Goal: Information Seeking & Learning: Learn about a topic

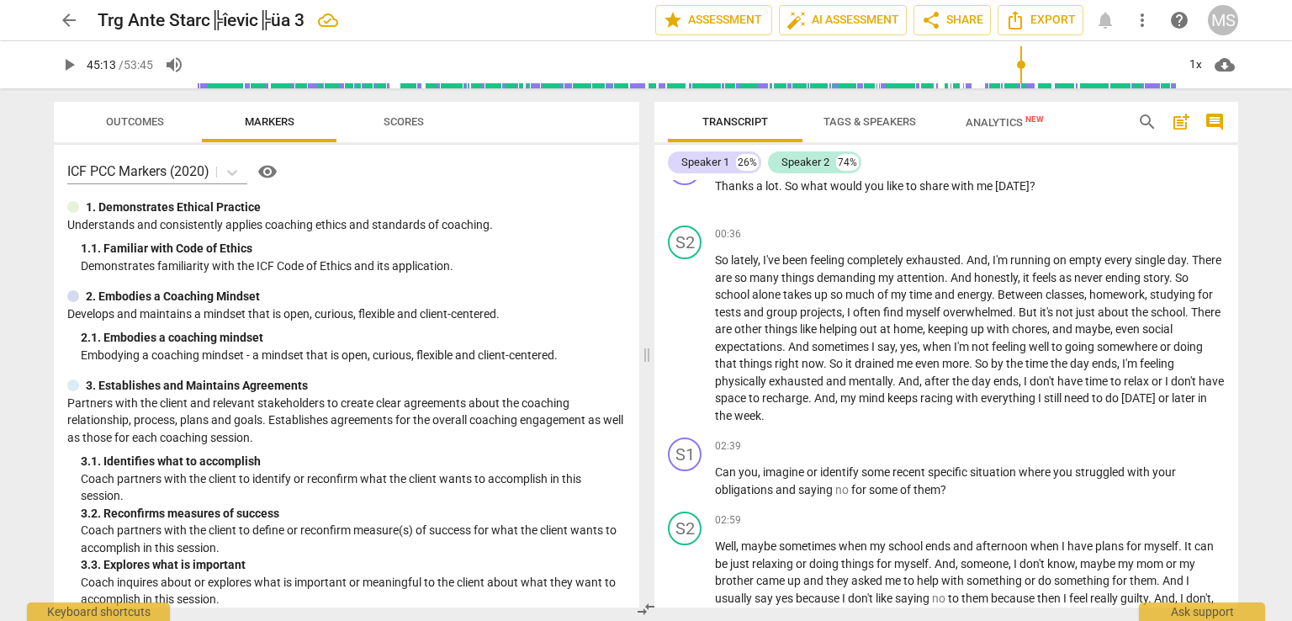
scroll to position [498, 0]
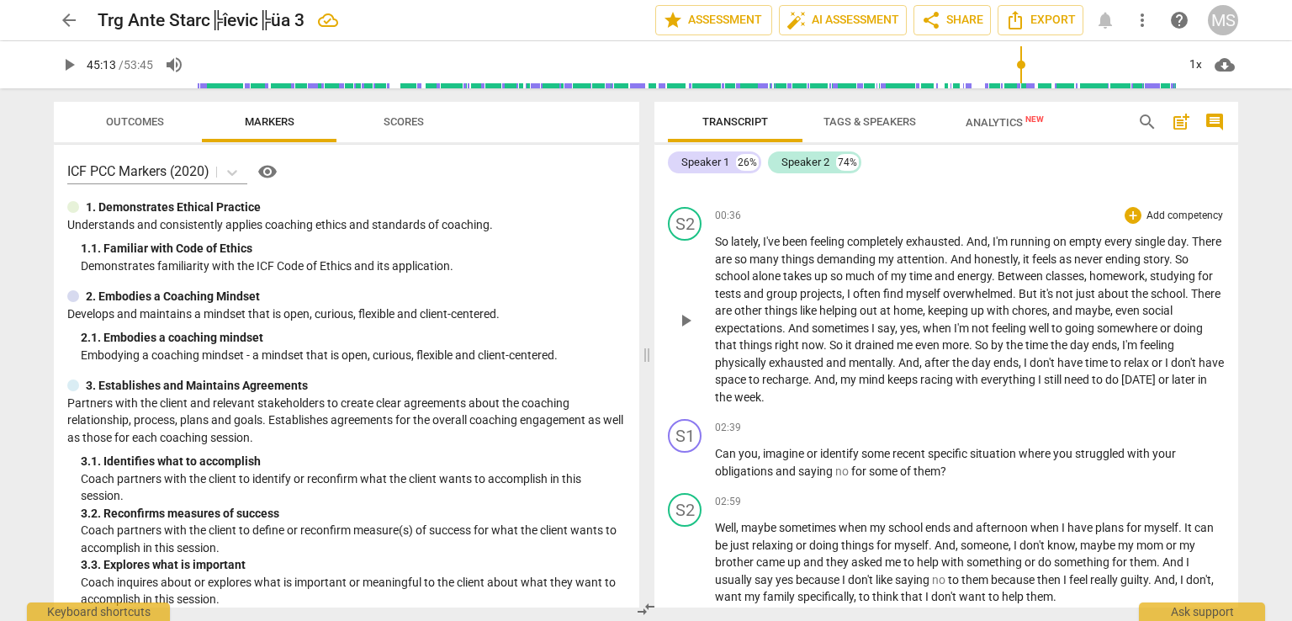
click at [769, 359] on span "exhausted" at bounding box center [797, 362] width 57 height 13
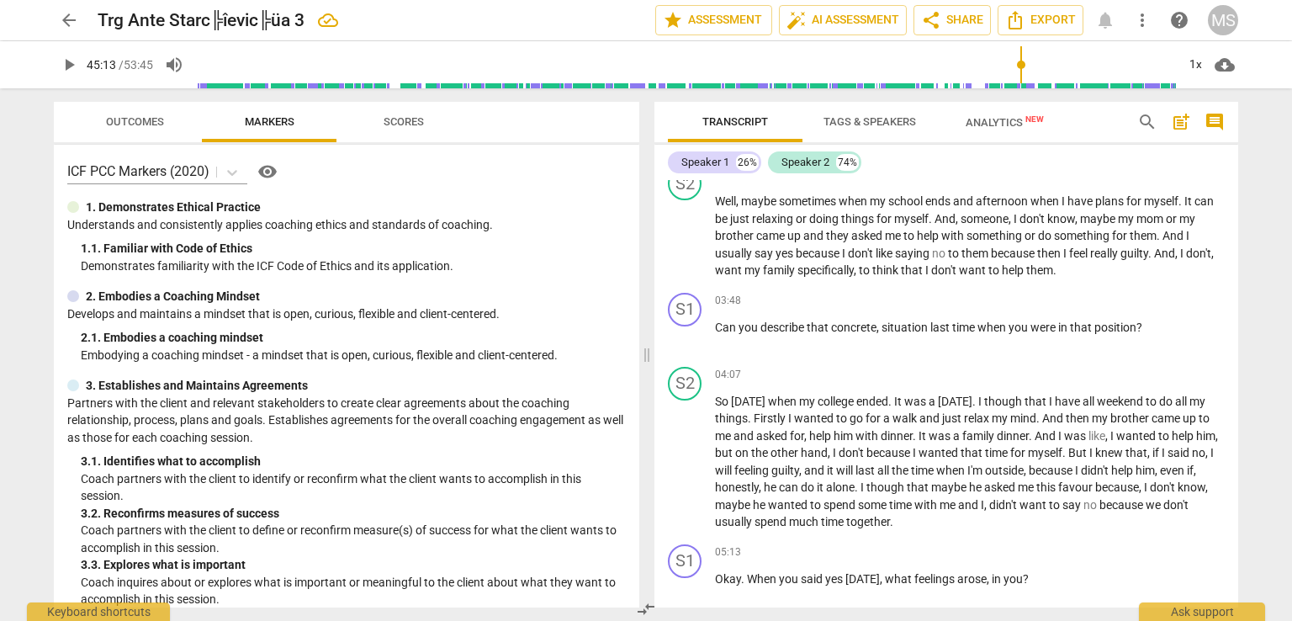
scroll to position [748, 0]
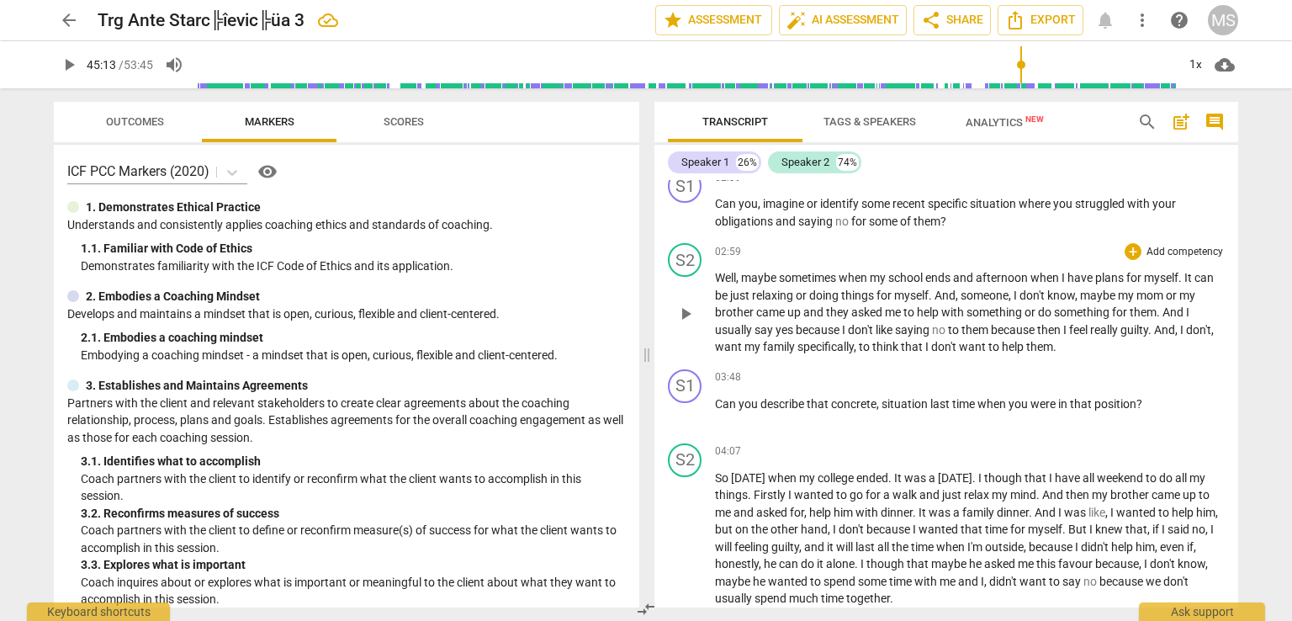
click at [1160, 290] on span "mom" at bounding box center [1150, 294] width 29 height 13
click at [1211, 336] on span "," at bounding box center [1212, 329] width 3 height 13
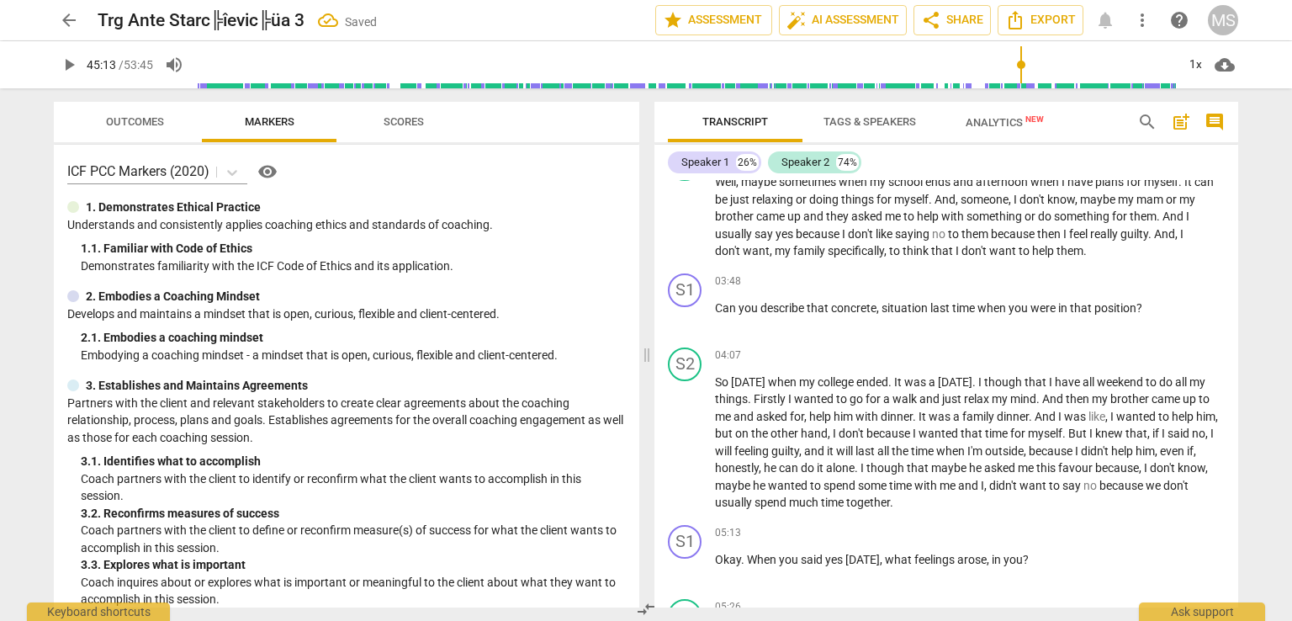
scroll to position [940, 0]
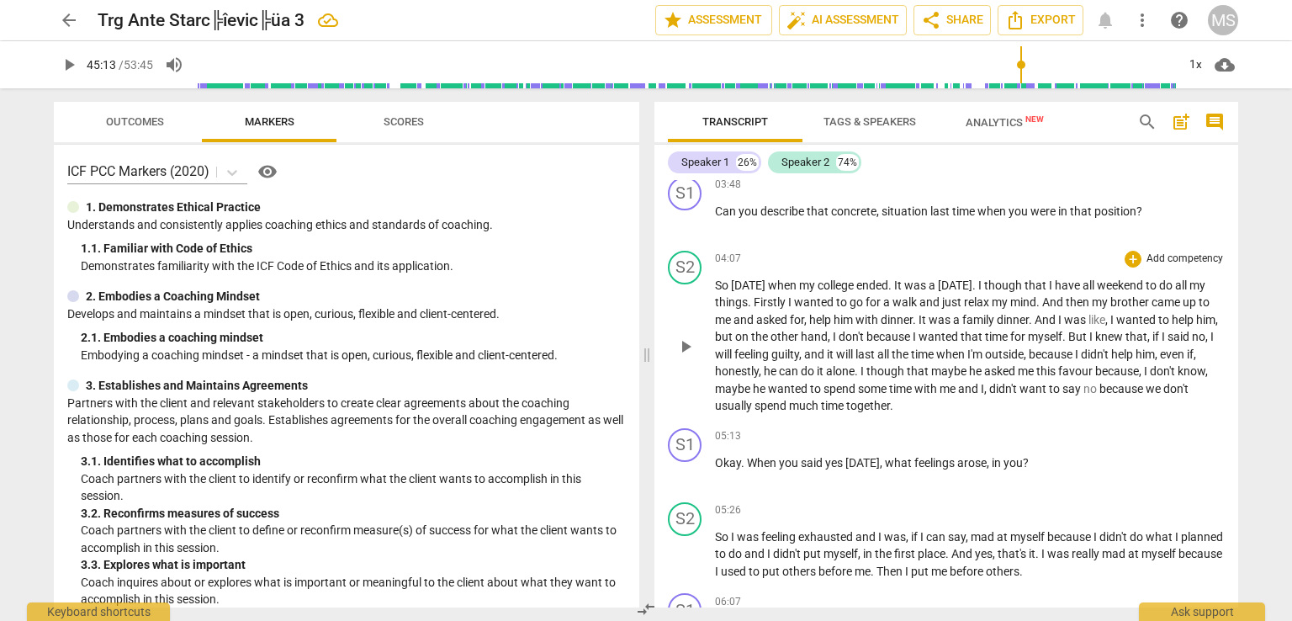
click at [809, 316] on span "," at bounding box center [806, 319] width 5 height 13
click at [1102, 315] on span "," at bounding box center [1099, 319] width 5 height 13
click at [811, 331] on span "don't" at bounding box center [797, 336] width 28 height 13
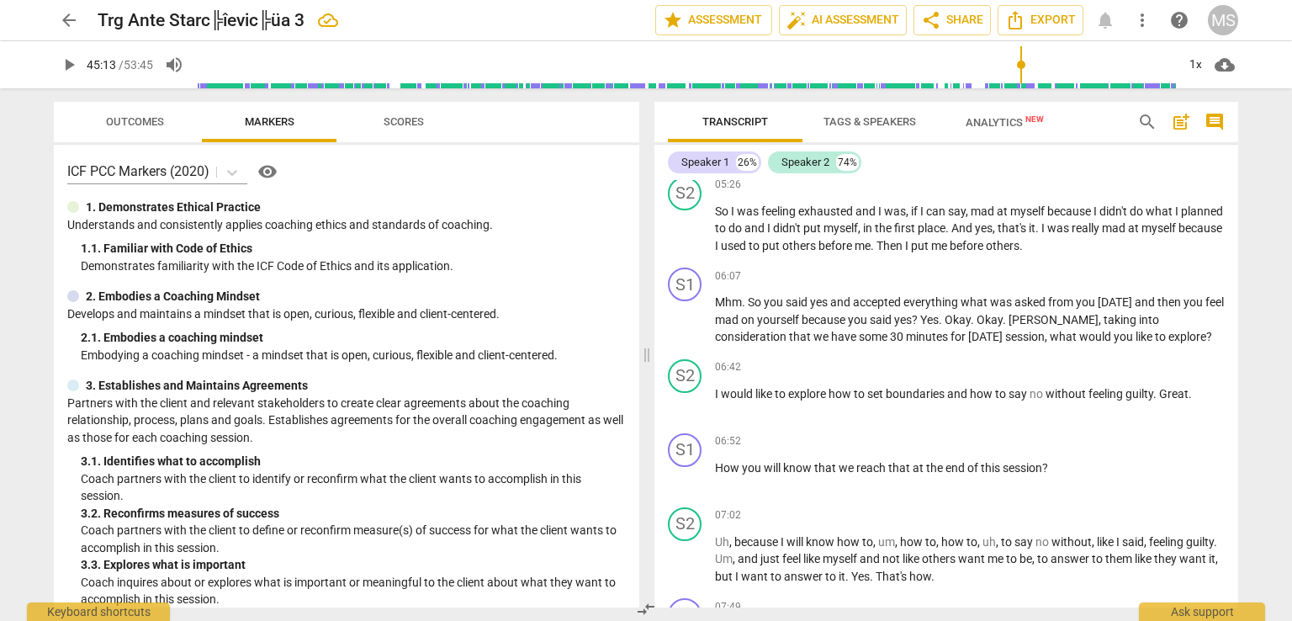
scroll to position [1246, 0]
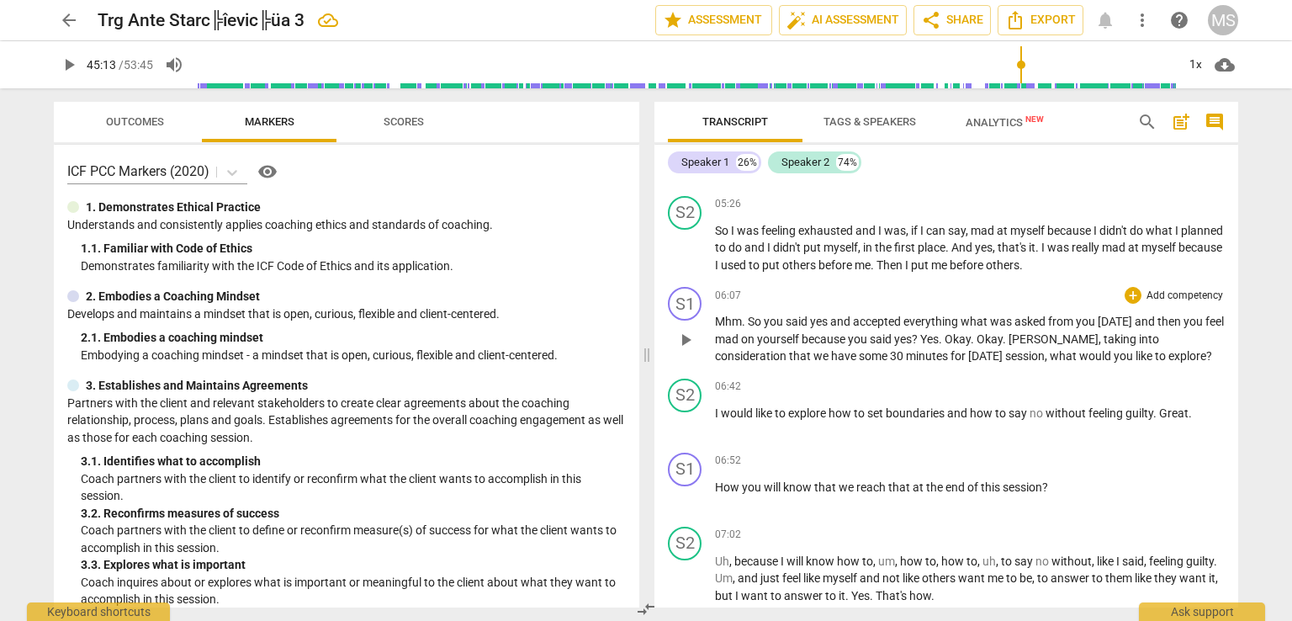
click at [751, 317] on span "So" at bounding box center [756, 321] width 16 height 13
click at [950, 332] on span "." at bounding box center [947, 338] width 6 height 13
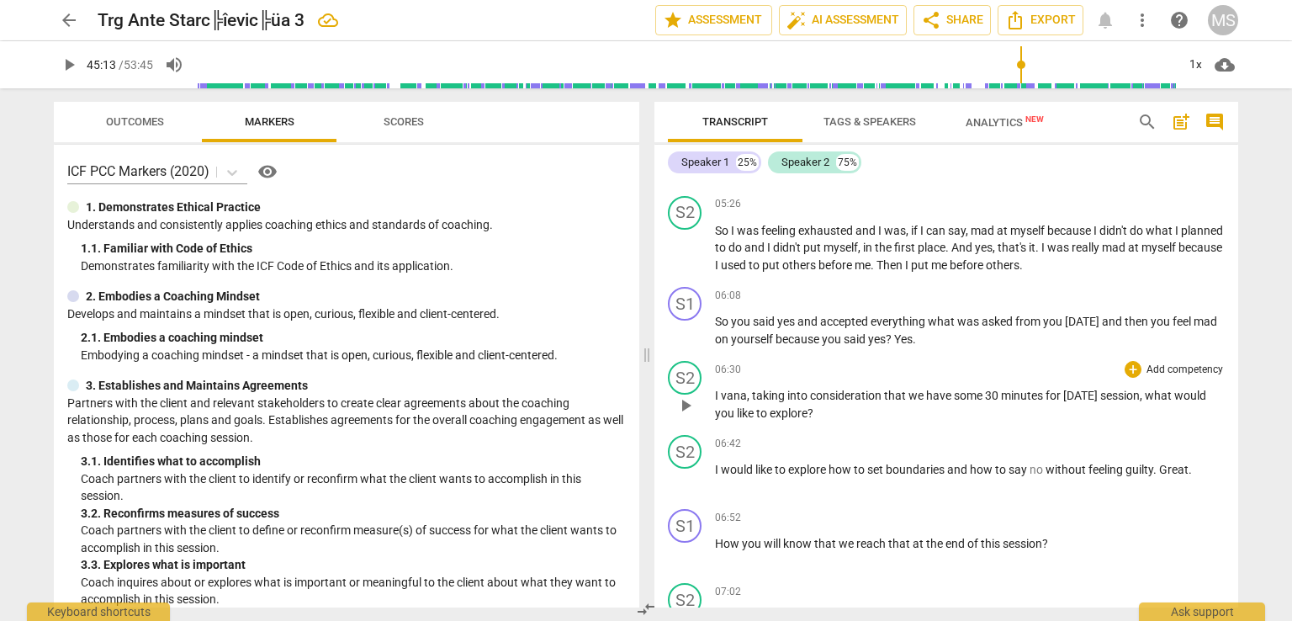
click at [713, 386] on div "S2 play_arrow pause" at bounding box center [691, 391] width 47 height 61
click at [711, 388] on div "S2 play_arrow pause" at bounding box center [691, 391] width 47 height 61
click at [719, 389] on span "I" at bounding box center [718, 395] width 6 height 13
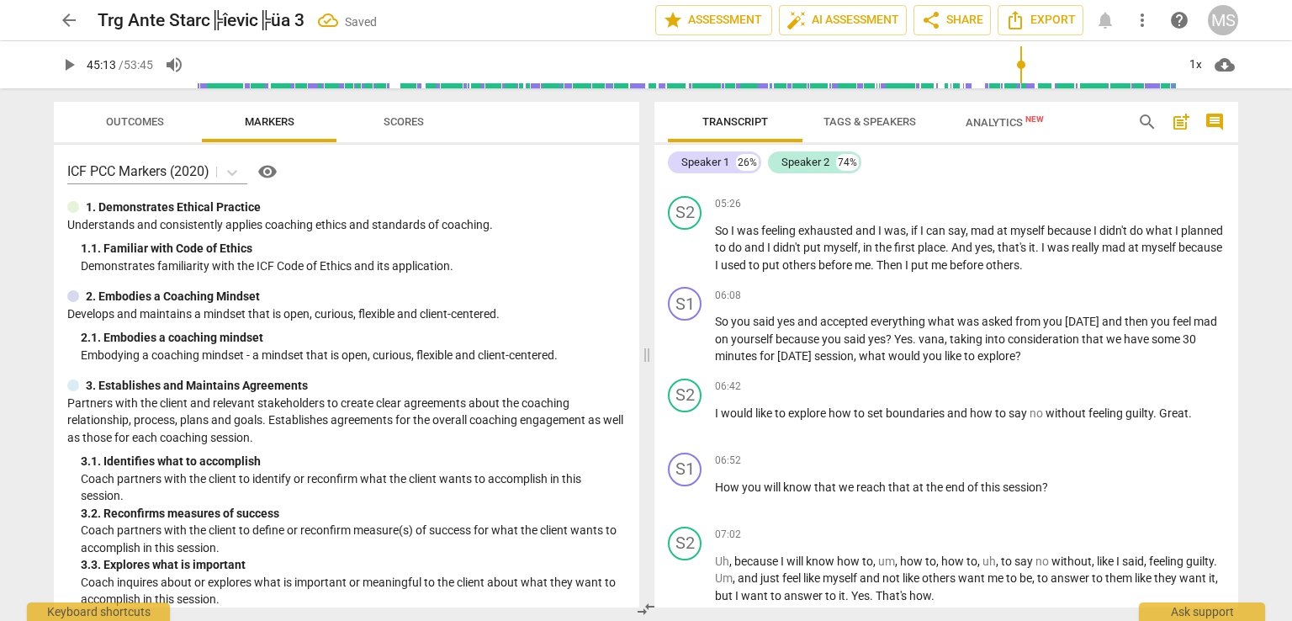
type input "2714"
click at [944, 334] on span "vana" at bounding box center [931, 338] width 26 height 13
click at [913, 333] on span "Yes" at bounding box center [903, 338] width 19 height 13
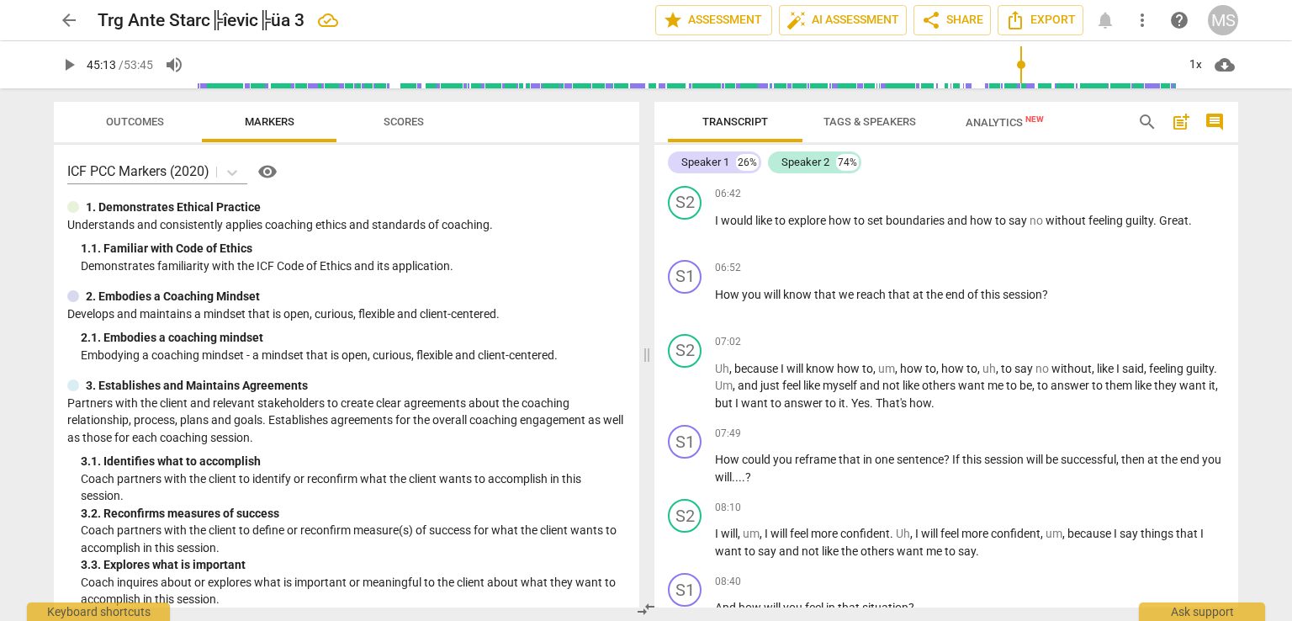
scroll to position [1458, 0]
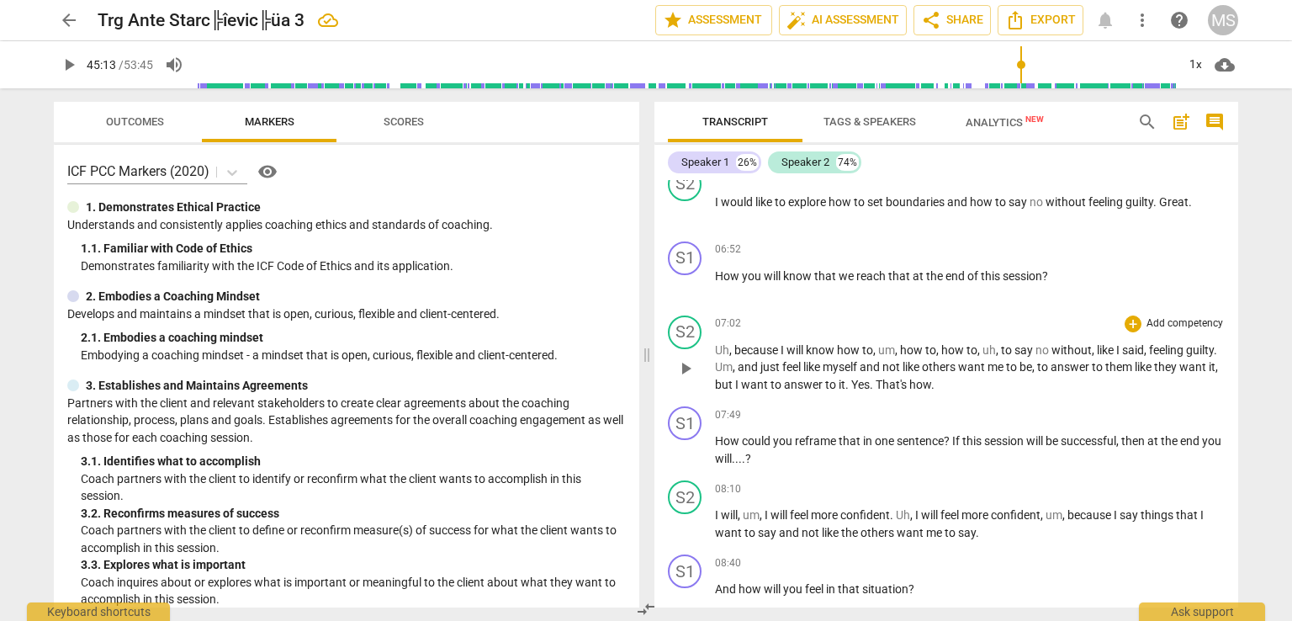
click at [741, 378] on span "I" at bounding box center [738, 384] width 6 height 13
click at [976, 378] on p "Uh , because I will know how to , um , how to , how to , uh , to say no without…" at bounding box center [970, 367] width 510 height 52
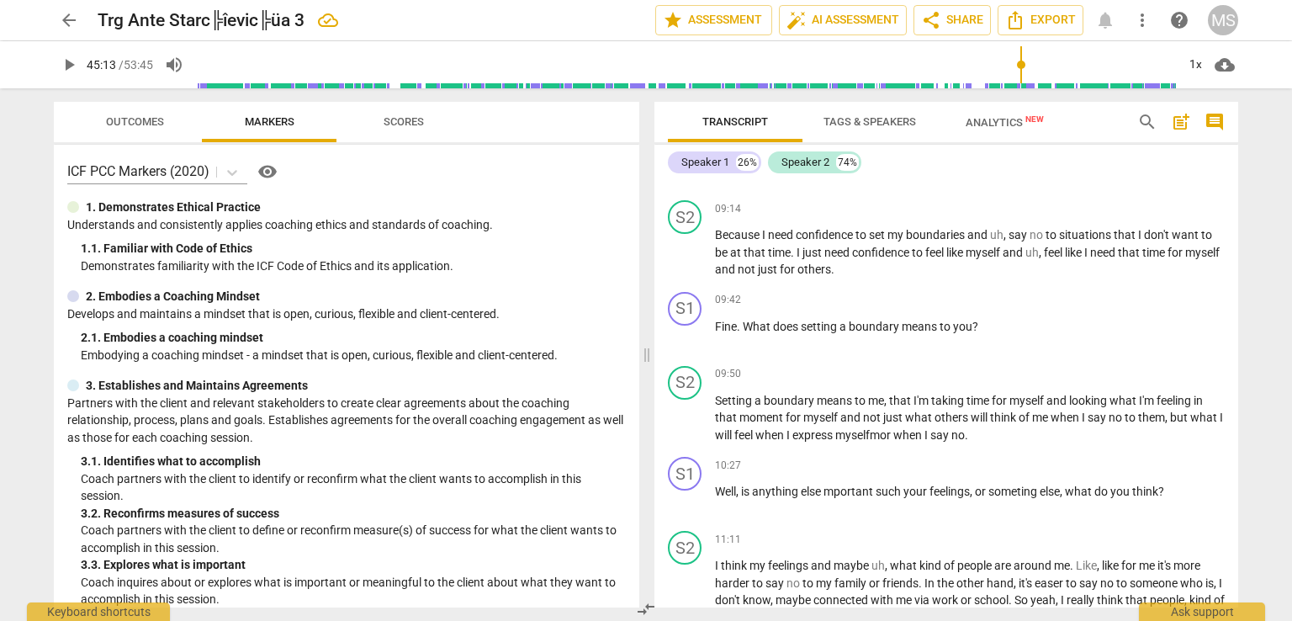
scroll to position [2052, 0]
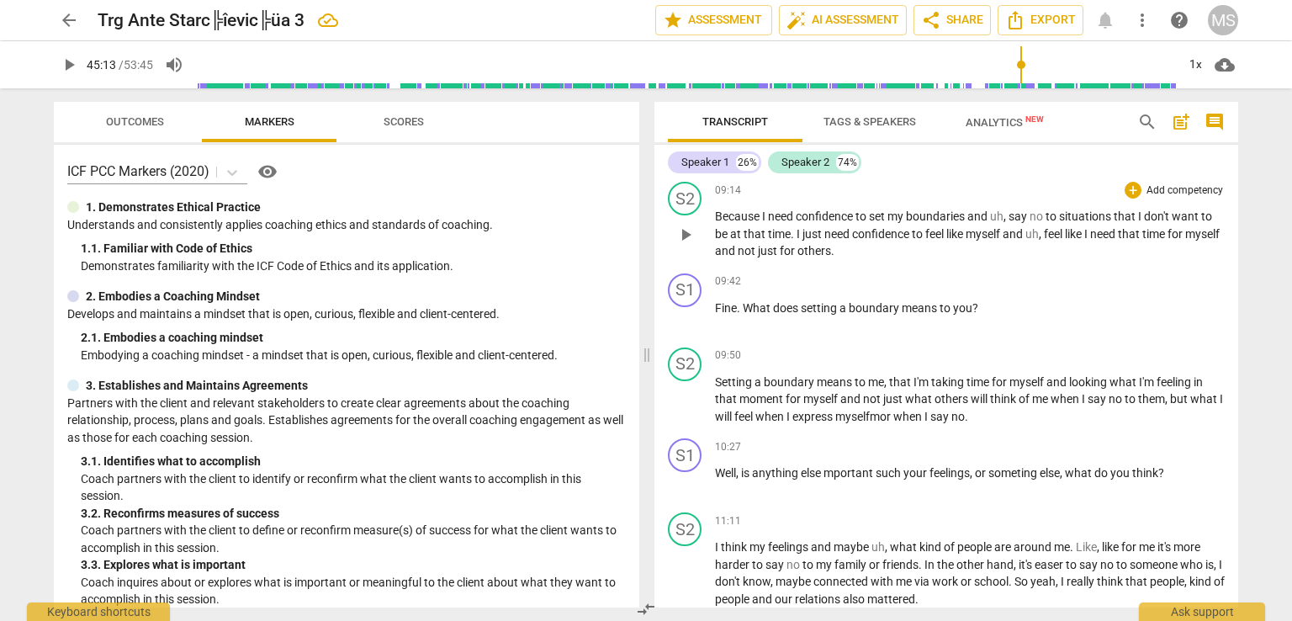
click at [725, 230] on span "be" at bounding box center [722, 233] width 15 height 13
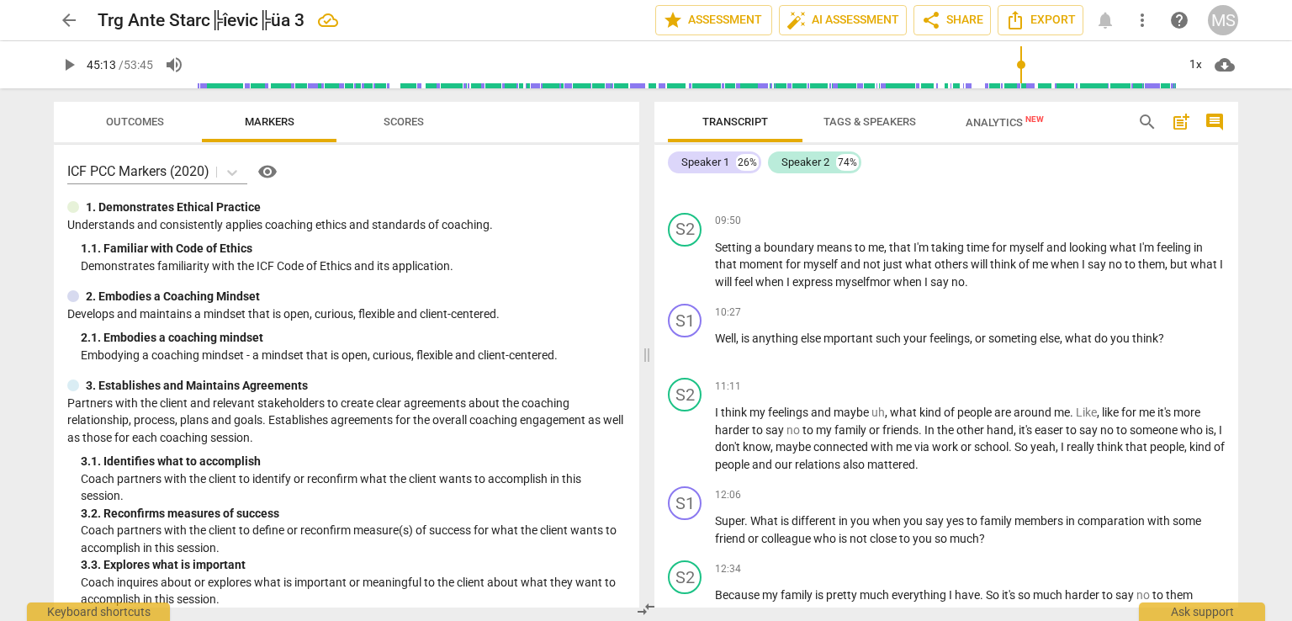
scroll to position [2167, 0]
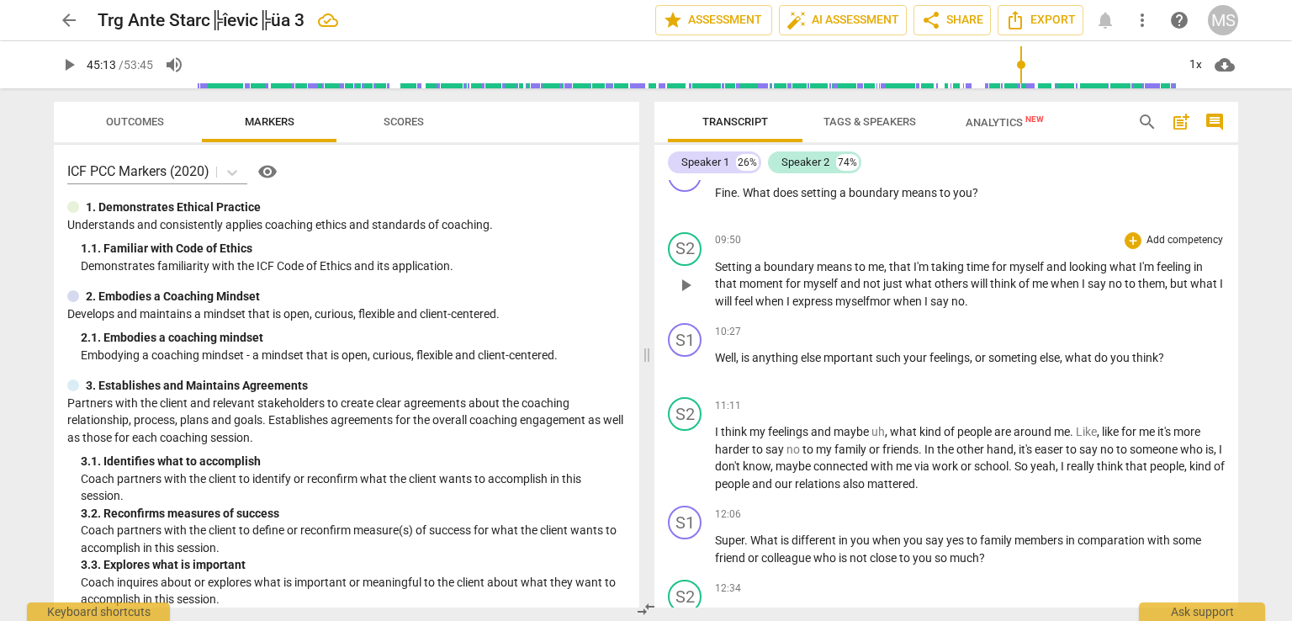
click at [893, 294] on span "myselfmor" at bounding box center [864, 300] width 58 height 13
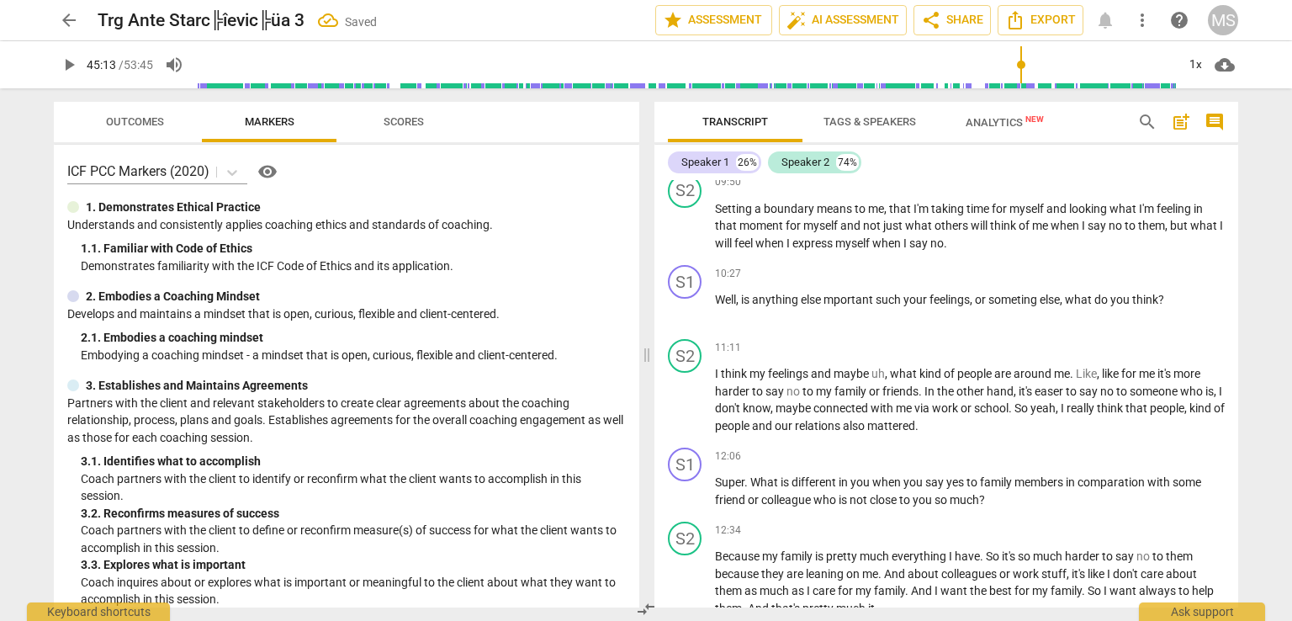
scroll to position [2244, 0]
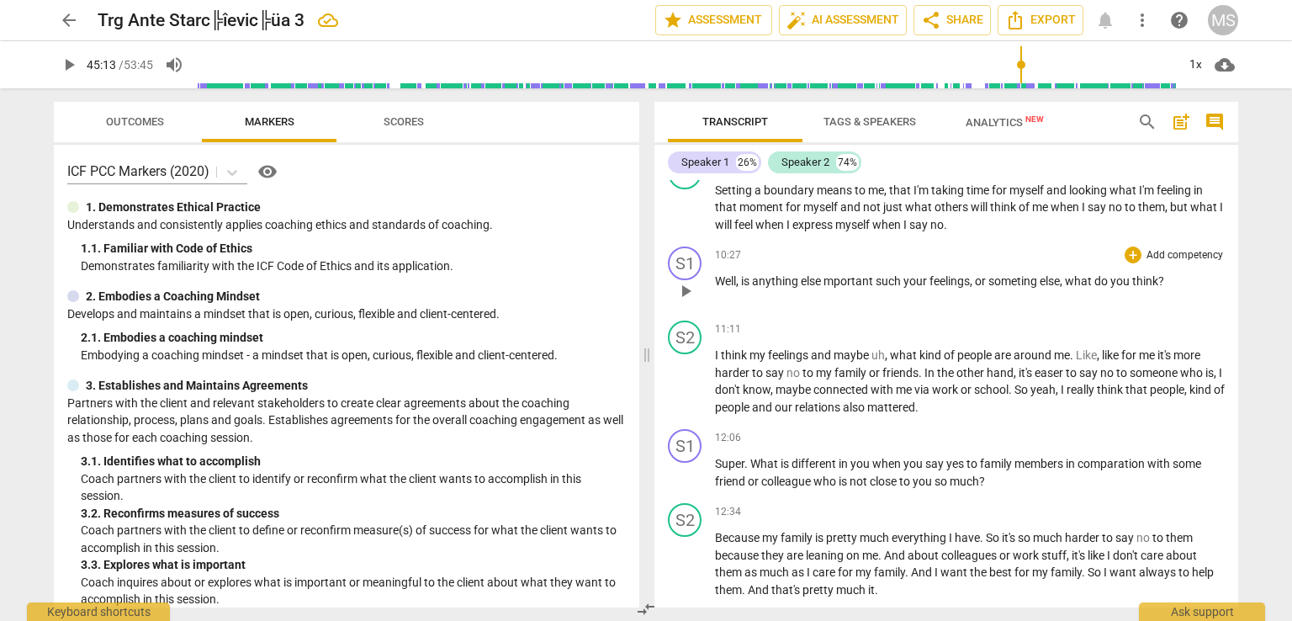
click at [823, 274] on span "else" at bounding box center [812, 280] width 23 height 13
click at [1130, 348] on span "for" at bounding box center [1130, 354] width 18 height 13
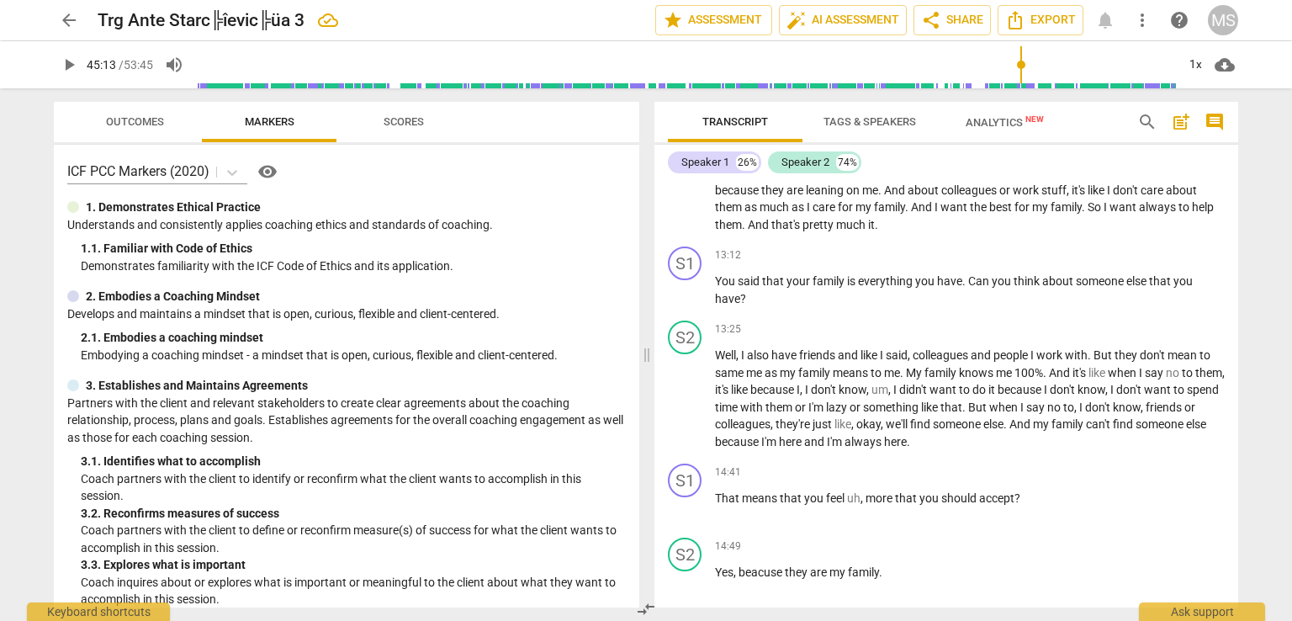
scroll to position [2667, 0]
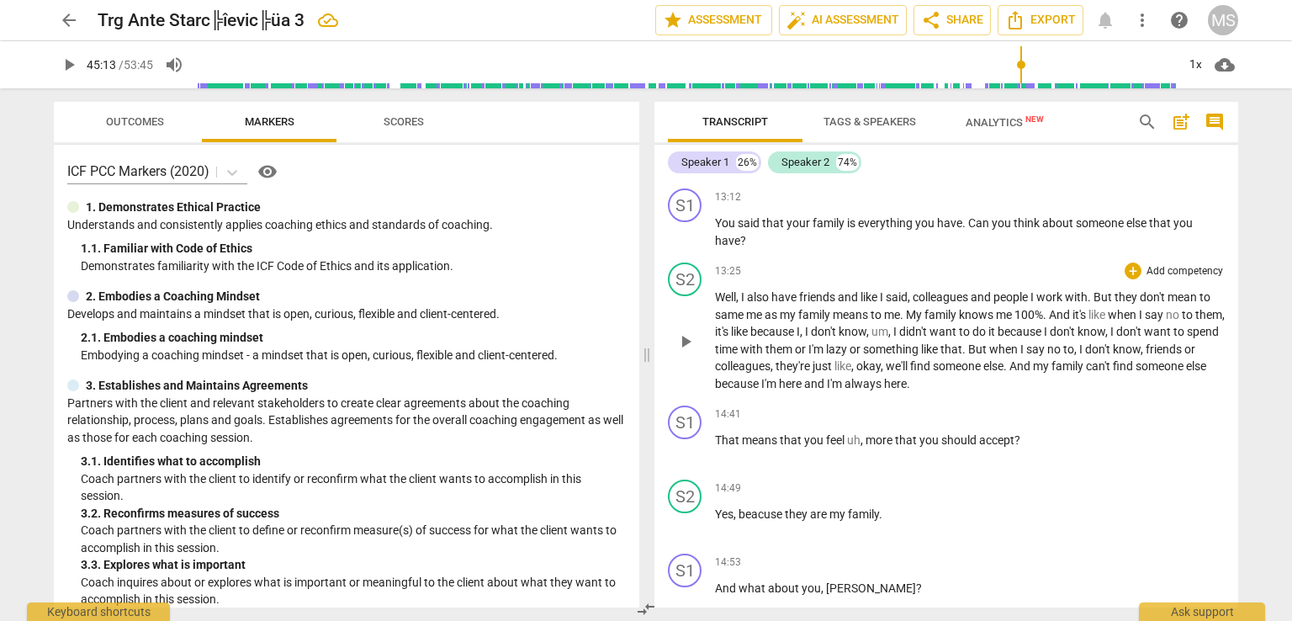
click at [856, 359] on span "," at bounding box center [853, 365] width 5 height 13
click at [1108, 308] on span "like" at bounding box center [1097, 314] width 19 height 13
click at [732, 325] on span "like" at bounding box center [724, 331] width 19 height 13
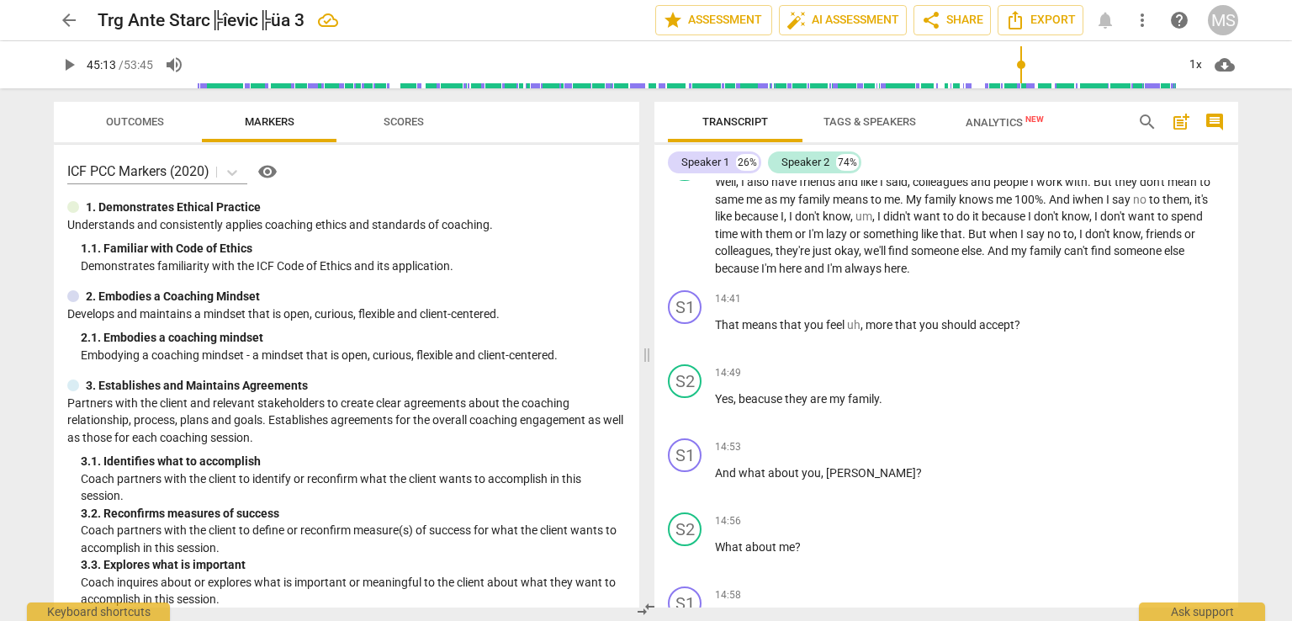
scroll to position [2801, 0]
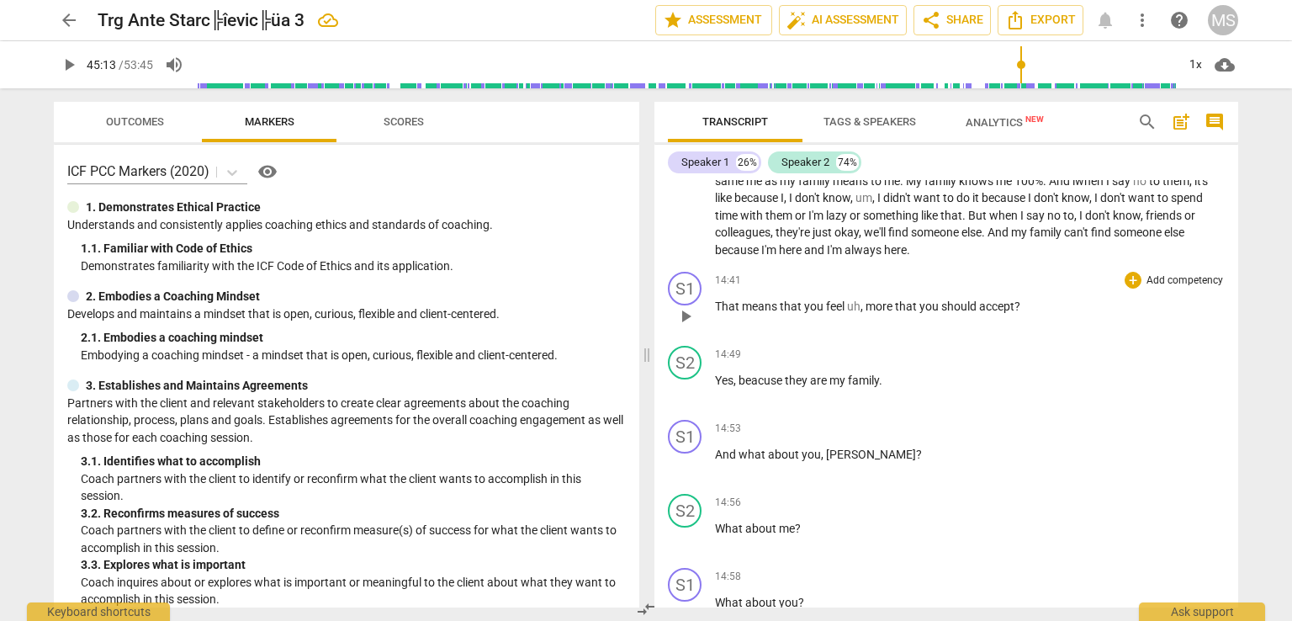
click at [855, 299] on span "uh" at bounding box center [853, 305] width 13 height 13
click at [861, 299] on span "," at bounding box center [862, 305] width 5 height 13
click at [69, 65] on span "play_arrow" at bounding box center [69, 65] width 20 height 20
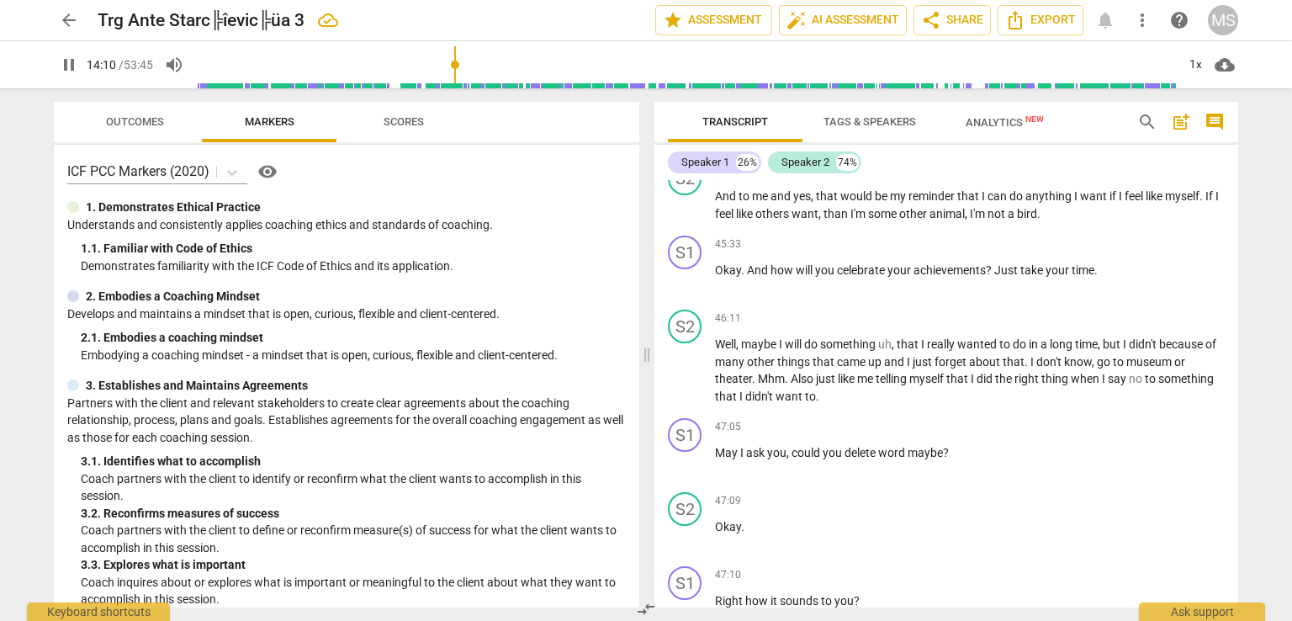
drag, startPoint x: 1023, startPoint y: 61, endPoint x: 457, endPoint y: 83, distance: 566.4
click at [457, 83] on input "range" at bounding box center [686, 65] width 980 height 54
click at [61, 66] on span "pause" at bounding box center [69, 65] width 20 height 20
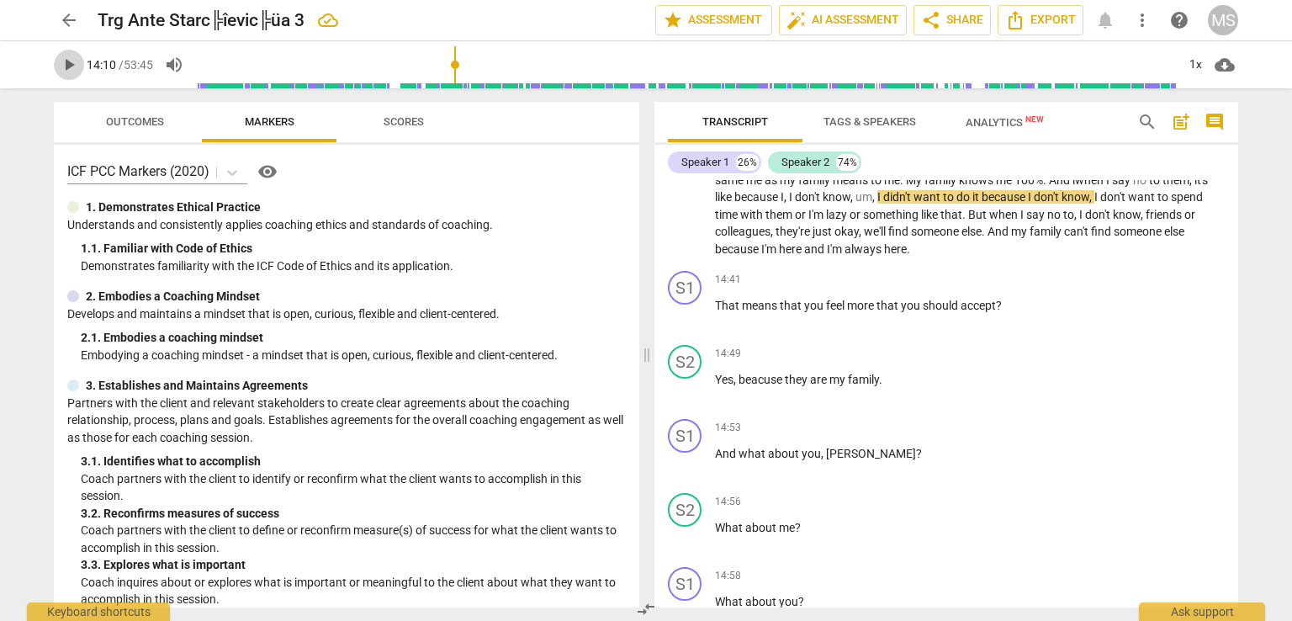
click at [70, 65] on span "play_arrow" at bounding box center [69, 65] width 20 height 20
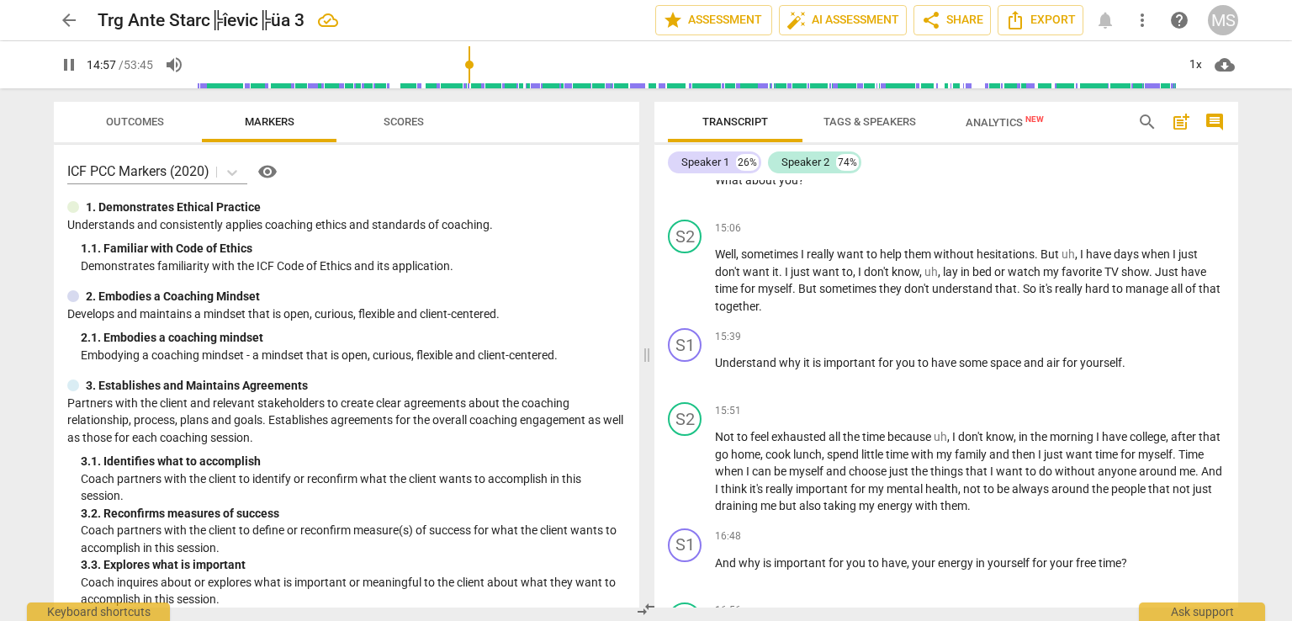
scroll to position [3184, 0]
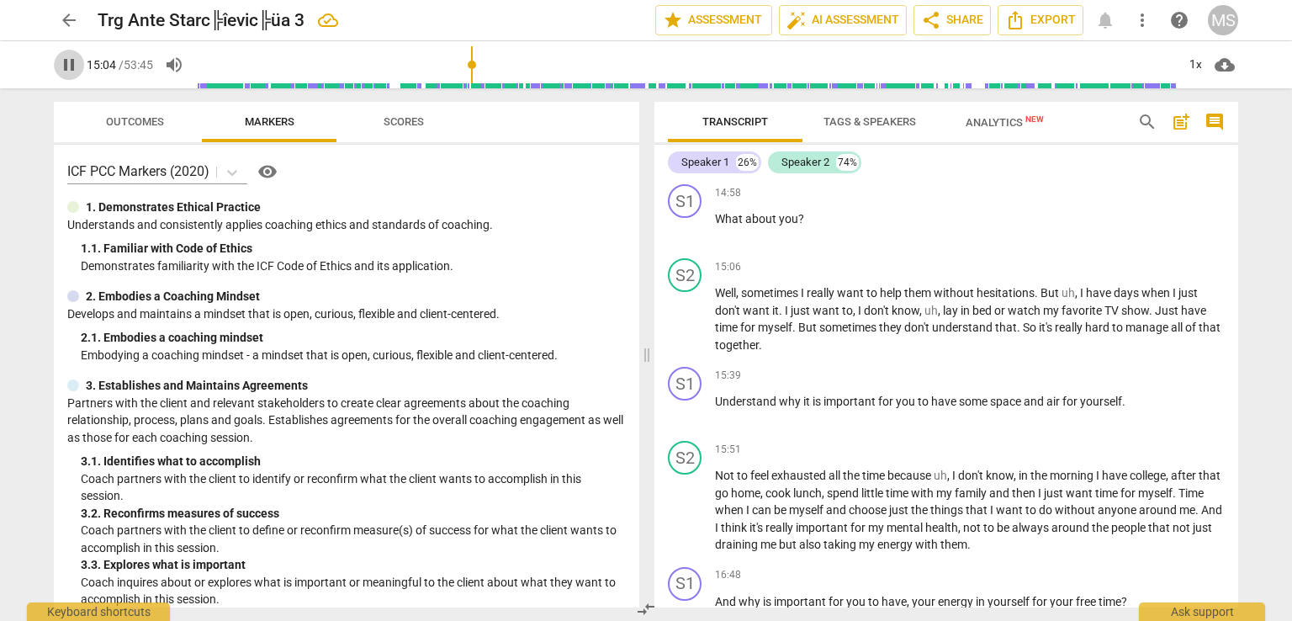
click at [66, 64] on span "pause" at bounding box center [69, 65] width 20 height 20
click at [66, 64] on span "play_arrow" at bounding box center [69, 65] width 20 height 20
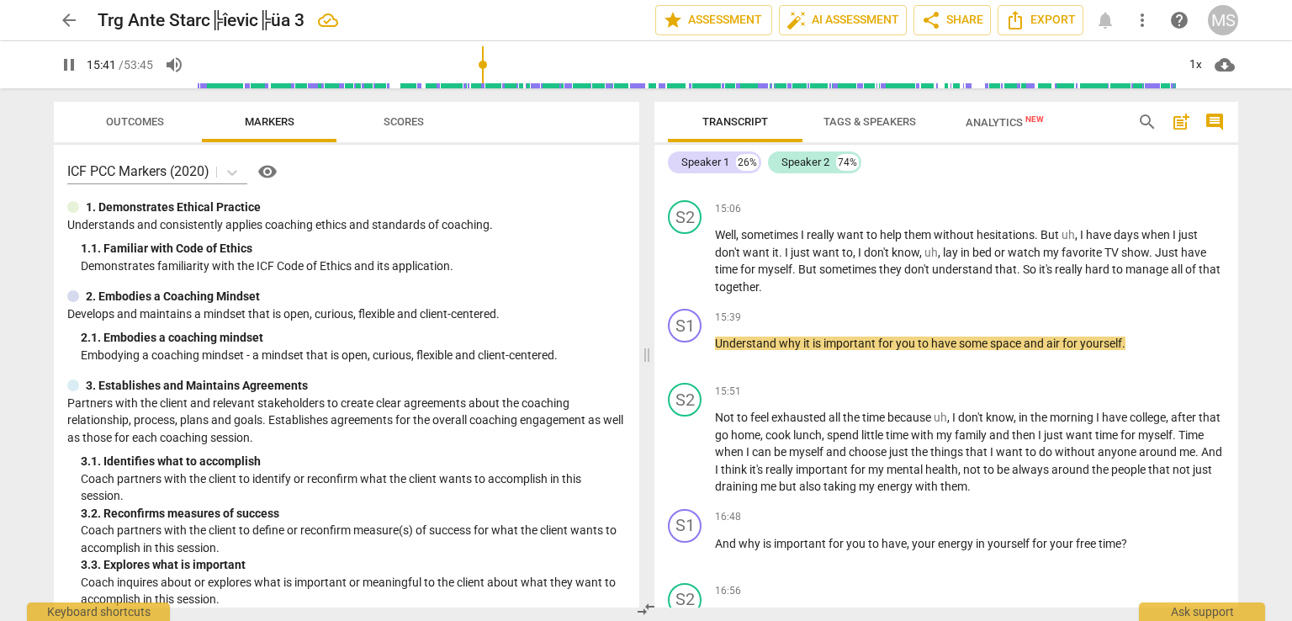
scroll to position [3262, 0]
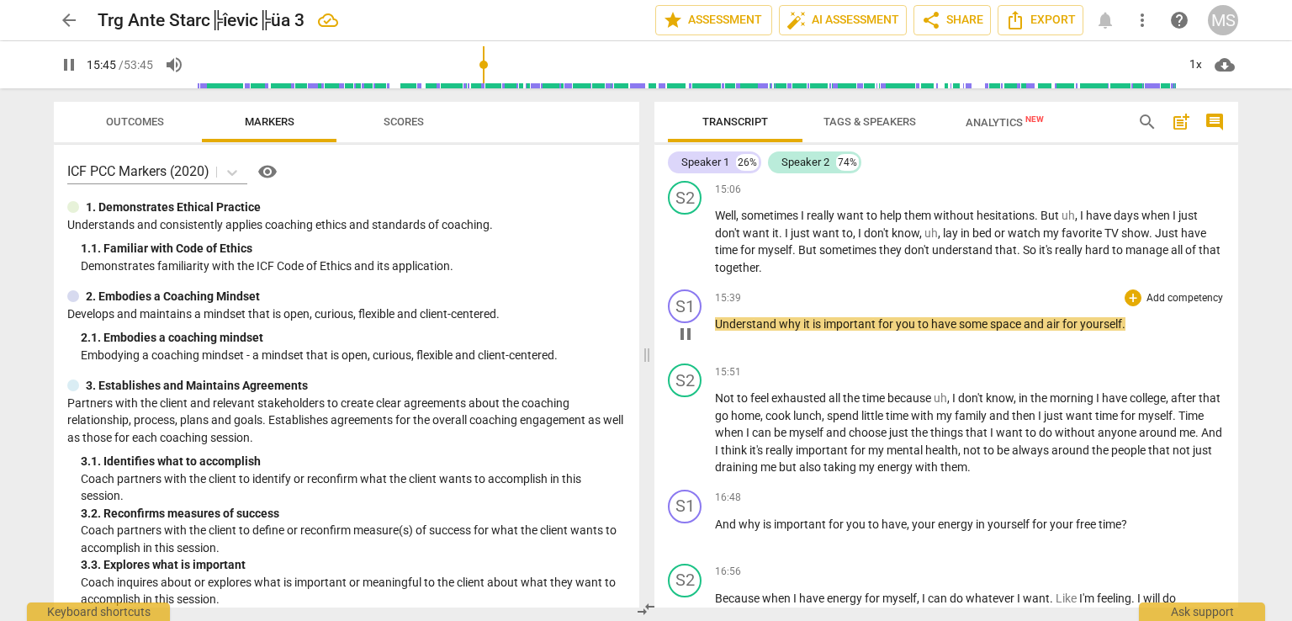
click at [798, 317] on span "why" at bounding box center [791, 323] width 24 height 13
click at [787, 317] on span "why" at bounding box center [791, 323] width 24 height 13
type input "947"
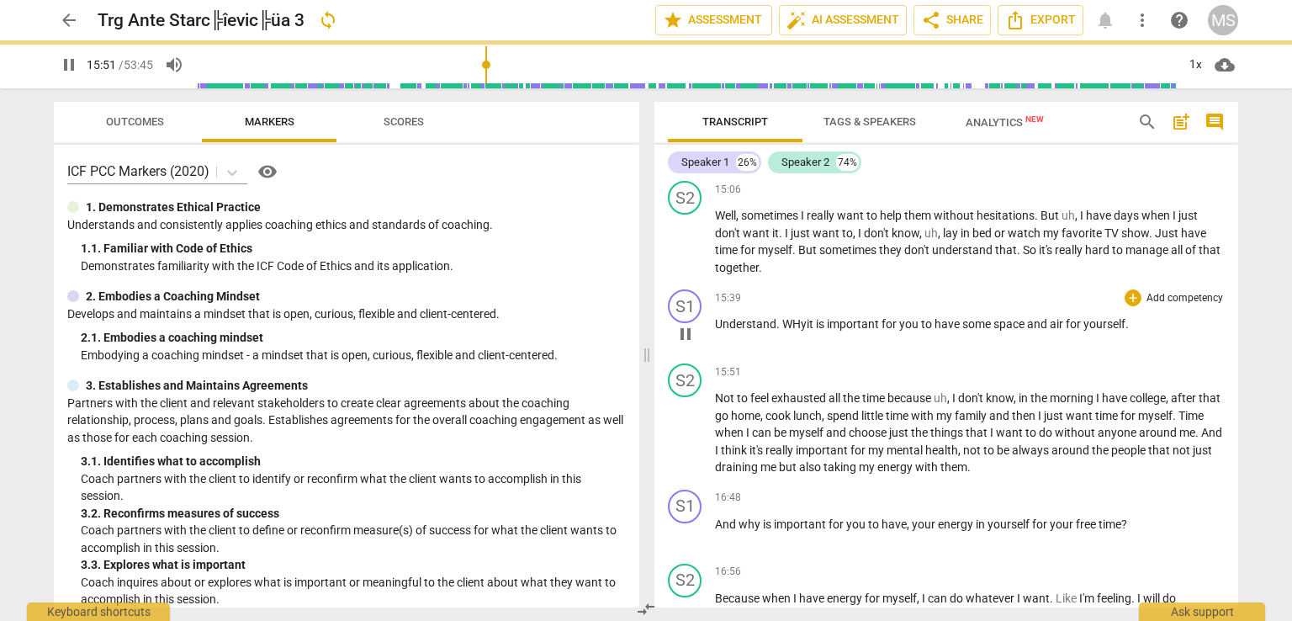
click at [723, 317] on span "Understand. W" at bounding box center [753, 323] width 77 height 13
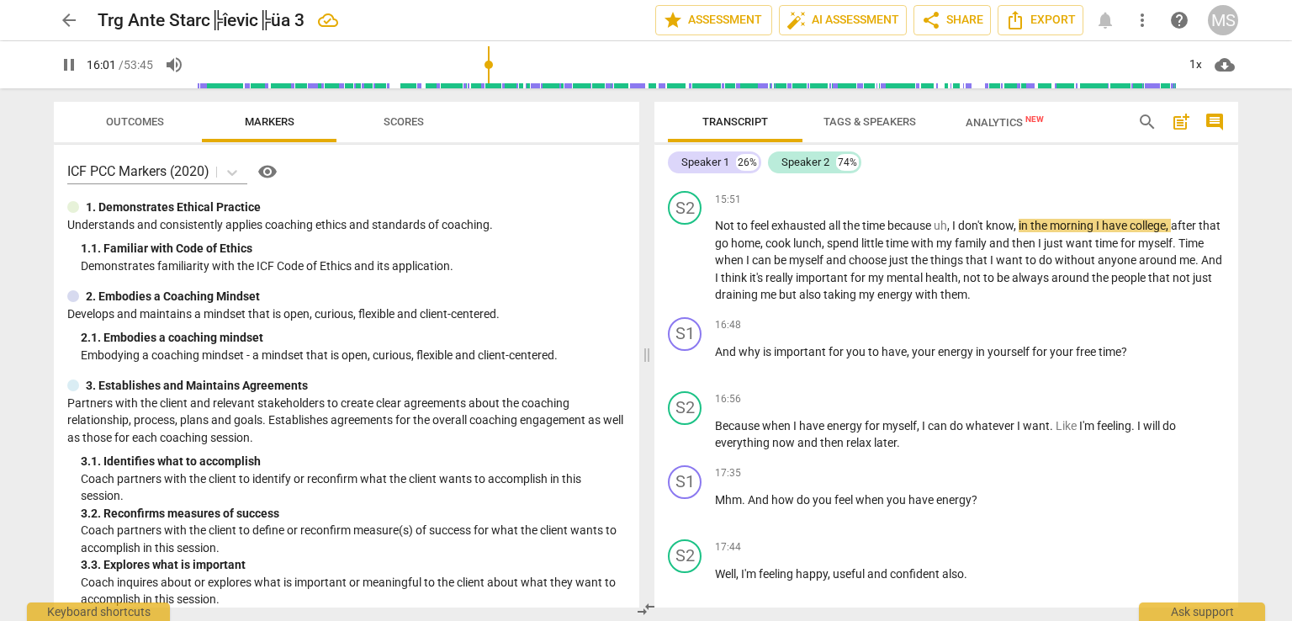
scroll to position [3453, 0]
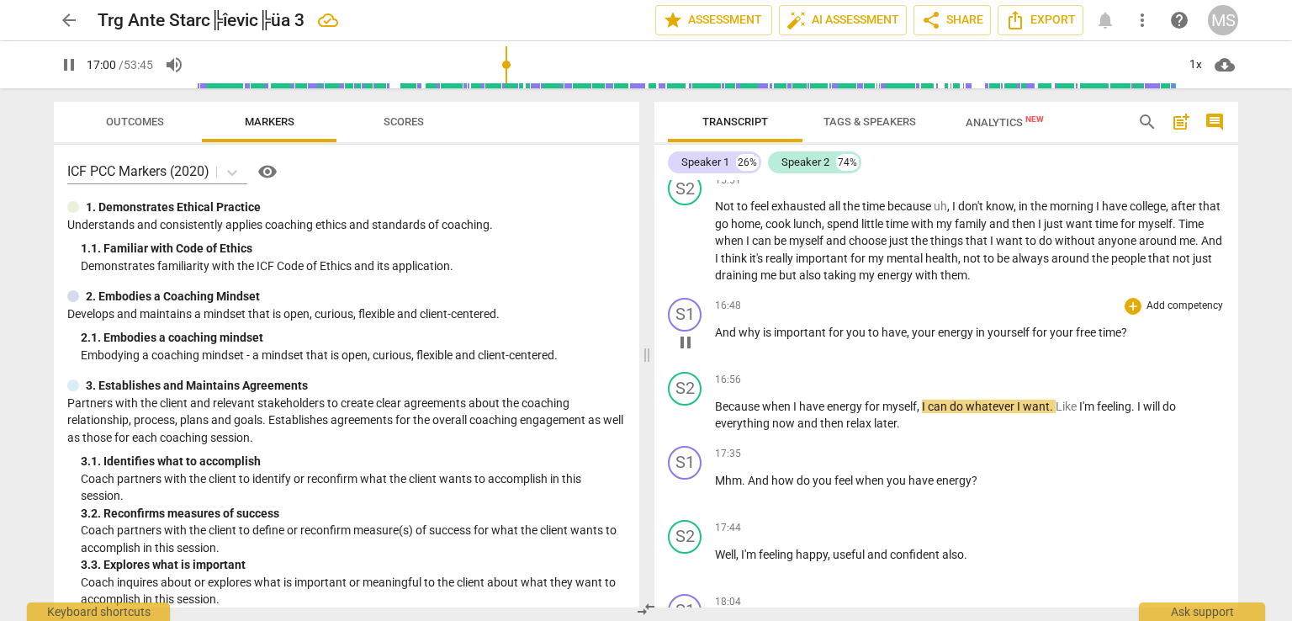
click at [982, 325] on span "in" at bounding box center [982, 331] width 12 height 13
type input "1022"
click at [1049, 325] on span "for" at bounding box center [1044, 331] width 18 height 13
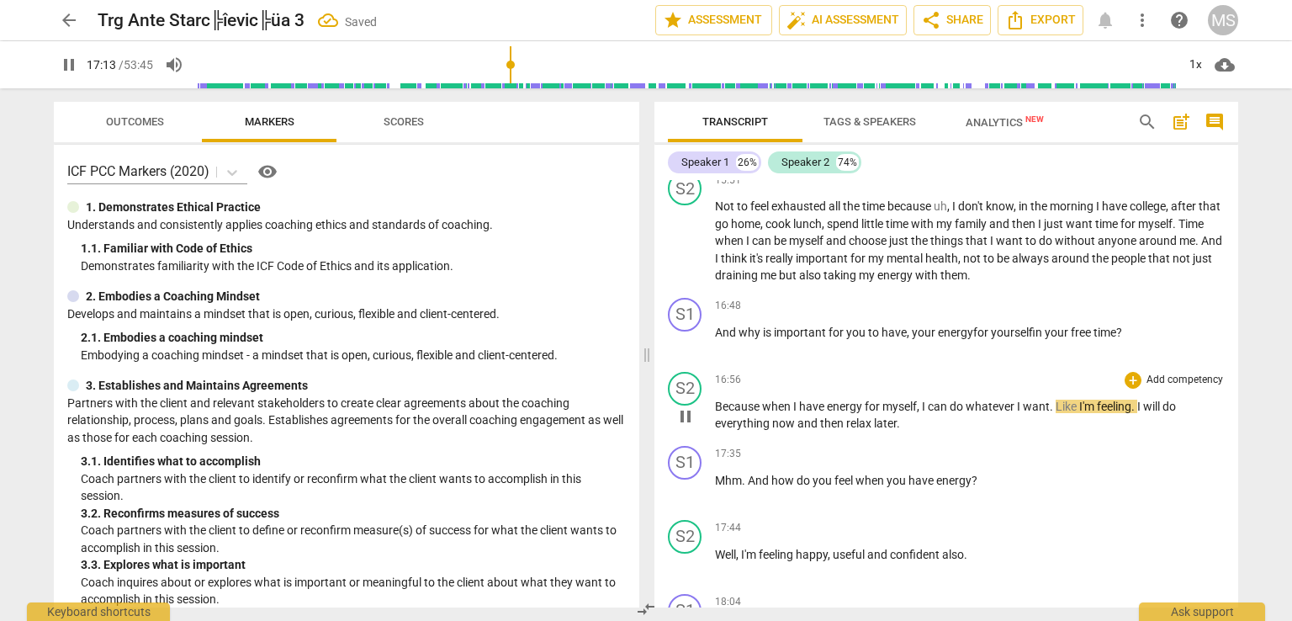
click at [1082, 399] on span "I'm" at bounding box center [1088, 405] width 18 height 13
type input "1034"
click at [510, 64] on input "range" at bounding box center [686, 65] width 980 height 54
click at [505, 64] on input "range" at bounding box center [686, 65] width 980 height 54
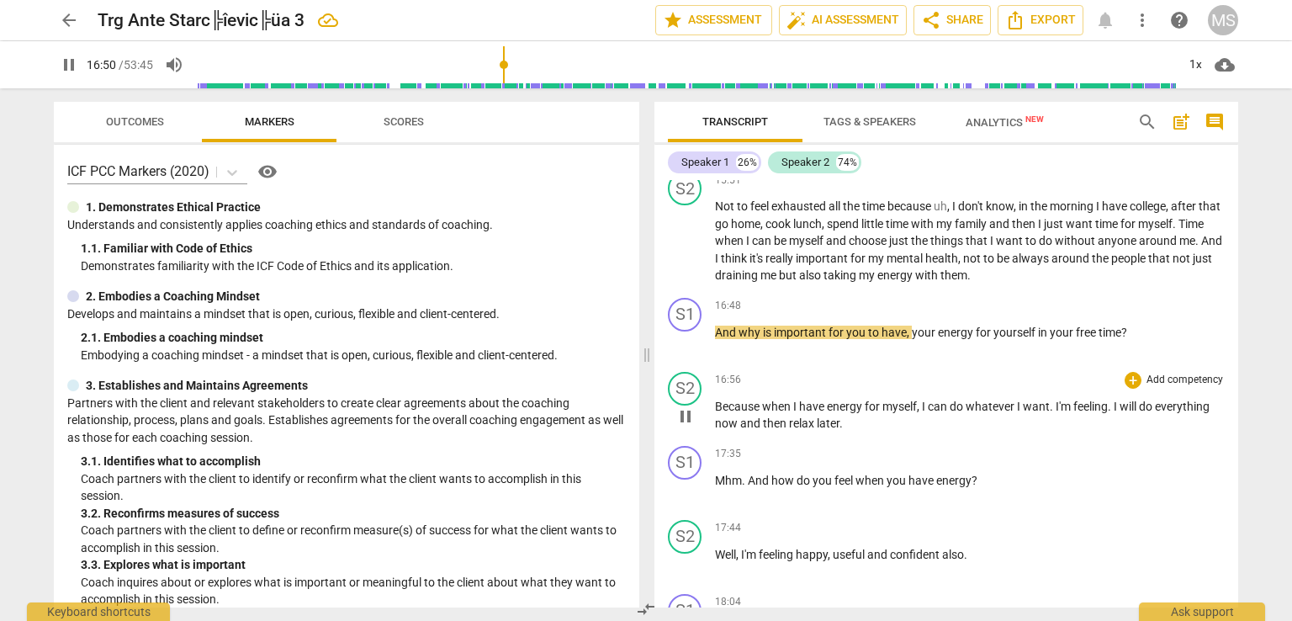
click at [849, 406] on p "Because when I have energy for myself , I can do whatever I want . I'm feeling …" at bounding box center [970, 415] width 510 height 34
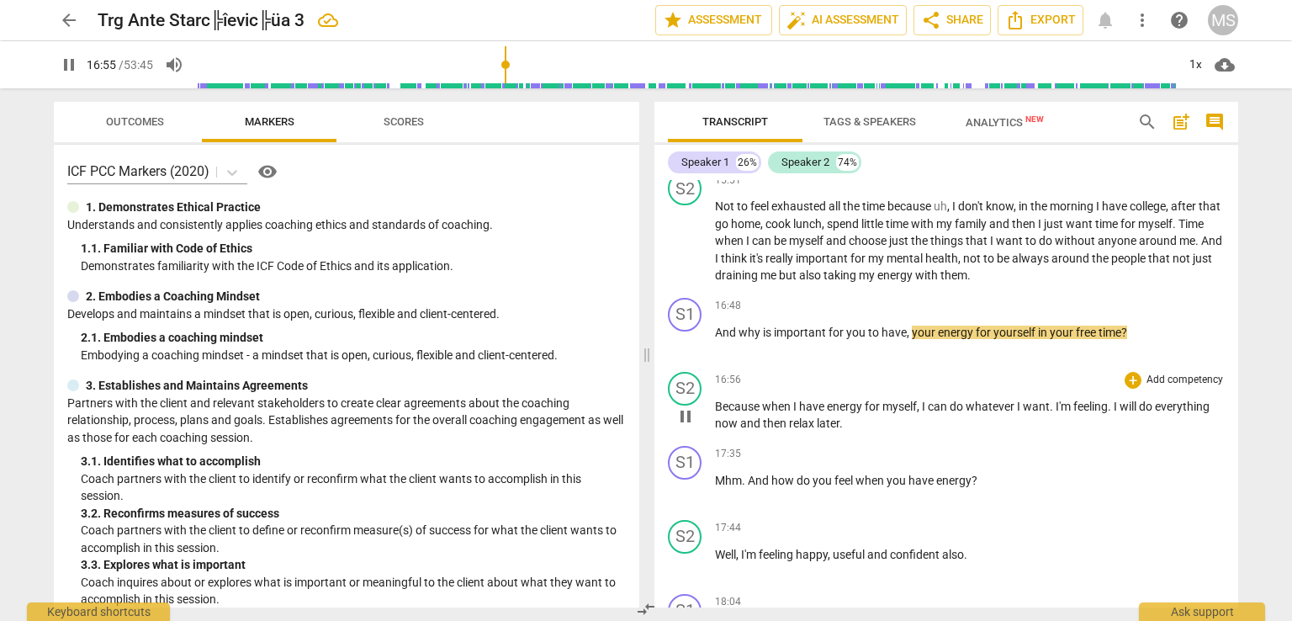
type input "1016"
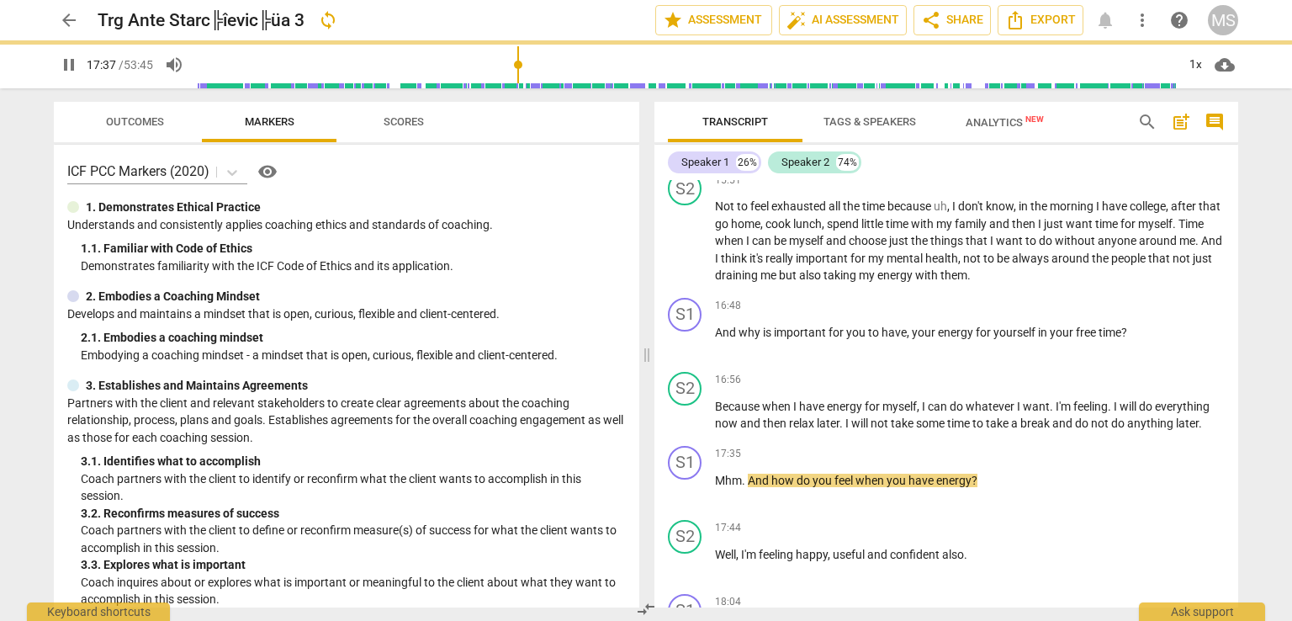
click at [66, 65] on span "pause" at bounding box center [69, 65] width 20 height 20
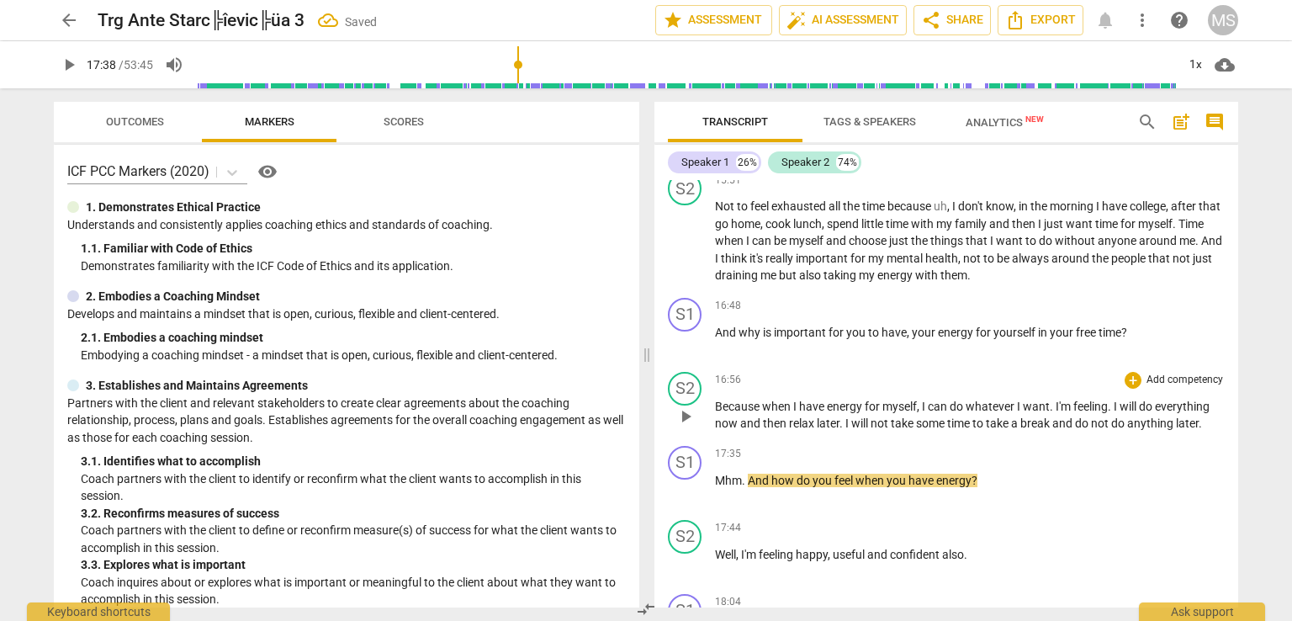
click at [1209, 411] on p "Because when I have energy for myself , I can do whatever I want . I'm feeling …" at bounding box center [970, 415] width 510 height 34
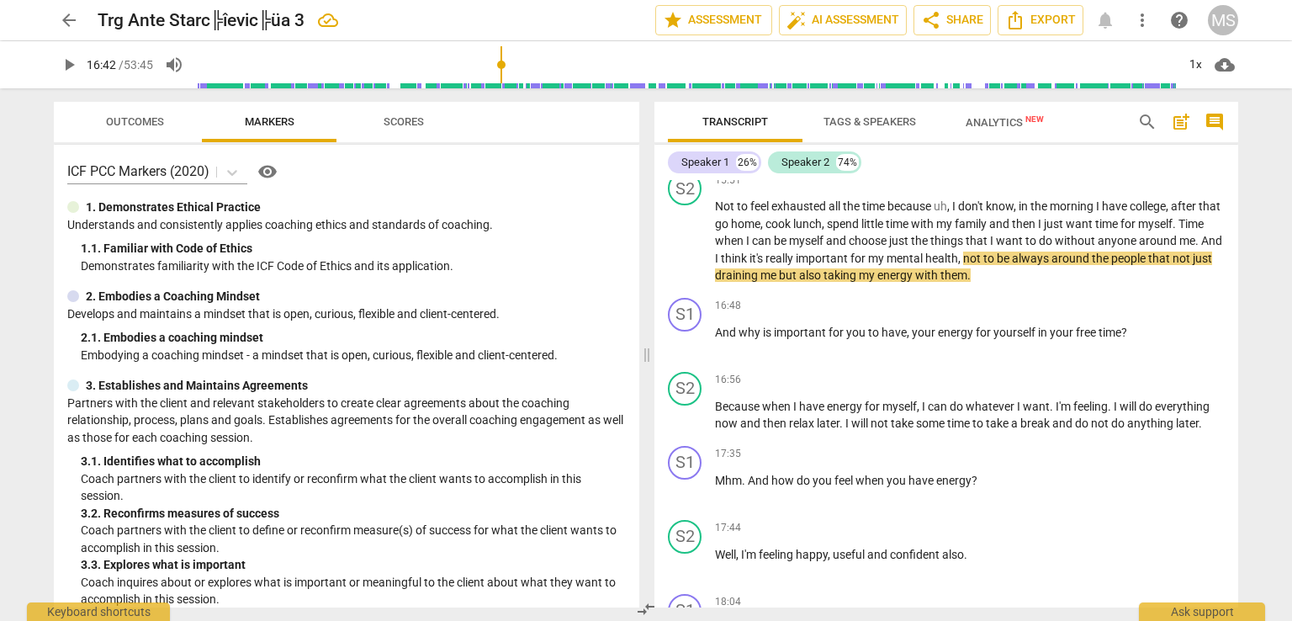
drag, startPoint x: 520, startPoint y: 67, endPoint x: 502, endPoint y: 67, distance: 17.7
click at [502, 67] on input "range" at bounding box center [686, 65] width 980 height 54
click at [71, 66] on span "play_arrow" at bounding box center [69, 65] width 20 height 20
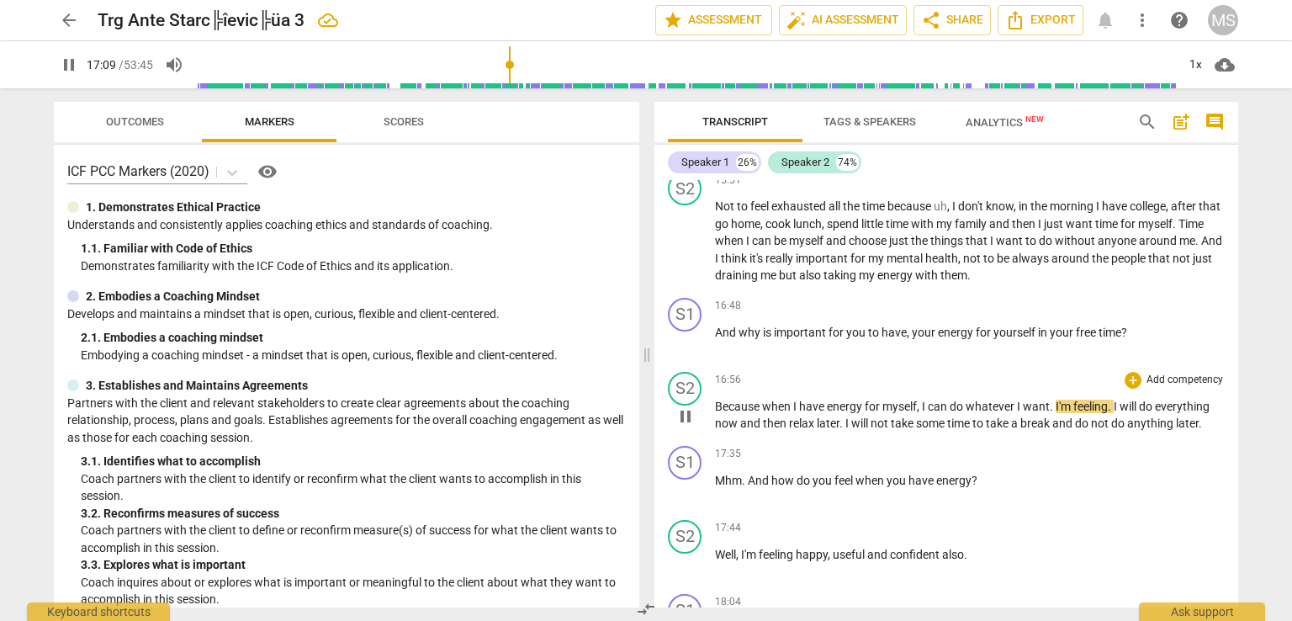
click at [1056, 399] on span "I'm" at bounding box center [1065, 405] width 18 height 13
click at [69, 61] on span "pause" at bounding box center [69, 65] width 20 height 20
type input "1033"
click at [1056, 399] on p "Because when I have energy for myself , I can do whatever I want . I'm feeling …" at bounding box center [970, 415] width 510 height 34
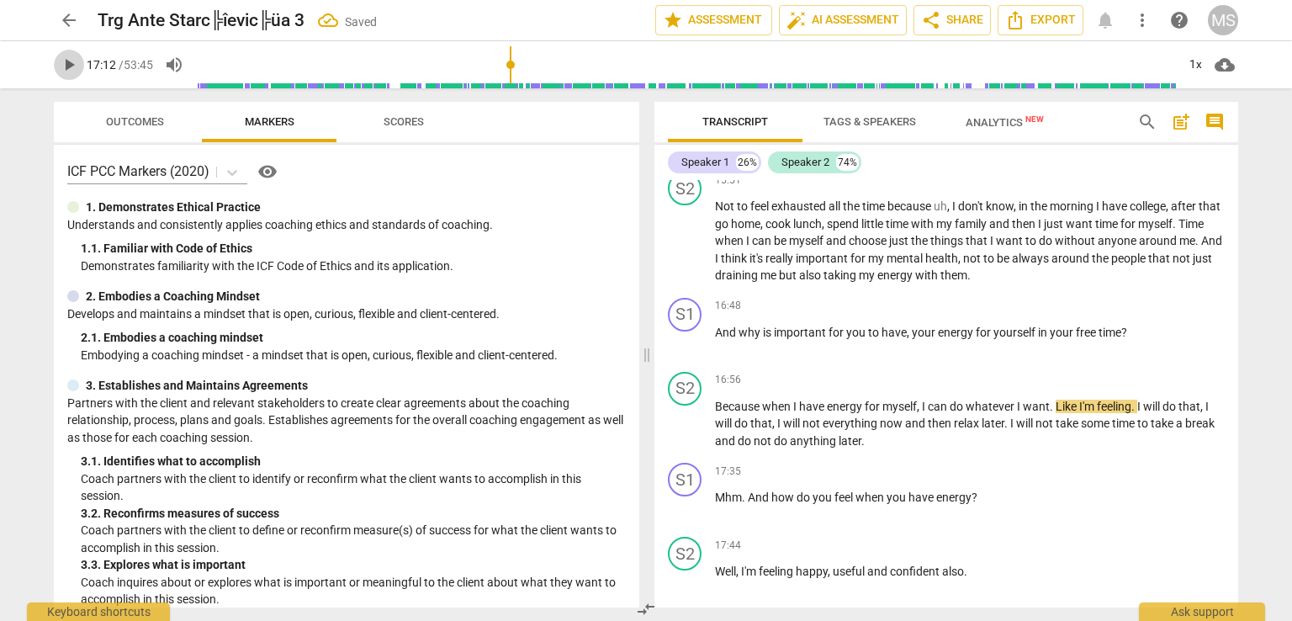
click at [71, 65] on span "play_arrow" at bounding box center [69, 65] width 20 height 20
click at [736, 416] on span "do" at bounding box center [742, 422] width 16 height 13
type input "1042"
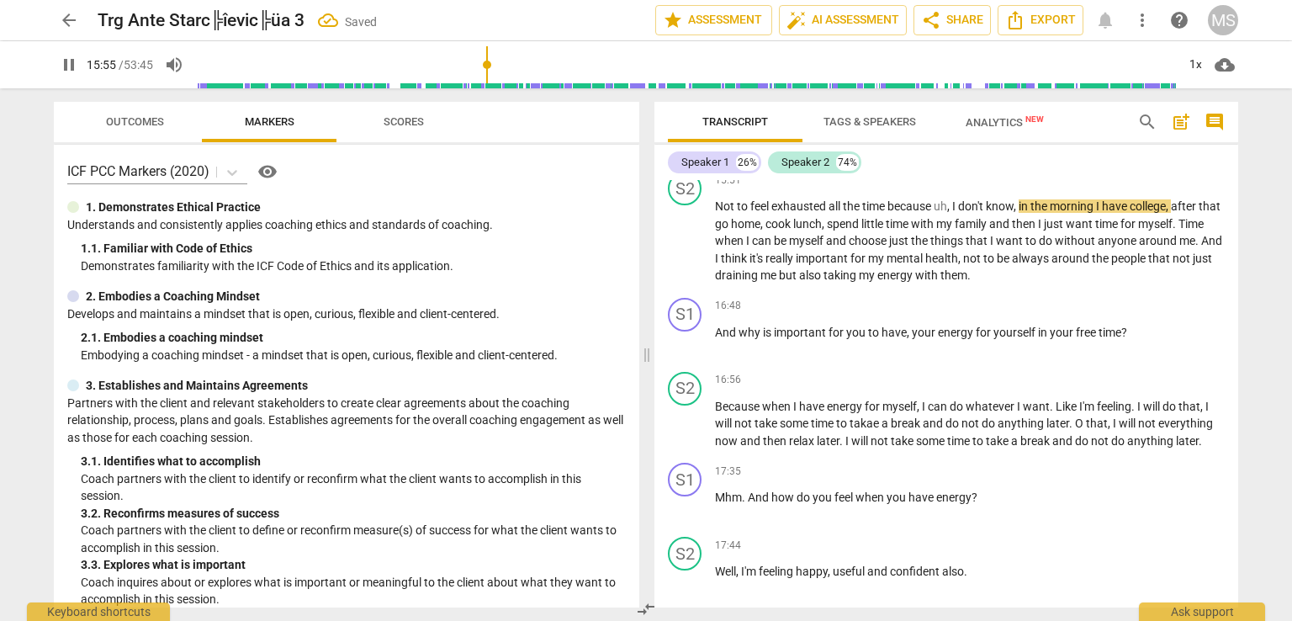
drag, startPoint x: 521, startPoint y: 61, endPoint x: 488, endPoint y: 65, distance: 33.0
click at [488, 65] on input "range" at bounding box center [686, 65] width 980 height 54
click at [1204, 428] on p "Because when I have energy for myself , I can do whatever I want . Like I'm fee…" at bounding box center [970, 424] width 510 height 52
type input "958"
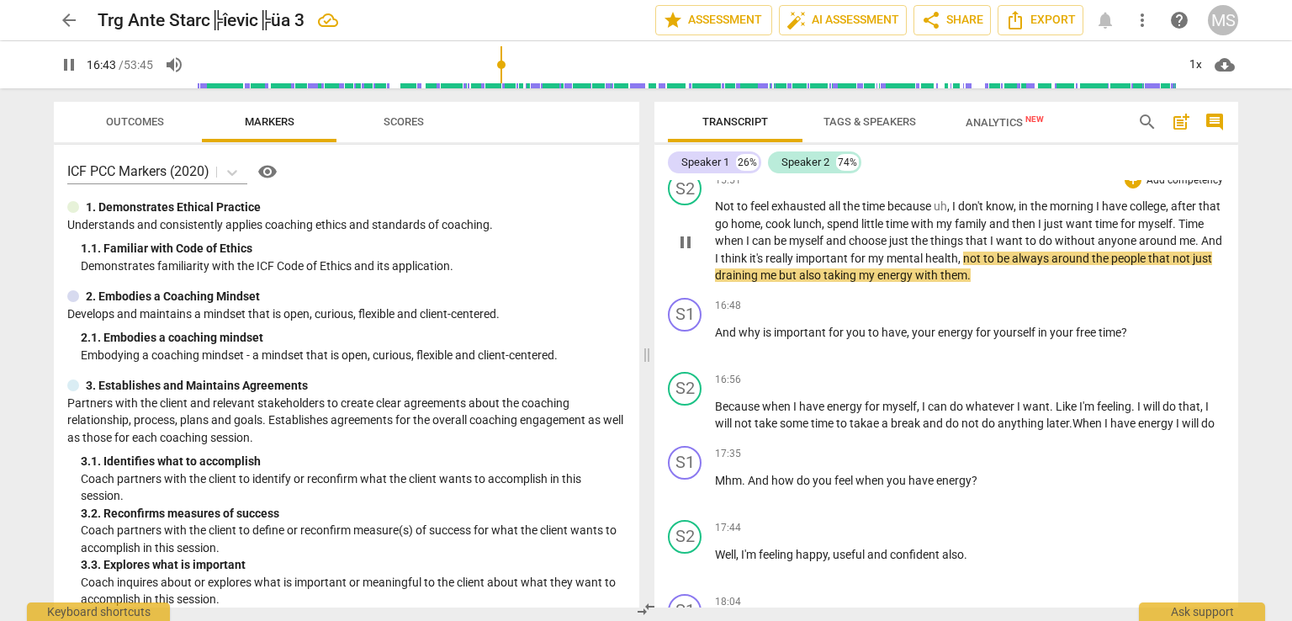
click at [757, 268] on span "draining" at bounding box center [737, 274] width 45 height 13
type input "1004"
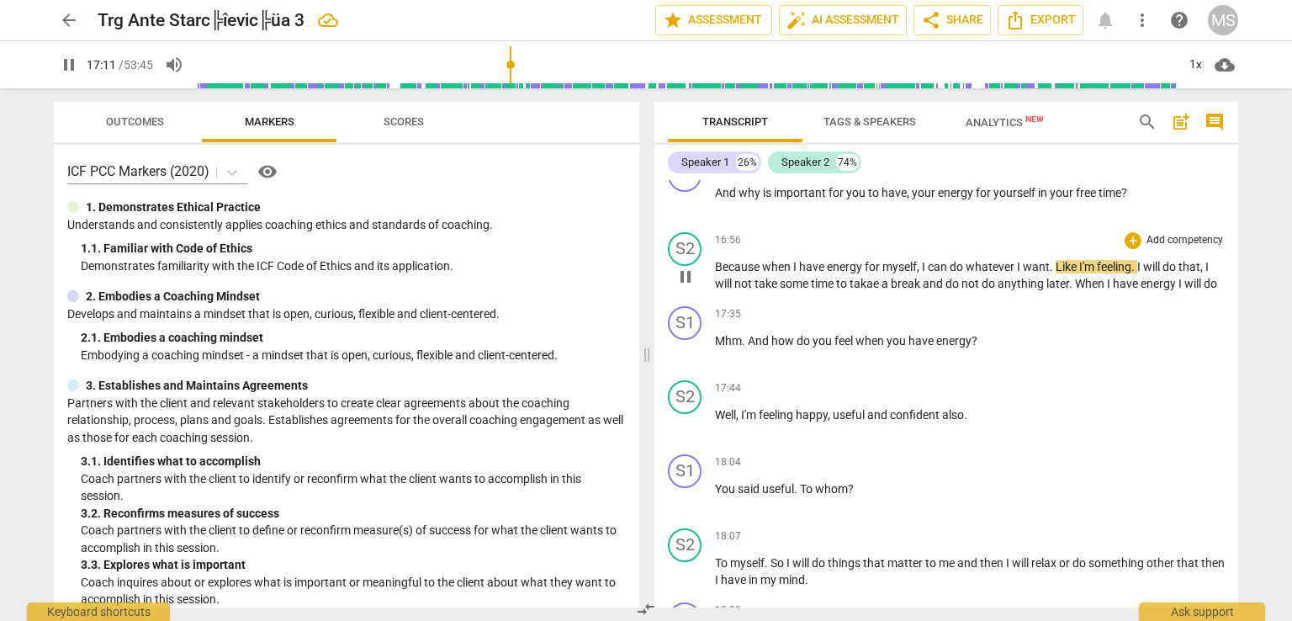
scroll to position [3527, 0]
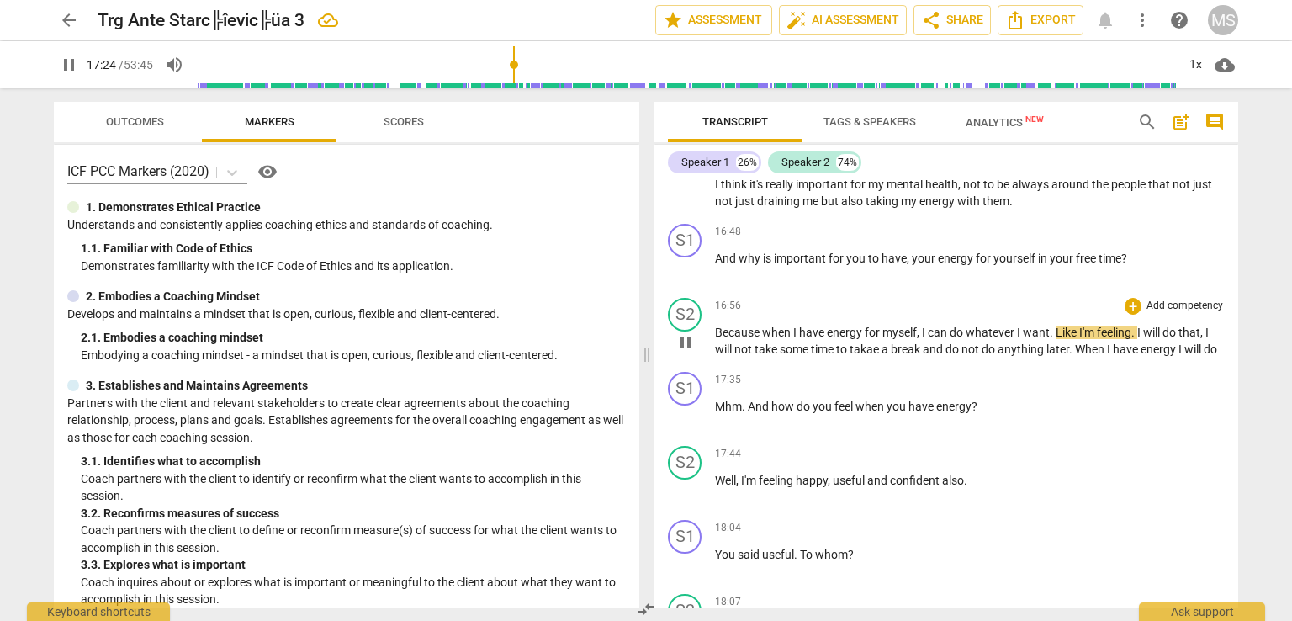
click at [878, 342] on span "takae" at bounding box center [865, 348] width 32 height 13
type input "1045"
click at [944, 342] on span "do" at bounding box center [947, 348] width 16 height 13
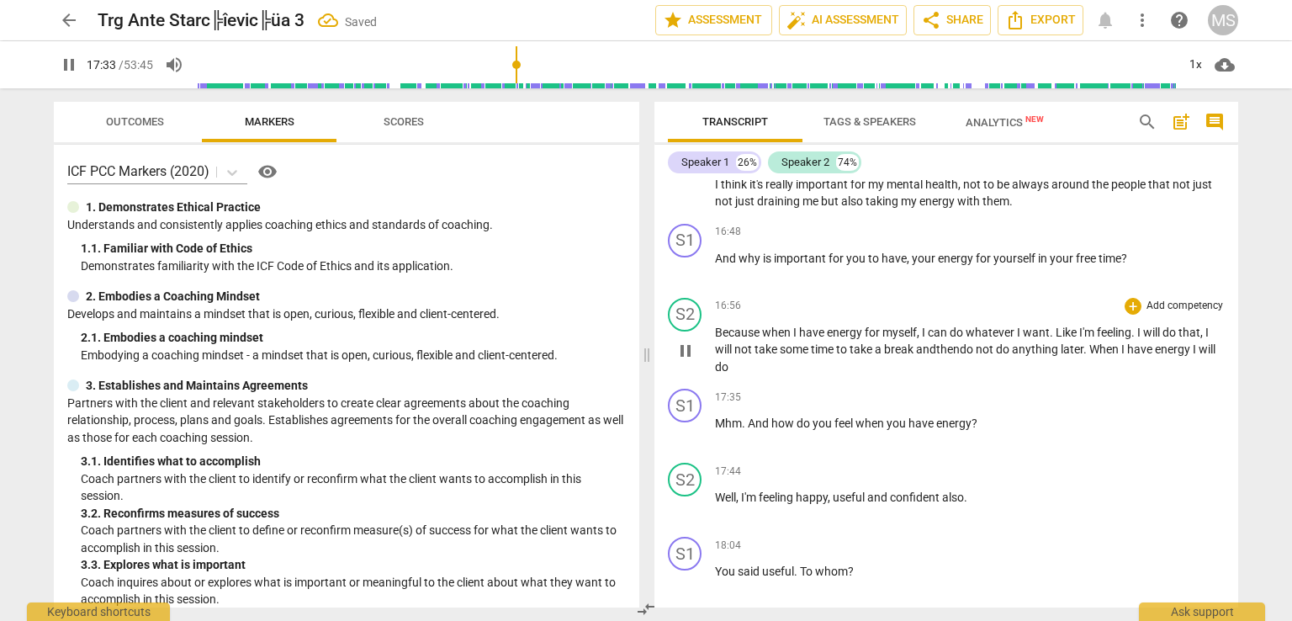
click at [764, 351] on p "Because when I have energy for myself , I can do whatever I want . Like I'm fee…" at bounding box center [970, 350] width 510 height 52
click at [70, 67] on span "pause" at bounding box center [69, 65] width 20 height 20
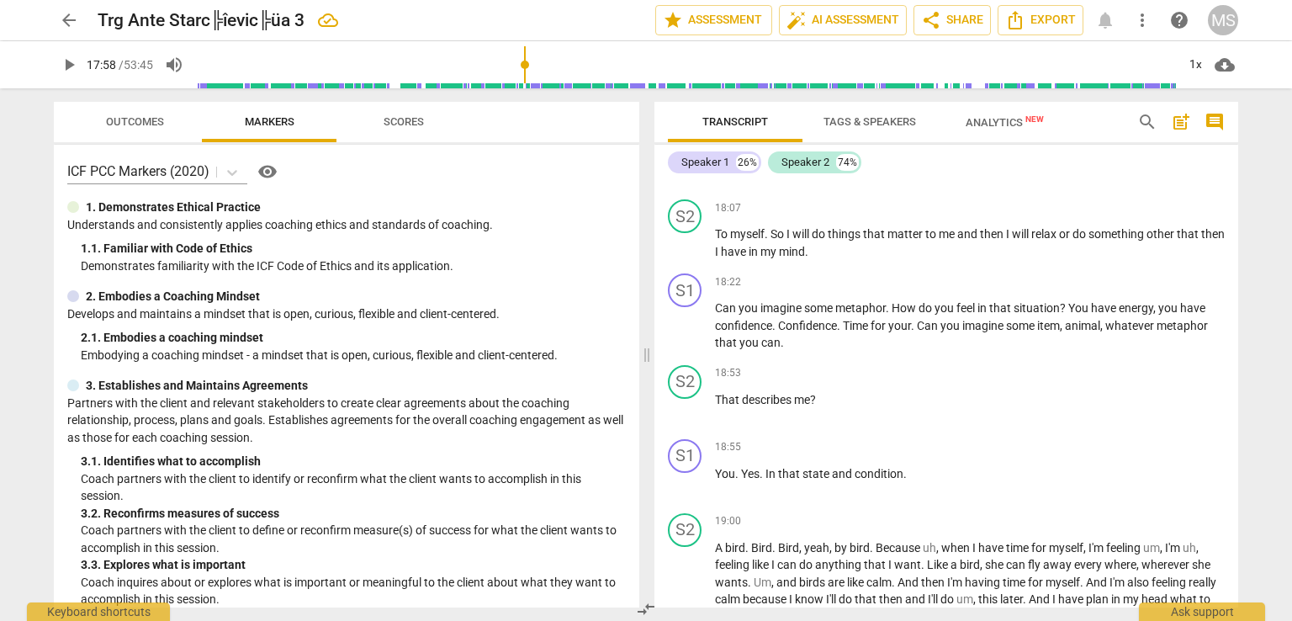
scroll to position [3862, 0]
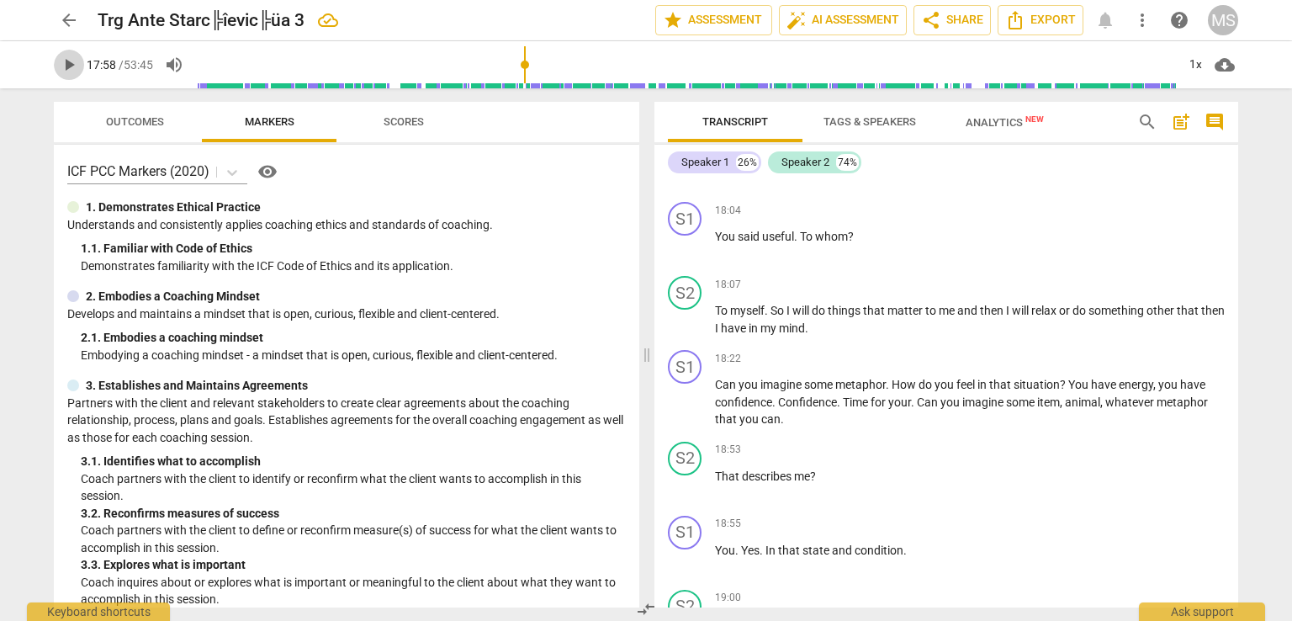
click at [68, 56] on span "play_arrow" at bounding box center [69, 65] width 20 height 20
click at [912, 395] on span "." at bounding box center [914, 401] width 6 height 13
type input "1126"
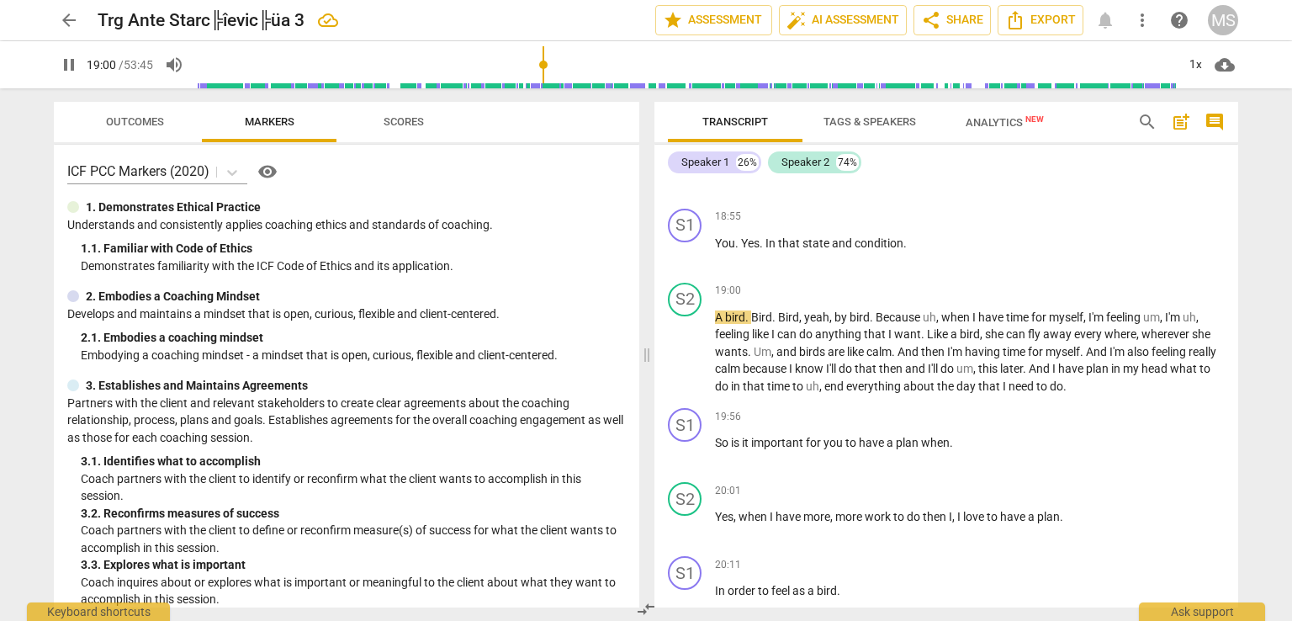
scroll to position [4188, 0]
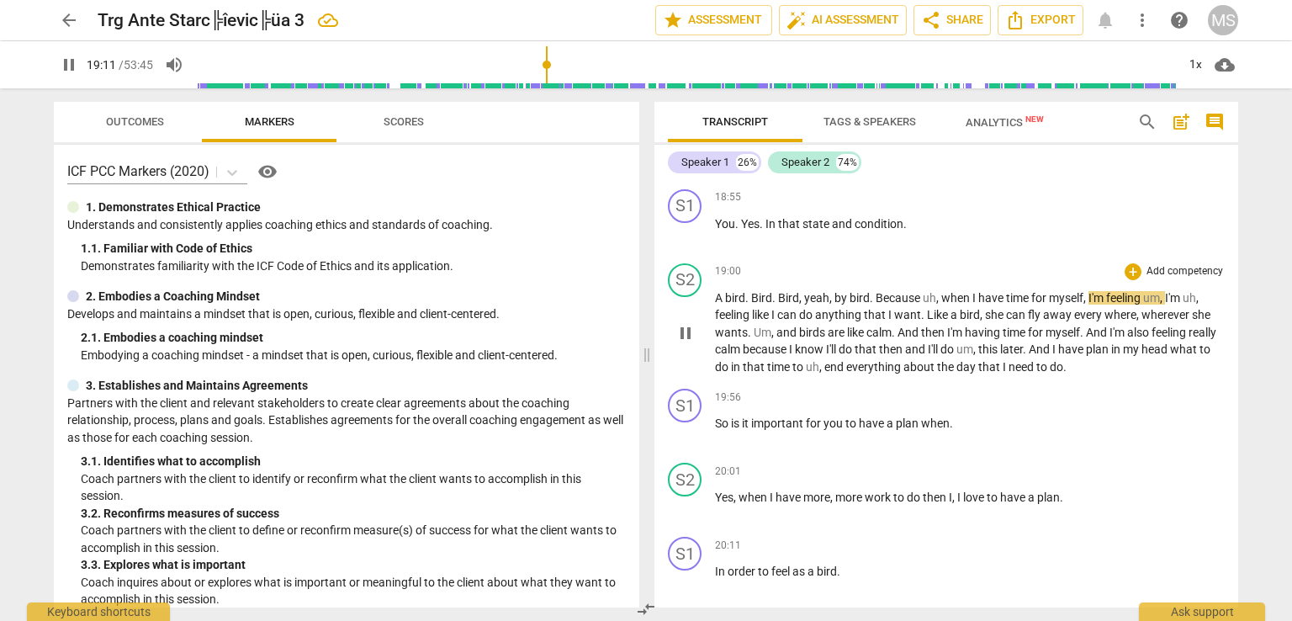
click at [865, 291] on span "bird" at bounding box center [859, 297] width 20 height 13
type input "1153"
click at [963, 415] on p "So is it important for you to have a plan when ." at bounding box center [970, 424] width 510 height 18
type input "1203"
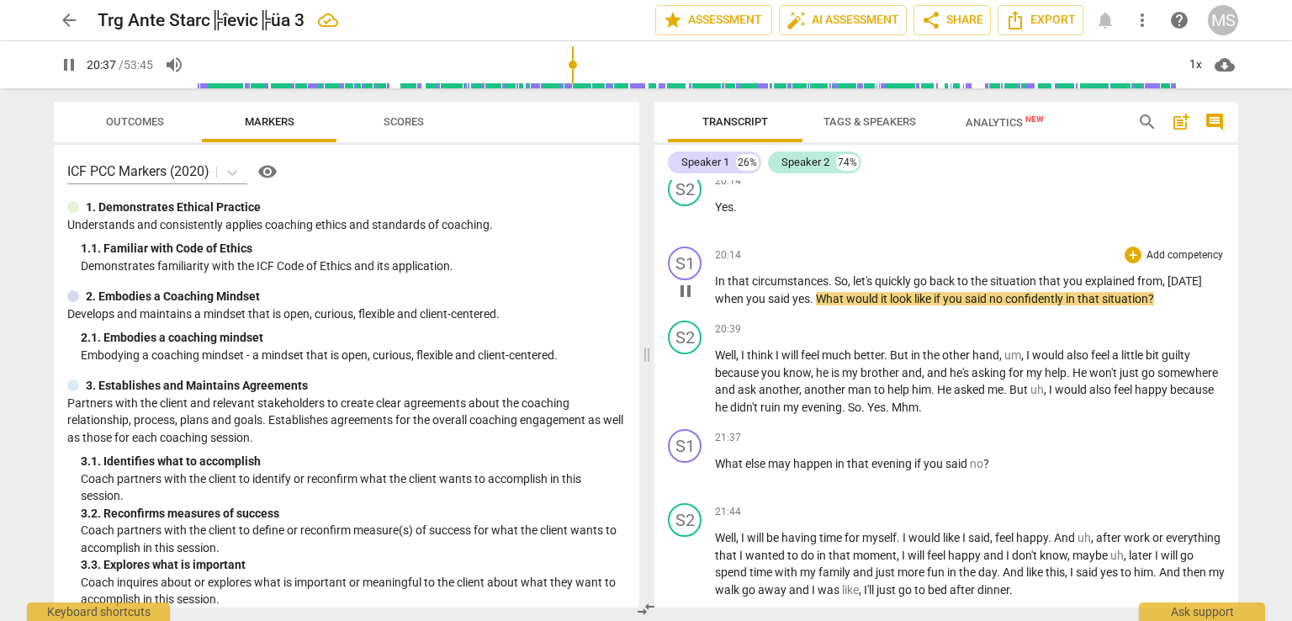
click at [1066, 292] on span "confidently" at bounding box center [1035, 298] width 61 height 13
type input "1240"
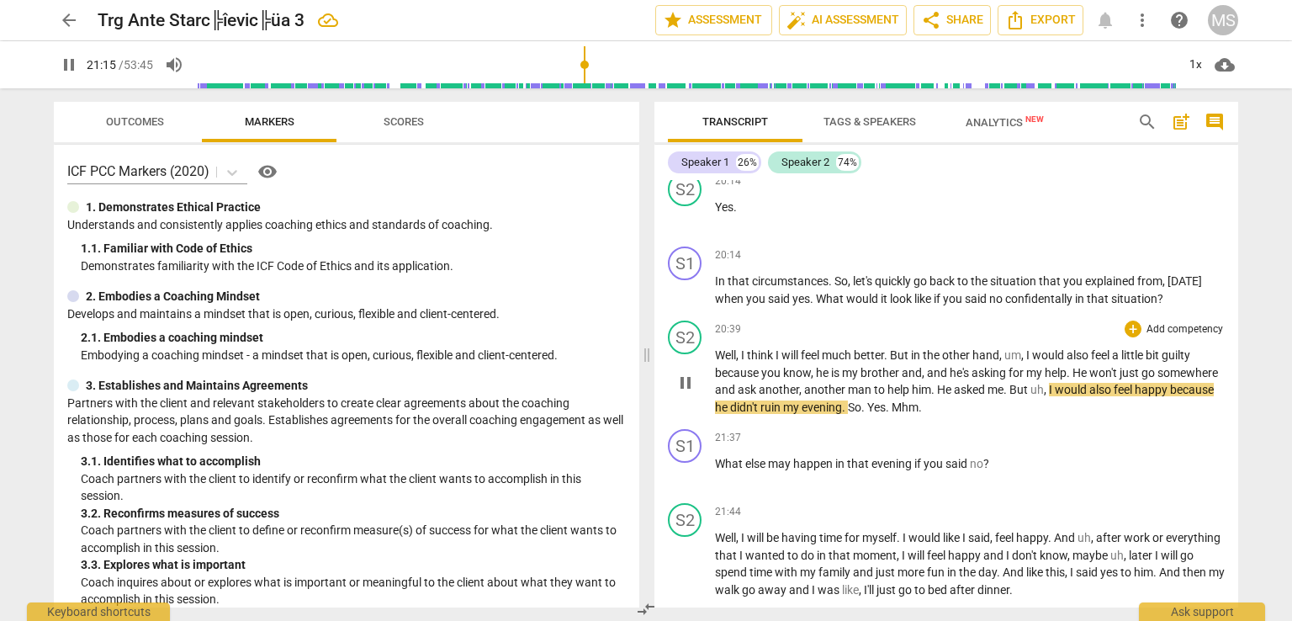
click at [730, 400] on span "he" at bounding box center [722, 406] width 15 height 13
type input "1276"
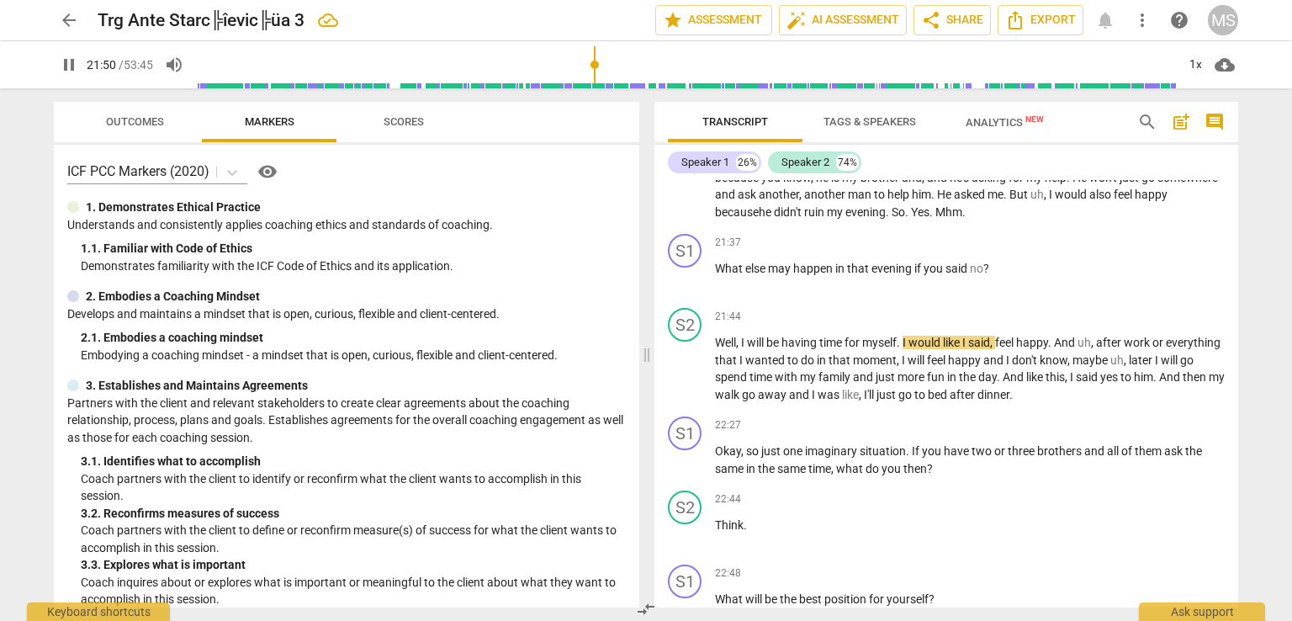
scroll to position [4861, 0]
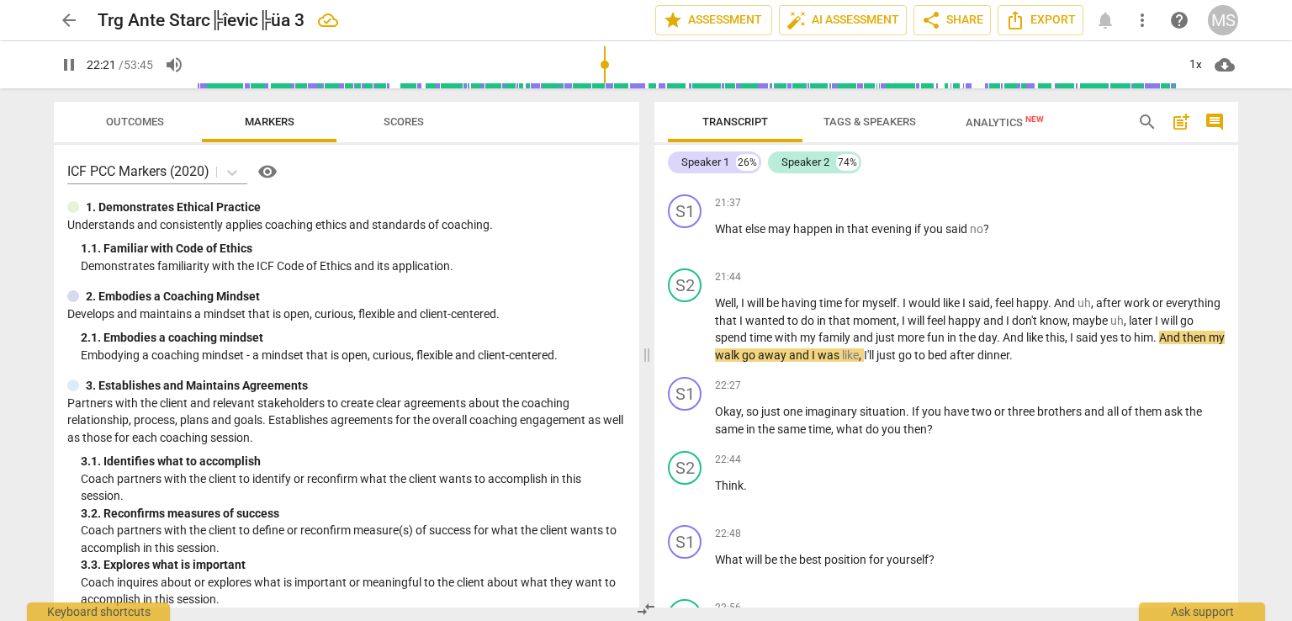
click at [1237, 352] on div "S1 play_arrow pause 00:06 + Add competency keyboard_arrow_right Hello , [PERSON…" at bounding box center [946, 393] width 584 height 427
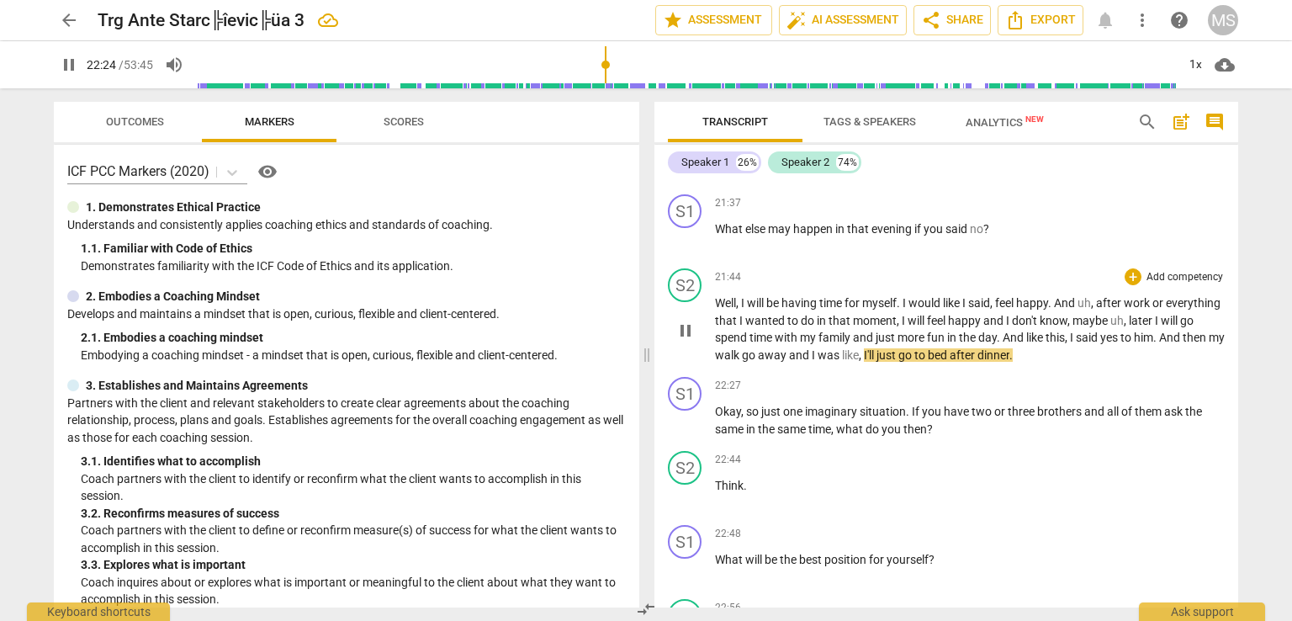
click at [1159, 339] on span "And" at bounding box center [1171, 337] width 24 height 13
type input "1345"
click at [741, 422] on span "same" at bounding box center [730, 428] width 31 height 13
type input "1367"
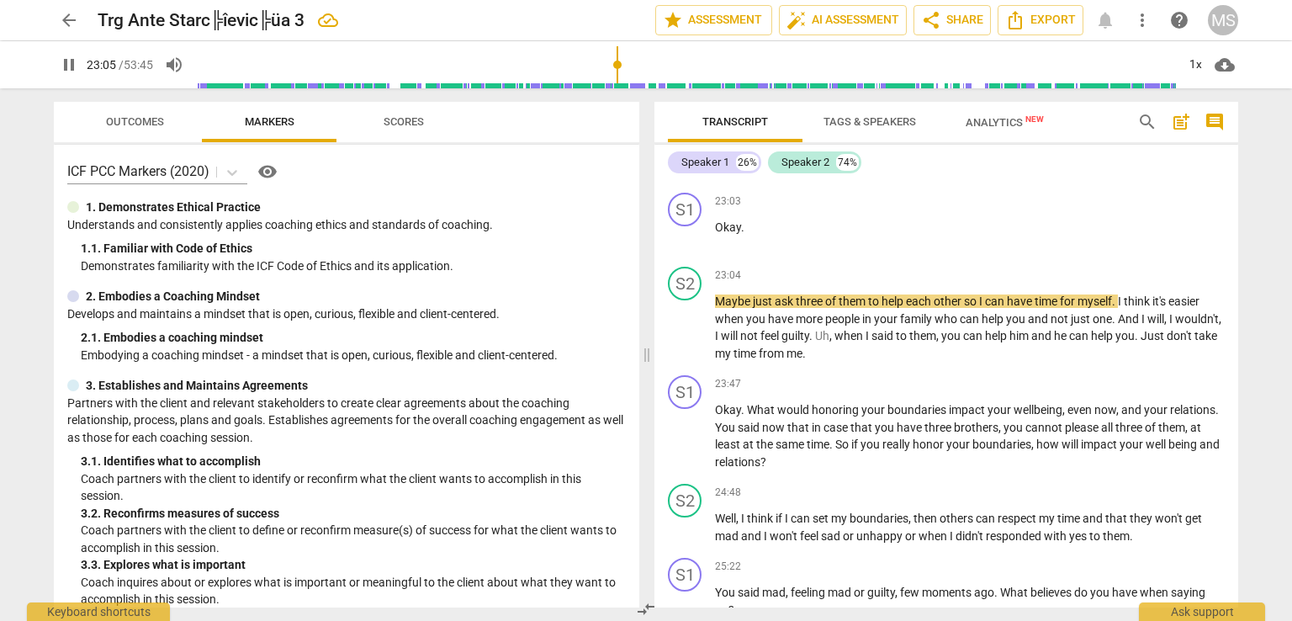
scroll to position [5400, 0]
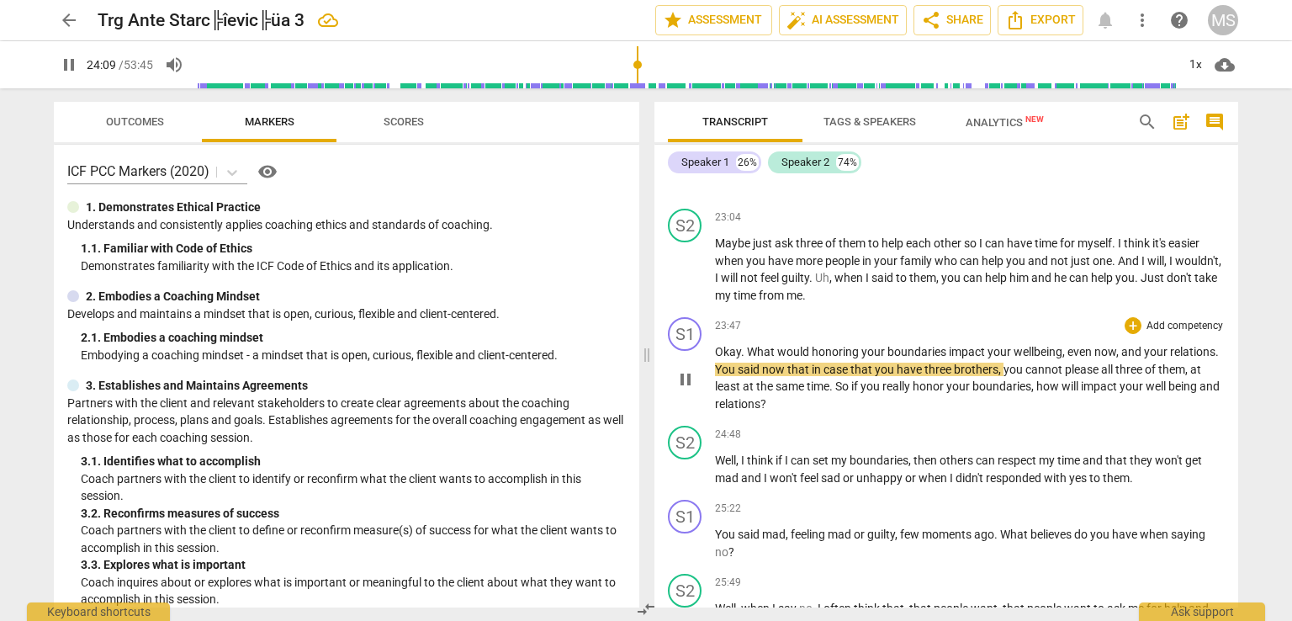
click at [1117, 345] on span "," at bounding box center [1118, 351] width 5 height 13
type input "1451"
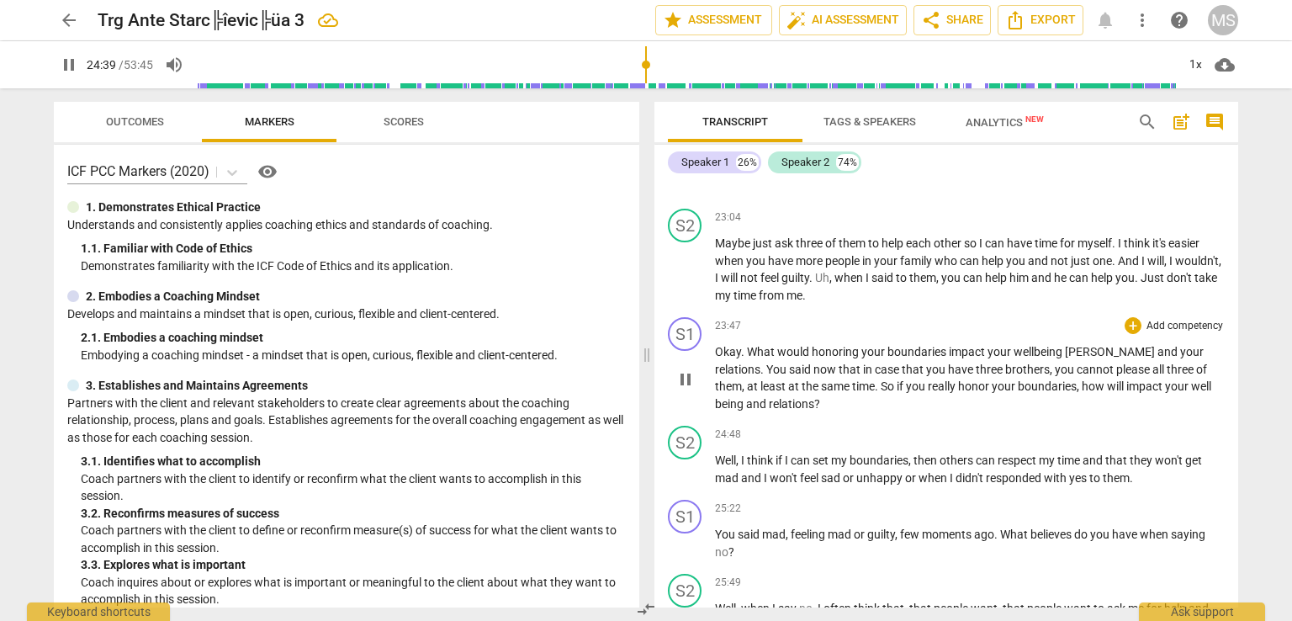
click at [1082, 379] on span "how" at bounding box center [1094, 385] width 25 height 13
drag, startPoint x: 1237, startPoint y: 373, endPoint x: 1241, endPoint y: 388, distance: 14.9
click at [1241, 388] on div "Transcript Tags & Speakers Analytics New search post_add comment Speaker 1 26% …" at bounding box center [950, 354] width 604 height 532
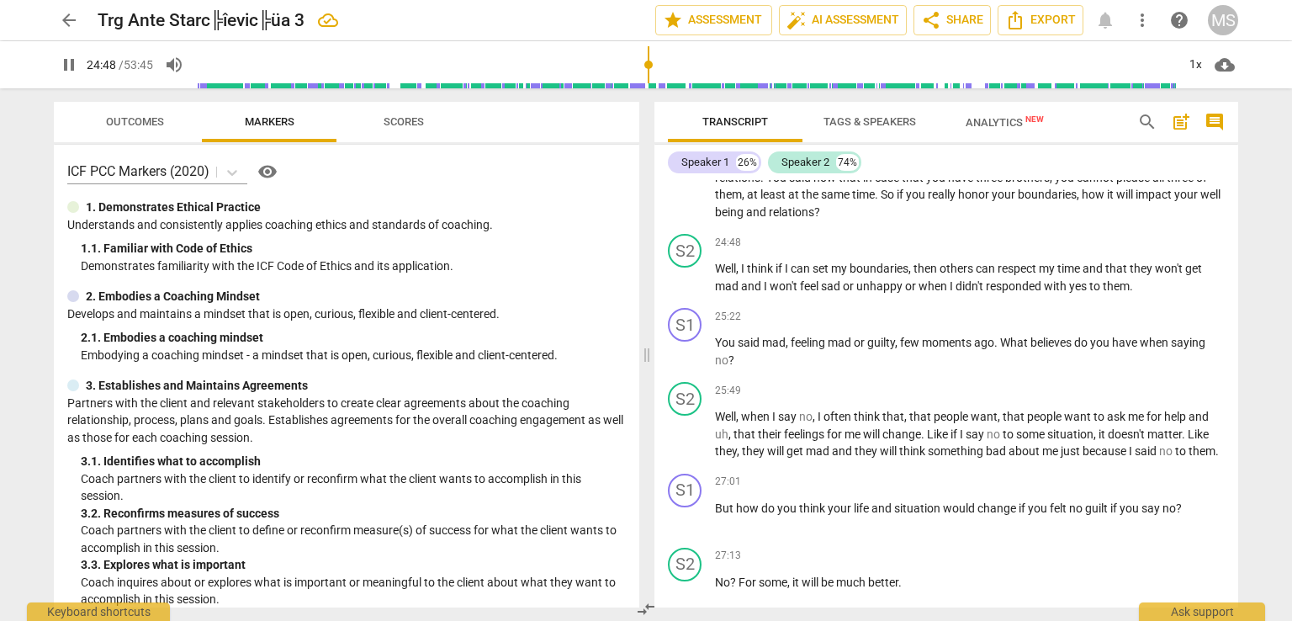
scroll to position [5553, 0]
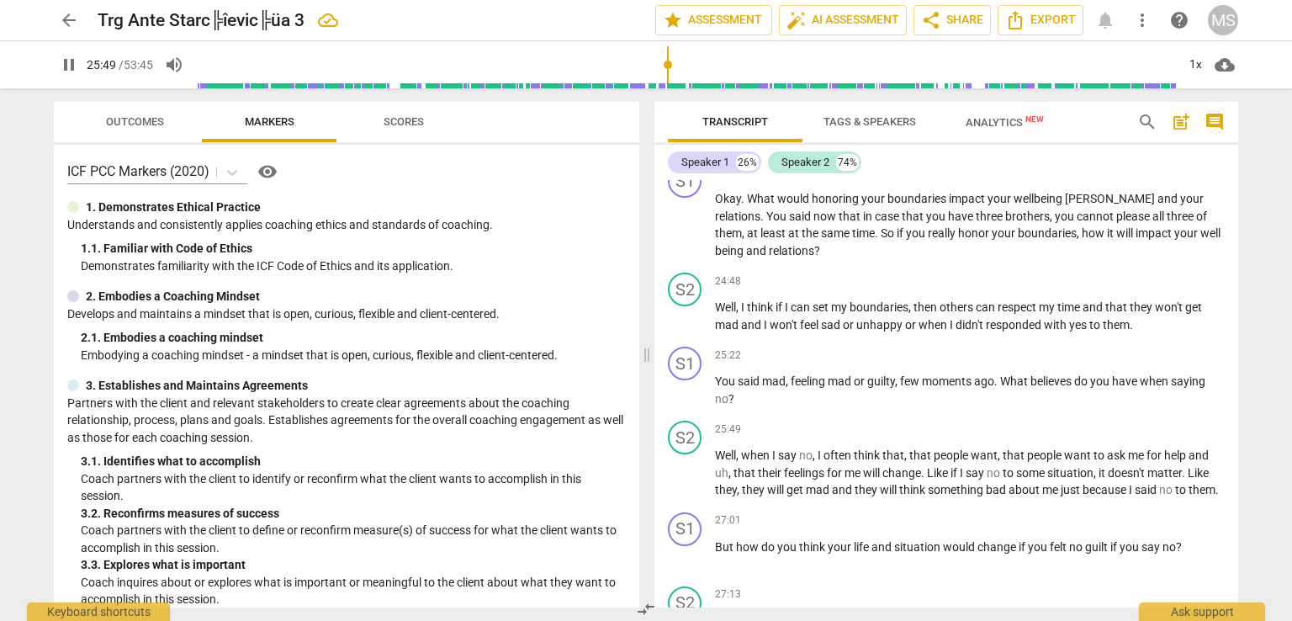
click at [1238, 381] on div "Transcript Tags & Speakers Analytics New search post_add comment Speaker 1 26% …" at bounding box center [950, 354] width 604 height 532
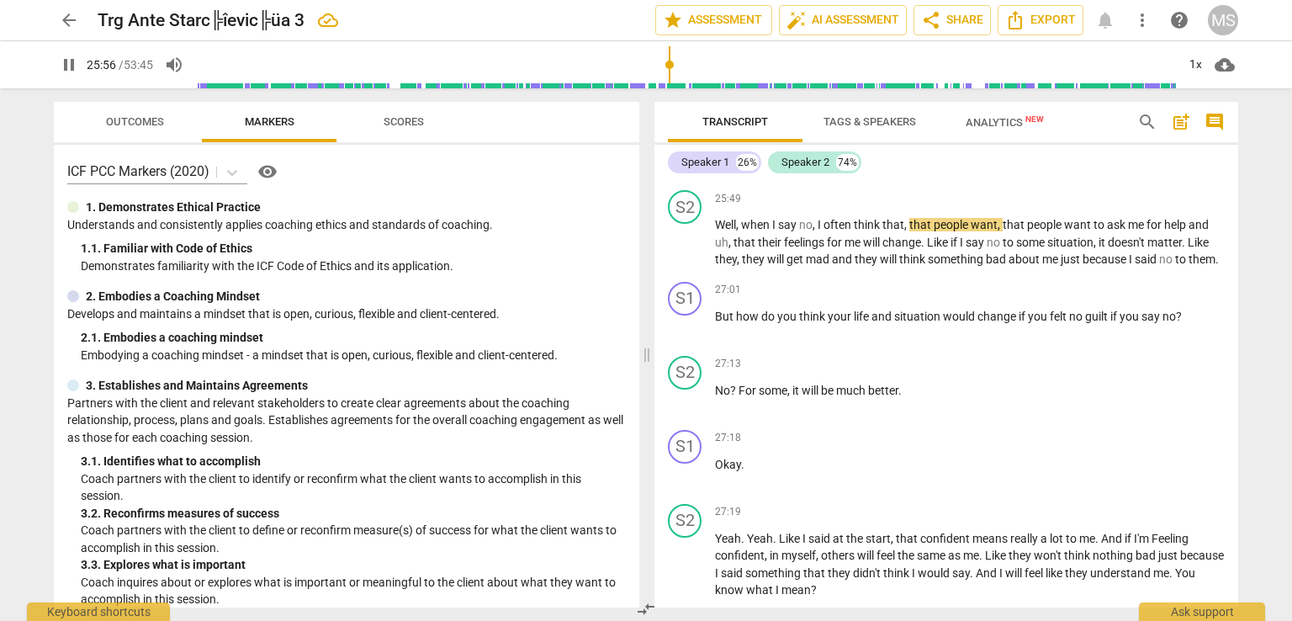
scroll to position [5783, 0]
click at [740, 384] on span "For" at bounding box center [748, 390] width 20 height 13
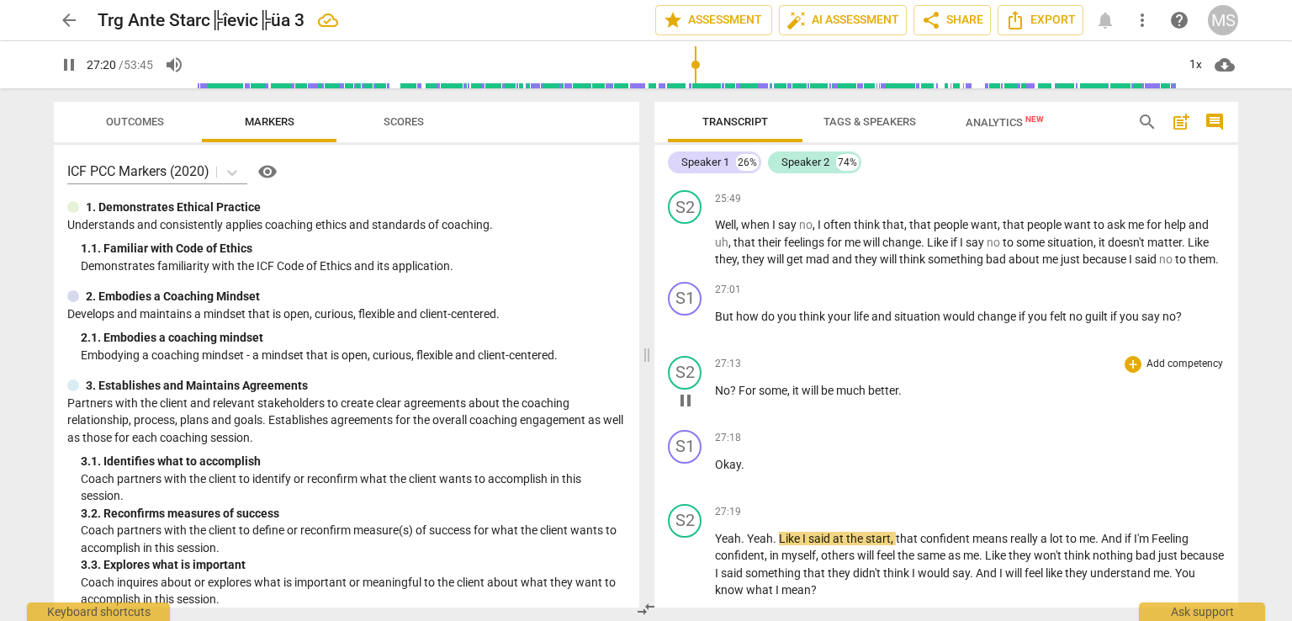
type input "1641"
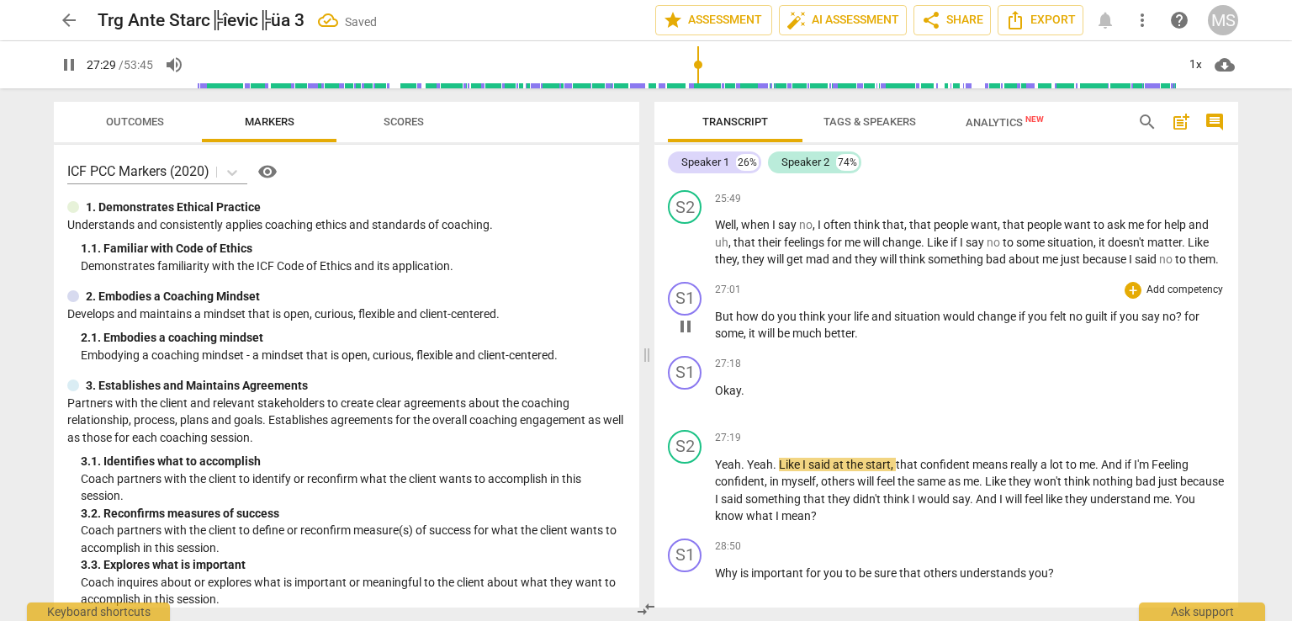
click at [1066, 311] on span "felt" at bounding box center [1059, 316] width 19 height 13
type input "1650"
click at [1192, 310] on span "for" at bounding box center [1193, 316] width 15 height 13
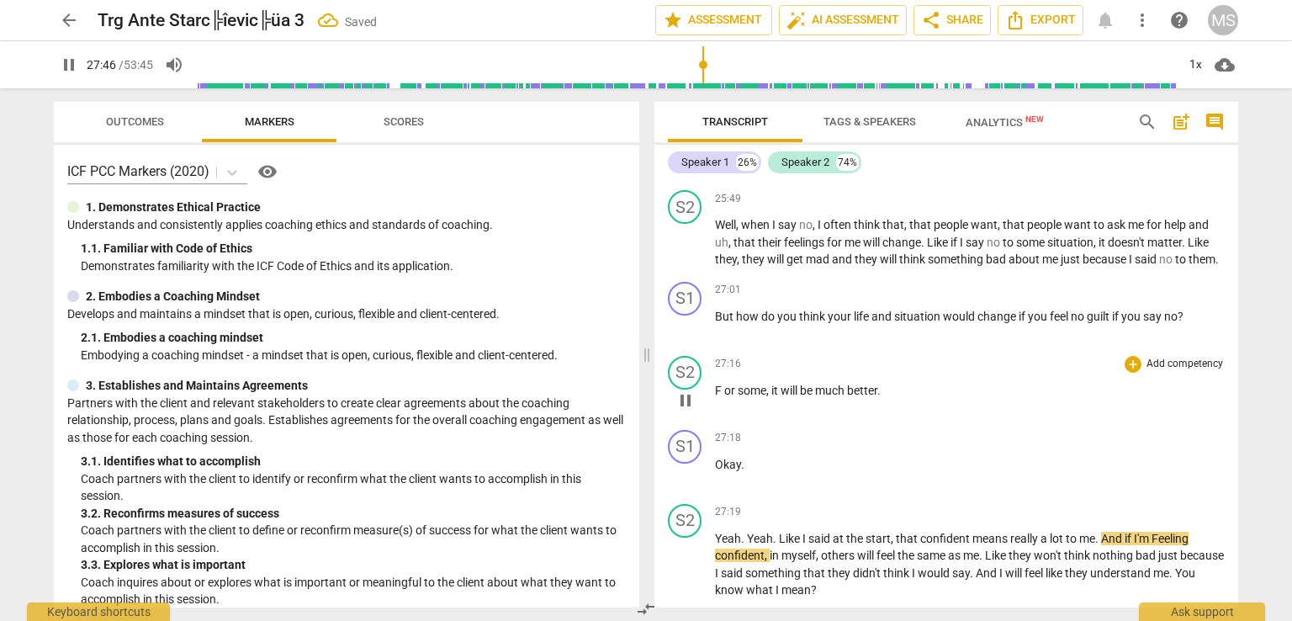
click at [725, 384] on span "or" at bounding box center [730, 390] width 13 height 13
type input "1667"
drag, startPoint x: 705, startPoint y: 65, endPoint x: 693, endPoint y: 65, distance: 11.8
click at [693, 65] on input "range" at bounding box center [686, 65] width 980 height 54
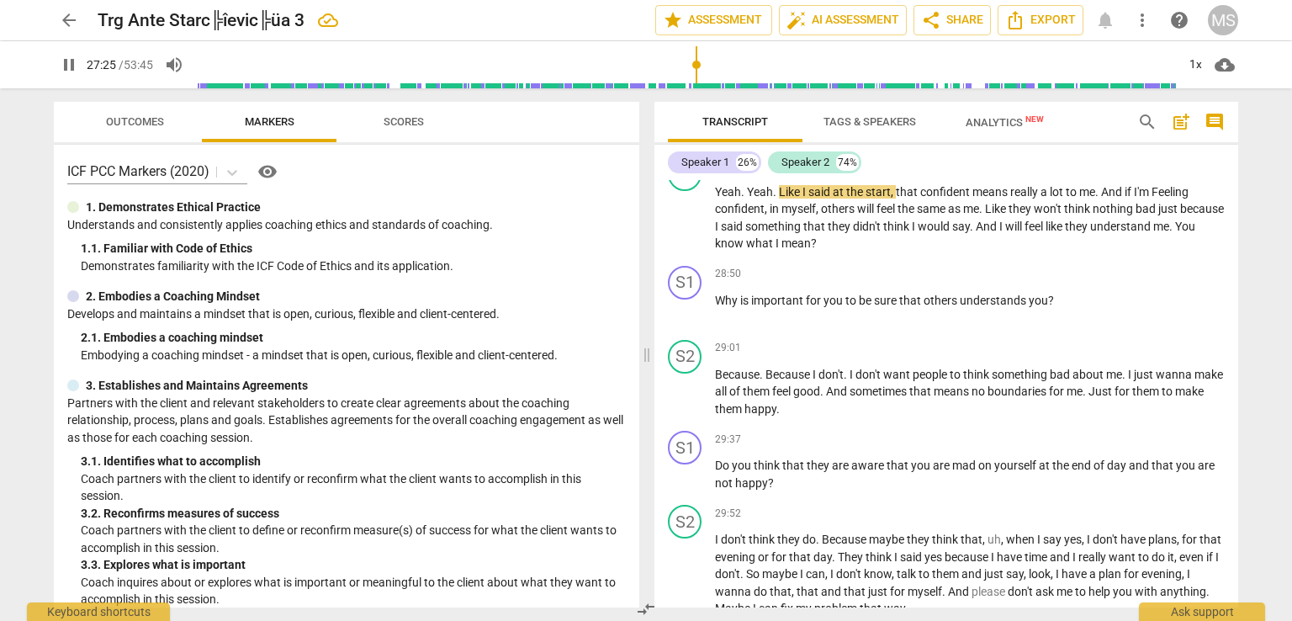
scroll to position [6109, 0]
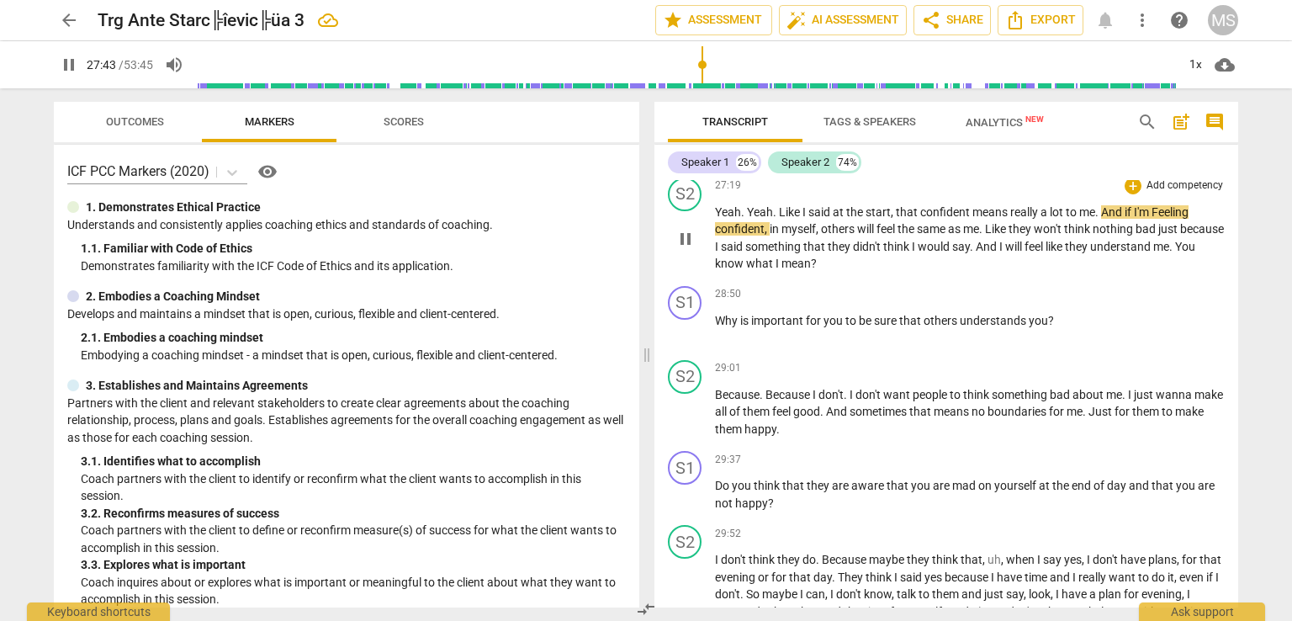
click at [1109, 208] on span "And" at bounding box center [1113, 211] width 24 height 13
type input "1664"
click at [1157, 205] on span "Feeling" at bounding box center [1163, 211] width 37 height 13
click at [819, 222] on span "," at bounding box center [818, 228] width 5 height 13
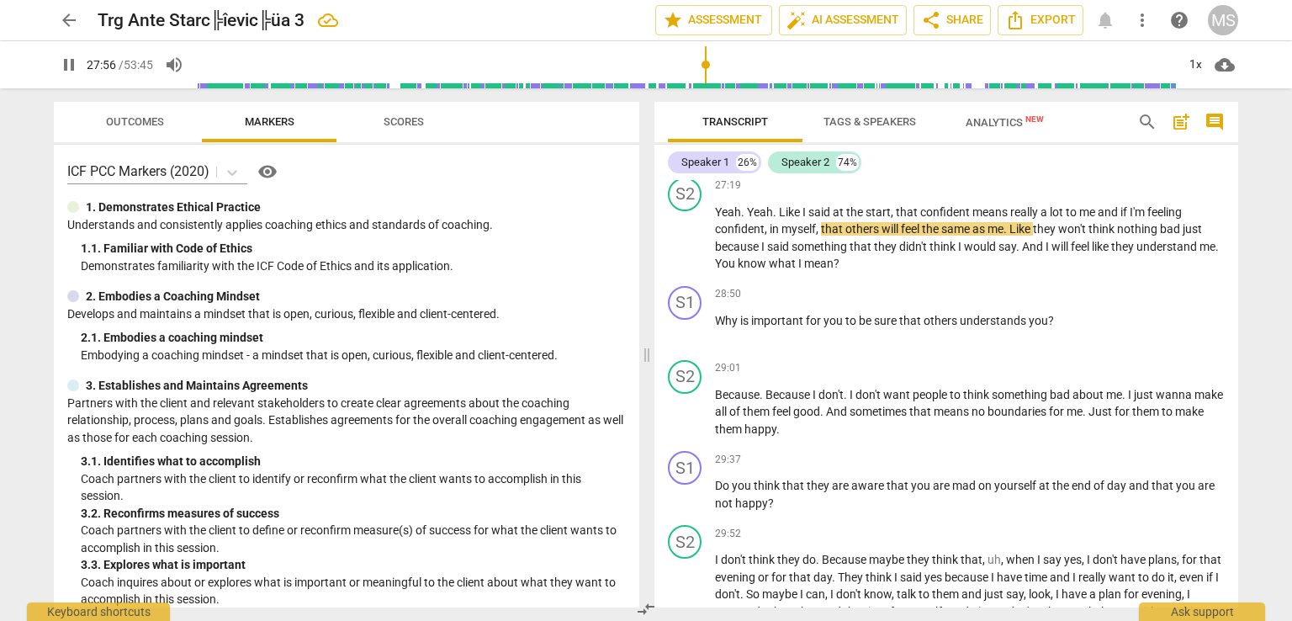
drag, startPoint x: 718, startPoint y: 58, endPoint x: 706, endPoint y: 58, distance: 11.8
click at [706, 58] on input "range" at bounding box center [686, 65] width 980 height 54
drag, startPoint x: 717, startPoint y: 63, endPoint x: 696, endPoint y: 66, distance: 21.2
click at [696, 66] on input "range" at bounding box center [686, 65] width 980 height 54
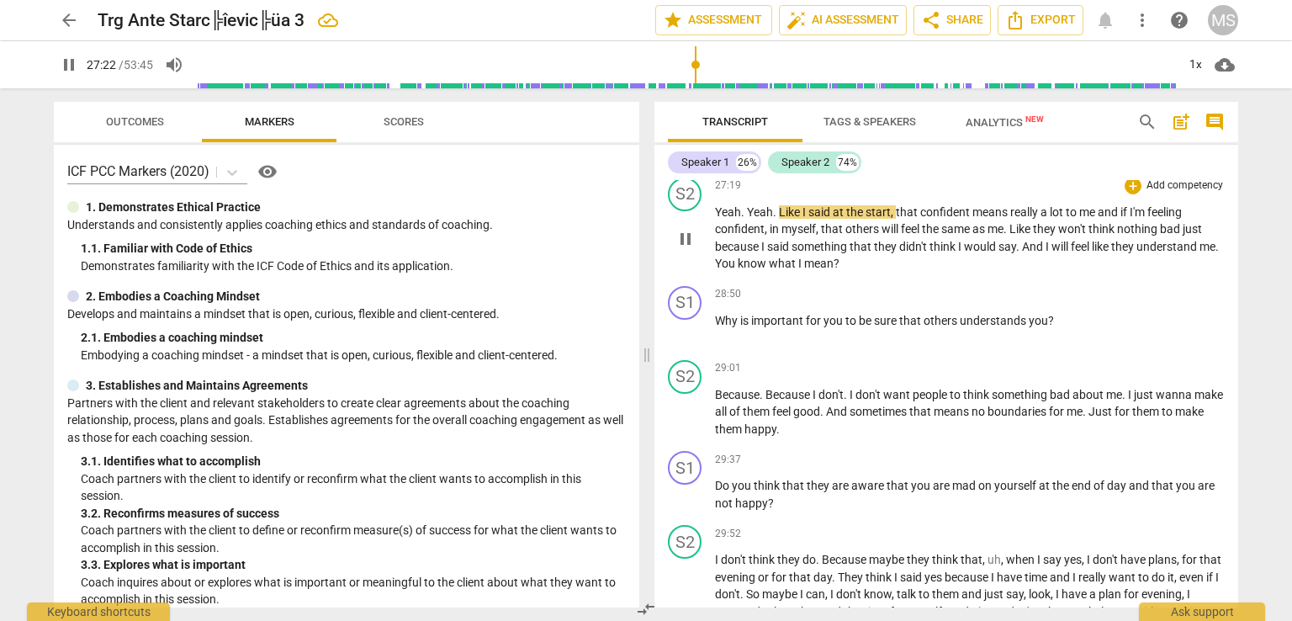
click at [775, 205] on span "." at bounding box center [776, 211] width 6 height 13
type input "1644"
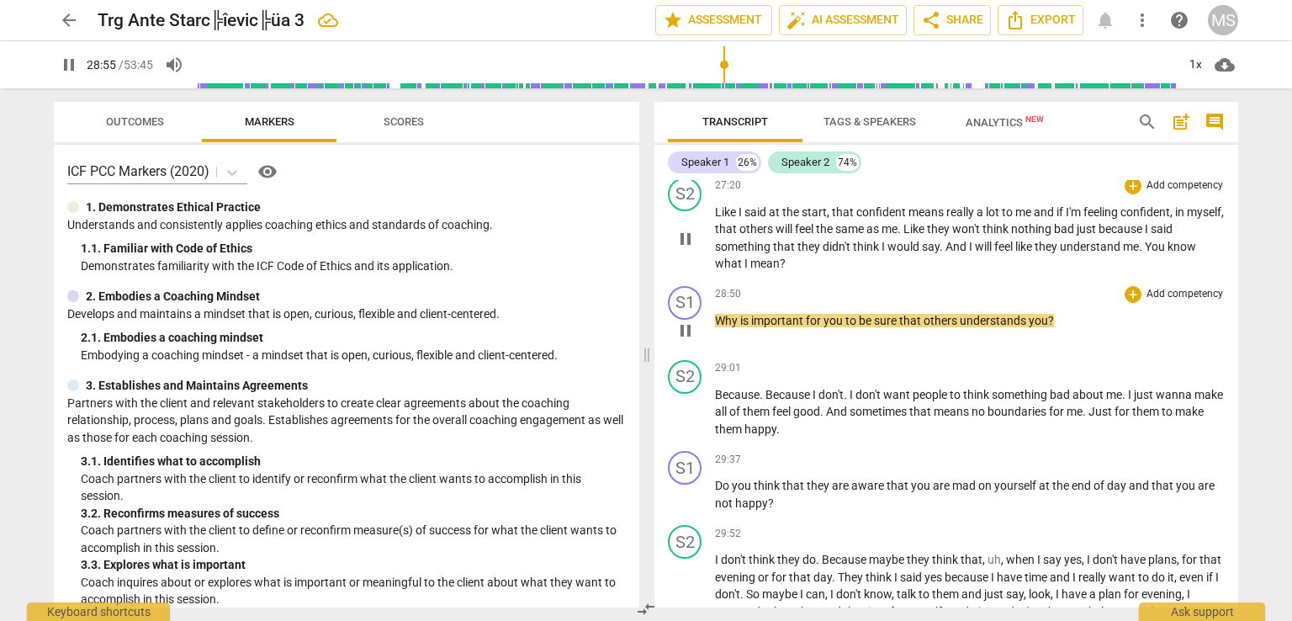
click at [720, 314] on span "Why" at bounding box center [727, 320] width 25 height 13
type input "1737"
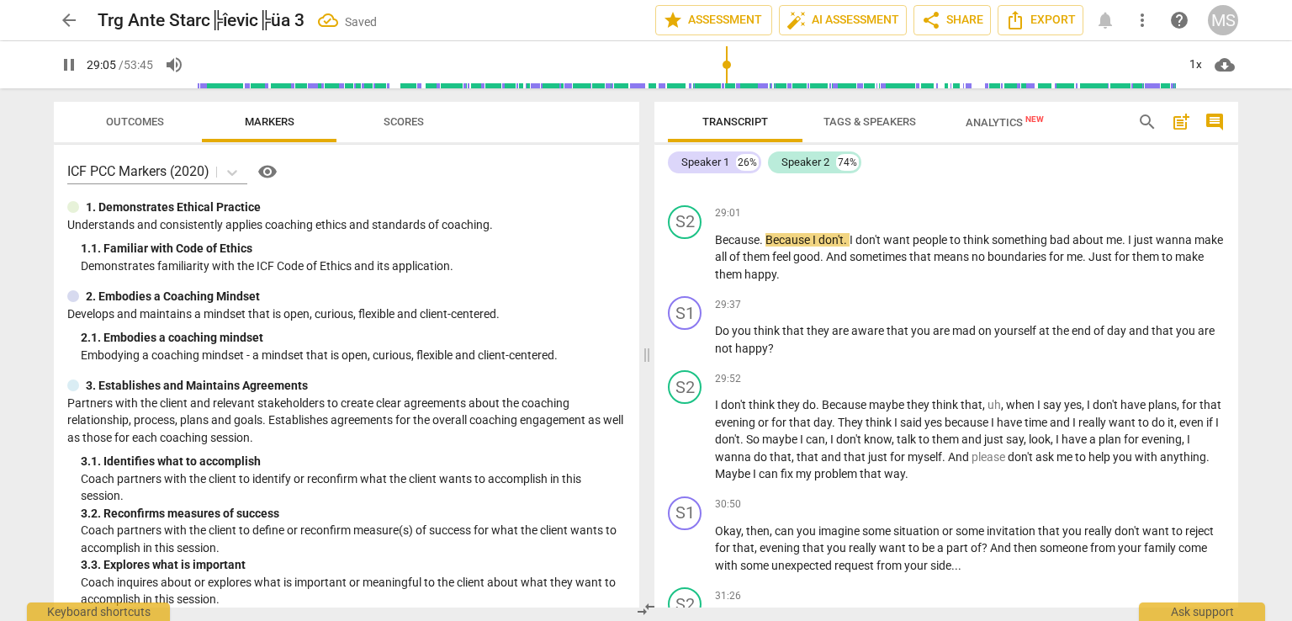
scroll to position [6302, 0]
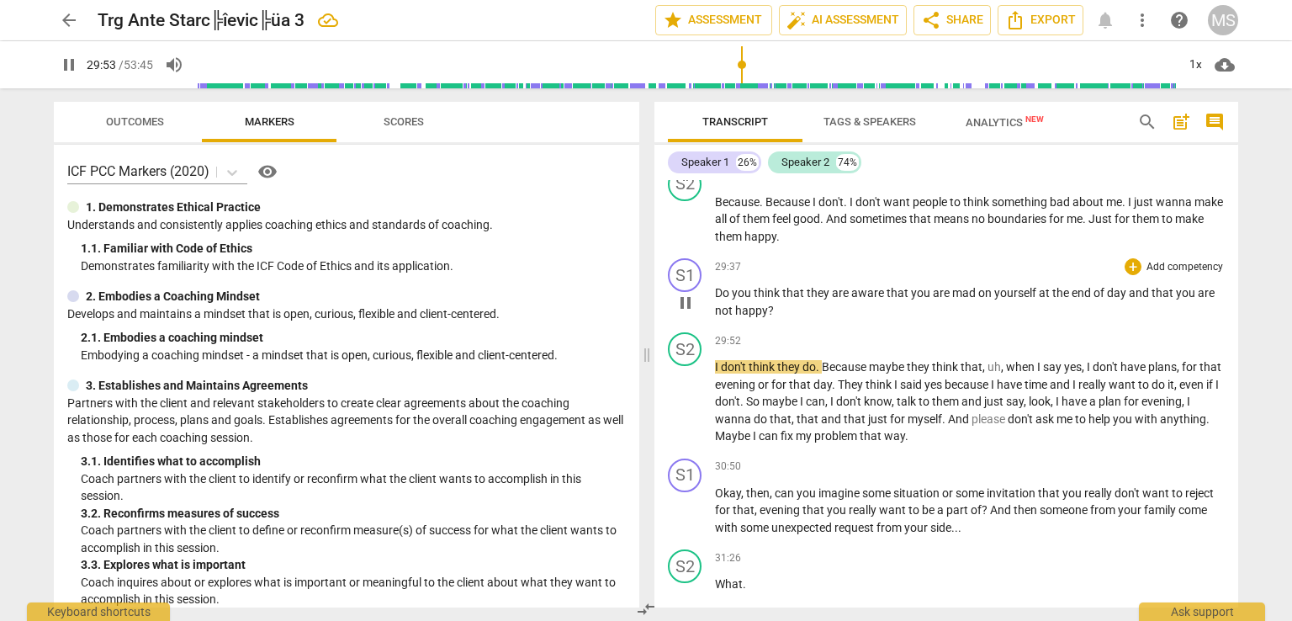
click at [765, 304] on span "happy" at bounding box center [751, 310] width 33 height 13
type input "1794"
click at [828, 304] on span "happy in some sitiations" at bounding box center [798, 310] width 126 height 13
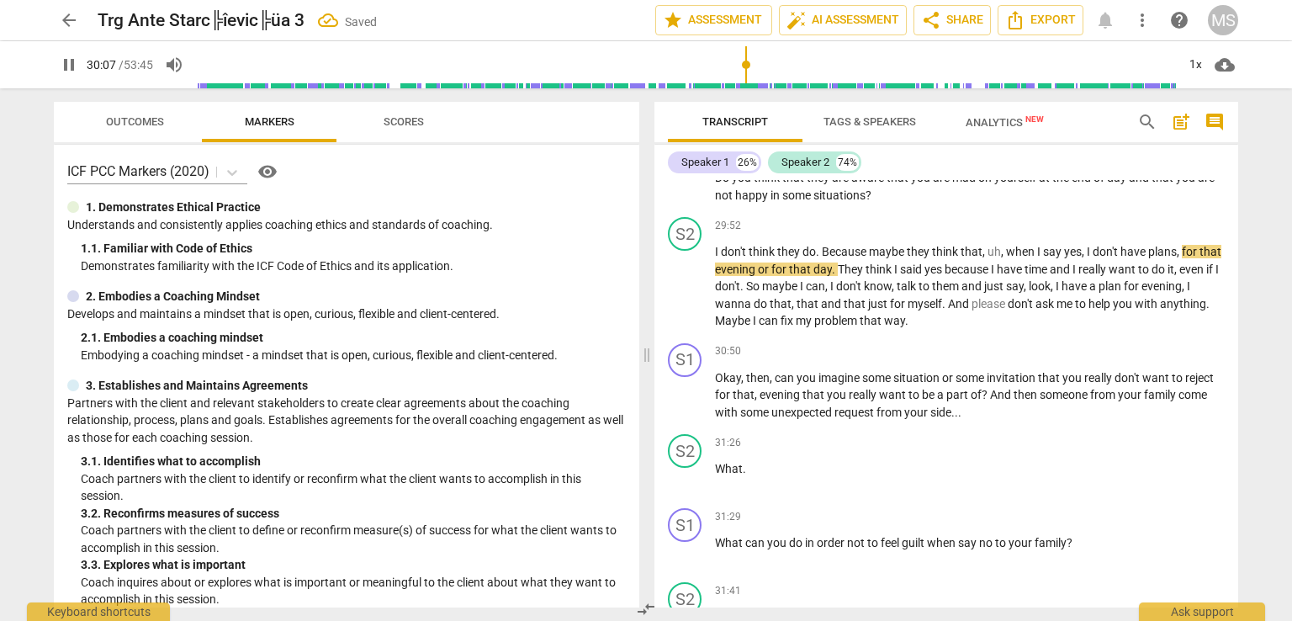
scroll to position [6437, 0]
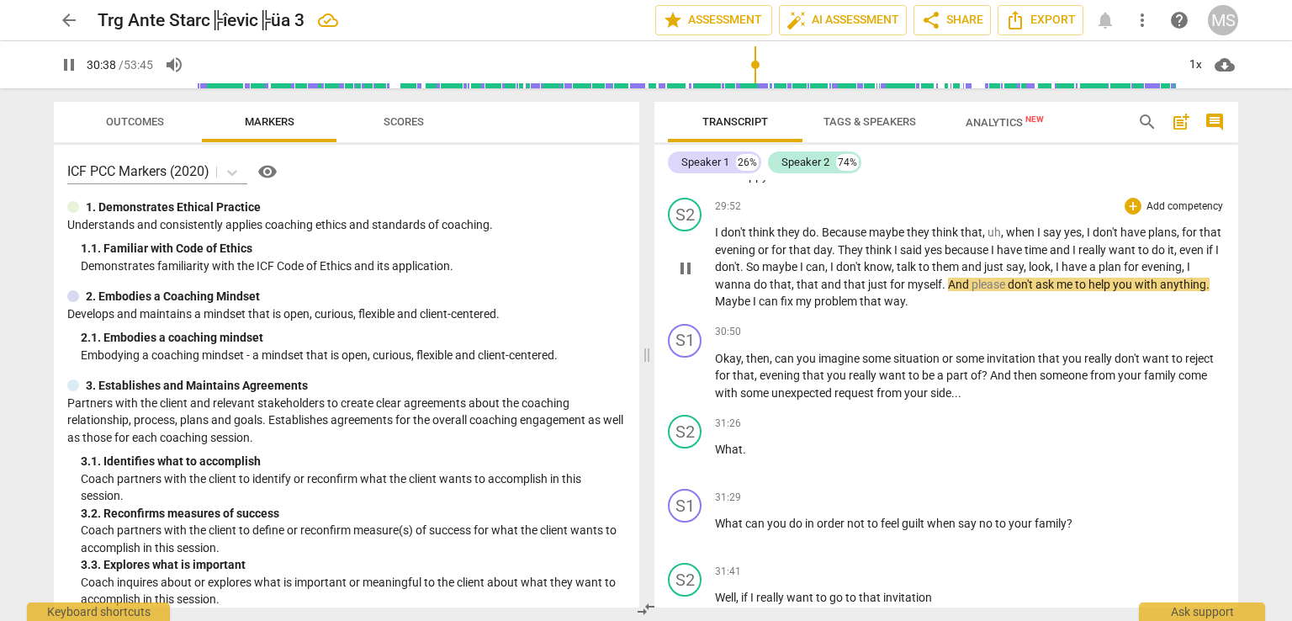
click at [821, 278] on span "that" at bounding box center [808, 284] width 24 height 13
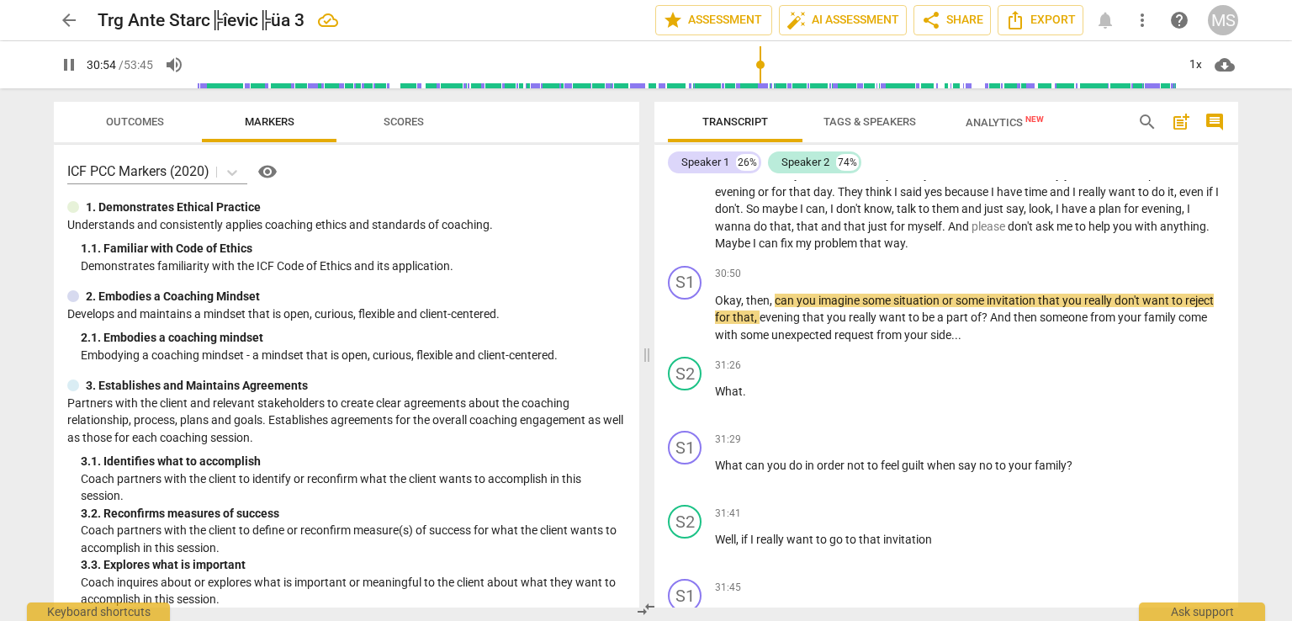
scroll to position [6571, 0]
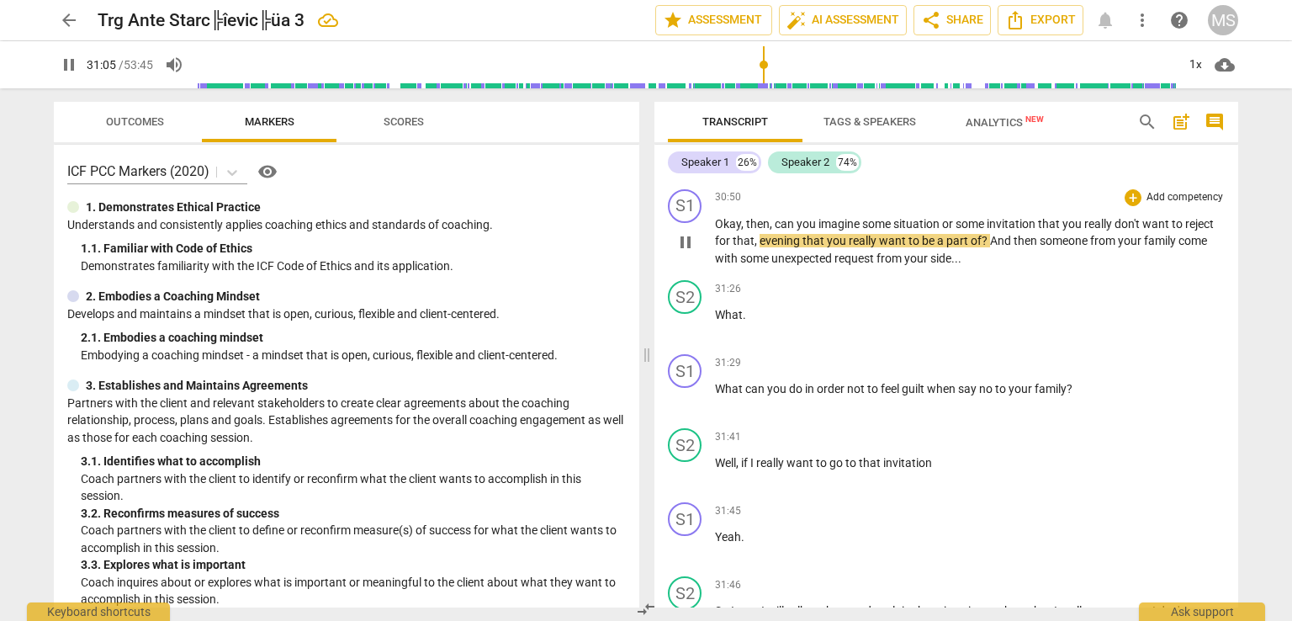
click at [759, 234] on span "evening" at bounding box center [780, 240] width 43 height 13
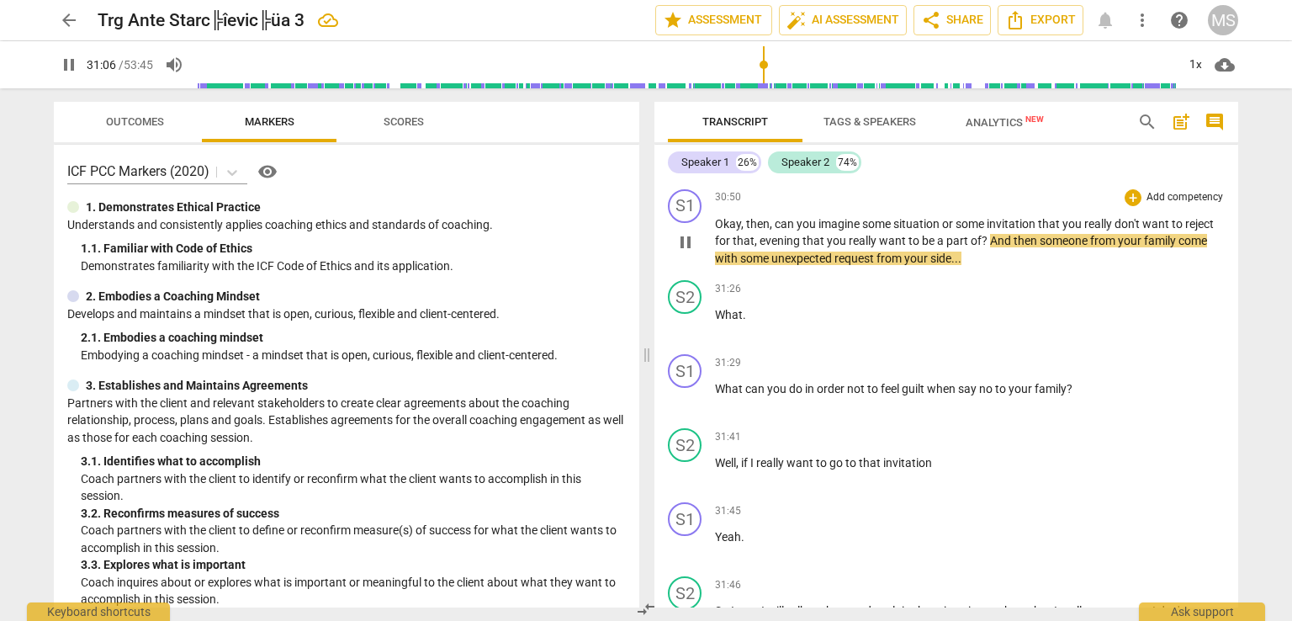
type input "1866"
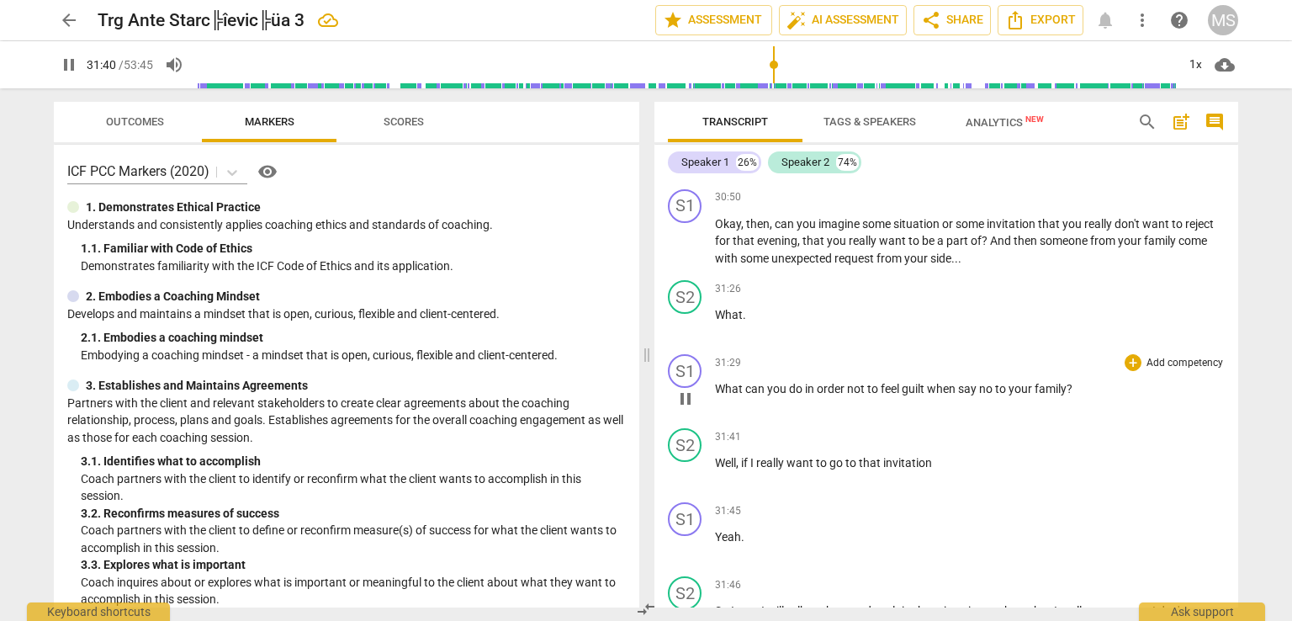
click at [717, 385] on p "What can you do in order not to feel guilt when say no to your family ?" at bounding box center [970, 389] width 510 height 18
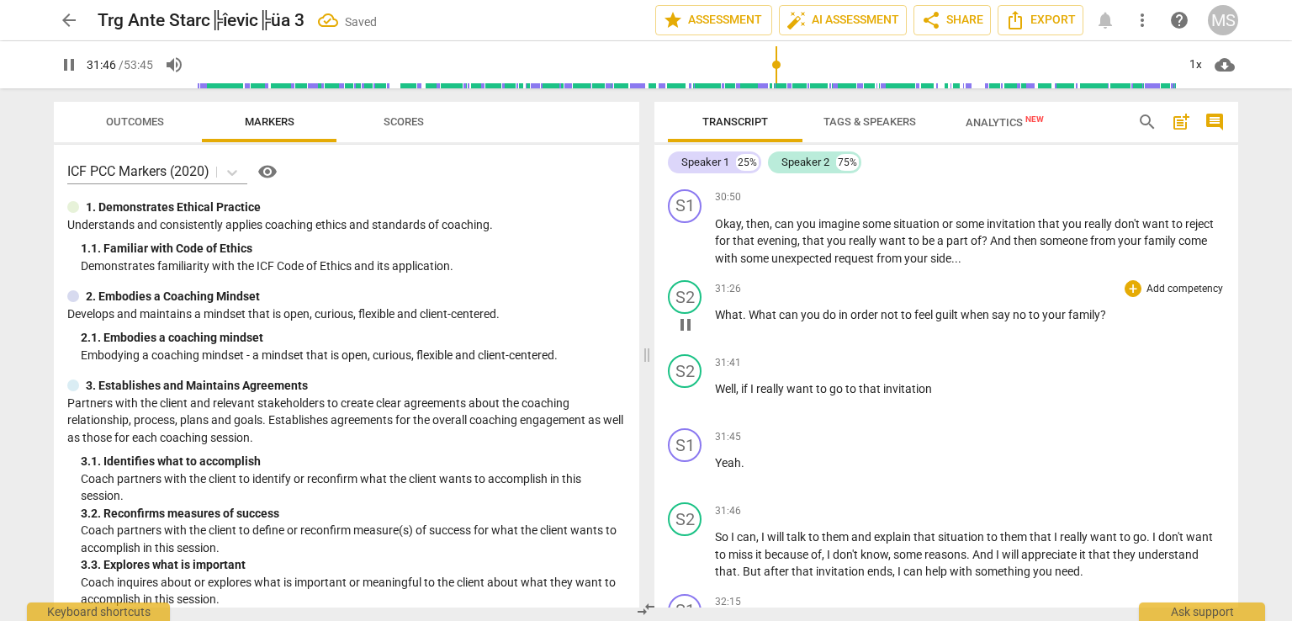
click at [717, 308] on span "What" at bounding box center [729, 314] width 28 height 13
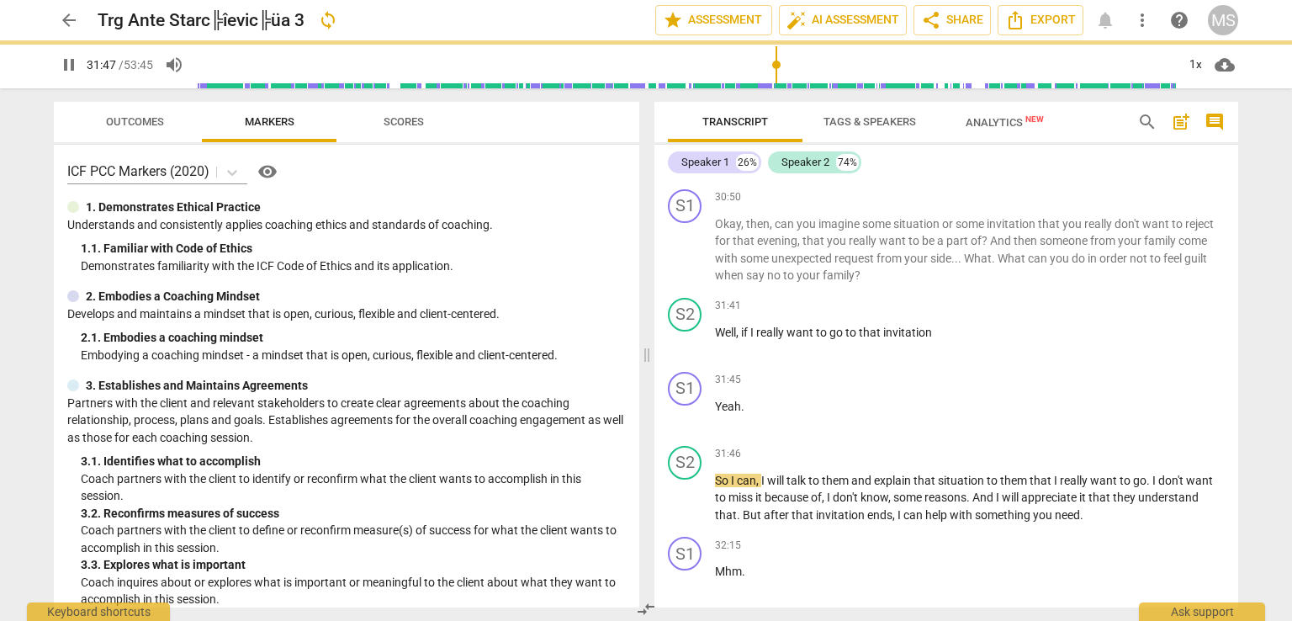
scroll to position [6515, 0]
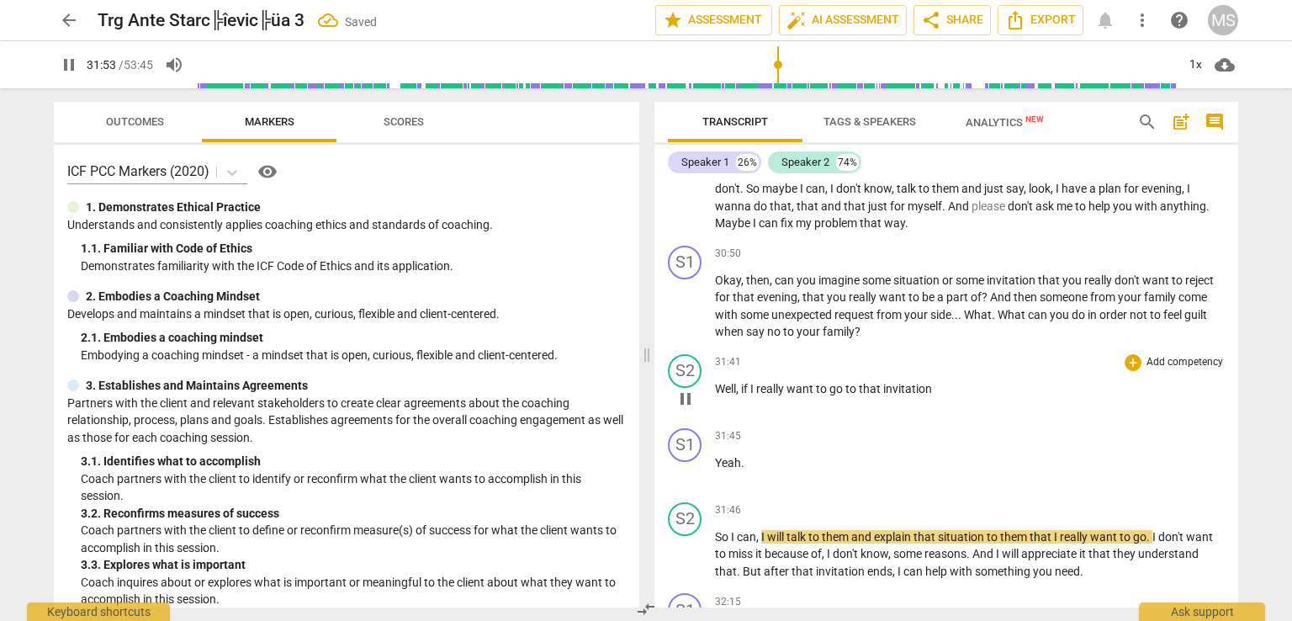
click at [939, 381] on p "Well , if I really want to go to that invitation" at bounding box center [970, 389] width 510 height 18
click at [767, 65] on input "range" at bounding box center [686, 65] width 980 height 54
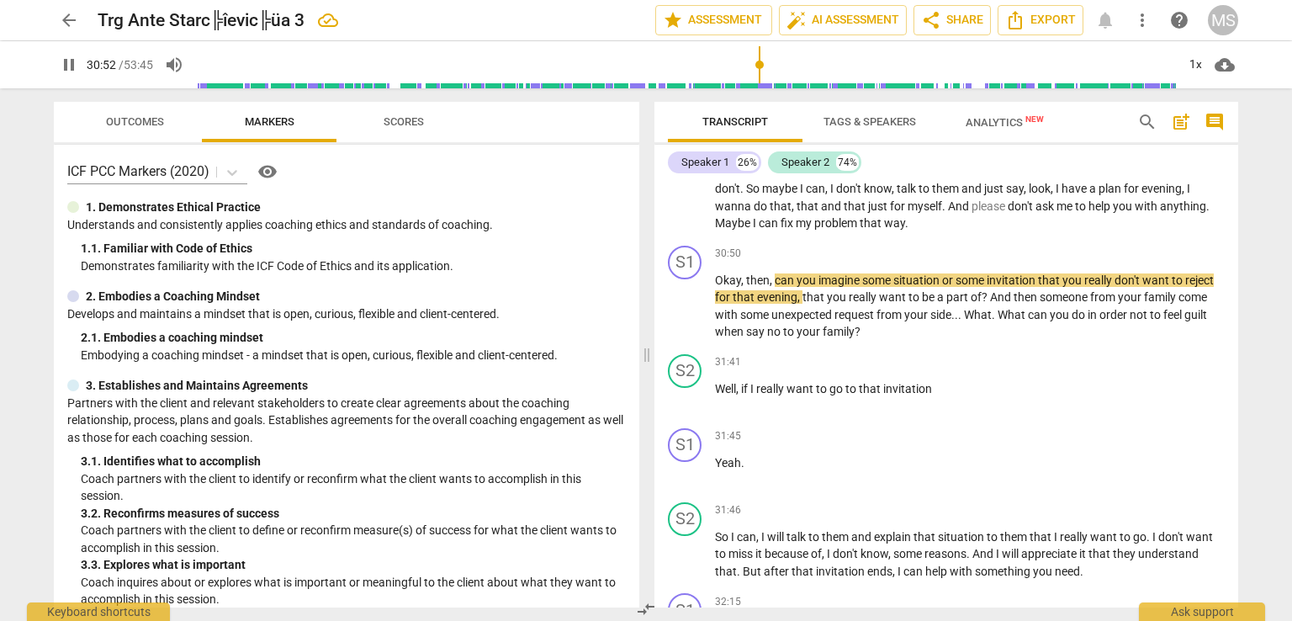
drag, startPoint x: 770, startPoint y: 61, endPoint x: 759, endPoint y: 64, distance: 11.2
click at [759, 64] on input "range" at bounding box center [686, 65] width 980 height 54
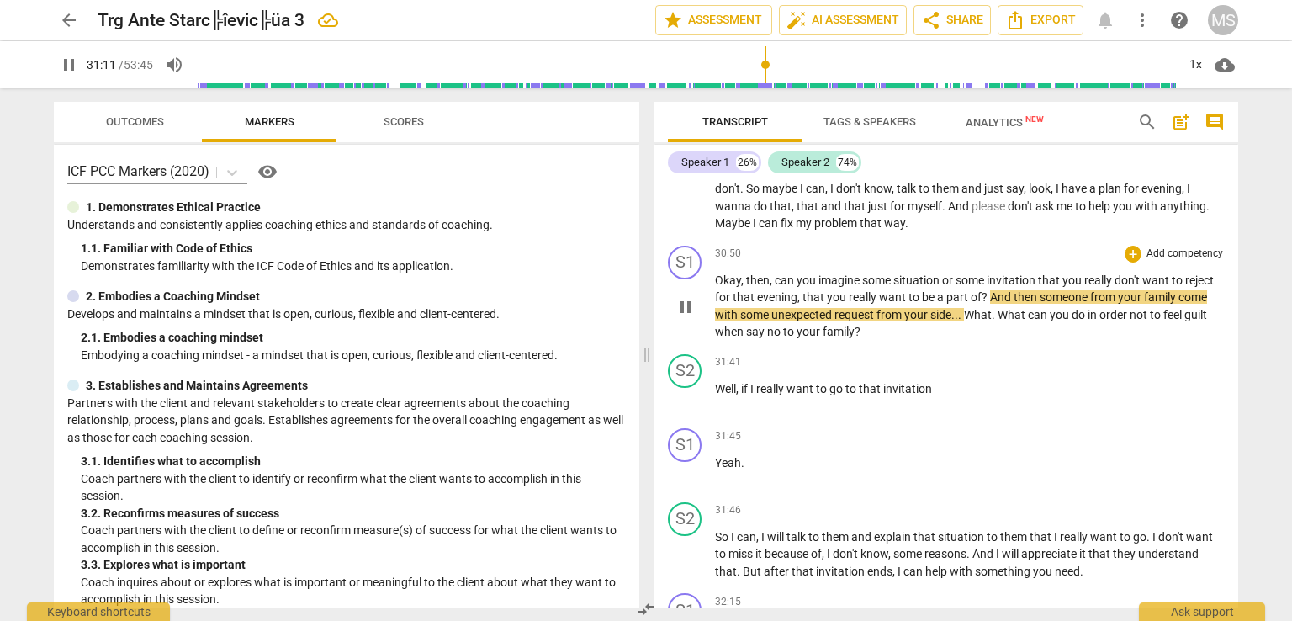
click at [997, 311] on span "." at bounding box center [995, 314] width 6 height 13
type input "1872"
click at [985, 290] on span "?" at bounding box center [986, 296] width 8 height 13
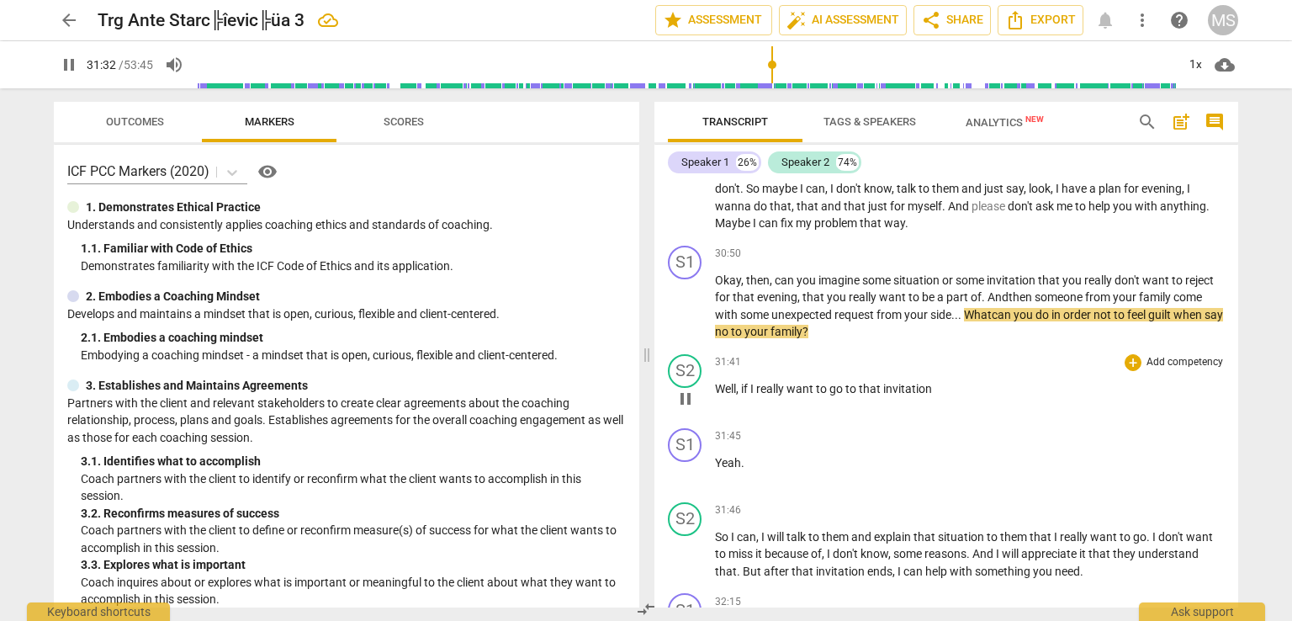
click at [938, 384] on p "Well , if I really want to go to that invitation" at bounding box center [970, 389] width 510 height 18
type input "1894"
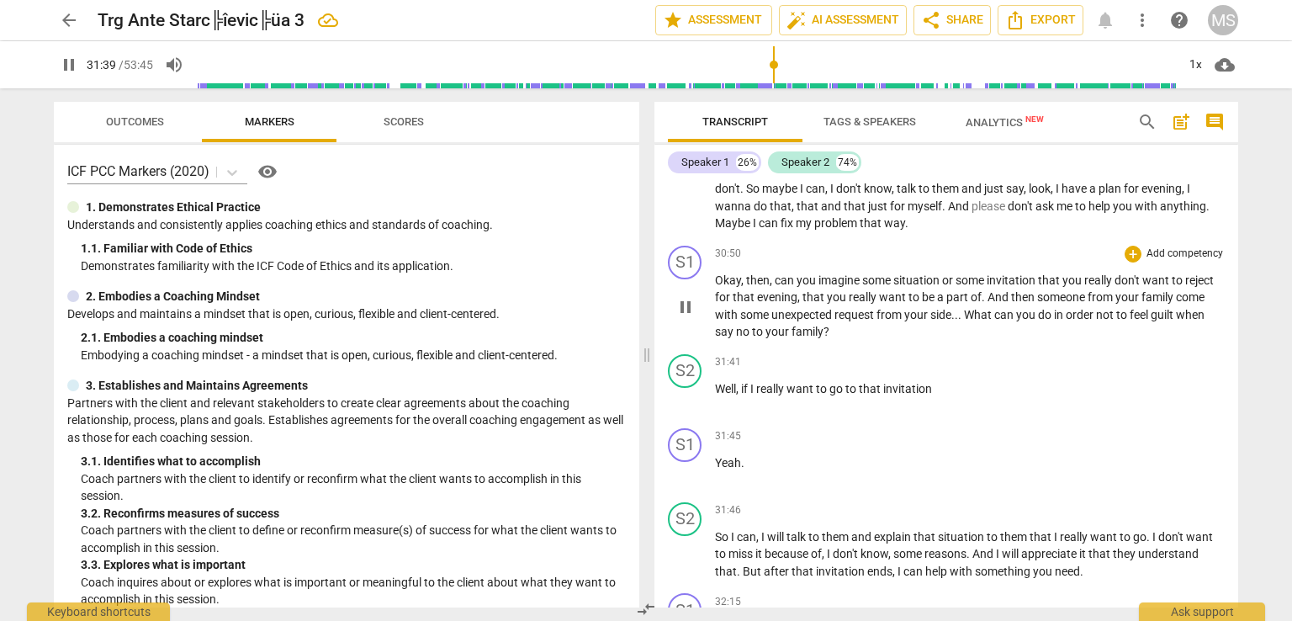
click at [730, 326] on span "say" at bounding box center [725, 331] width 21 height 13
type input "1901"
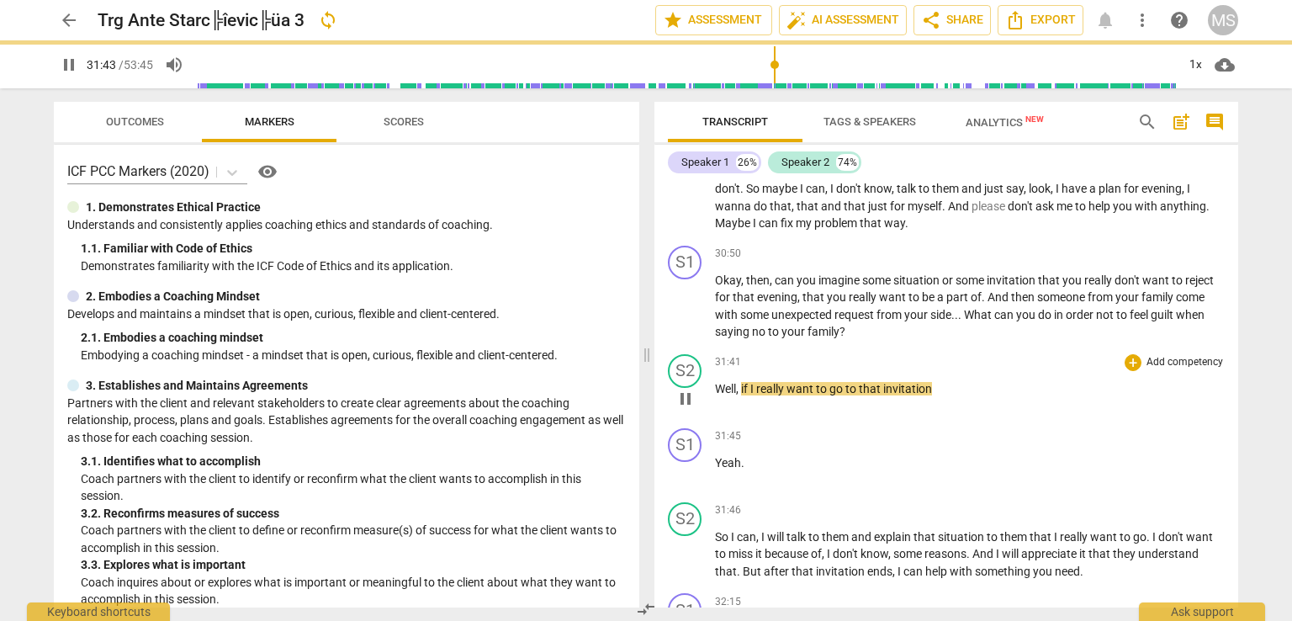
click at [942, 384] on p "Well , if I really want to go to that invitation" at bounding box center [970, 389] width 510 height 18
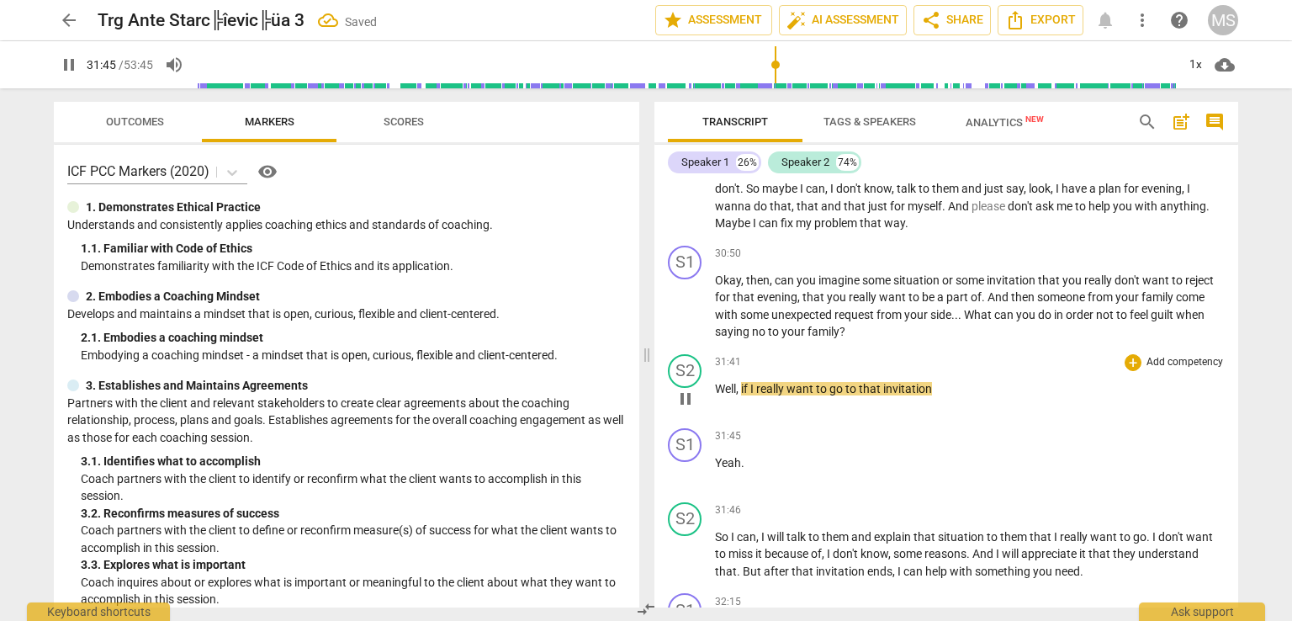
type input "1905"
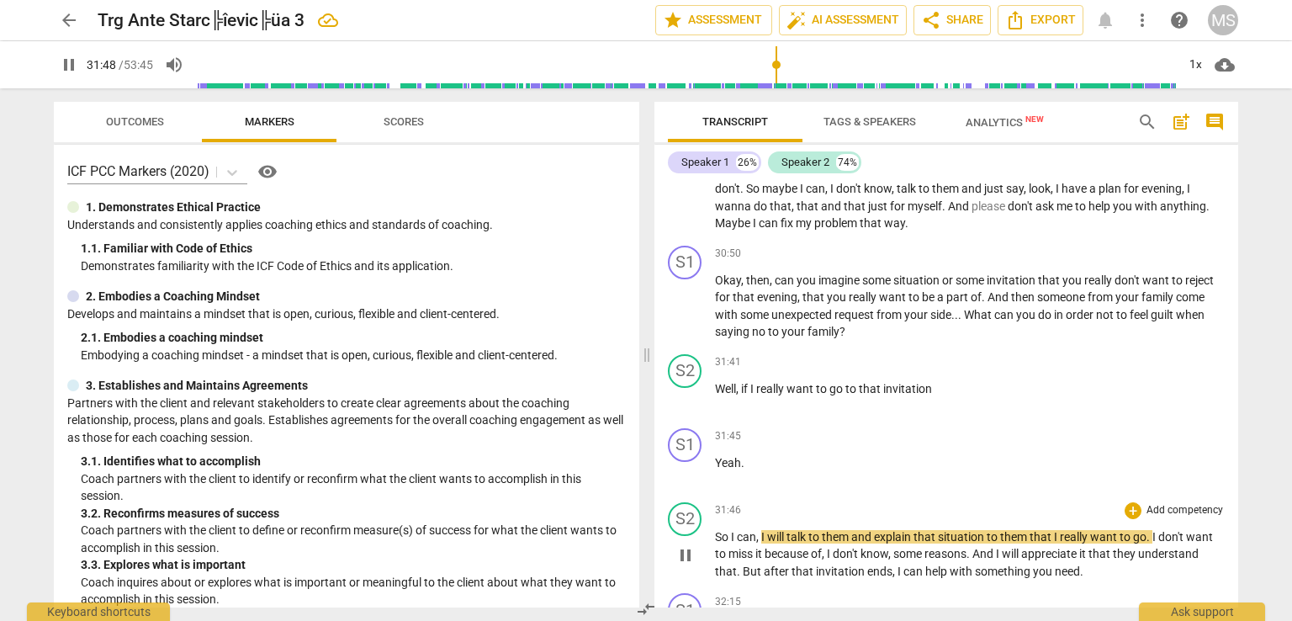
click at [712, 536] on div "play_arrow pause" at bounding box center [693, 556] width 43 height 40
click at [718, 530] on span "So" at bounding box center [723, 536] width 16 height 13
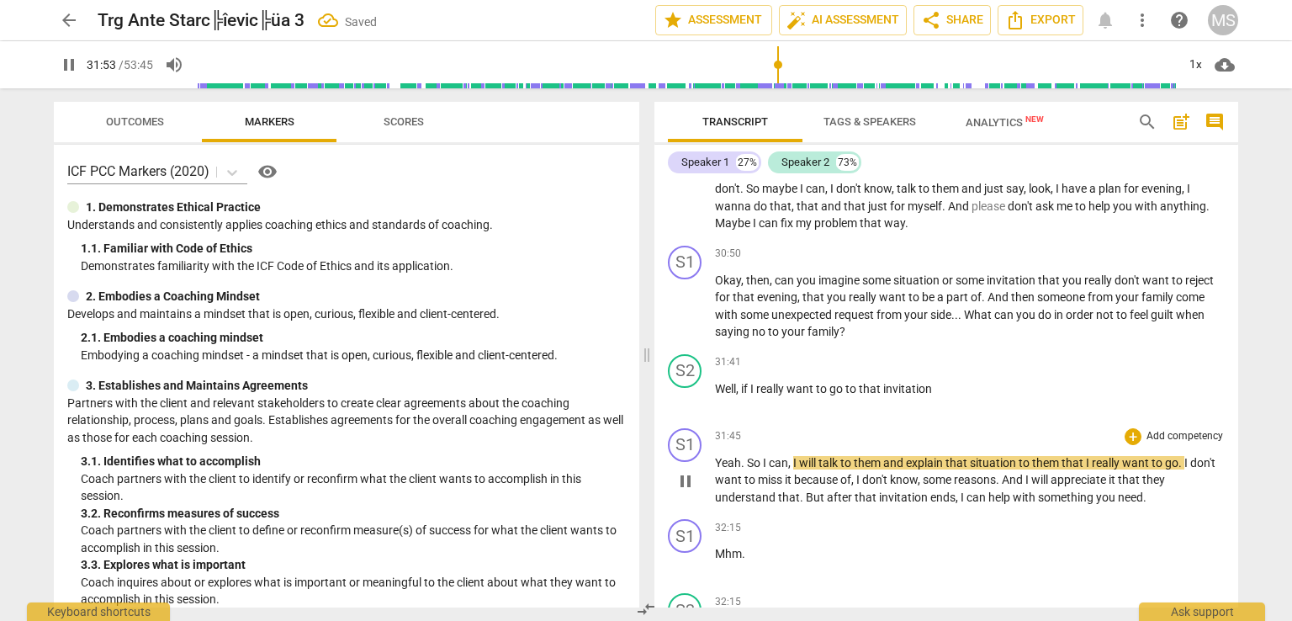
click at [747, 456] on span "So" at bounding box center [755, 462] width 16 height 13
type input "1914"
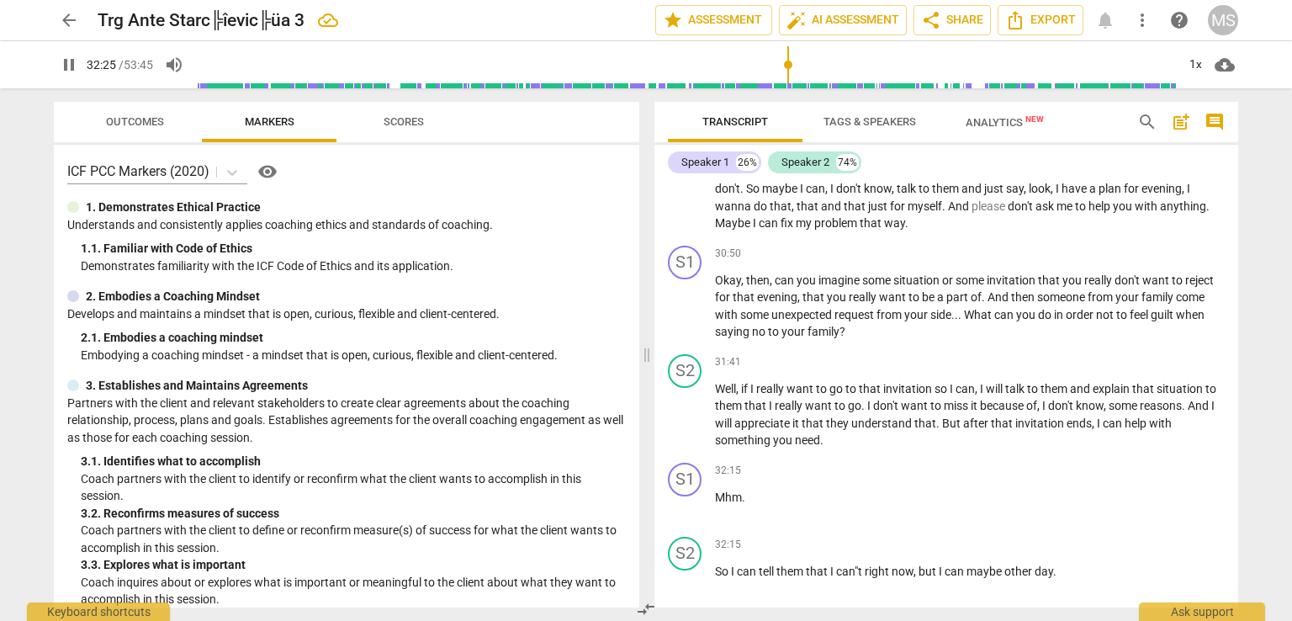
scroll to position [6644, 0]
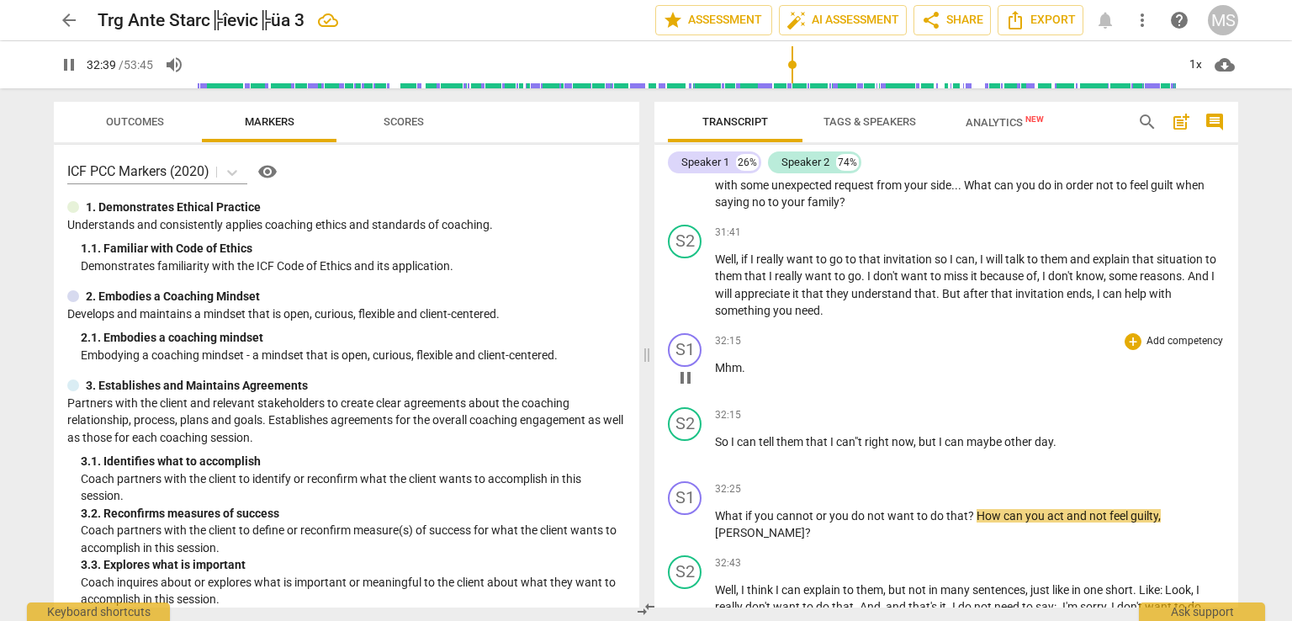
click at [742, 361] on span "." at bounding box center [743, 367] width 3 height 13
type input "1961"
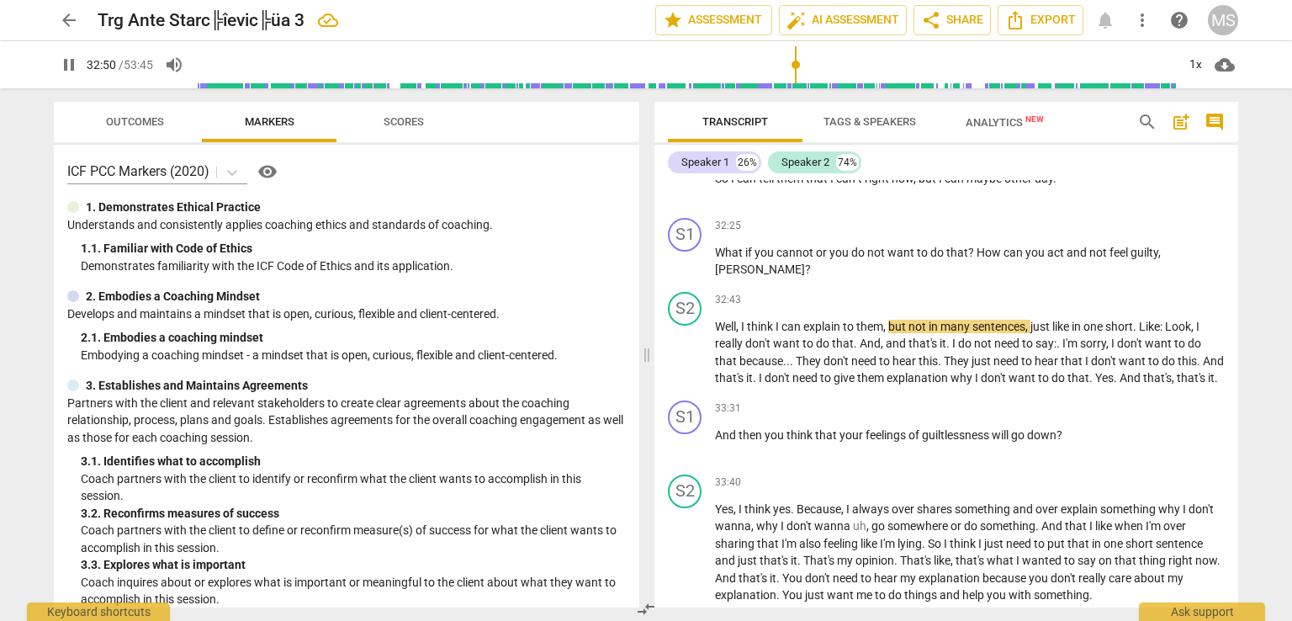
scroll to position [6926, 0]
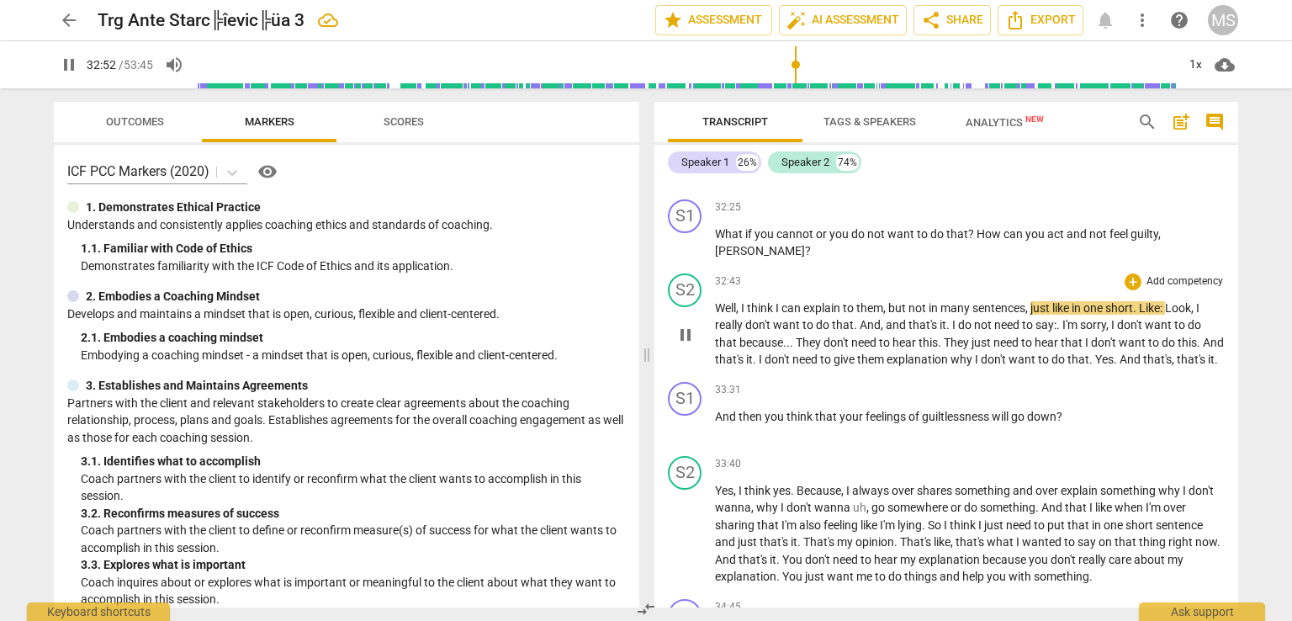
click at [930, 301] on span "in" at bounding box center [935, 307] width 12 height 13
type input "1973"
click at [802, 318] on span "want" at bounding box center [787, 324] width 29 height 13
click at [823, 336] on span "They" at bounding box center [810, 342] width 28 height 13
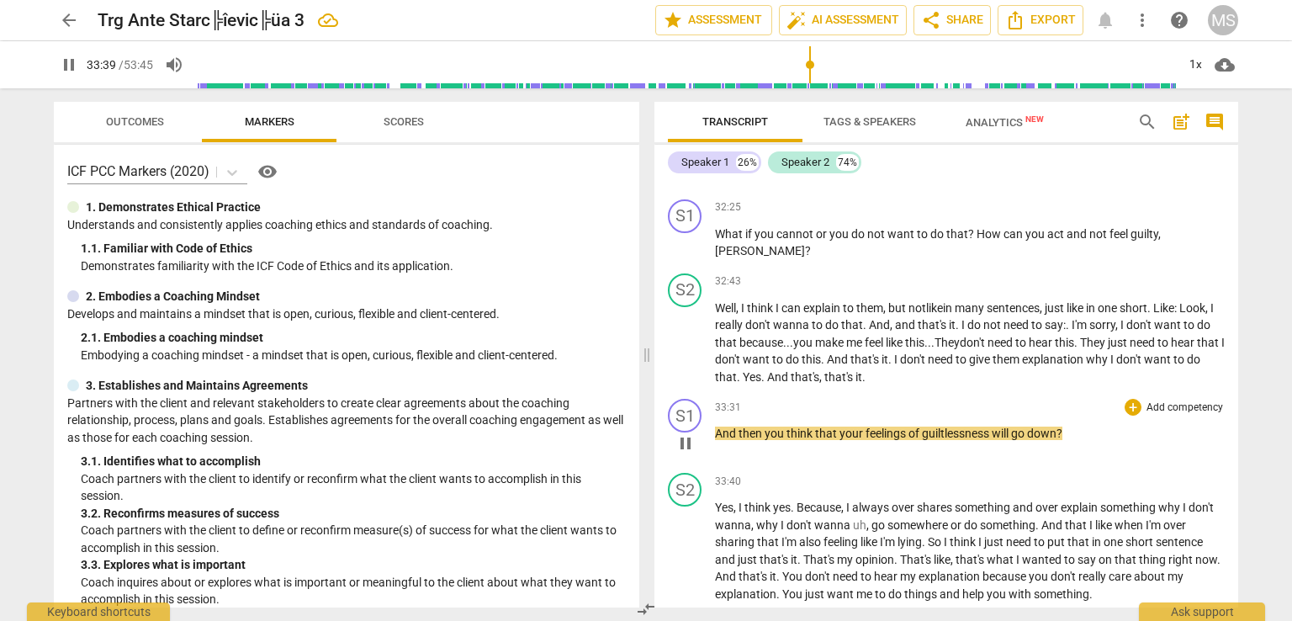
click at [991, 426] on span "guiltlessness" at bounding box center [957, 432] width 70 height 13
type input "2021"
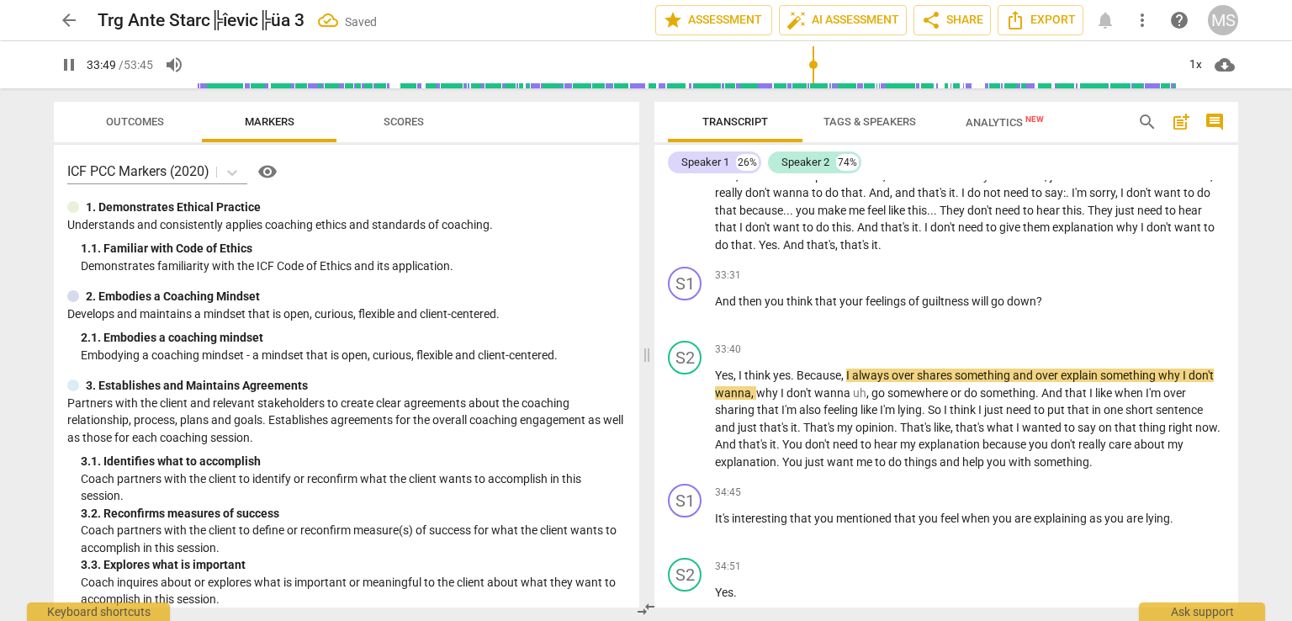
scroll to position [7189, 0]
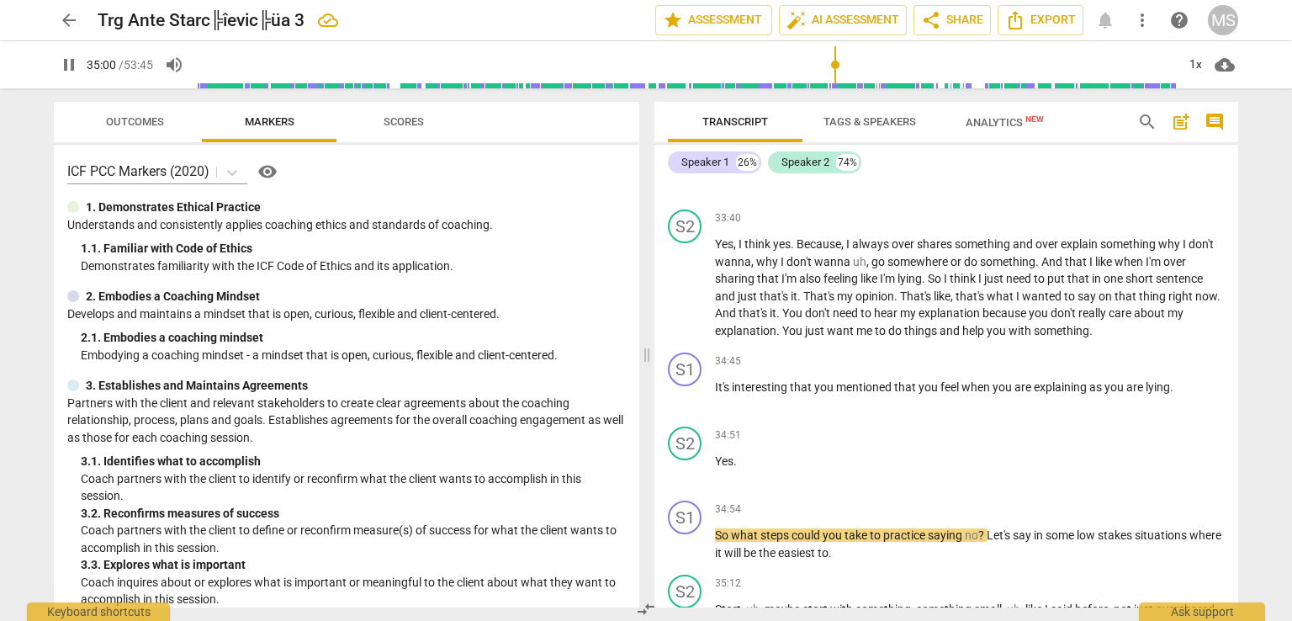
drag, startPoint x: 1237, startPoint y: 448, endPoint x: 1237, endPoint y: 459, distance: 10.9
click at [1237, 459] on div "S1 play_arrow pause 00:06 + Add competency keyboard_arrow_right Hello , [PERSON…" at bounding box center [946, 393] width 584 height 427
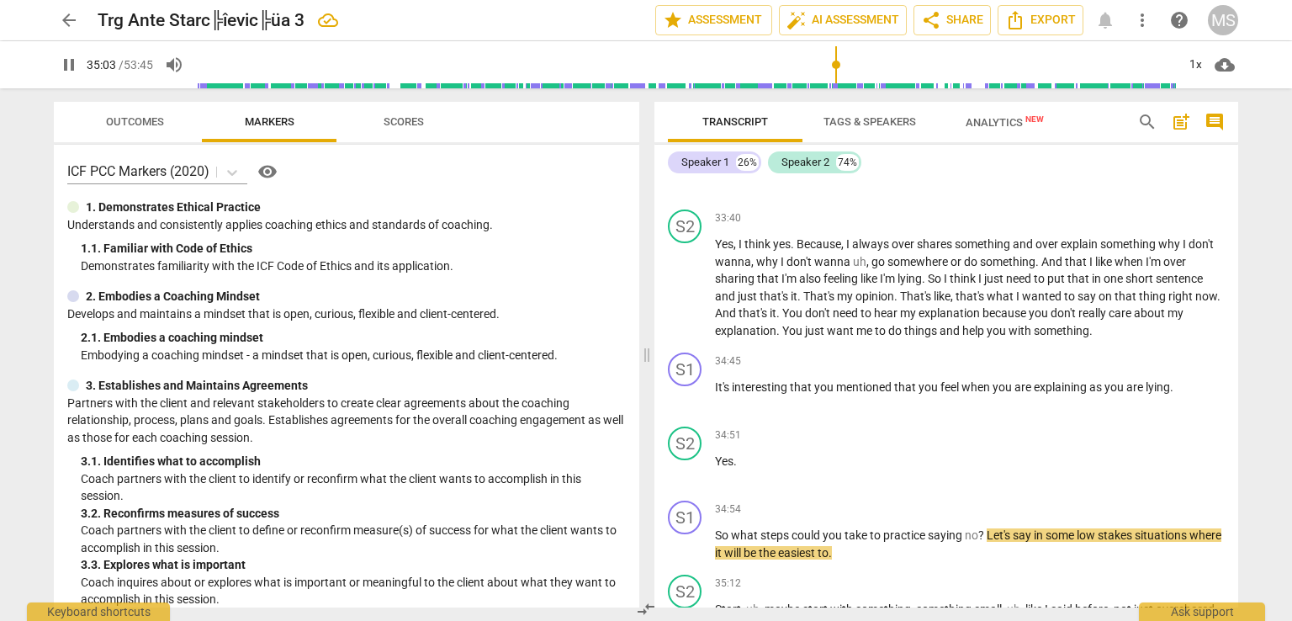
drag, startPoint x: 1237, startPoint y: 445, endPoint x: 1234, endPoint y: 457, distance: 12.2
click at [1234, 457] on div "S1 play_arrow pause 00:06 + Add competency keyboard_arrow_right Hello , [PERSON…" at bounding box center [946, 393] width 584 height 427
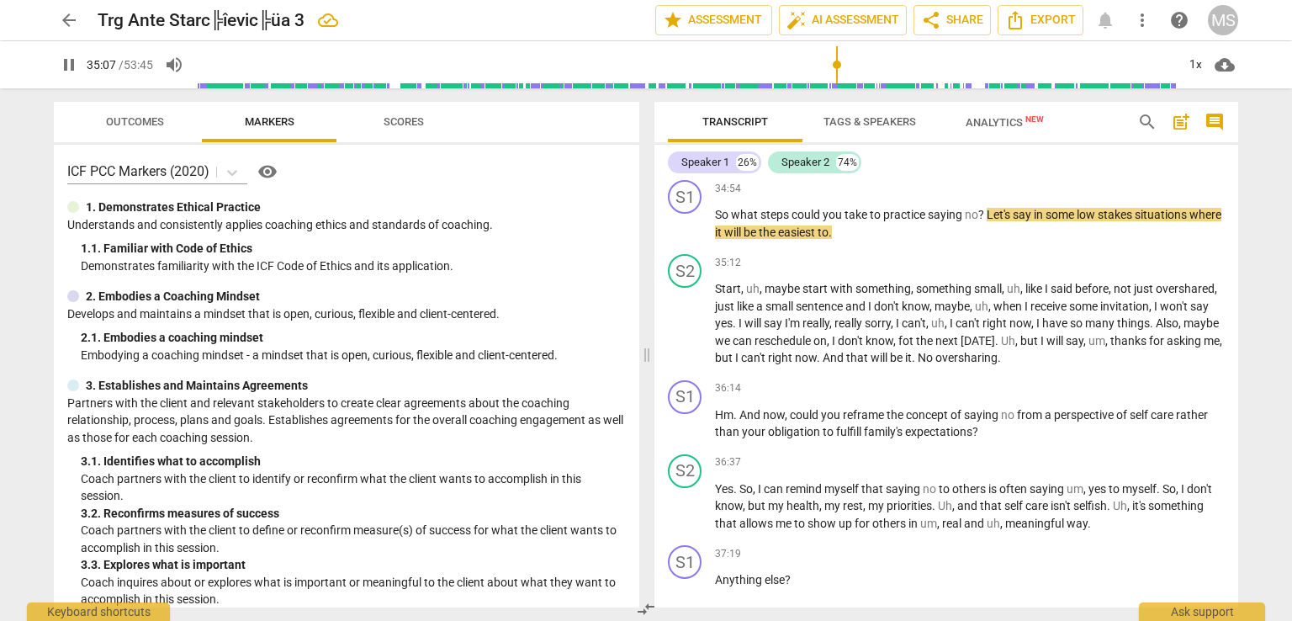
scroll to position [7453, 0]
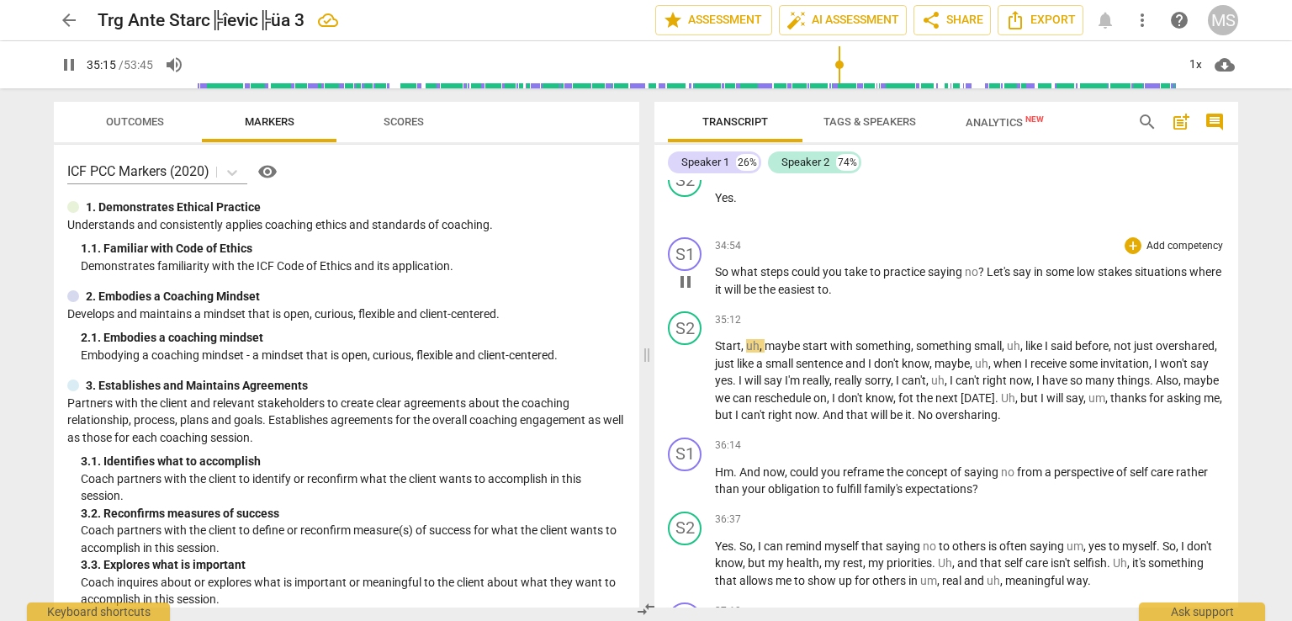
click at [876, 282] on p "So what steps could you take to practice saying no ? Let's say in some low stak…" at bounding box center [970, 280] width 510 height 34
type input "2116"
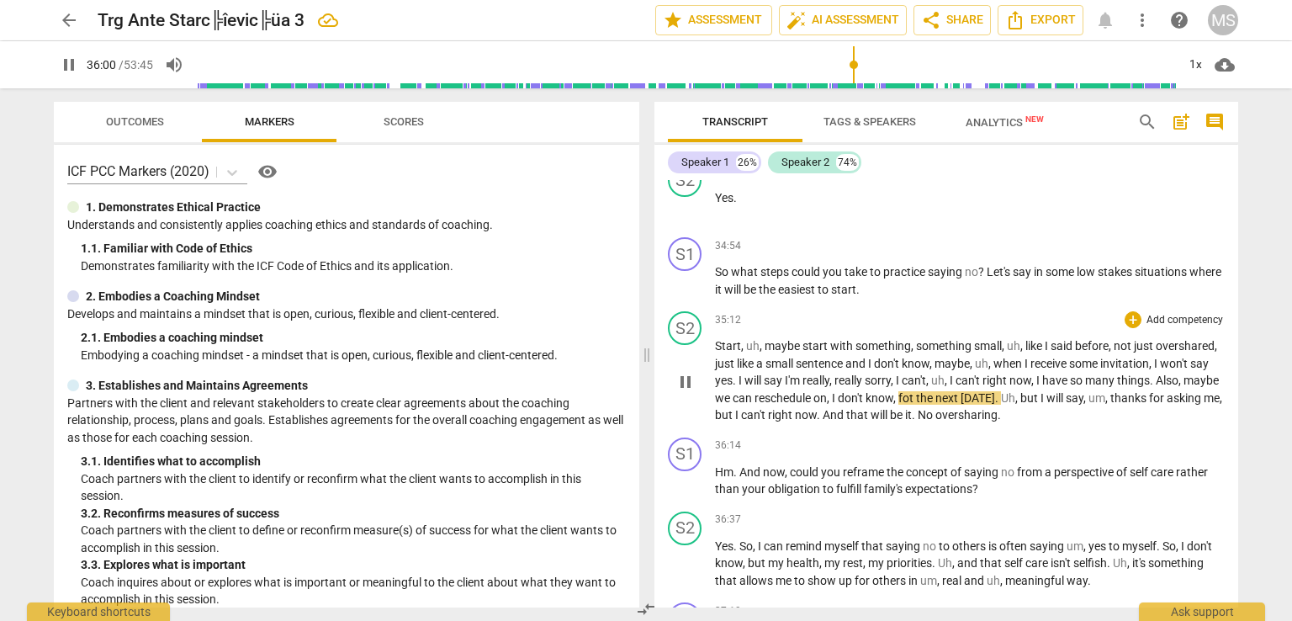
click at [780, 373] on span "say" at bounding box center [774, 379] width 21 height 13
type input "2162"
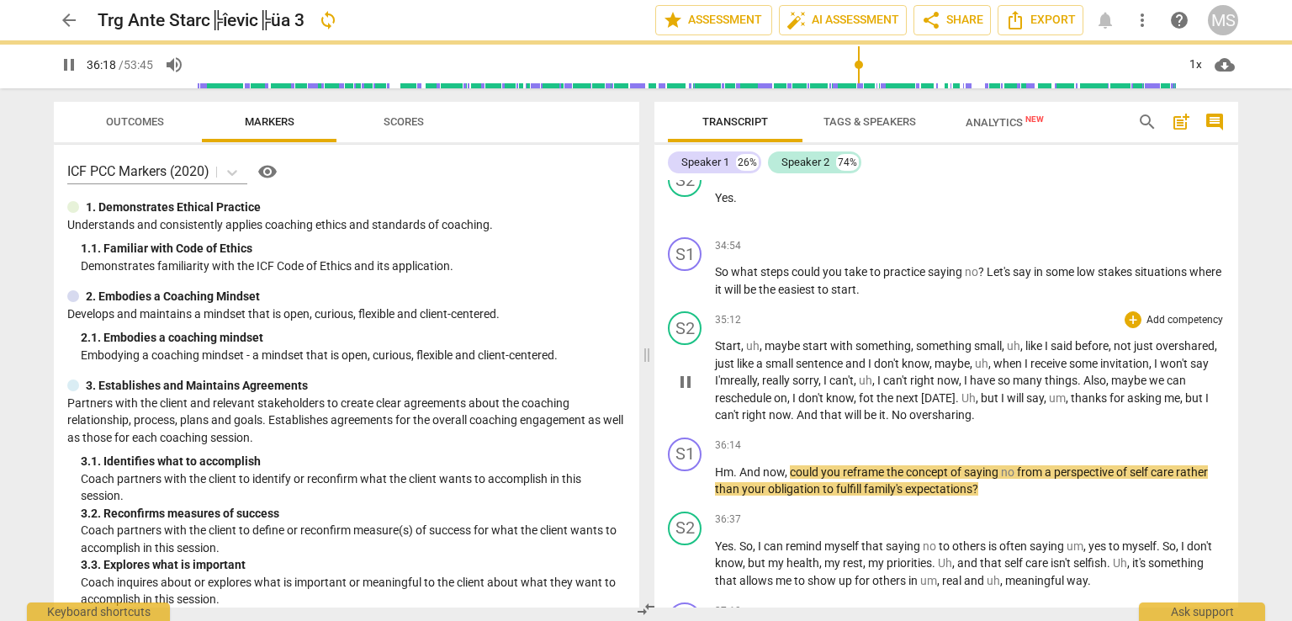
click at [718, 373] on span "I" at bounding box center [716, 379] width 3 height 13
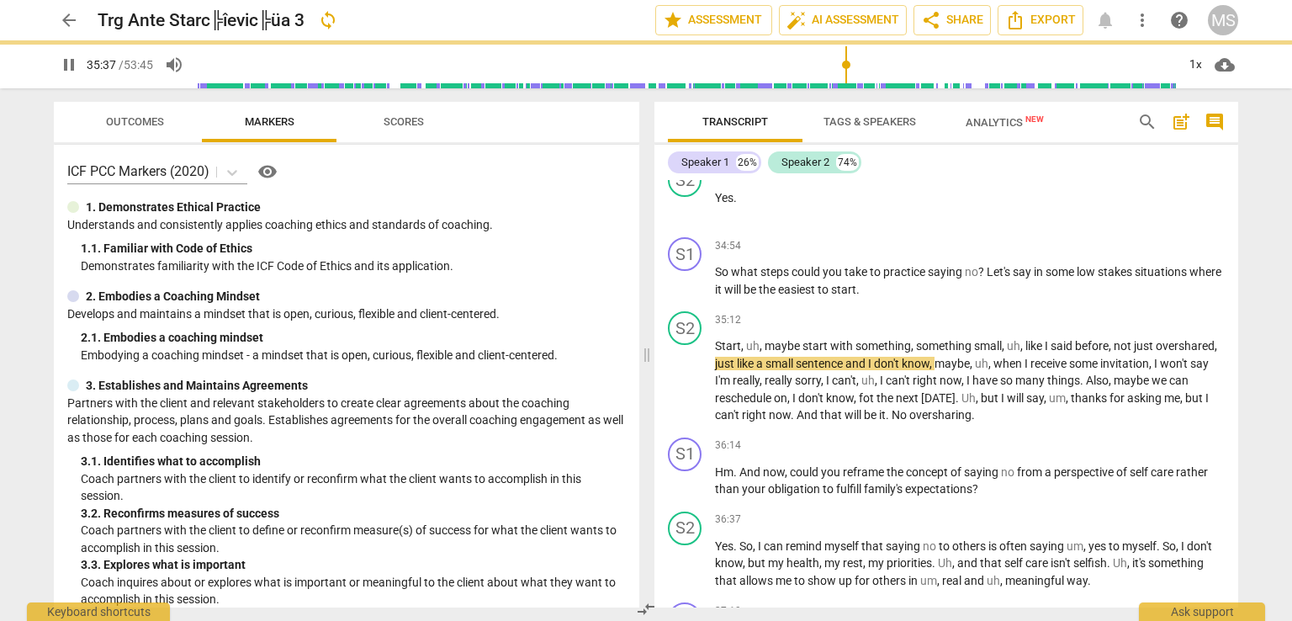
drag, startPoint x: 861, startPoint y: 62, endPoint x: 845, endPoint y: 65, distance: 16.2
click at [845, 65] on input "range" at bounding box center [686, 65] width 980 height 54
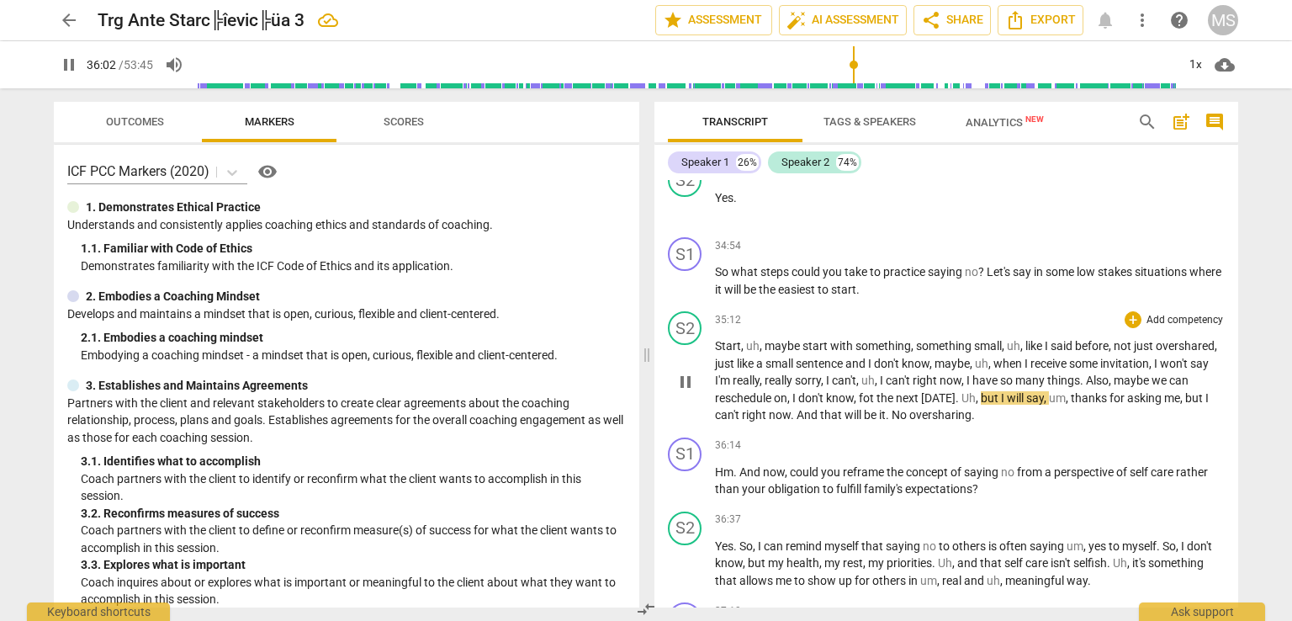
click at [873, 391] on span "fot" at bounding box center [868, 397] width 18 height 13
type input "2164"
click at [775, 391] on span "on" at bounding box center [780, 397] width 13 height 13
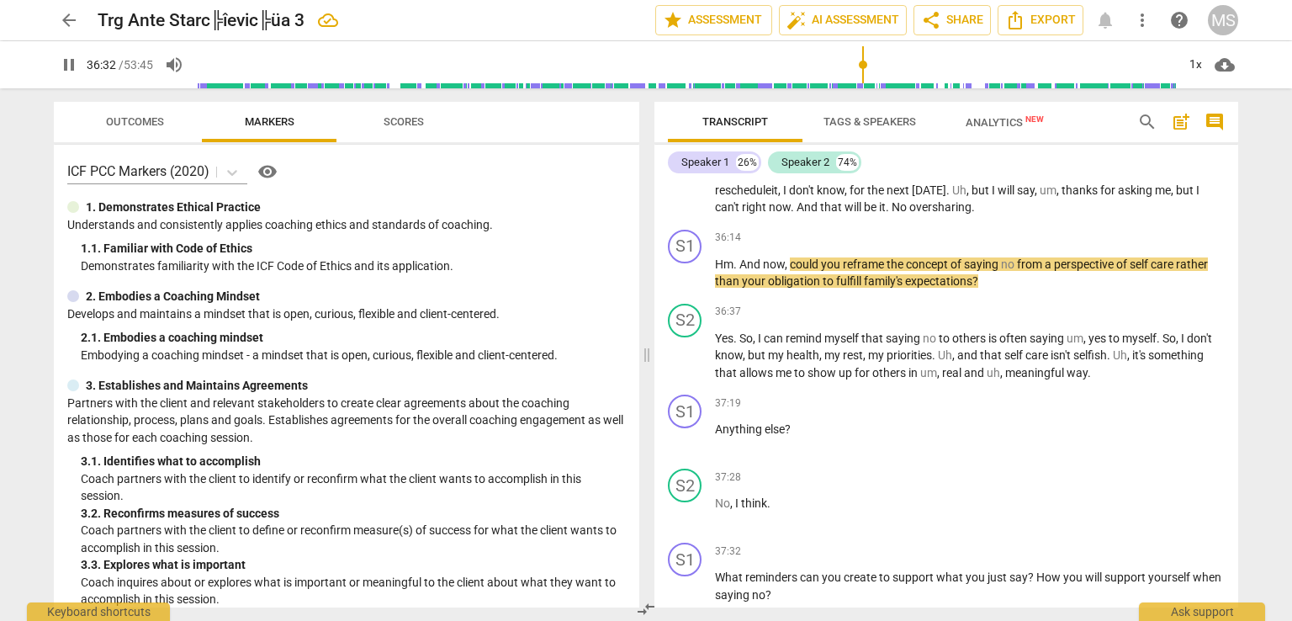
scroll to position [7679, 0]
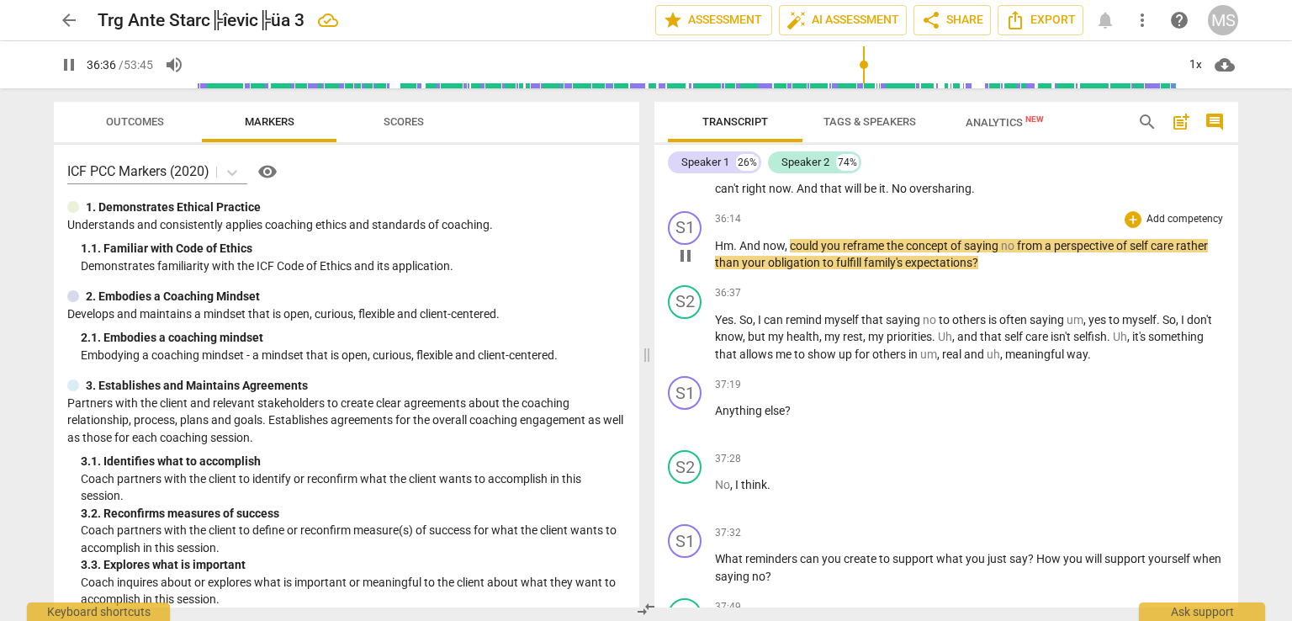
click at [733, 239] on span "." at bounding box center [736, 245] width 6 height 13
type input "2197"
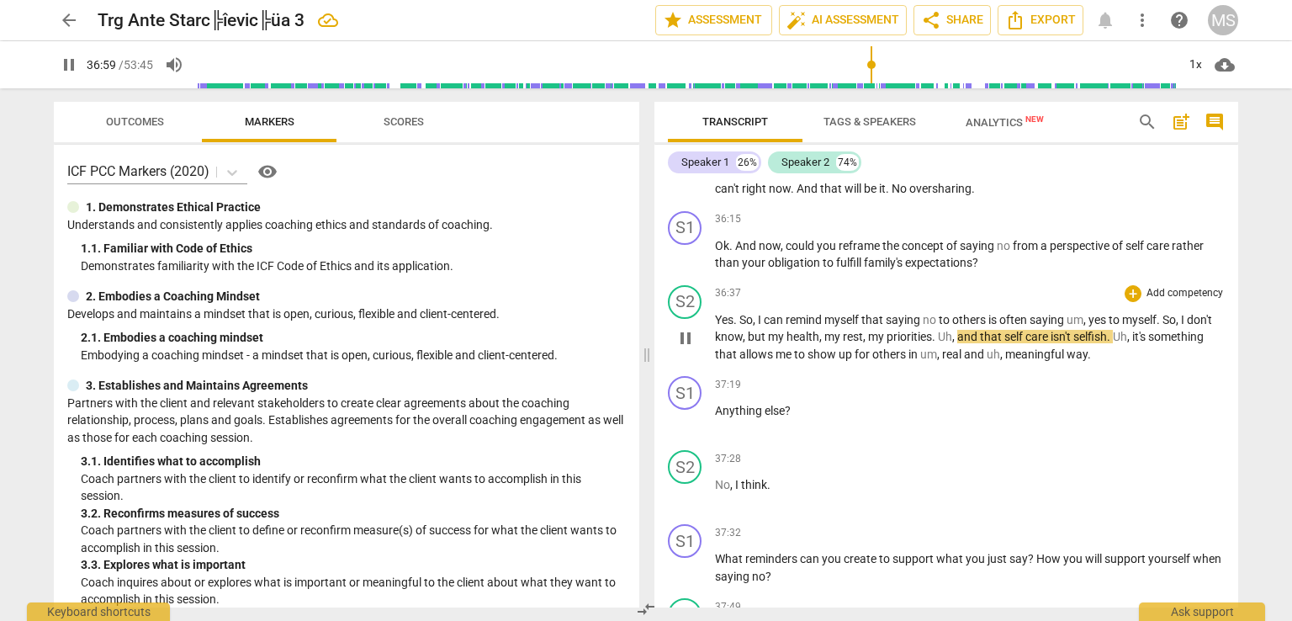
click at [768, 330] on span "my" at bounding box center [777, 336] width 19 height 13
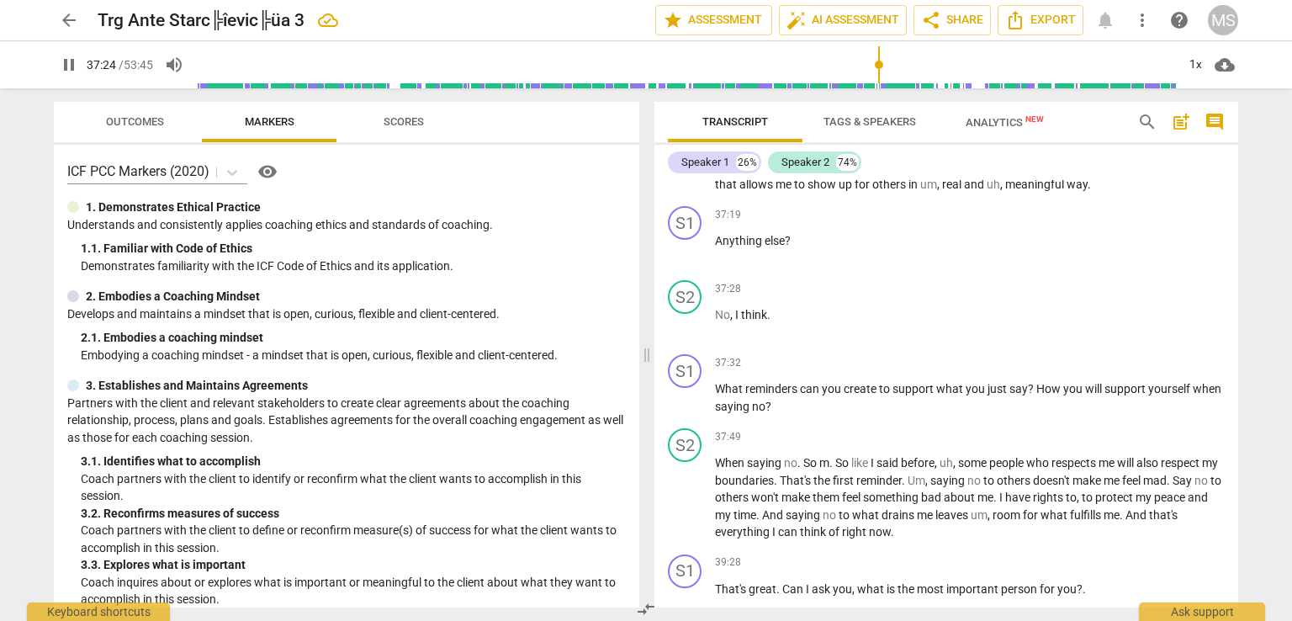
scroll to position [7867, 0]
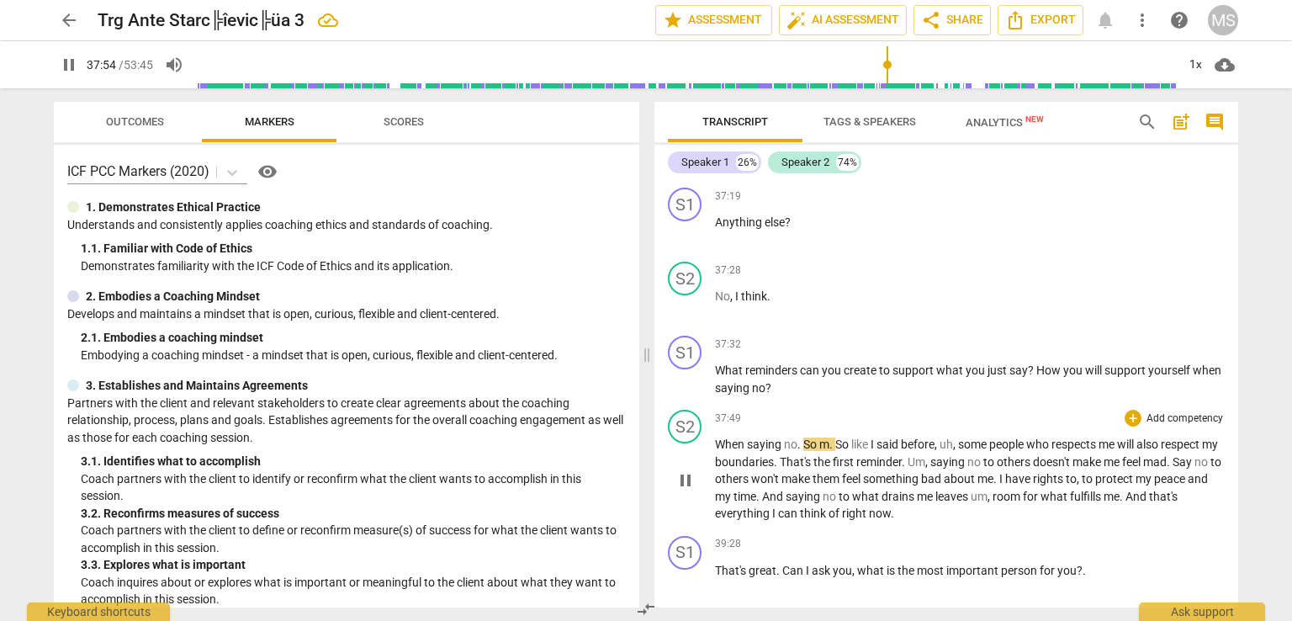
click at [833, 437] on span "." at bounding box center [832, 443] width 6 height 13
type input "2275"
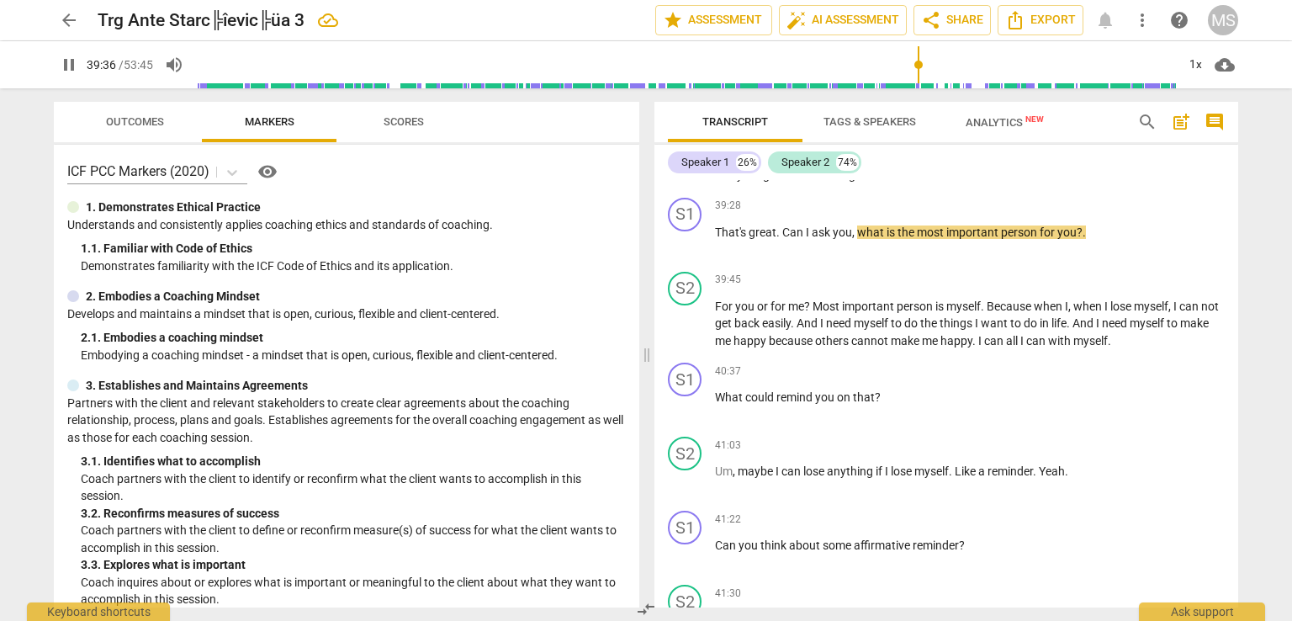
scroll to position [8206, 0]
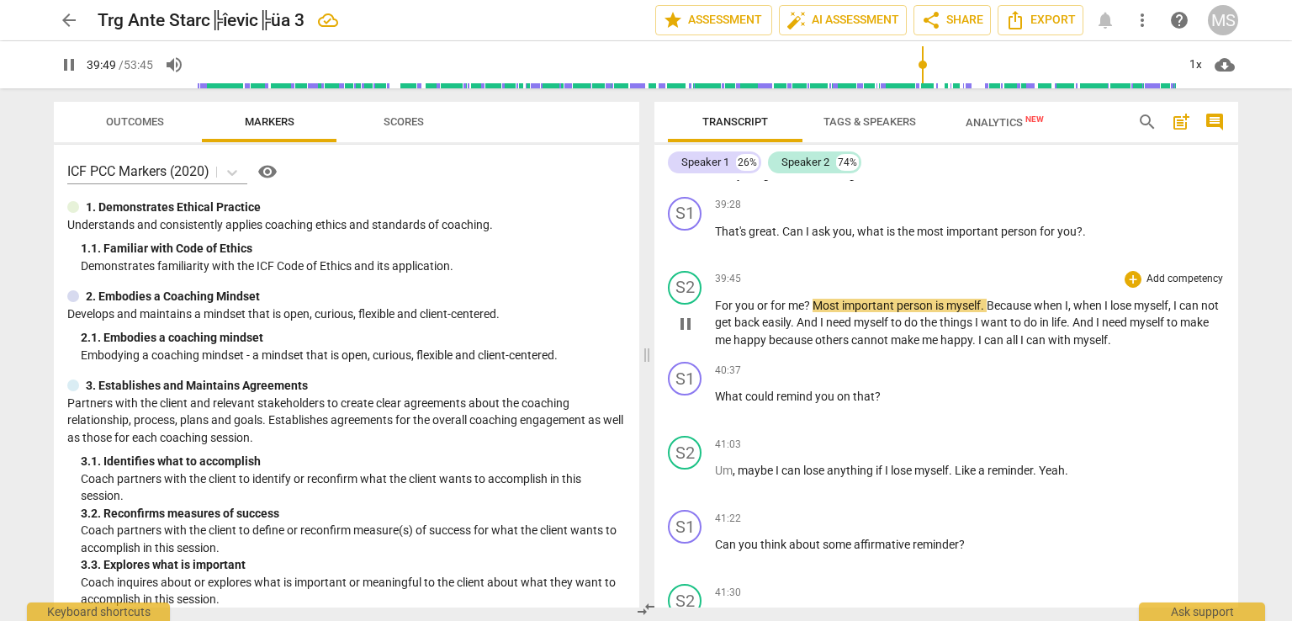
click at [812, 299] on span "Most" at bounding box center [826, 305] width 29 height 13
type input "2391"
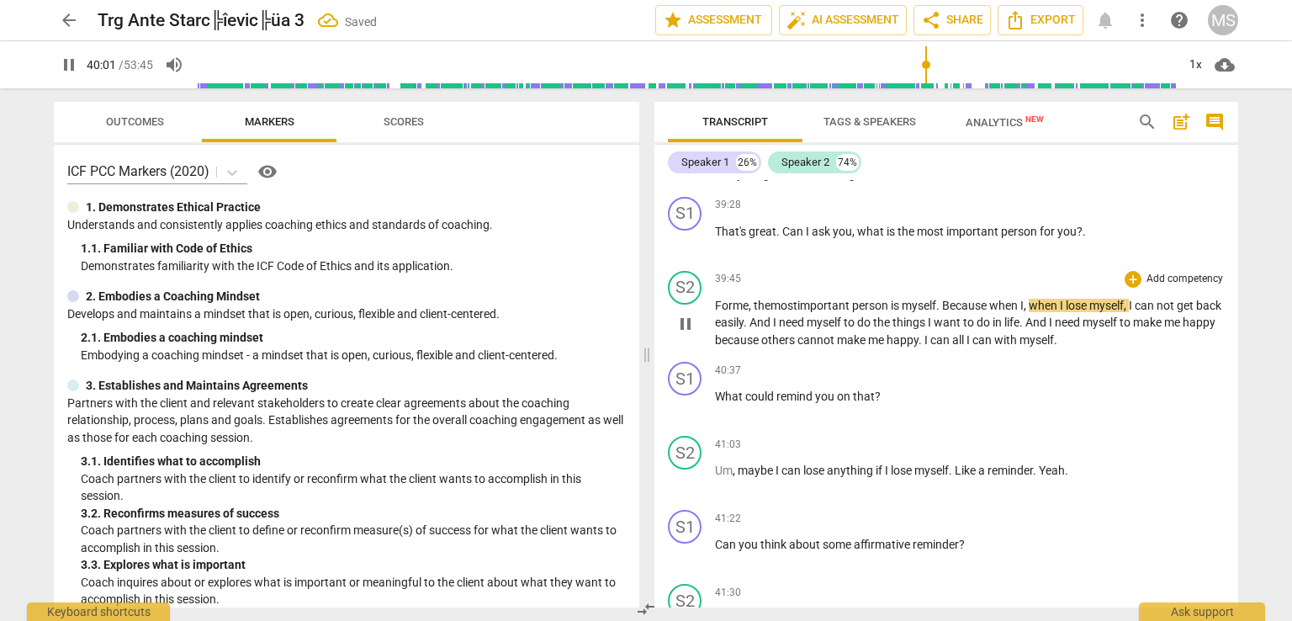
click at [1086, 299] on span "lose" at bounding box center [1078, 305] width 24 height 13
click at [924, 333] on span "." at bounding box center [921, 339] width 6 height 13
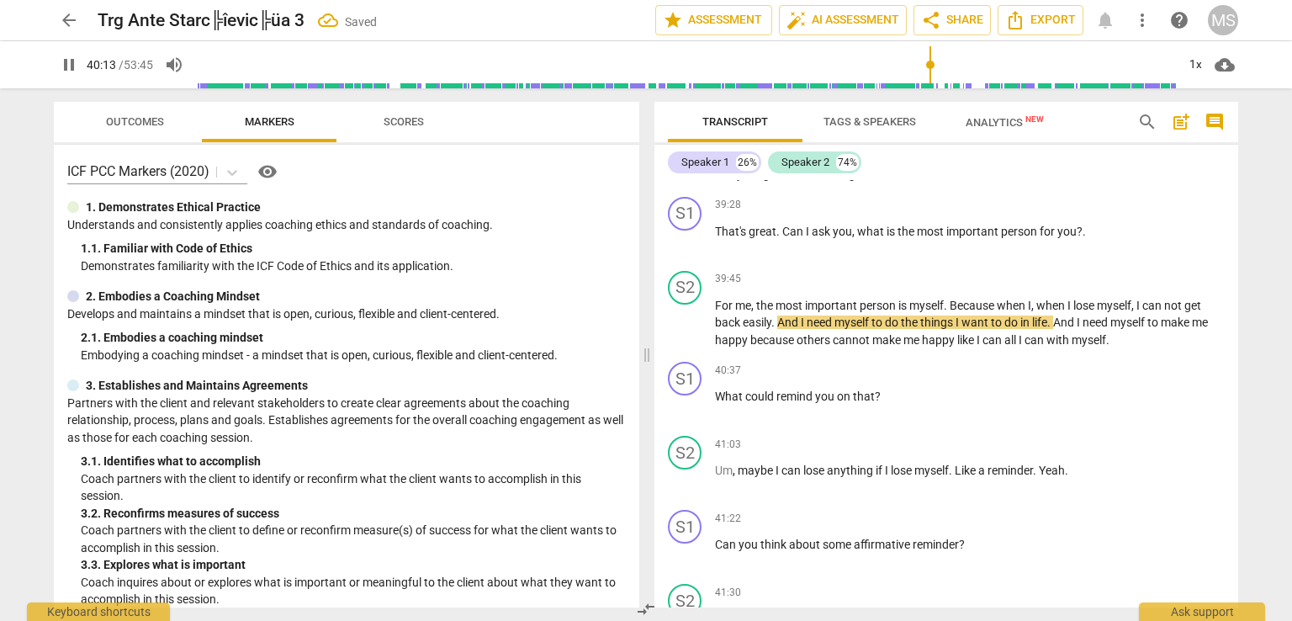
drag, startPoint x: 939, startPoint y: 62, endPoint x: 929, endPoint y: 65, distance: 11.2
click at [929, 65] on input "range" at bounding box center [686, 65] width 980 height 54
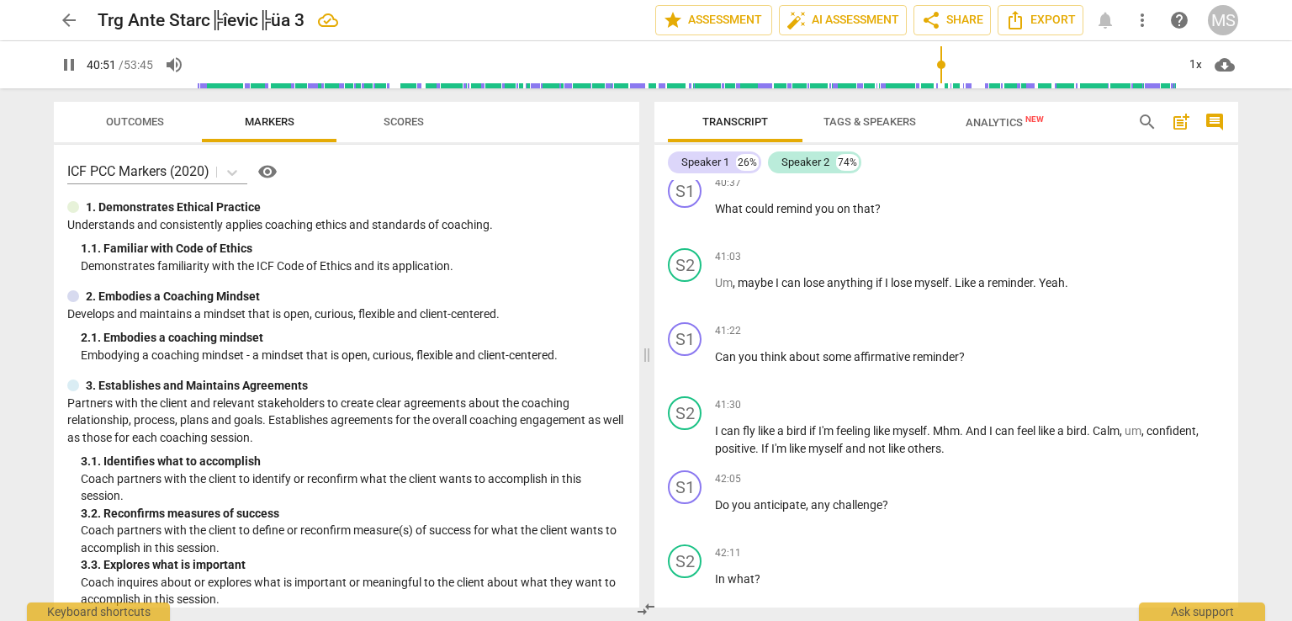
scroll to position [8414, 0]
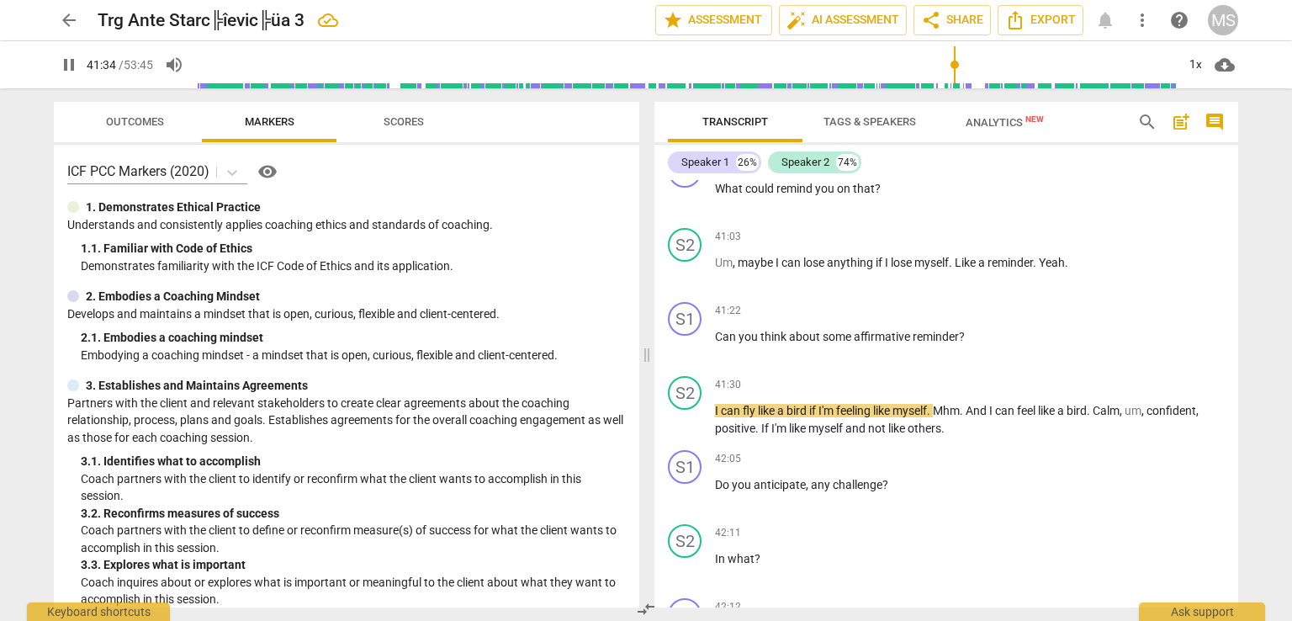
drag, startPoint x: 1238, startPoint y: 486, endPoint x: 1239, endPoint y: 499, distance: 12.6
click at [1239, 499] on div "Transcript Tags & Speakers Analytics New search post_add comment Speaker 1 26% …" at bounding box center [950, 354] width 604 height 532
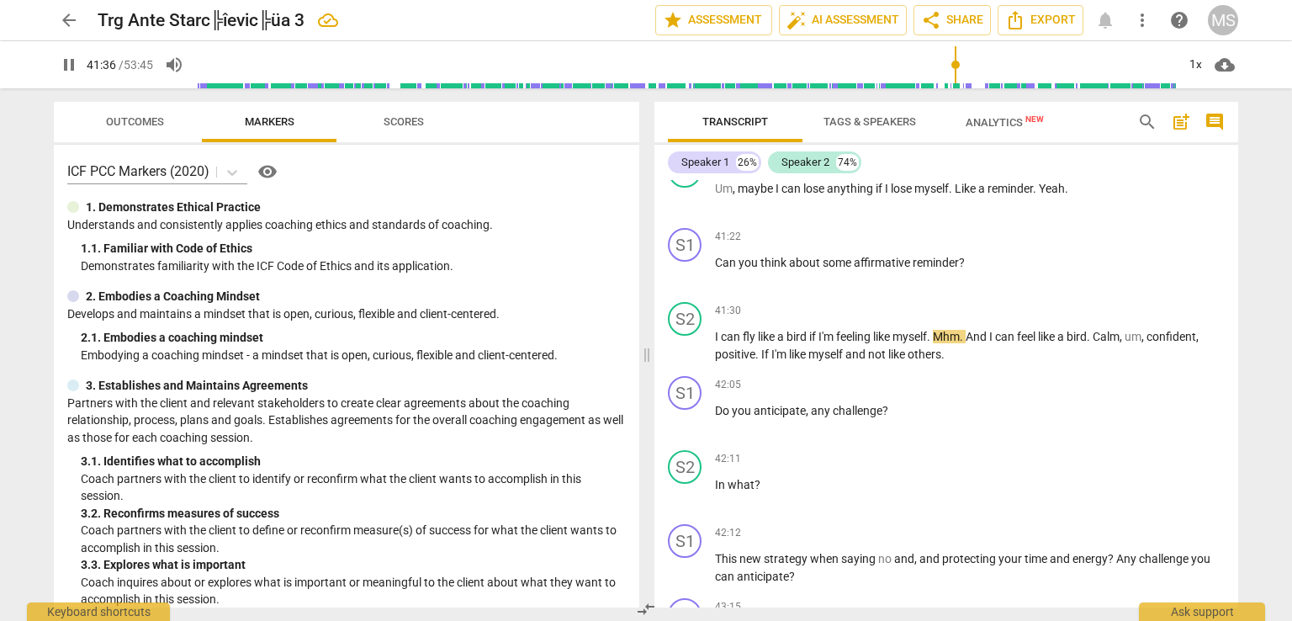
scroll to position [8545, 0]
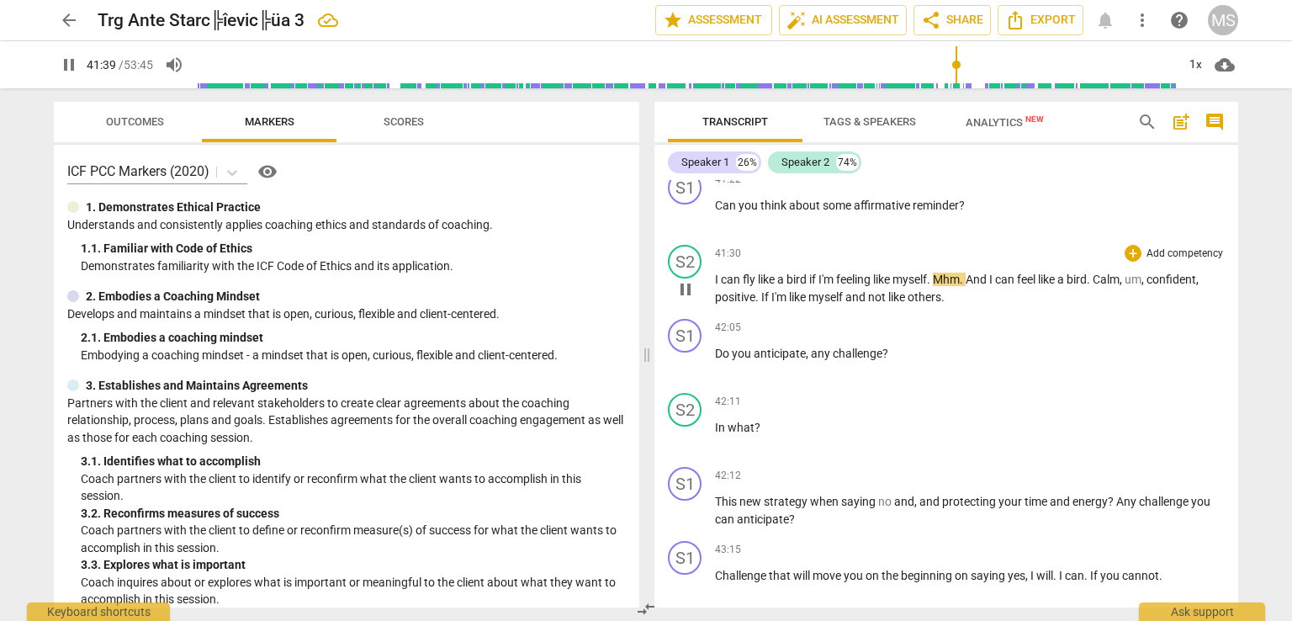
click at [960, 272] on span "Mhm" at bounding box center [946, 278] width 27 height 13
type input "2500"
click at [1074, 272] on span "Calm" at bounding box center [1070, 278] width 27 height 13
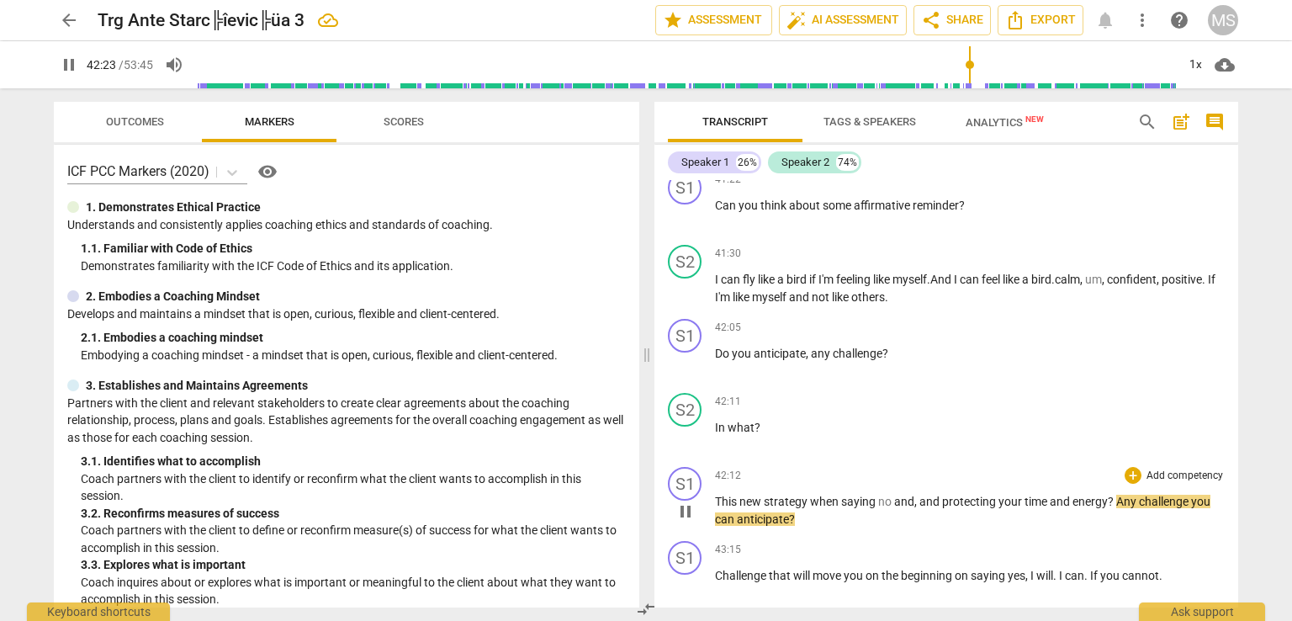
click at [717, 493] on p "This new strategy when saying no and , and protecting your time and energy ? An…" at bounding box center [970, 510] width 510 height 34
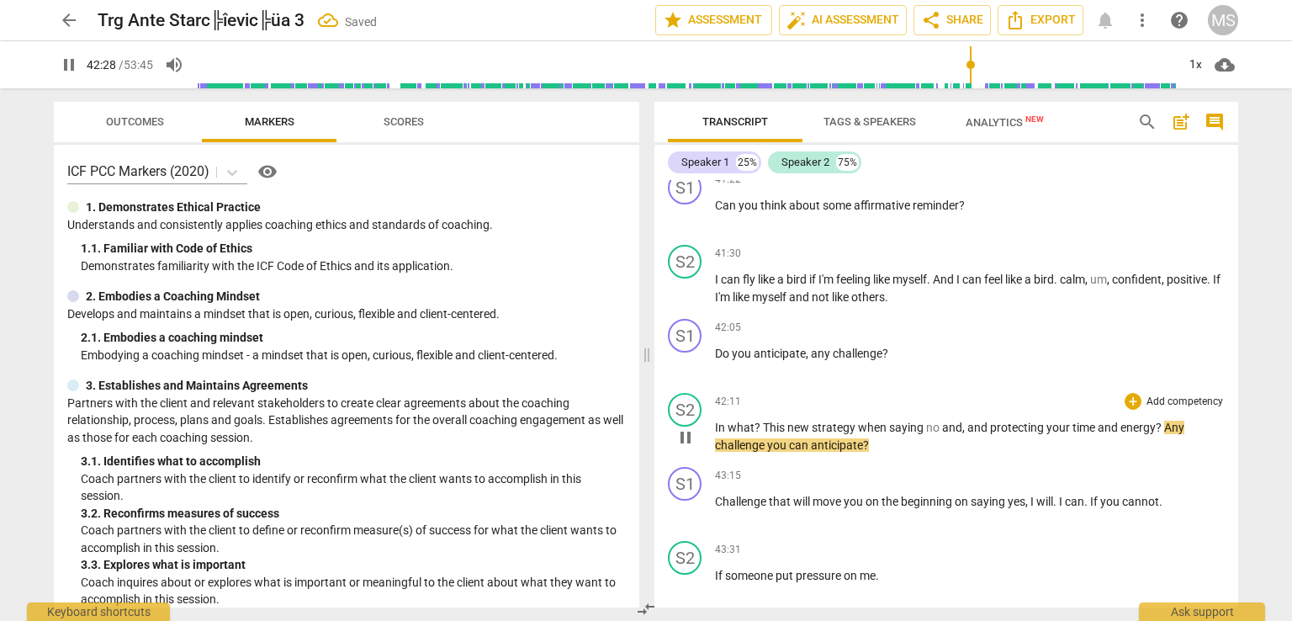
click at [716, 421] on span "In" at bounding box center [721, 427] width 13 height 13
type input "2549"
click at [764, 421] on span "This" at bounding box center [775, 427] width 24 height 13
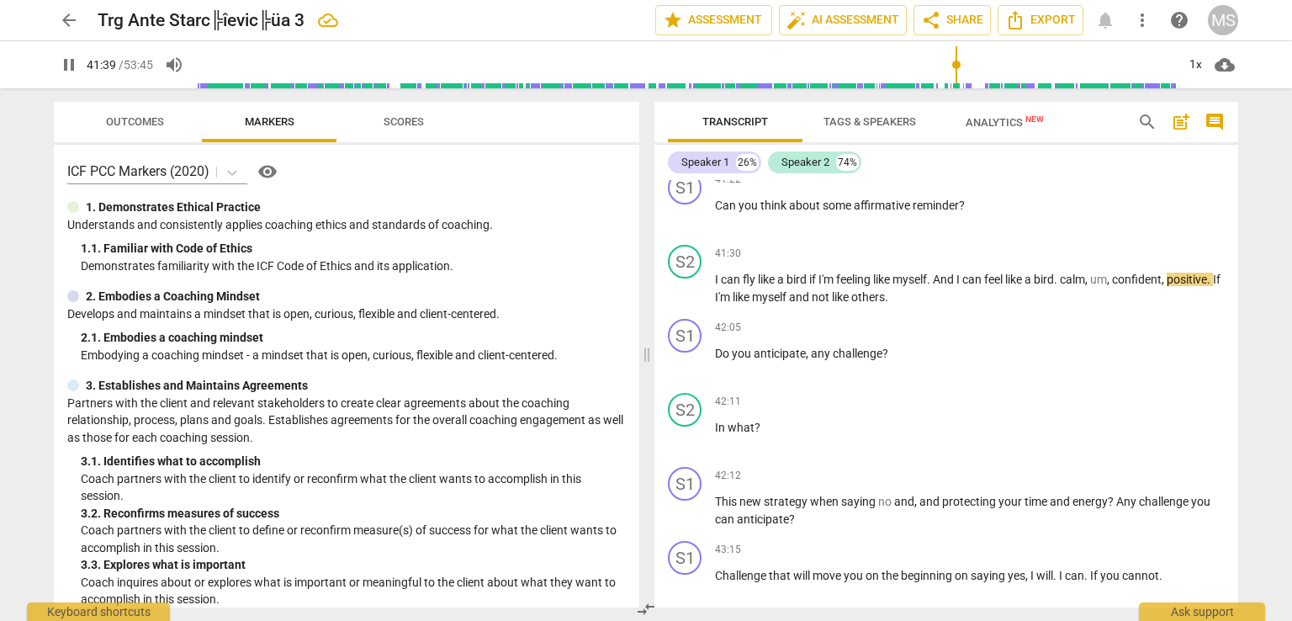
drag, startPoint x: 972, startPoint y: 62, endPoint x: 955, endPoint y: 65, distance: 17.0
click at [955, 65] on input "range" at bounding box center [686, 65] width 980 height 54
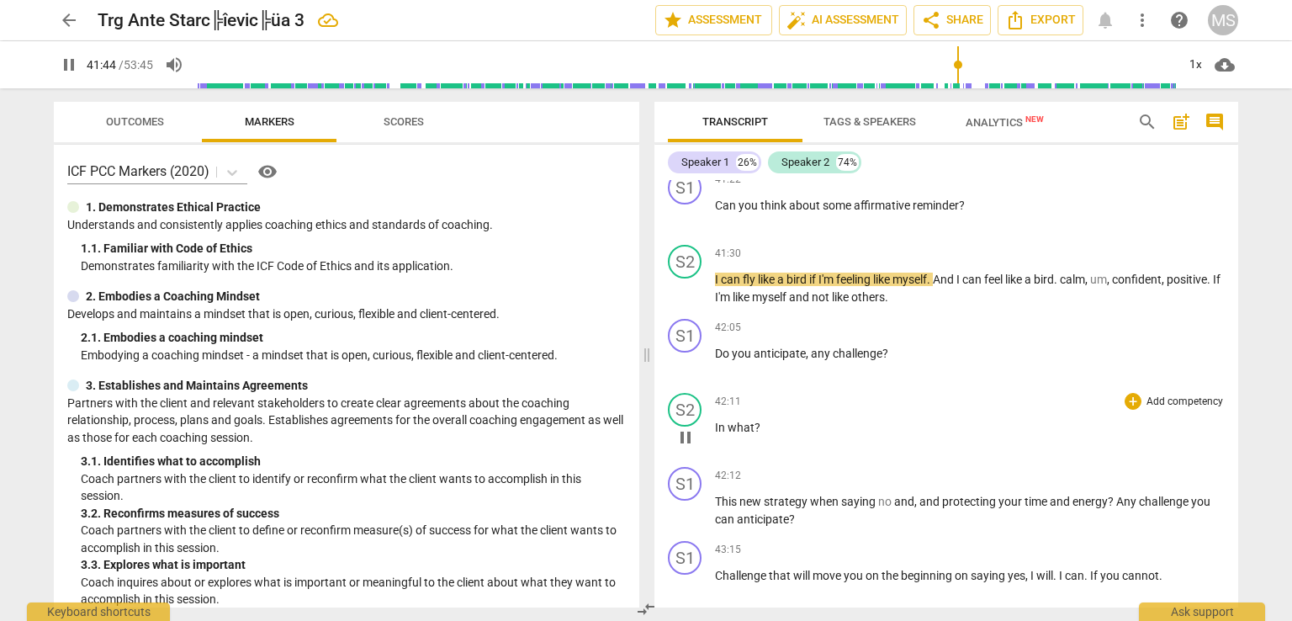
click at [1223, 386] on div "S2 play_arrow pause 42:11 + Add competency keyboard_arrow_right In what ?" at bounding box center [946, 423] width 584 height 74
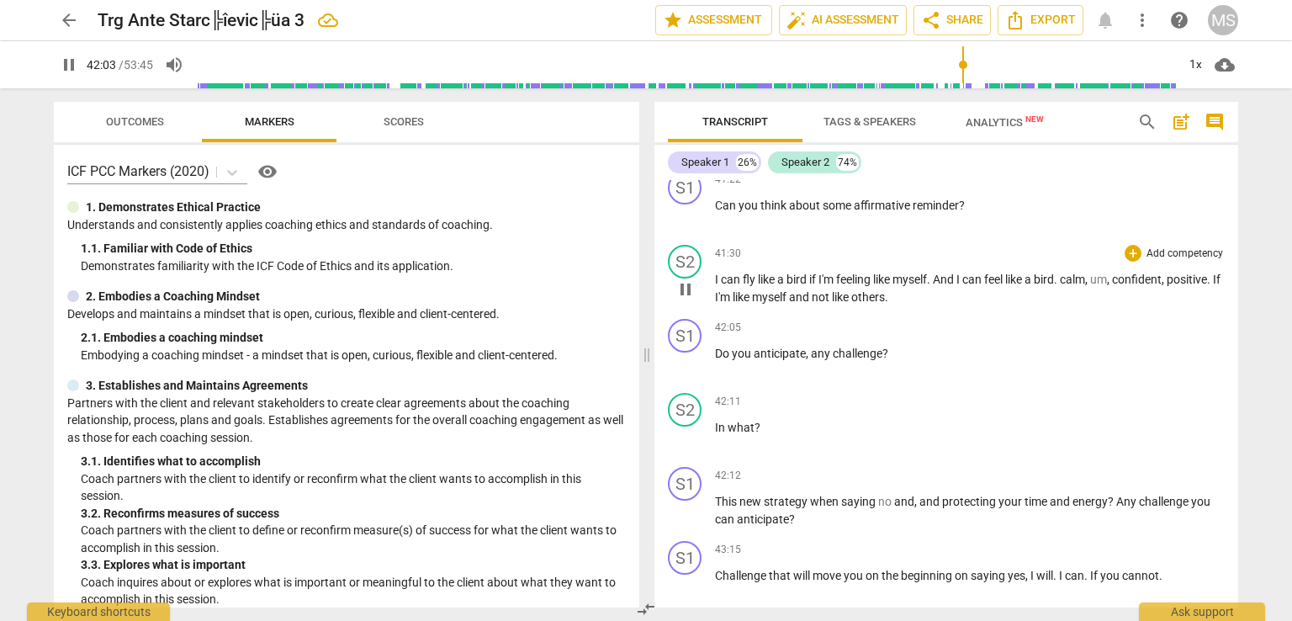
click at [1124, 272] on span "confident" at bounding box center [1137, 278] width 50 height 13
type input "2524"
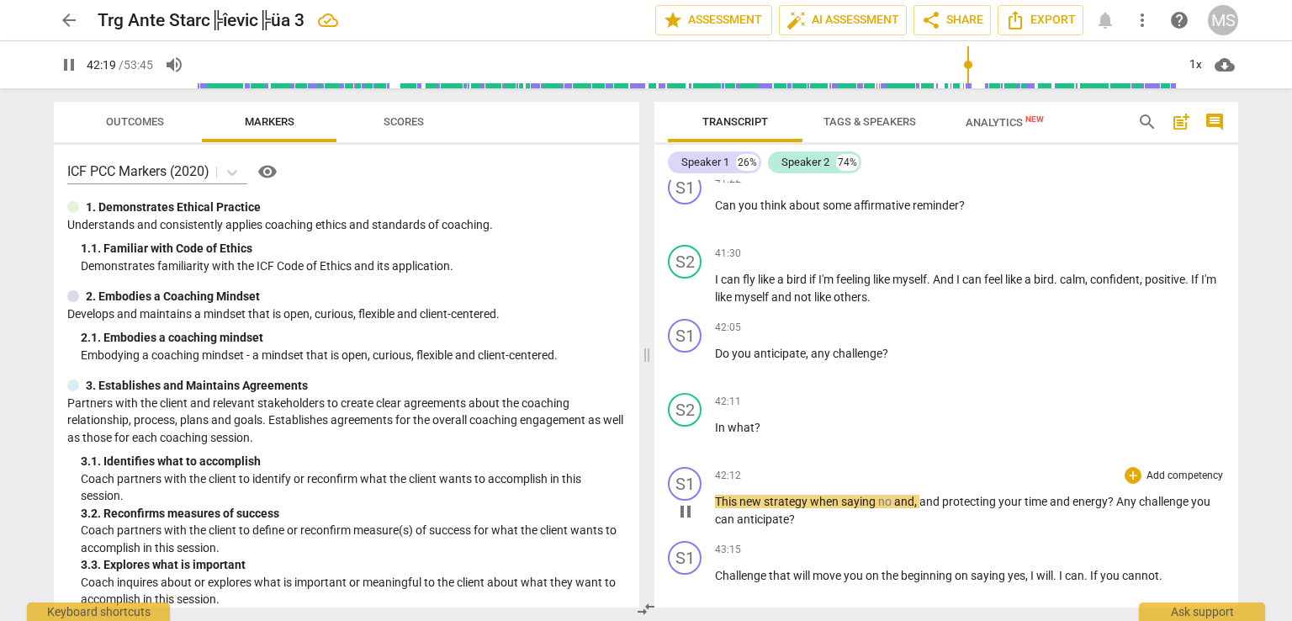
click at [723, 495] on span "This" at bounding box center [727, 501] width 24 height 13
type input "2540"
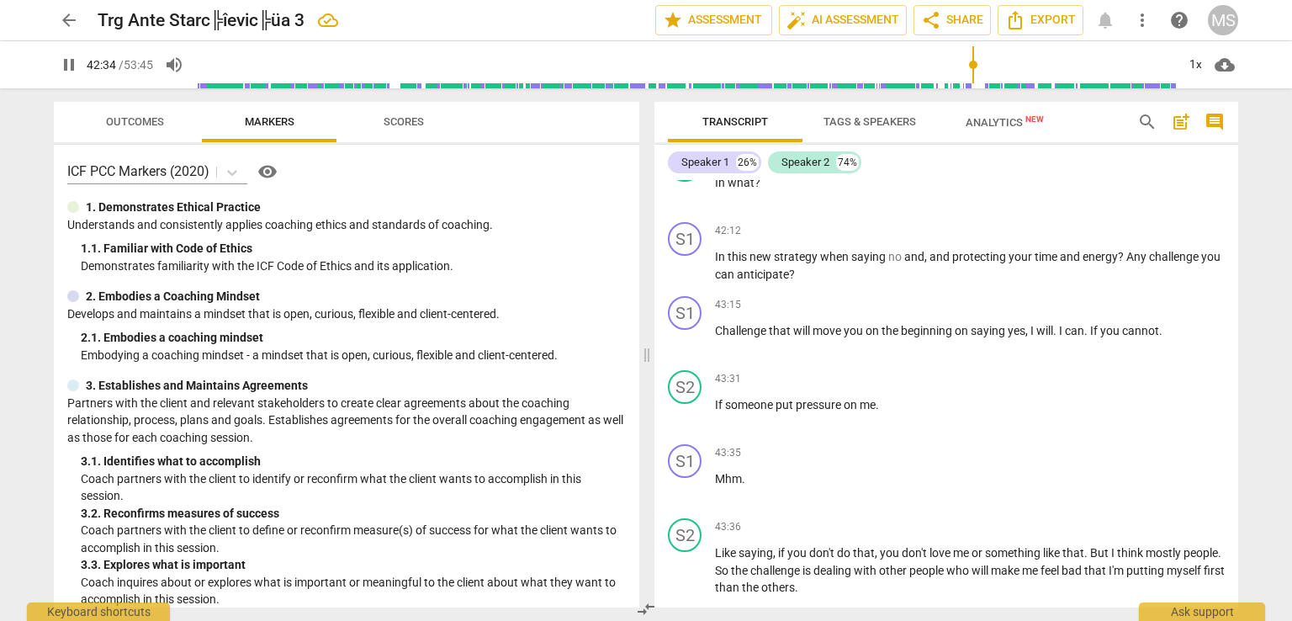
scroll to position [8808, 0]
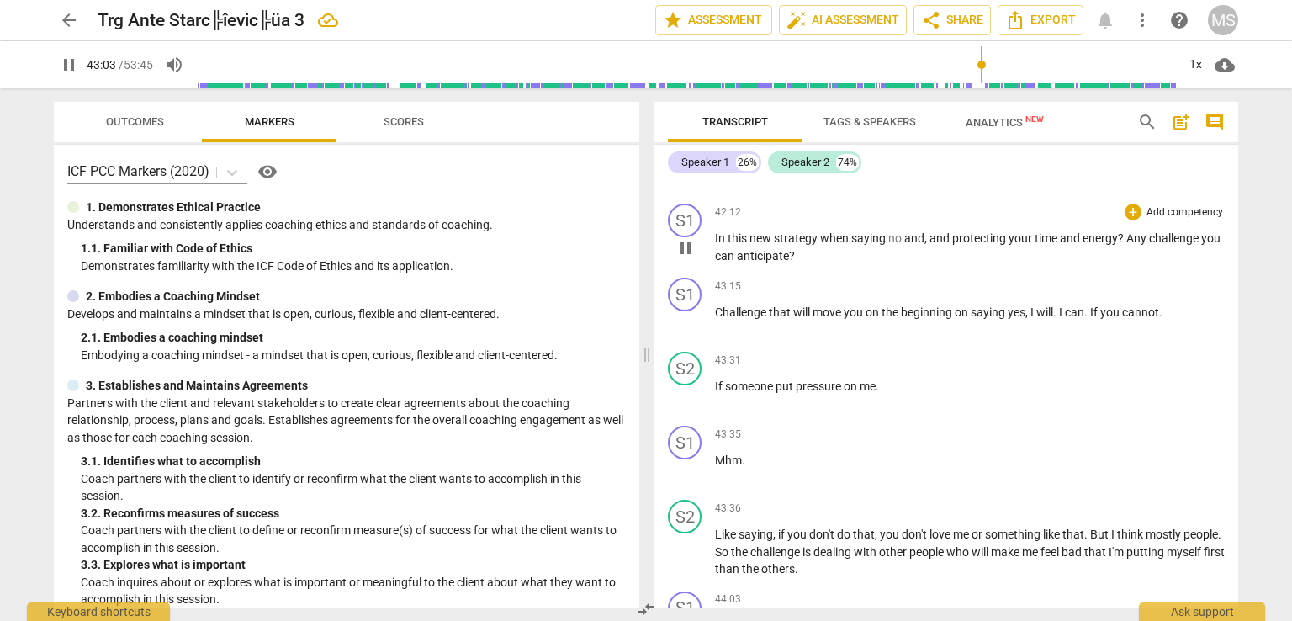
click at [791, 249] on span "?" at bounding box center [792, 255] width 6 height 13
click at [814, 236] on p "In this new strategy when saying no and , and protecting your time and energy ?…" at bounding box center [970, 247] width 510 height 34
click at [886, 378] on p "If someone put pressure on me ." at bounding box center [970, 387] width 510 height 18
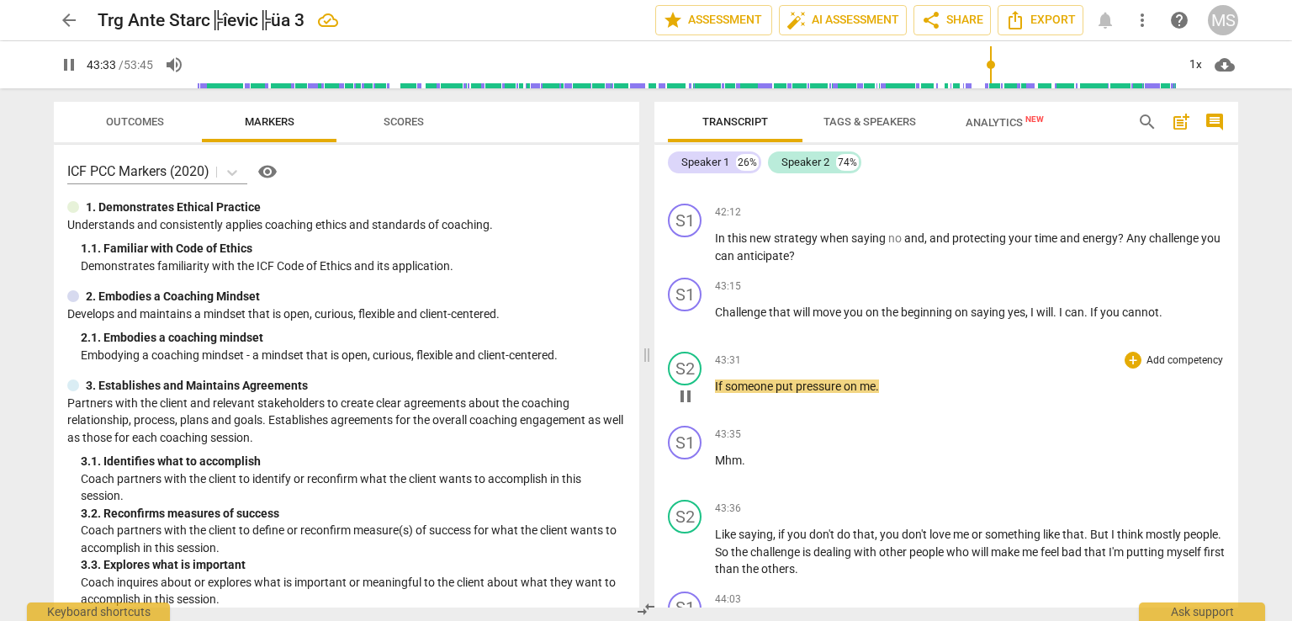
click at [886, 378] on p "If someone put pressure on me ." at bounding box center [970, 387] width 510 height 18
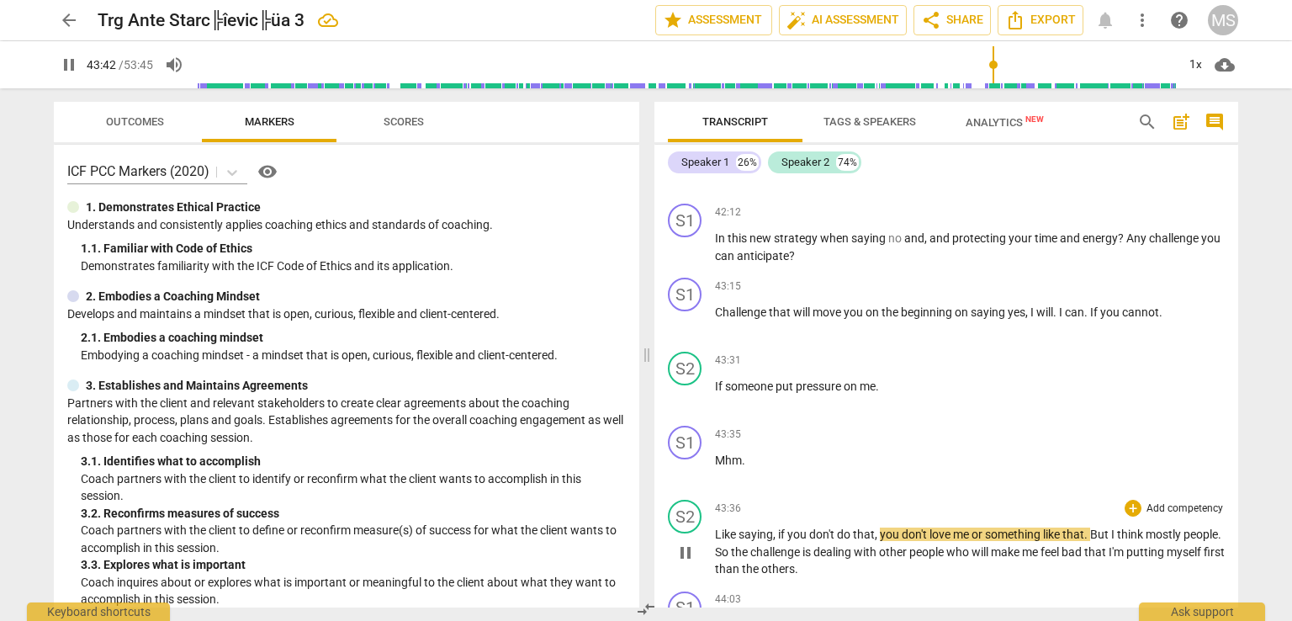
click at [778, 527] on span "if" at bounding box center [782, 533] width 9 height 13
type input "2623"
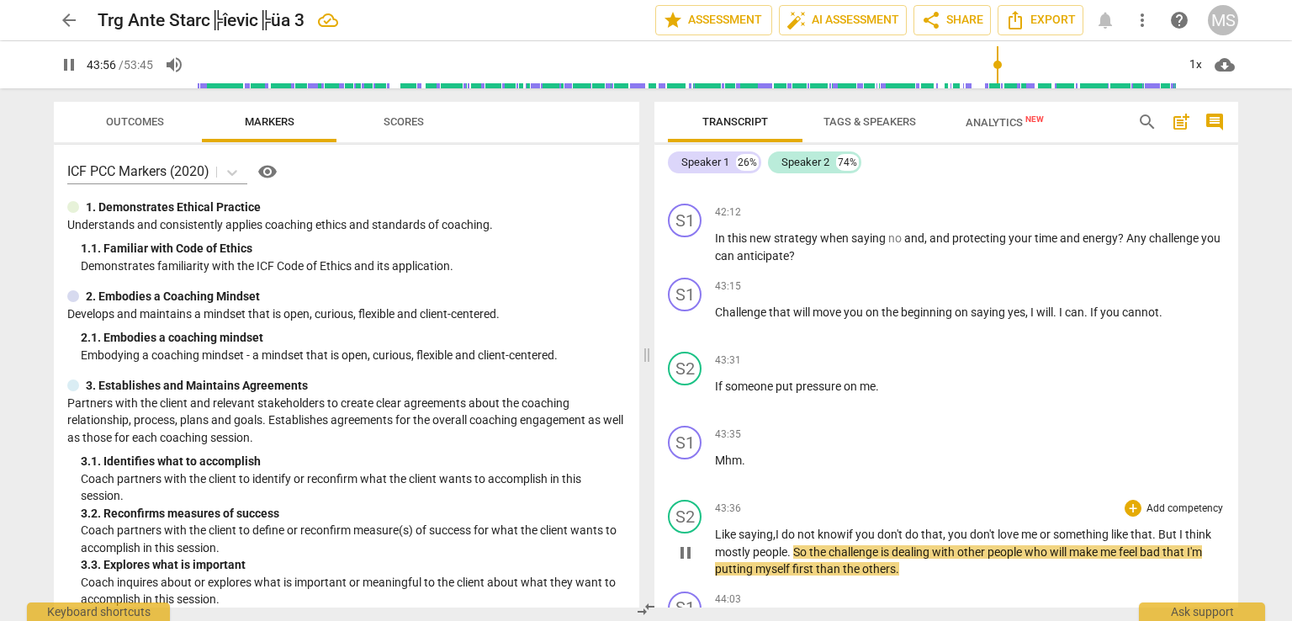
click at [787, 545] on span "." at bounding box center [790, 551] width 6 height 13
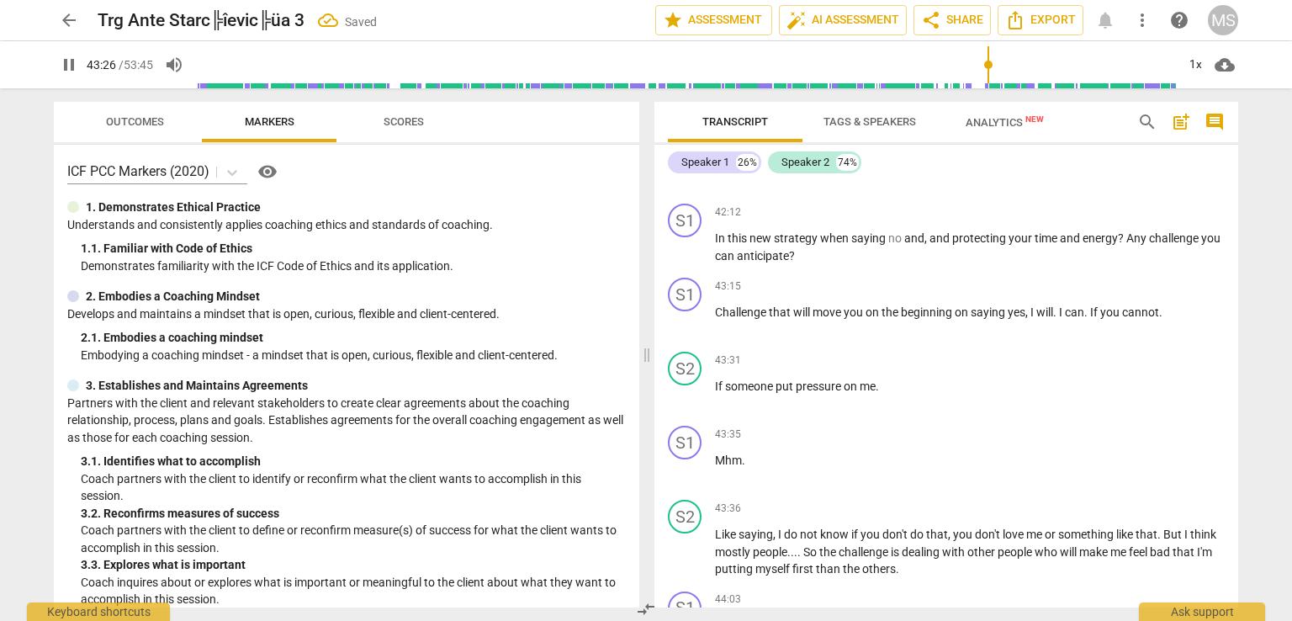
click at [987, 66] on input "range" at bounding box center [686, 65] width 980 height 54
drag, startPoint x: 987, startPoint y: 66, endPoint x: 979, endPoint y: 68, distance: 8.6
click at [979, 68] on input "range" at bounding box center [686, 65] width 980 height 54
click at [791, 249] on span "?" at bounding box center [792, 255] width 6 height 13
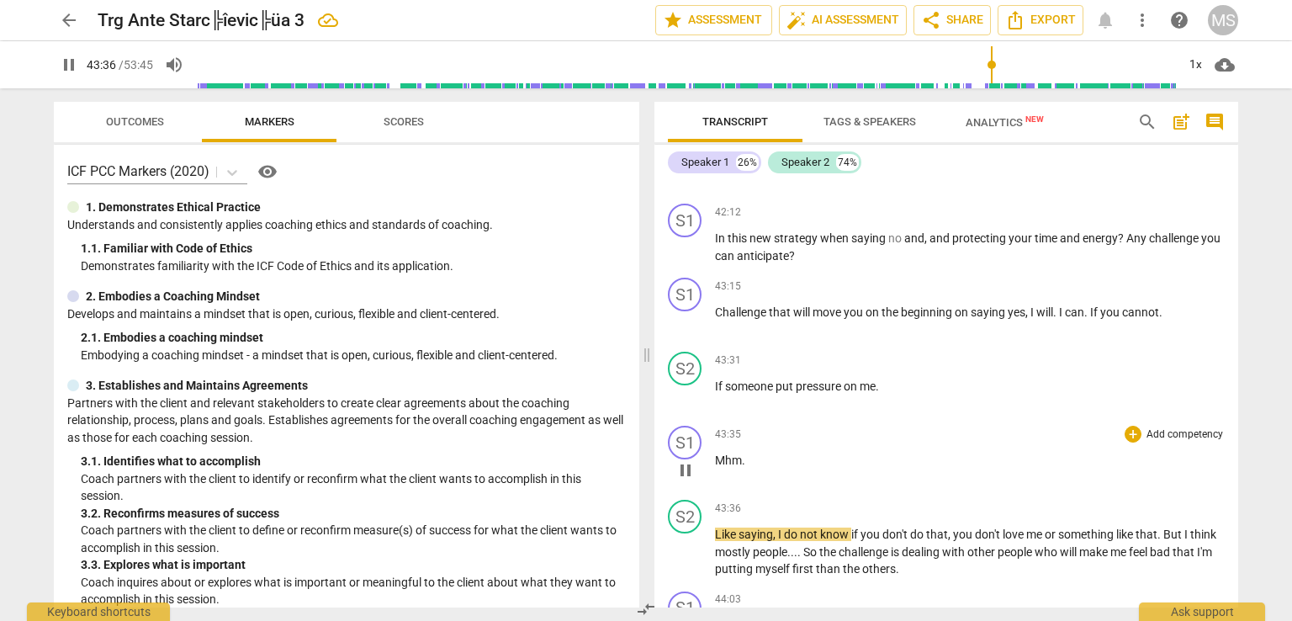
click at [742, 453] on span "." at bounding box center [743, 459] width 3 height 13
type input "2618"
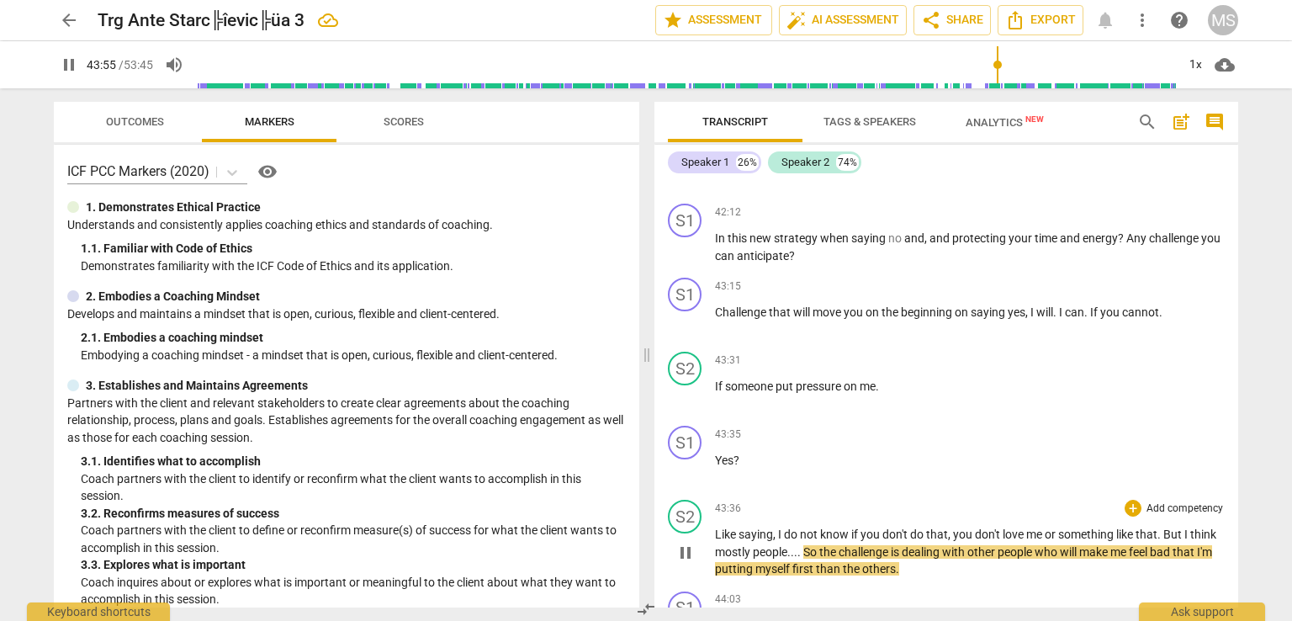
click at [905, 545] on span "dealing" at bounding box center [922, 551] width 40 height 13
type input "2637"
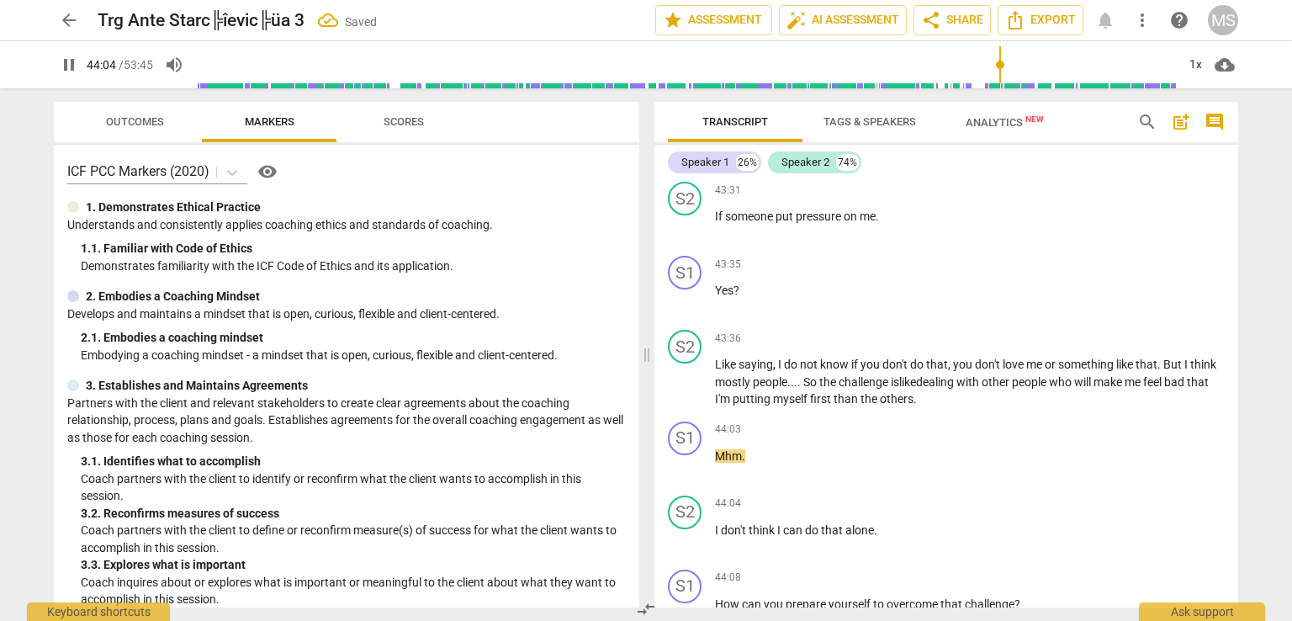
scroll to position [8996, 0]
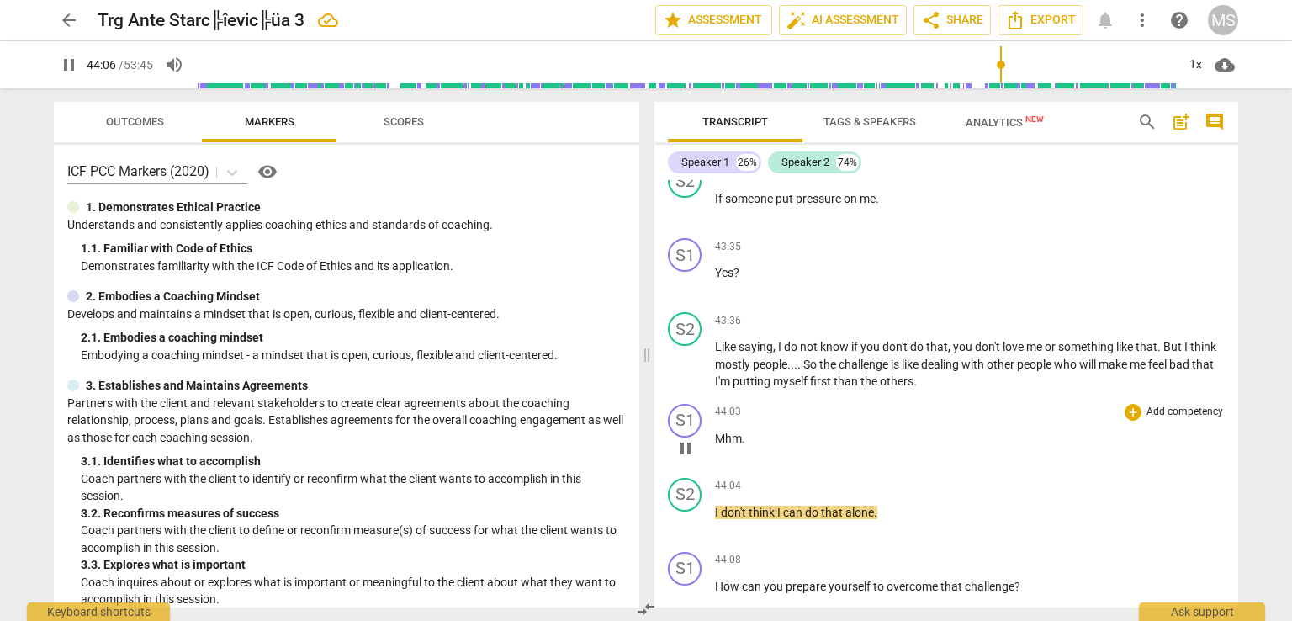
click at [736, 430] on p "Mhm ." at bounding box center [970, 439] width 510 height 18
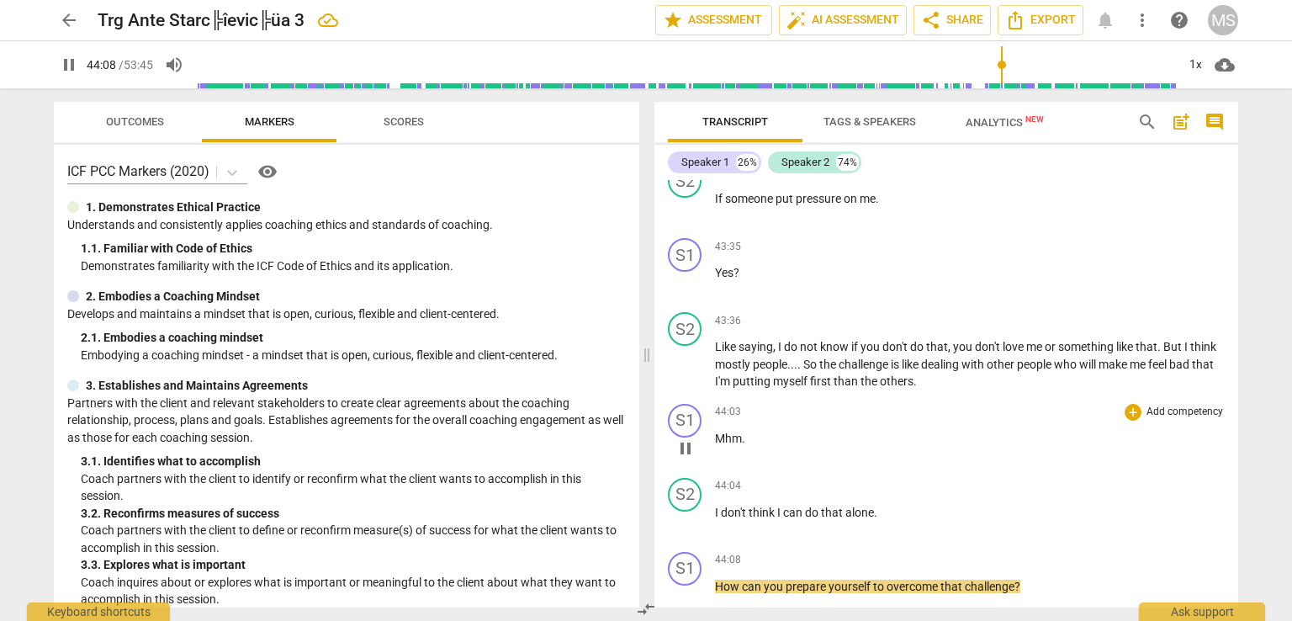
click at [743, 431] on span "." at bounding box center [743, 437] width 3 height 13
type input "2649"
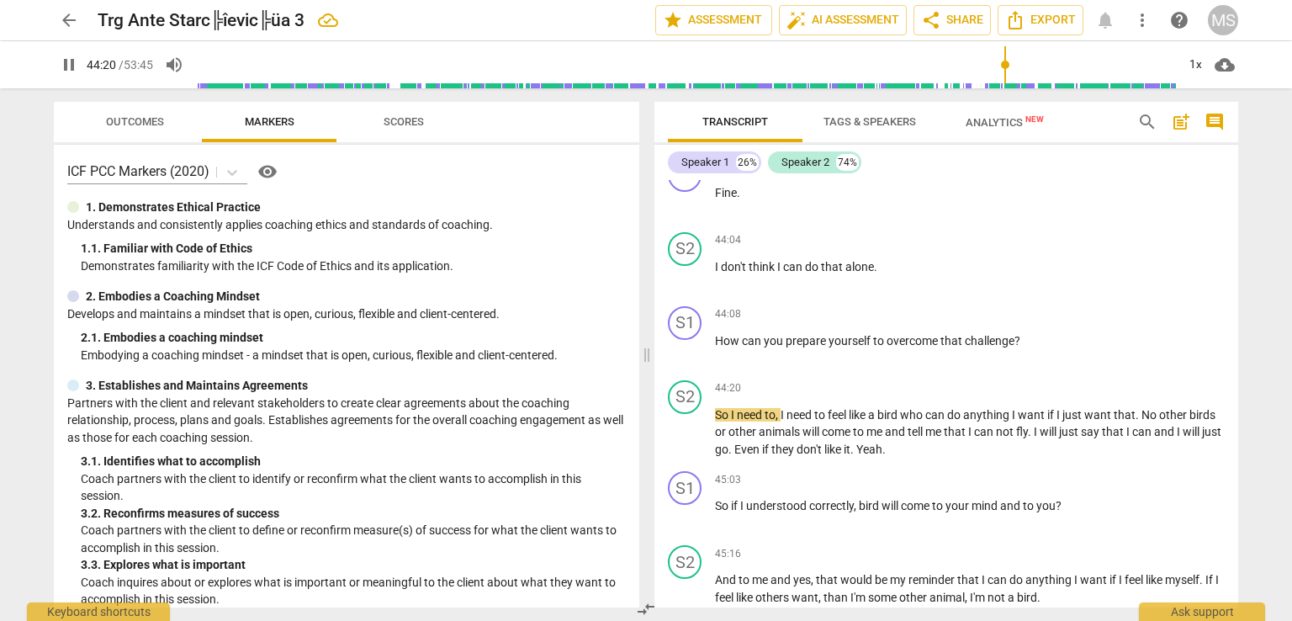
scroll to position [9260, 0]
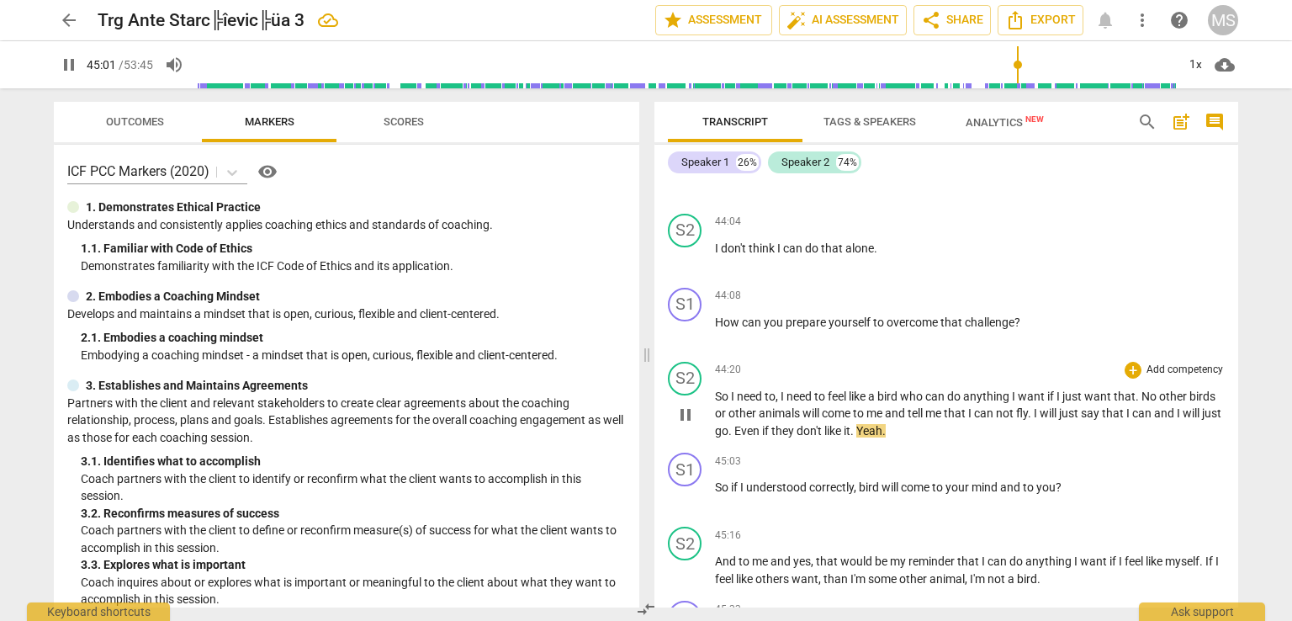
click at [917, 409] on p "So I need to , I need to feel like a bird who can do anything I want if I just …" at bounding box center [970, 414] width 510 height 52
type input "2702"
drag, startPoint x: 1238, startPoint y: 509, endPoint x: 1238, endPoint y: 521, distance: 12.6
click at [1238, 521] on div "Transcript Tags & Speakers Analytics New search post_add comment Speaker 1 26% …" at bounding box center [950, 354] width 604 height 532
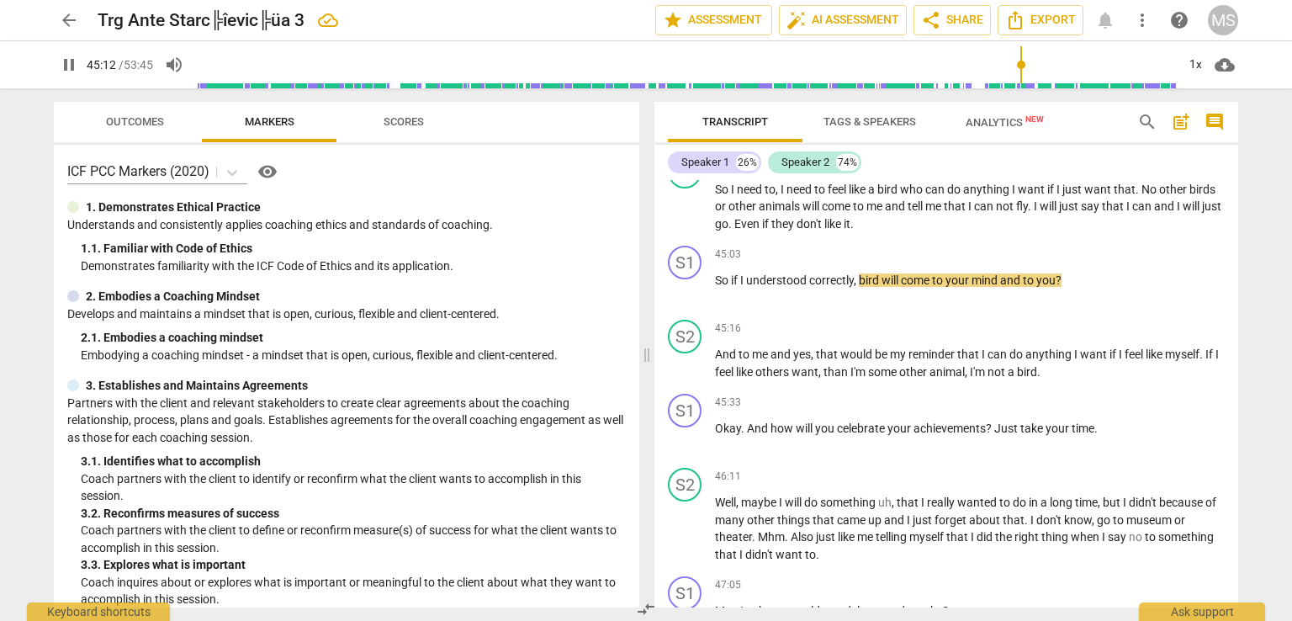
scroll to position [9486, 0]
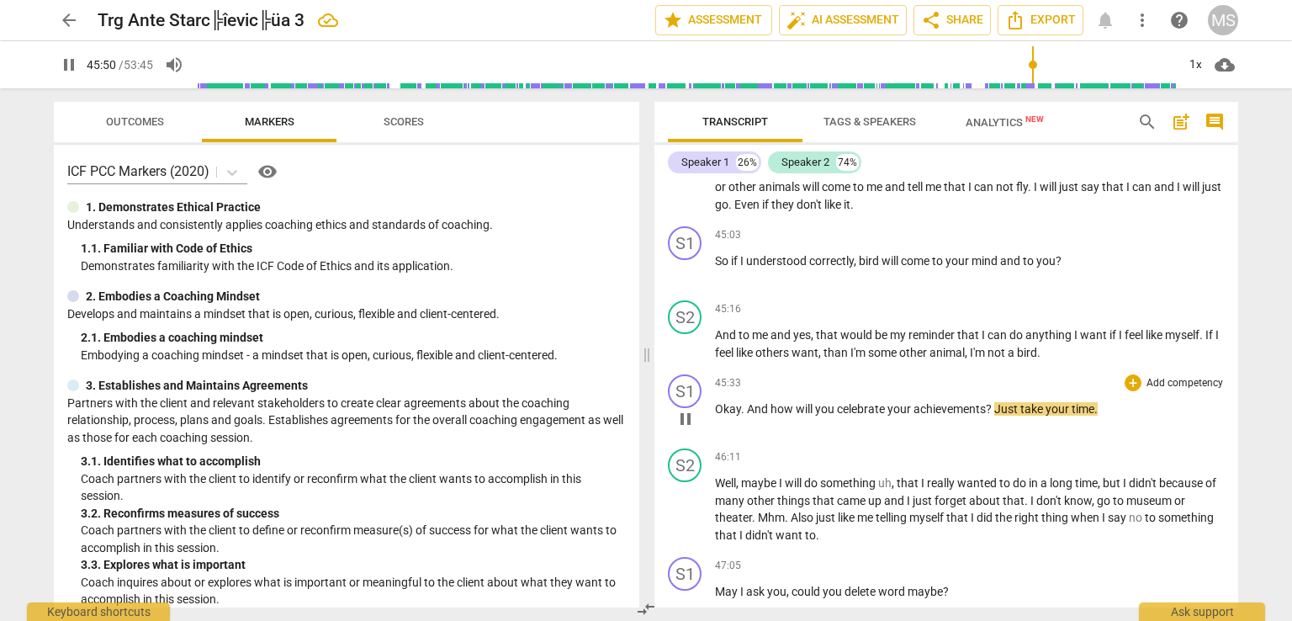
click at [993, 402] on span "?" at bounding box center [990, 408] width 8 height 13
type input "2752"
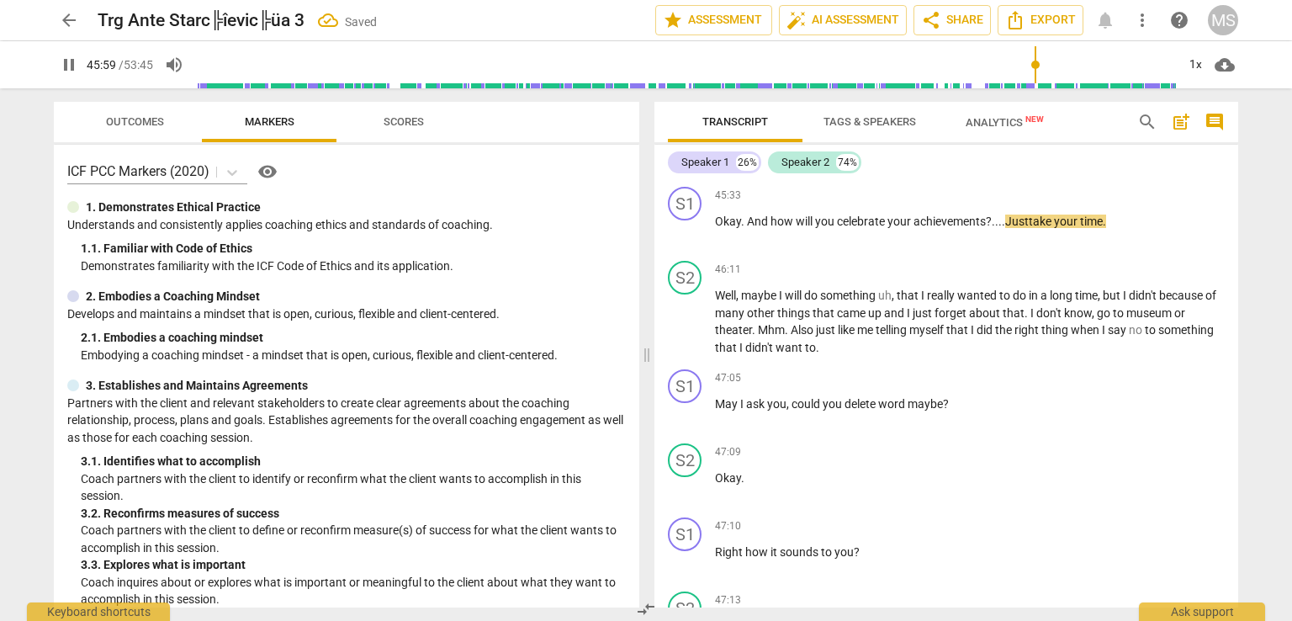
scroll to position [9675, 0]
click at [816, 340] on span "." at bounding box center [817, 346] width 3 height 13
type input "2821"
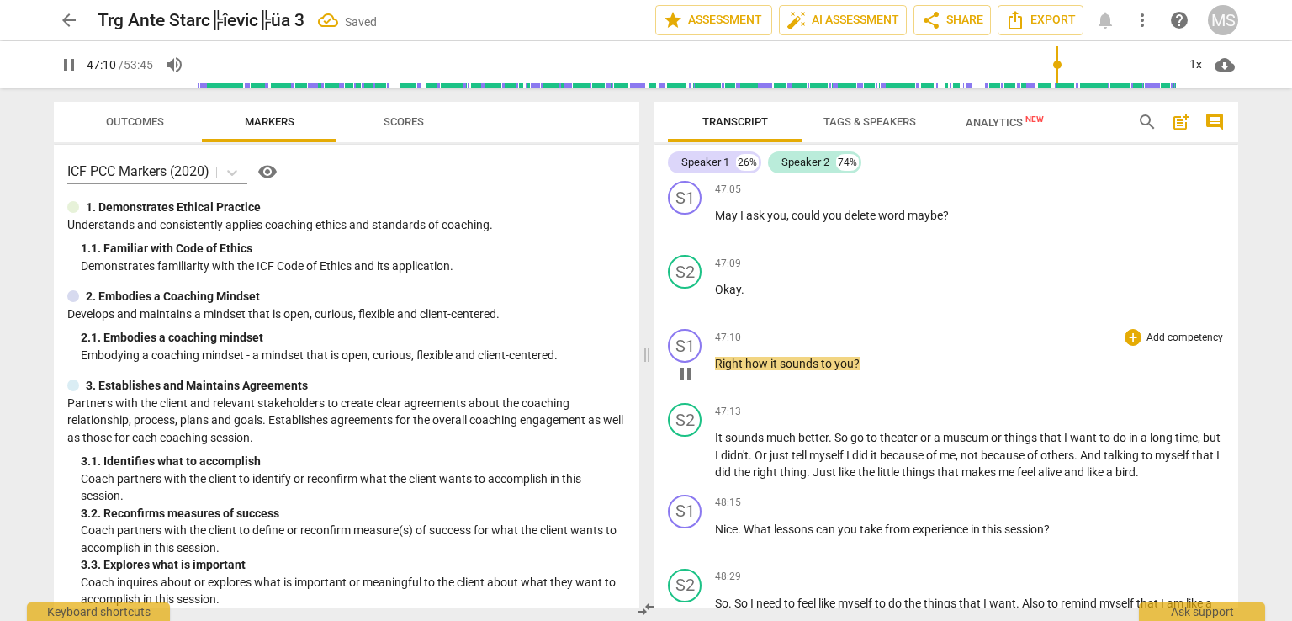
scroll to position [9881, 0]
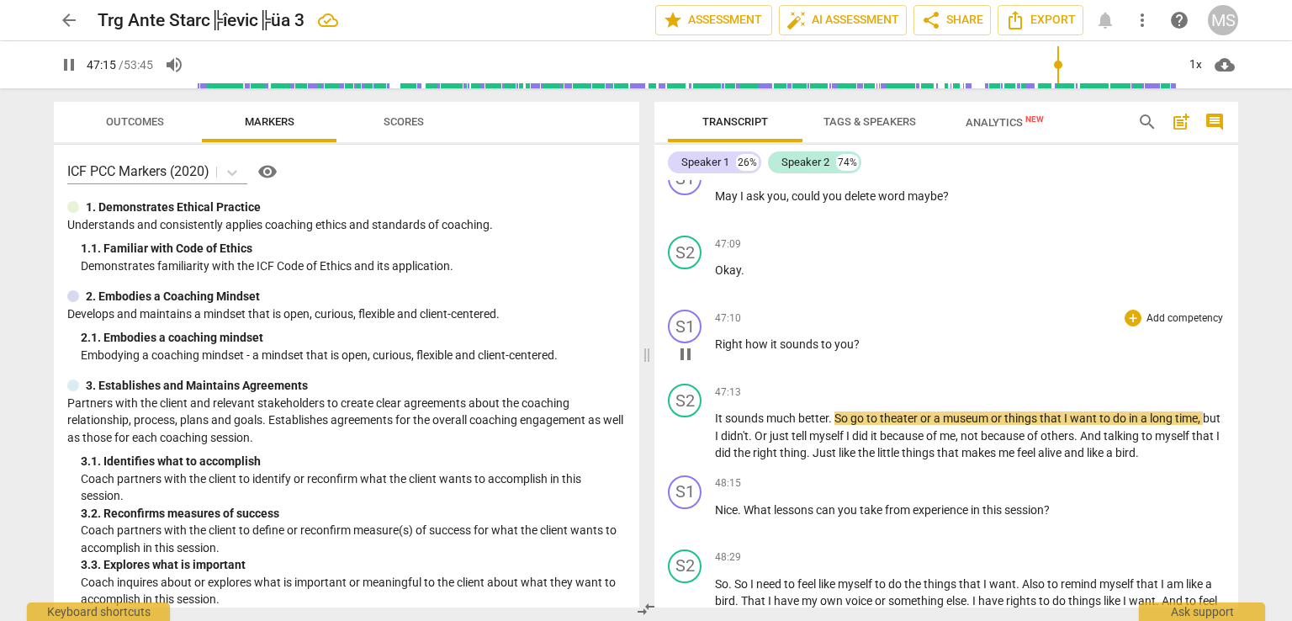
click at [739, 337] on span "Right" at bounding box center [730, 343] width 30 height 13
type input "2837"
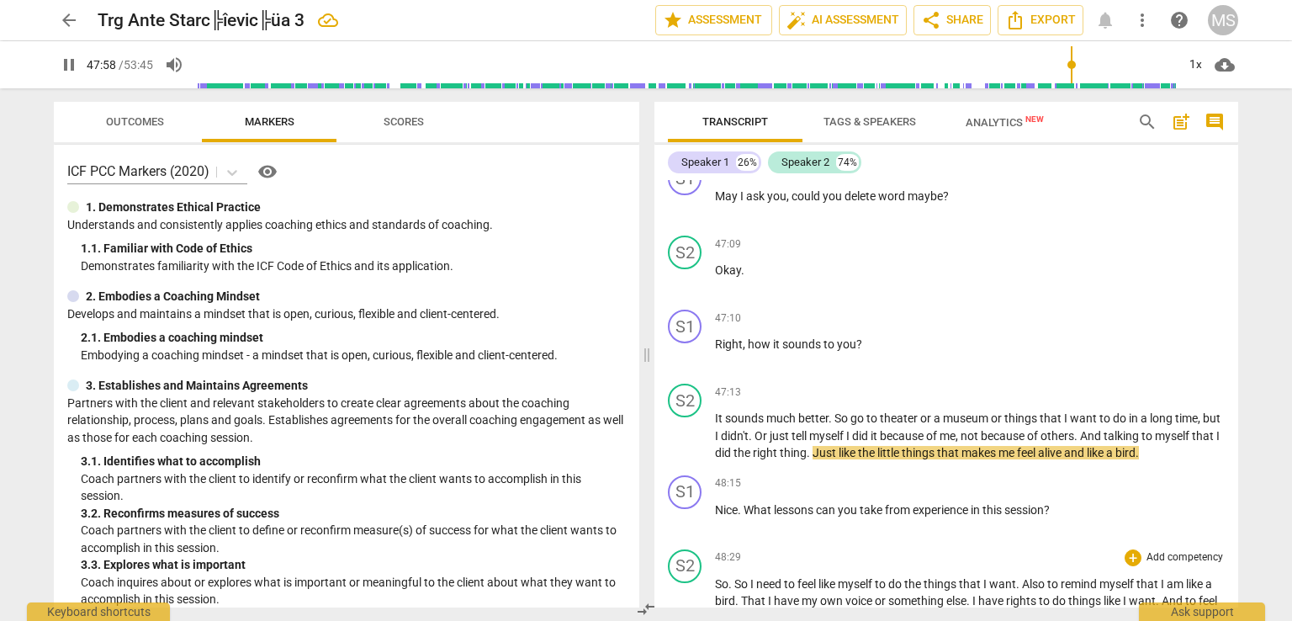
drag, startPoint x: 1230, startPoint y: 542, endPoint x: 1229, endPoint y: 553, distance: 10.2
click at [1229, 553] on div "S2 play_arrow pause 48:29 + Add competency keyboard_arrow_right So . So I need …" at bounding box center [946, 605] width 584 height 126
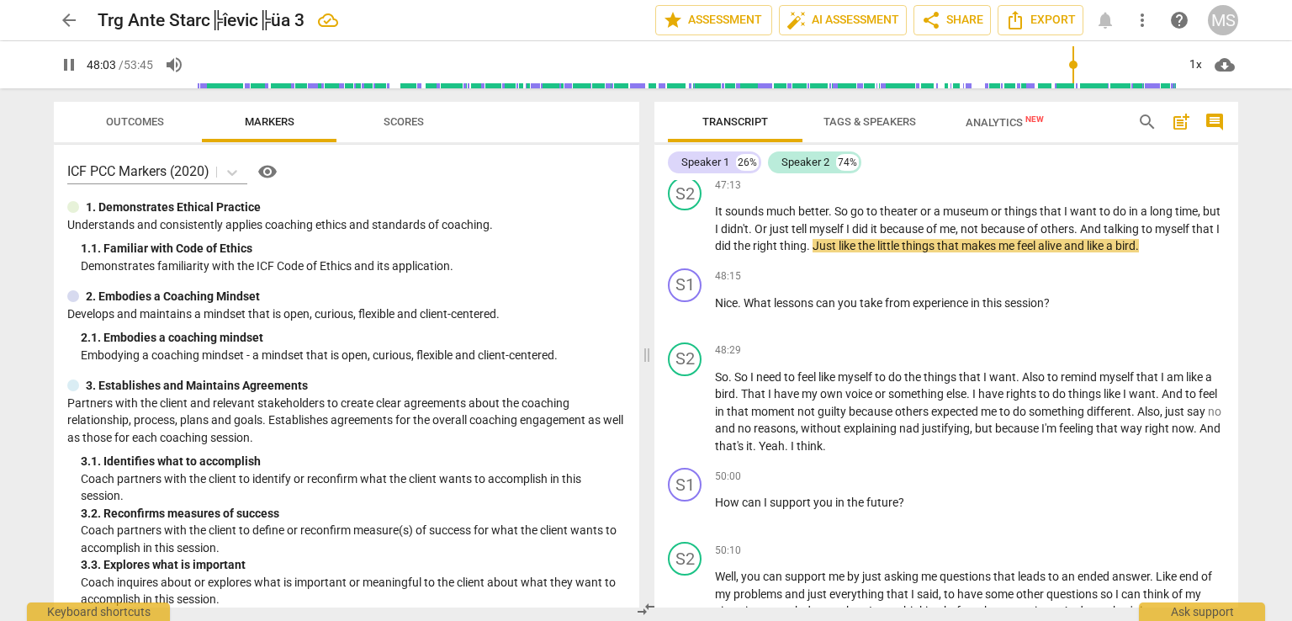
scroll to position [10107, 0]
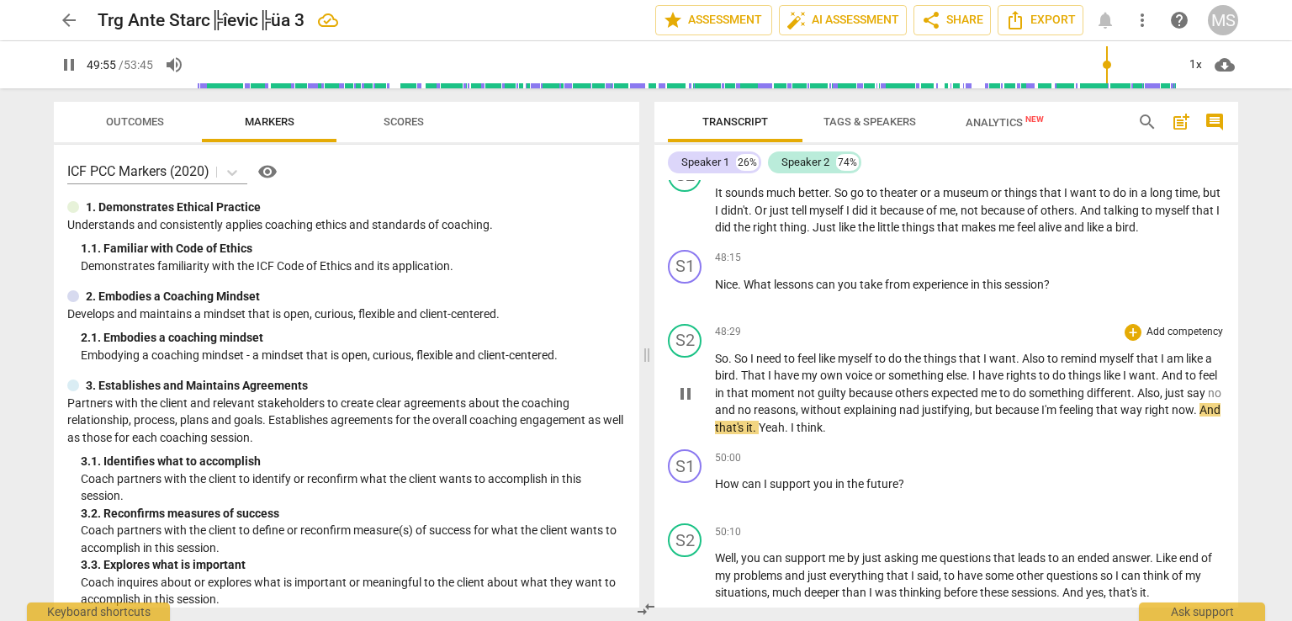
click at [922, 403] on span "nad" at bounding box center [910, 409] width 23 height 13
type input "2997"
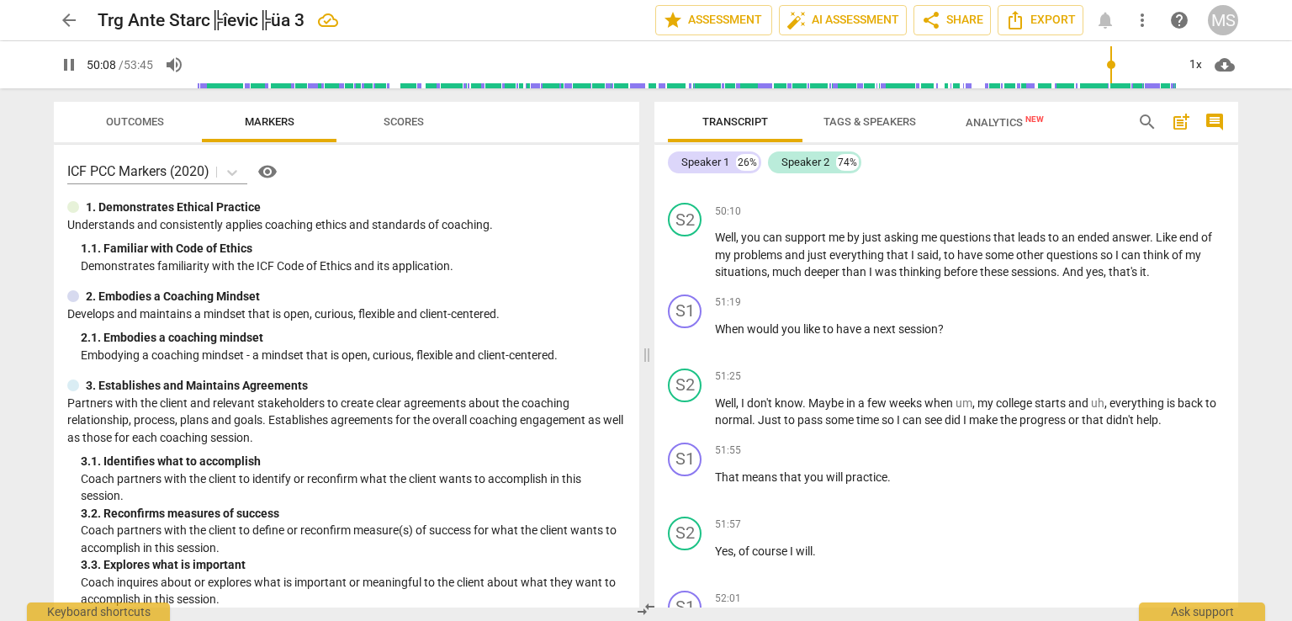
scroll to position [10389, 0]
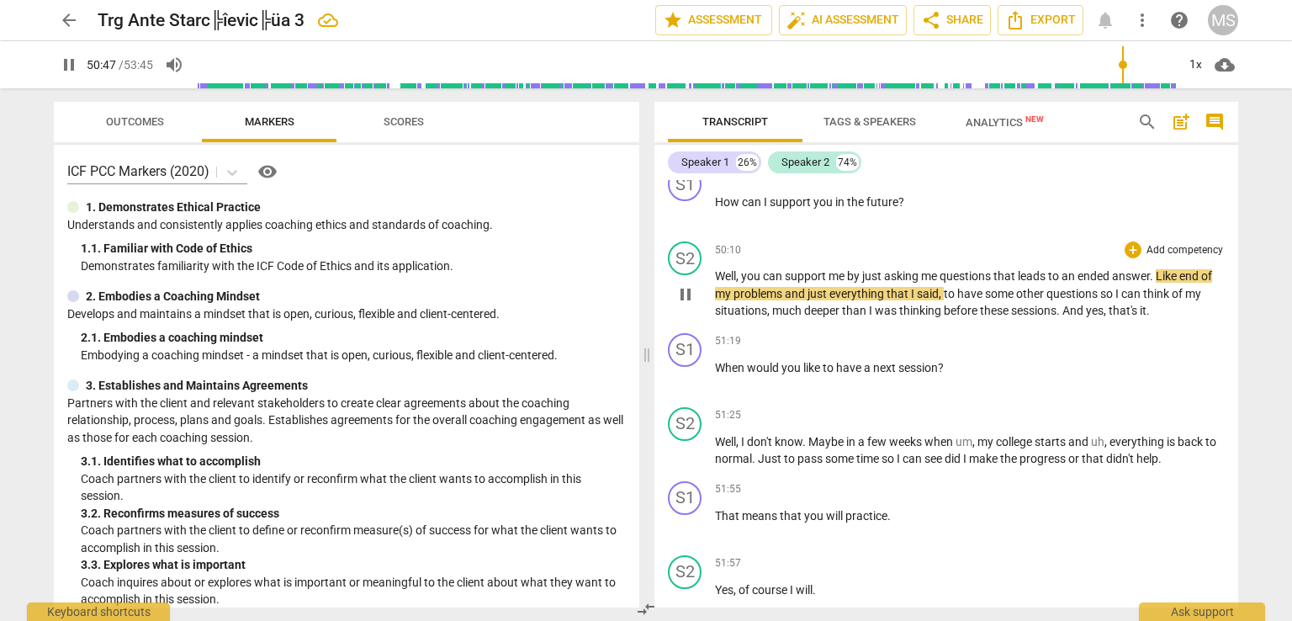
click at [1184, 269] on span "end" at bounding box center [1190, 275] width 22 height 13
type input "3049"
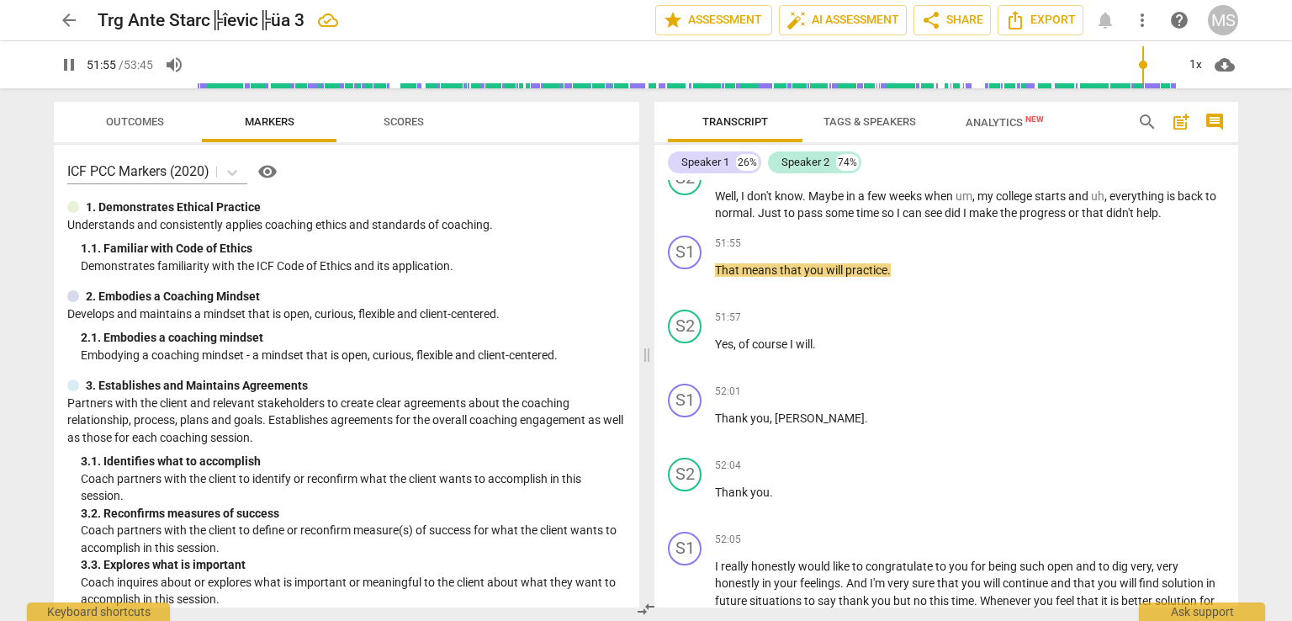
scroll to position [10577, 0]
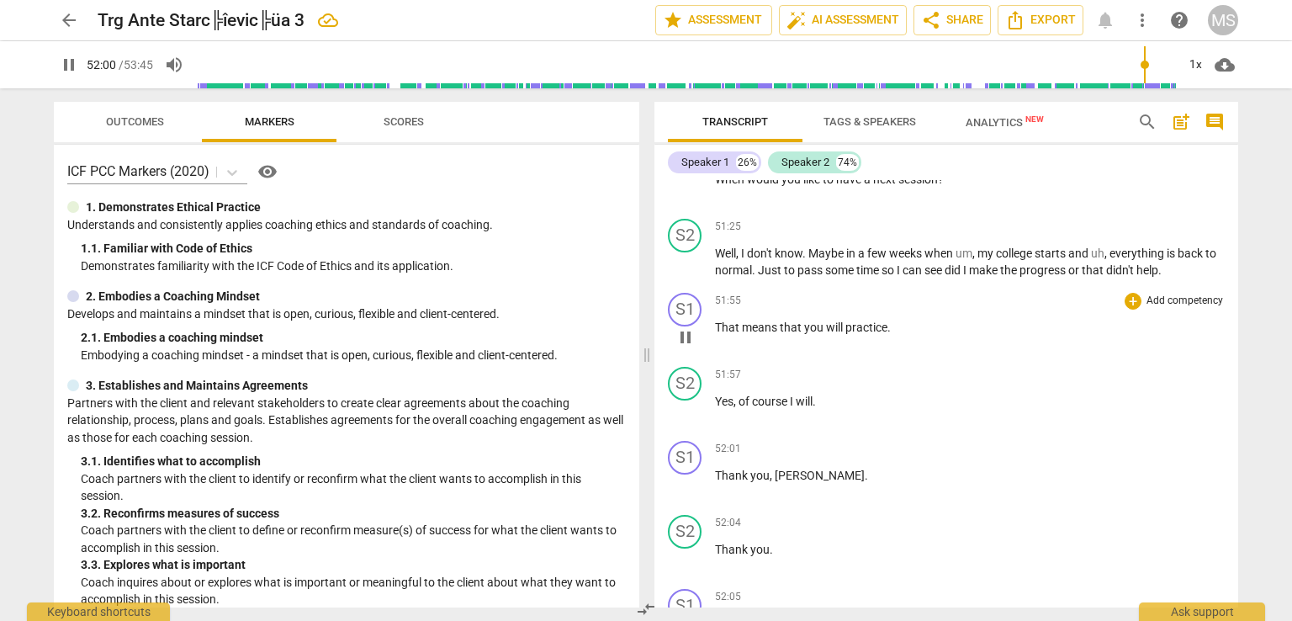
click at [894, 319] on p "That means that you will practice ." at bounding box center [970, 328] width 510 height 18
type input "3121"
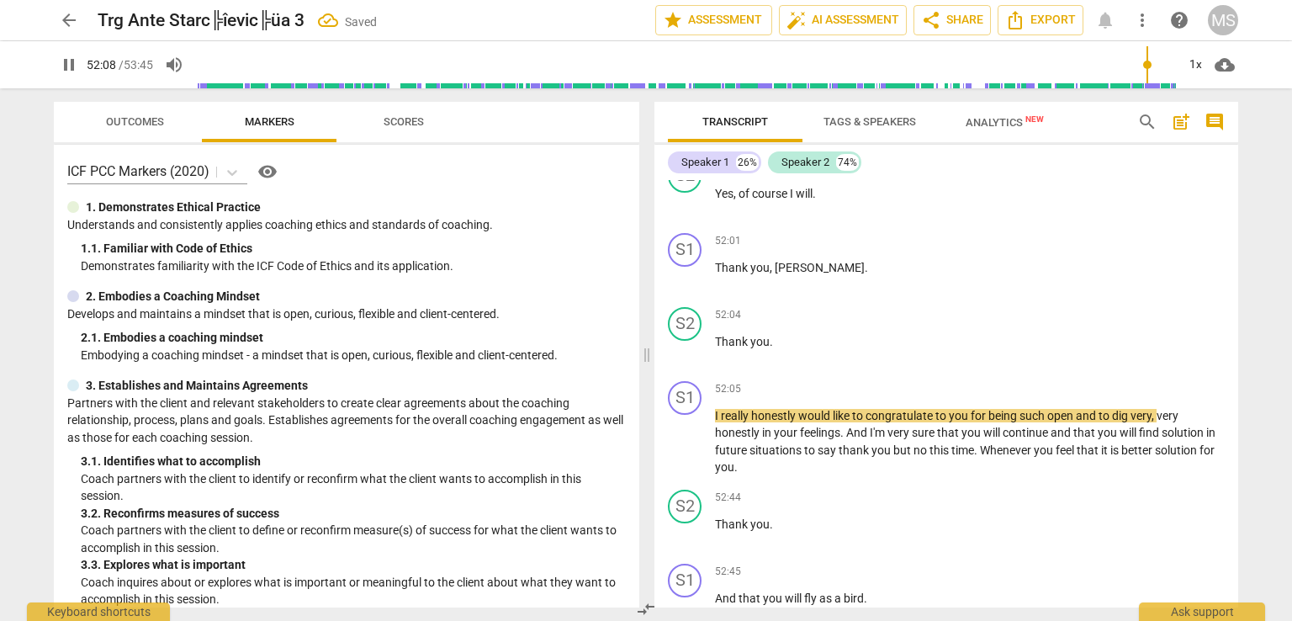
scroll to position [10803, 0]
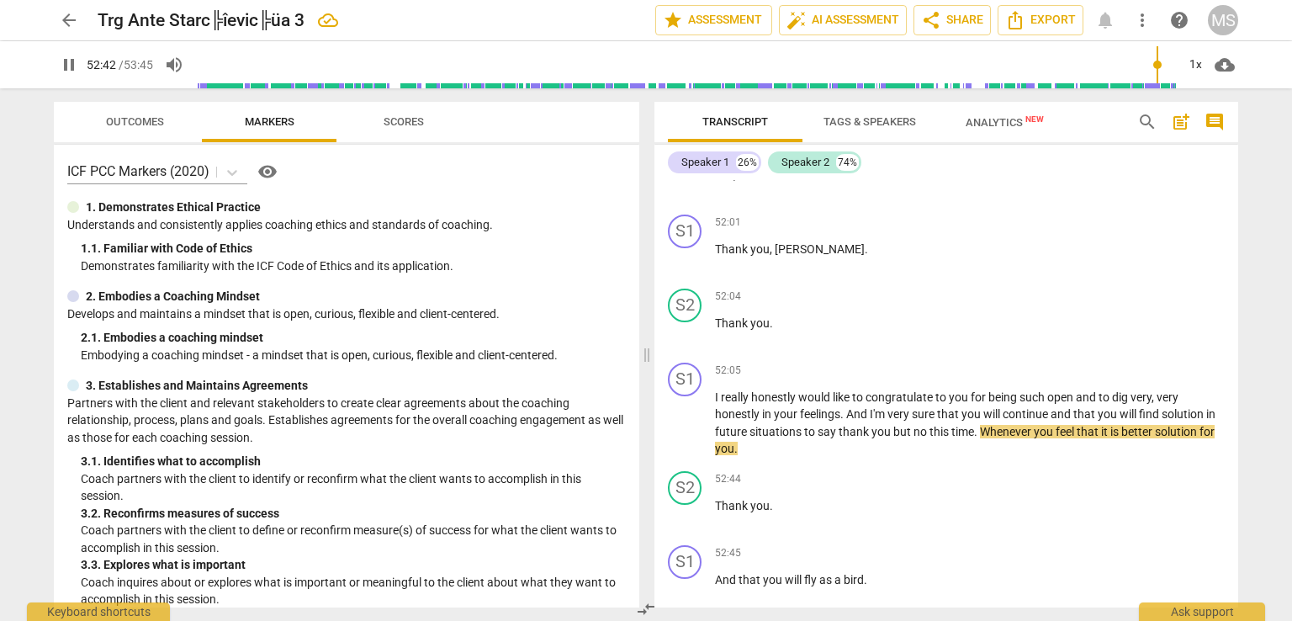
type input "3163"
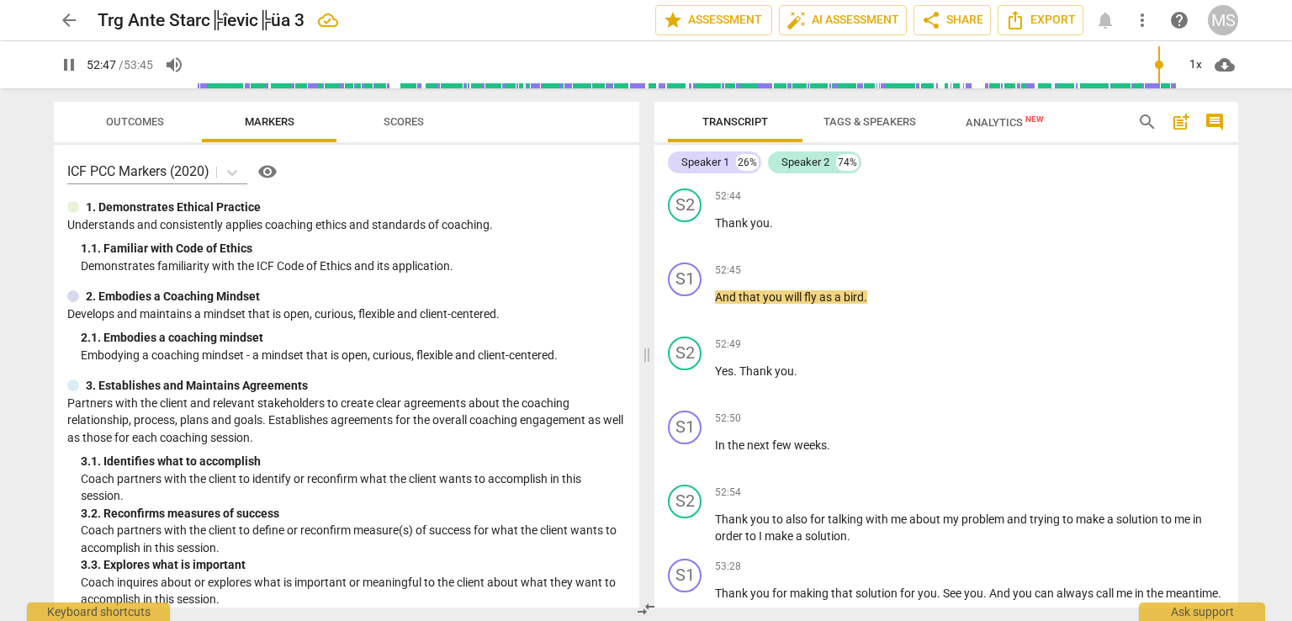
scroll to position [11105, 0]
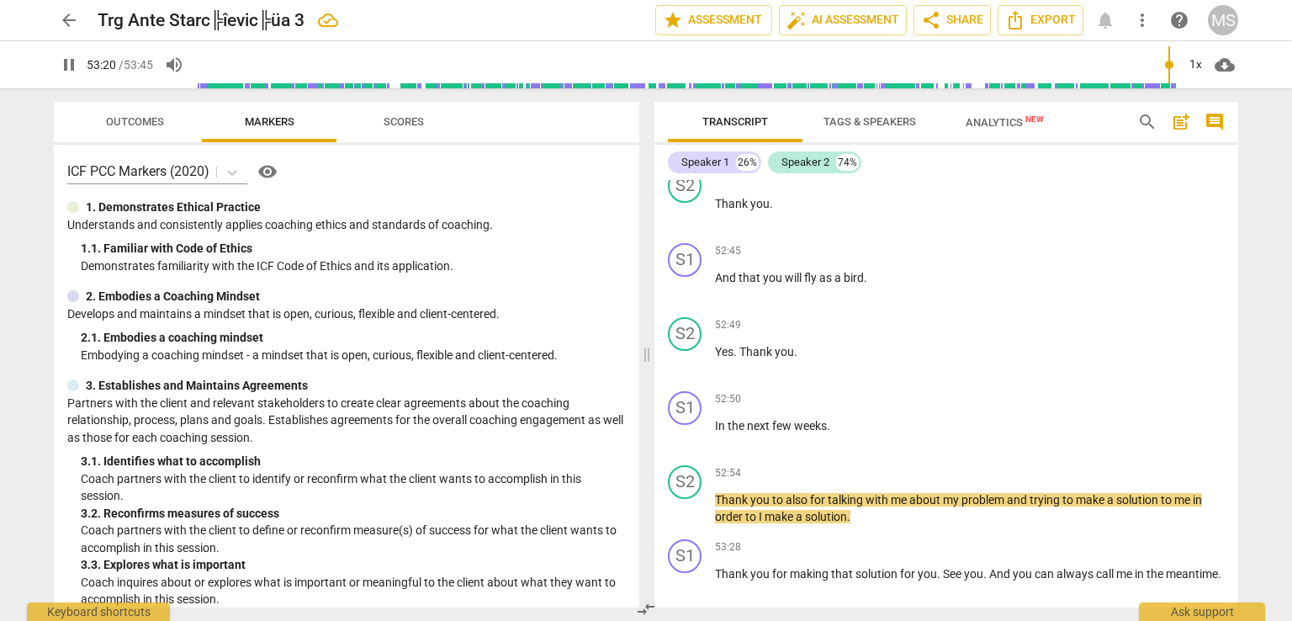
drag, startPoint x: 1237, startPoint y: 583, endPoint x: 1230, endPoint y: 592, distance: 12.0
click at [1230, 592] on div "S1 play_arrow pause 00:06 + Add competency keyboard_arrow_right Hello , [PERSON…" at bounding box center [946, 393] width 584 height 427
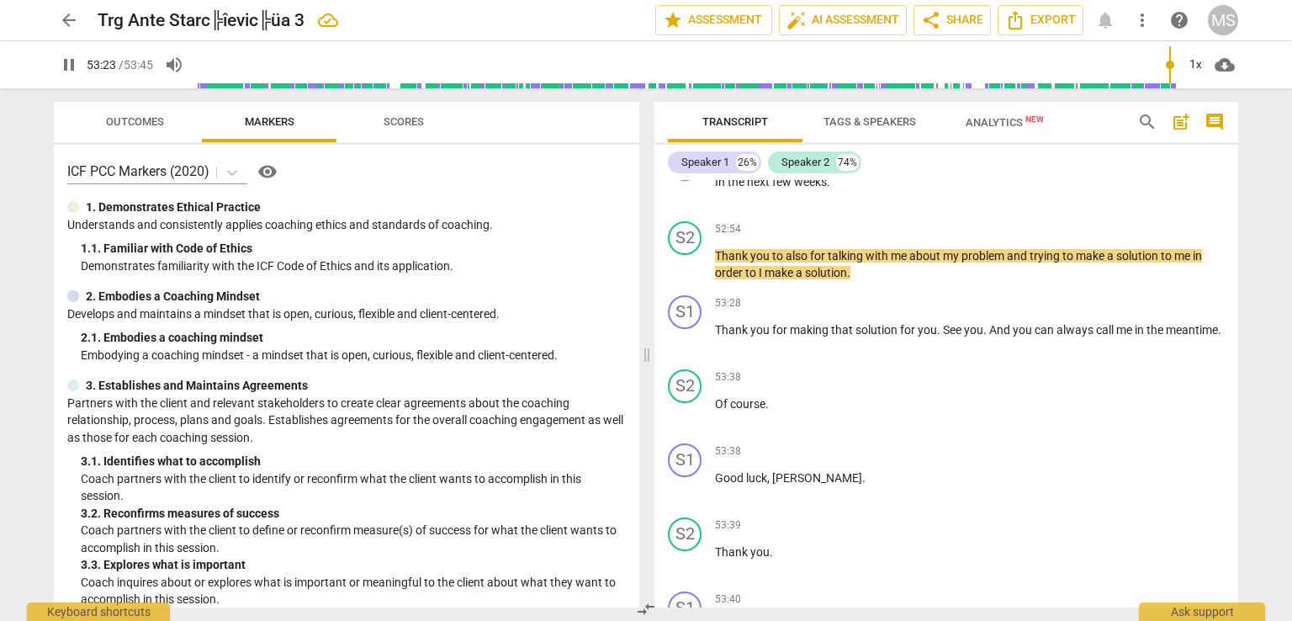
scroll to position [11311, 0]
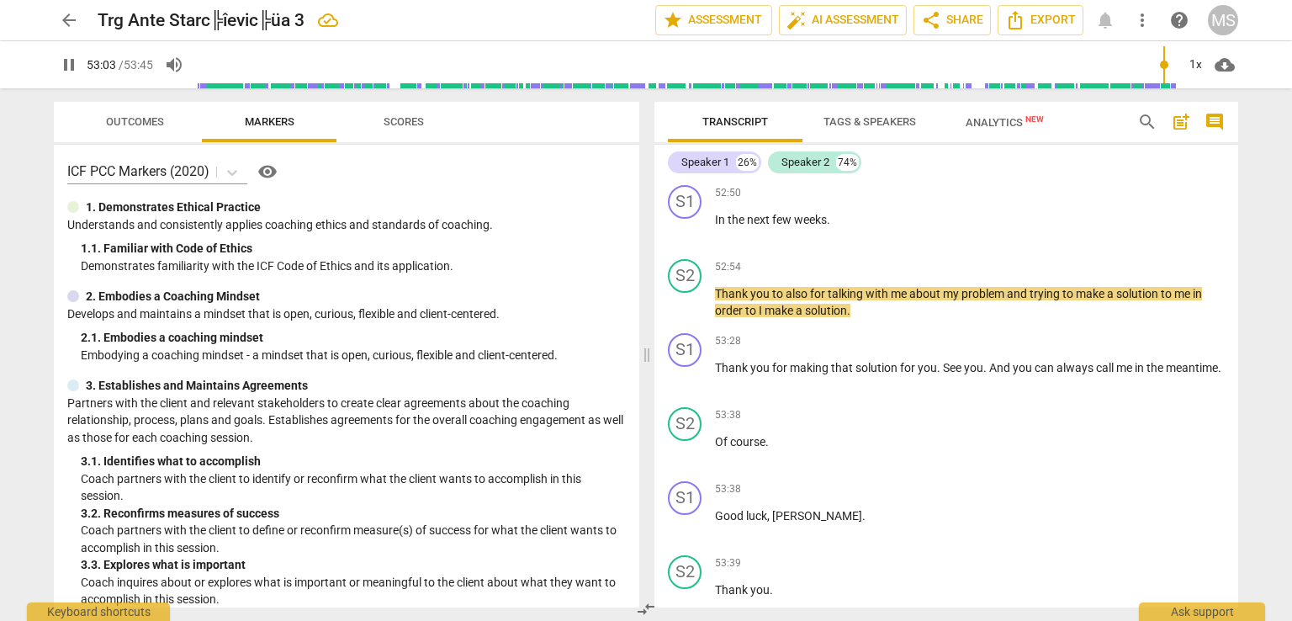
drag, startPoint x: 1172, startPoint y: 62, endPoint x: 1161, endPoint y: 63, distance: 10.1
click at [1161, 63] on input "range" at bounding box center [686, 65] width 980 height 54
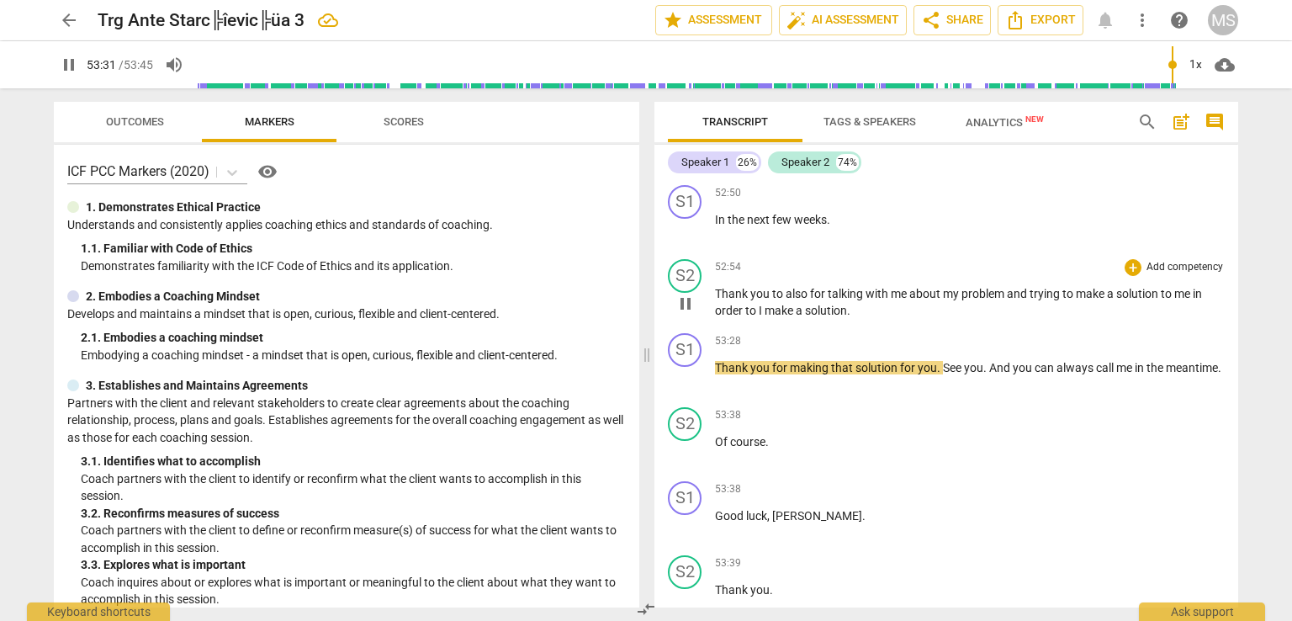
click at [847, 304] on span "." at bounding box center [848, 310] width 3 height 13
type input "3212"
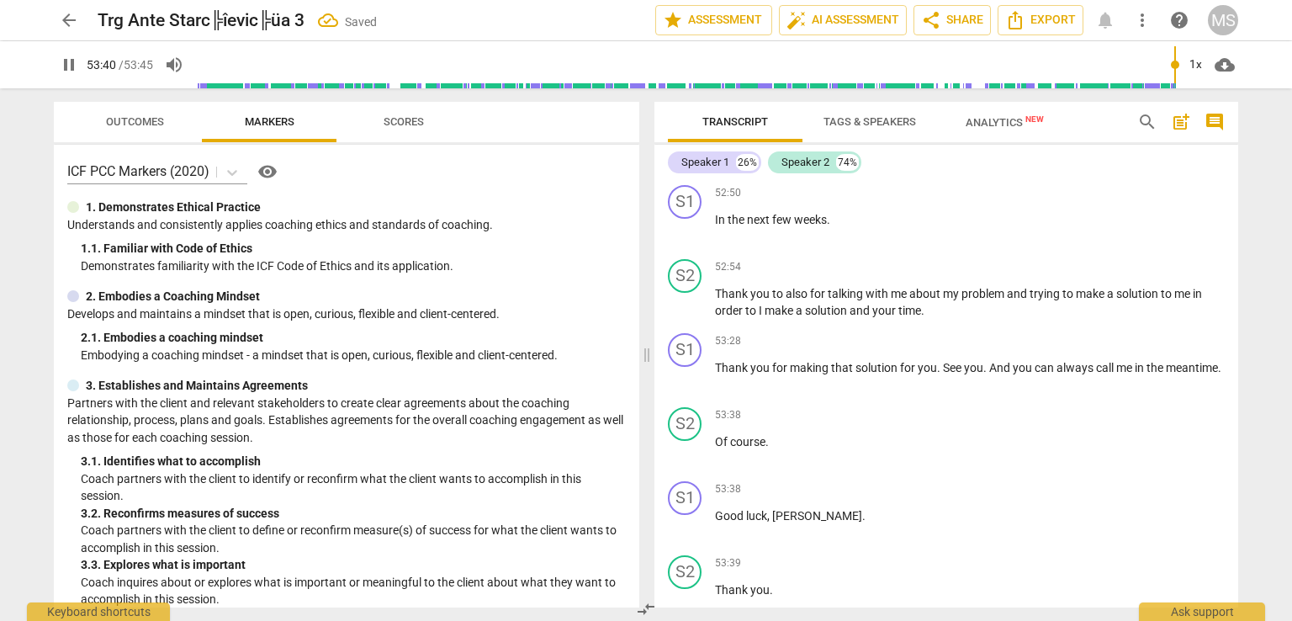
scroll to position [11500, 0]
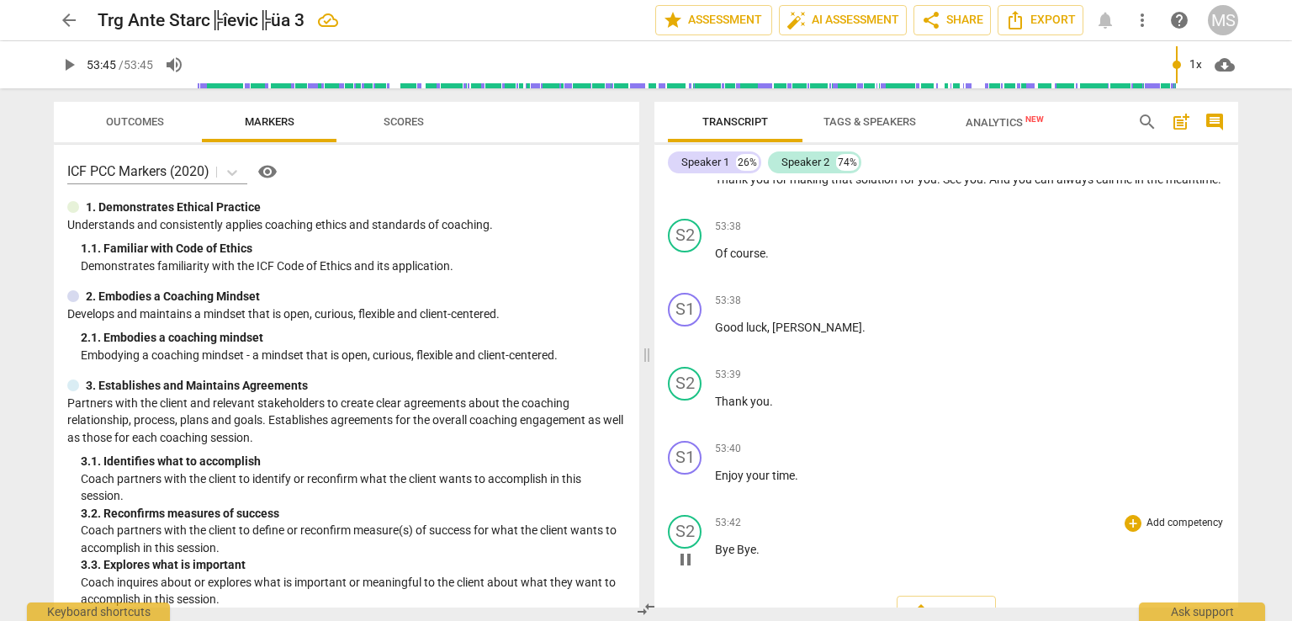
type input "3225"
click at [735, 542] on span "Bye" at bounding box center [726, 548] width 22 height 13
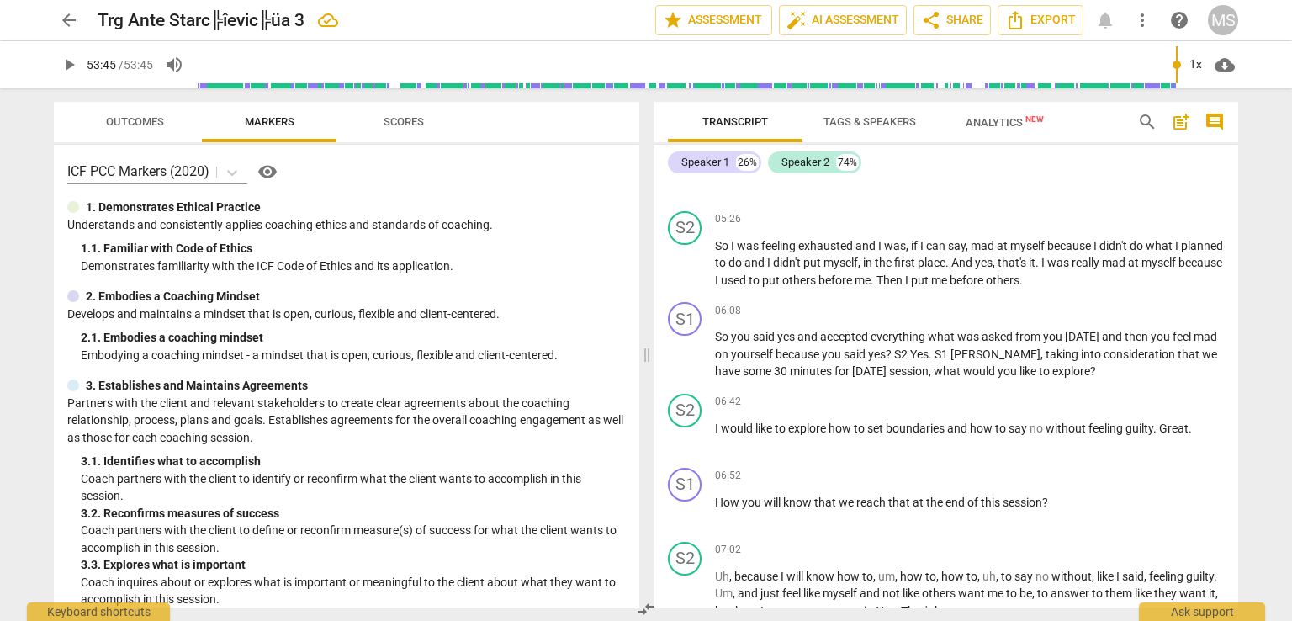
scroll to position [1250, 0]
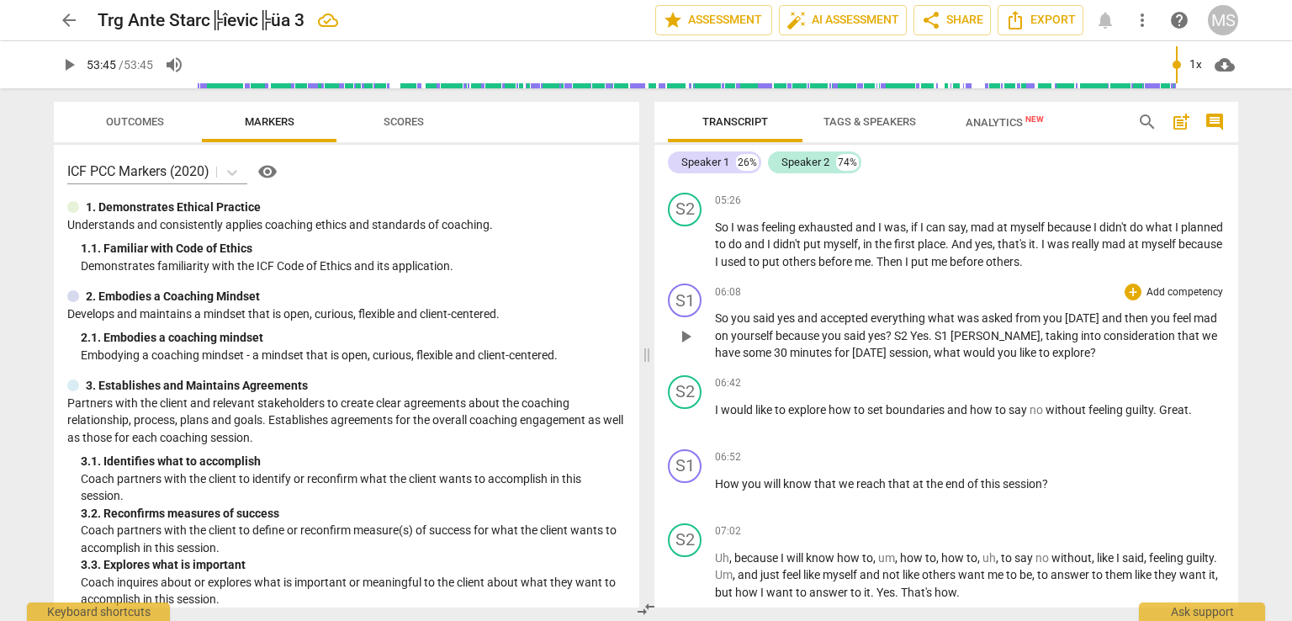
click at [910, 330] on span "S2" at bounding box center [902, 335] width 16 height 13
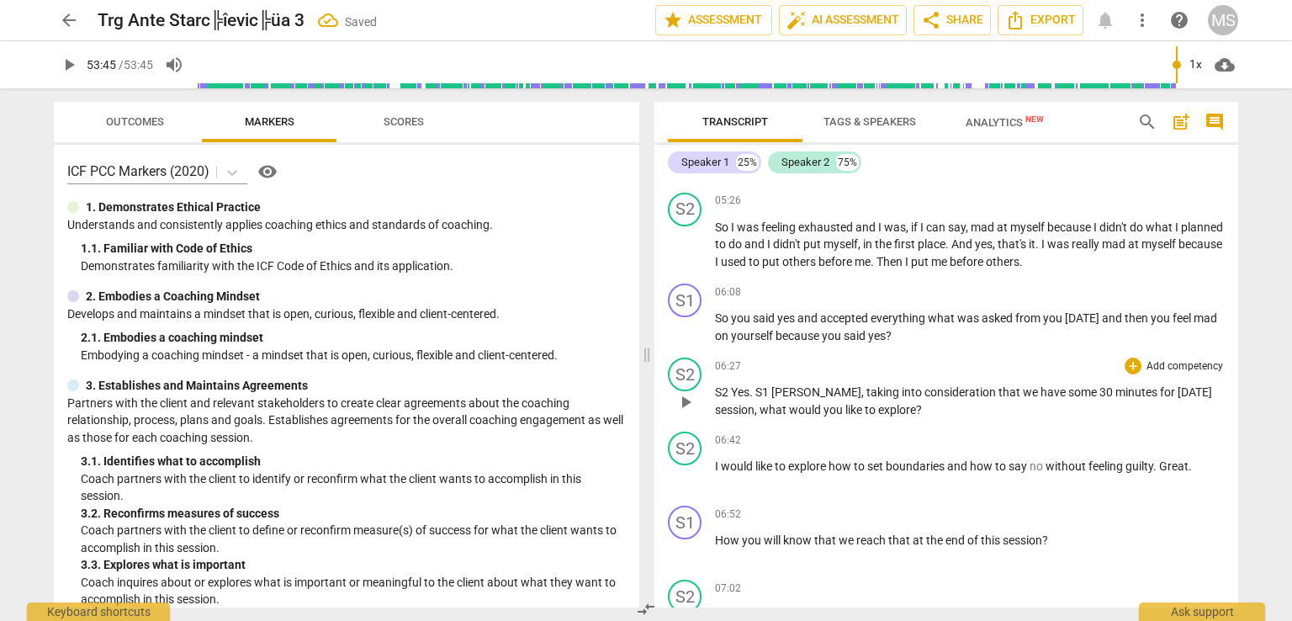
click at [755, 385] on span "S1" at bounding box center [763, 391] width 16 height 13
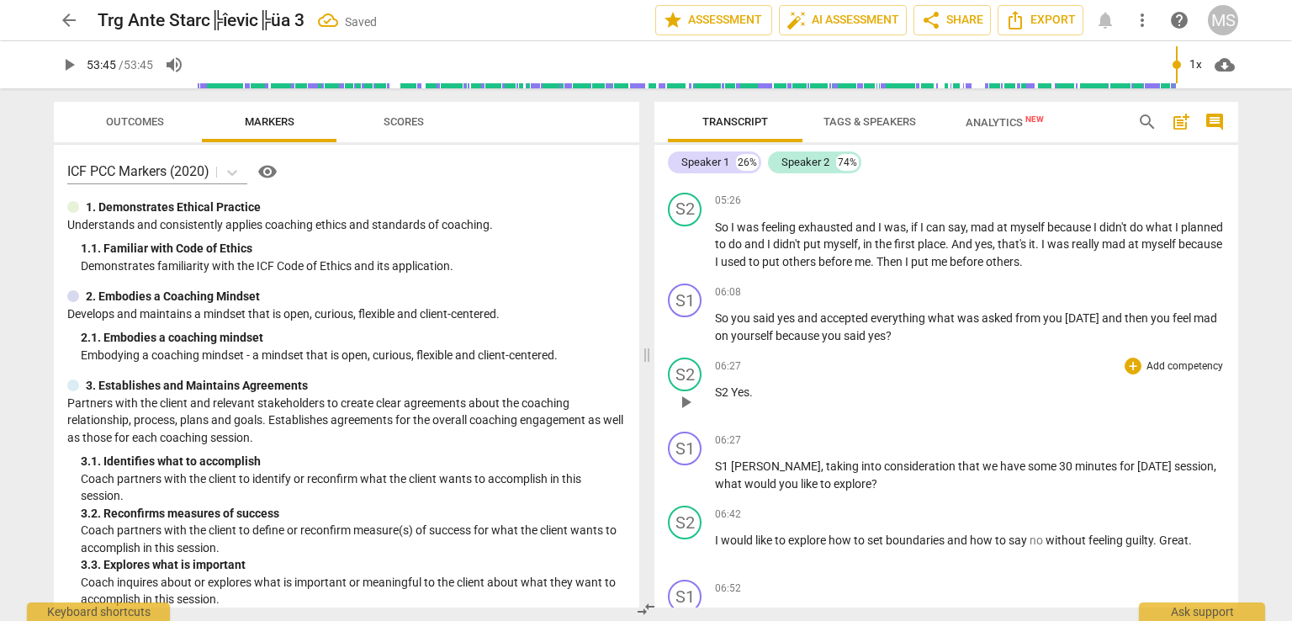
click at [731, 387] on span "Yes" at bounding box center [740, 391] width 19 height 13
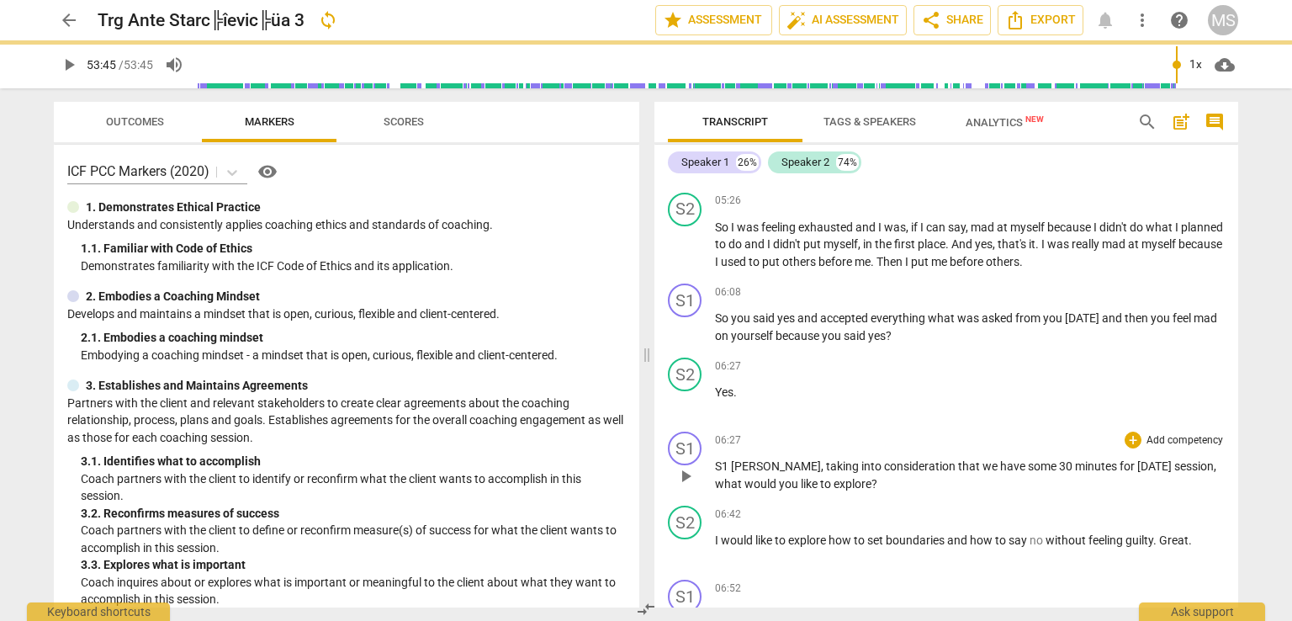
click at [728, 460] on span "S1" at bounding box center [723, 465] width 16 height 13
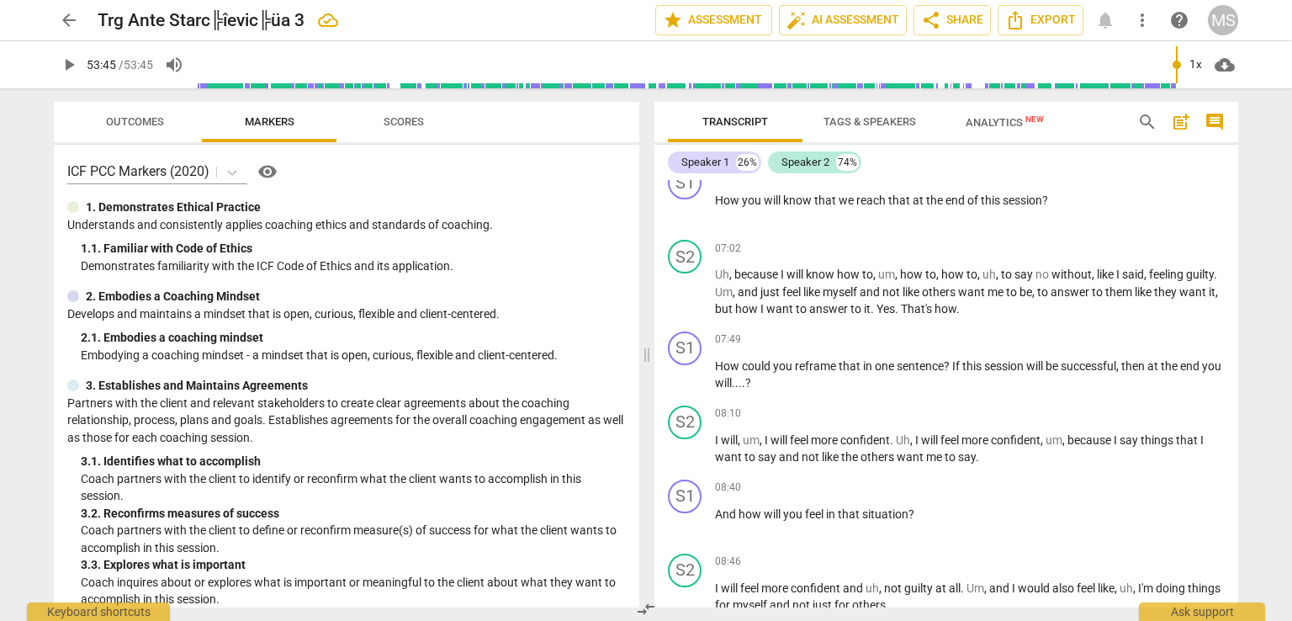
scroll to position [1682, 0]
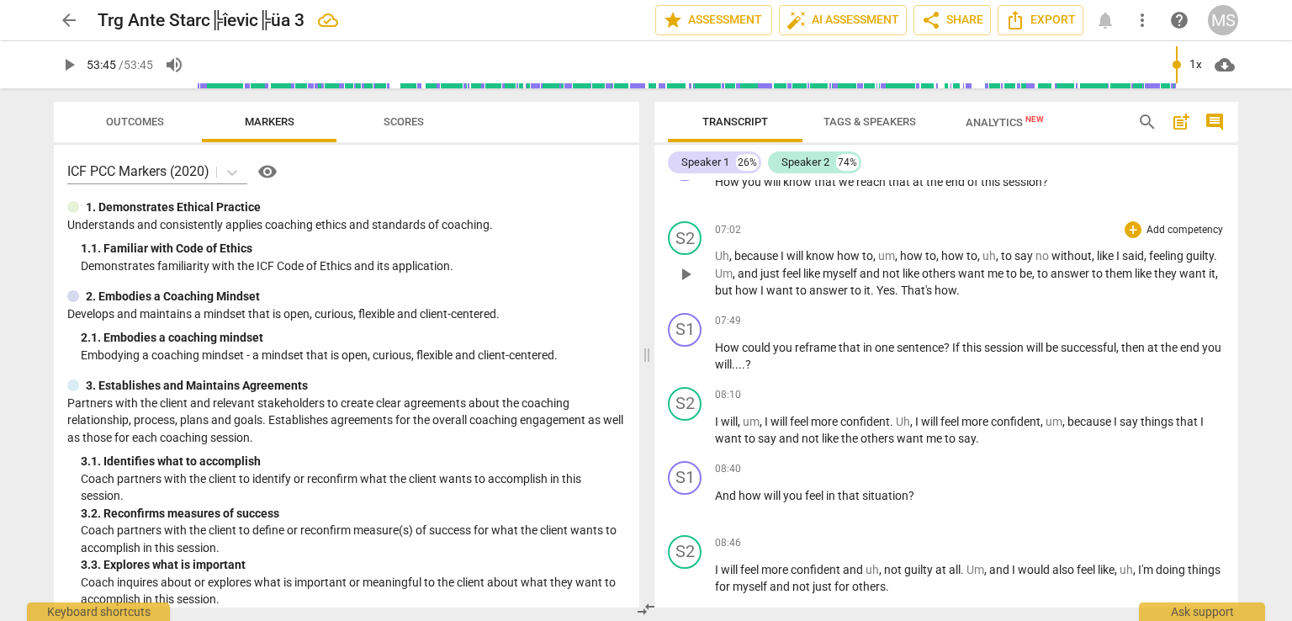
type input "3225"
drag, startPoint x: 1238, startPoint y: 246, endPoint x: 1237, endPoint y: 254, distance: 8.5
click at [1237, 254] on div "Transcript Tags & Speakers Analytics New search post_add comment Speaker 1 26% …" at bounding box center [950, 354] width 604 height 532
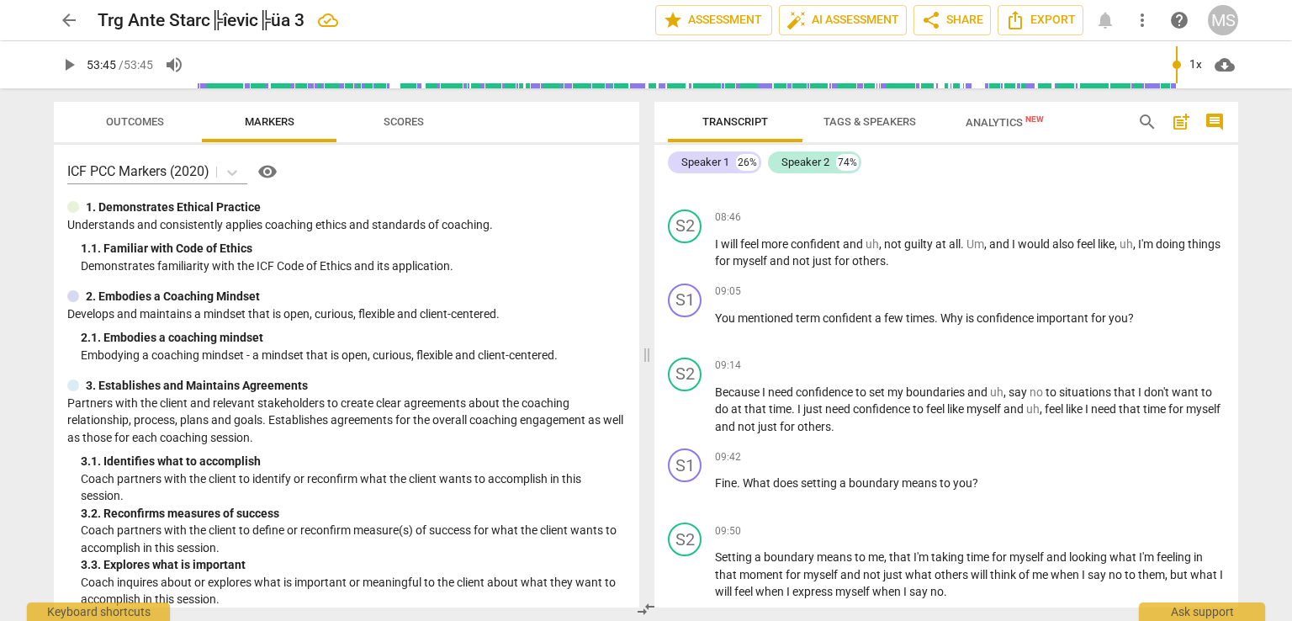
scroll to position [2045, 0]
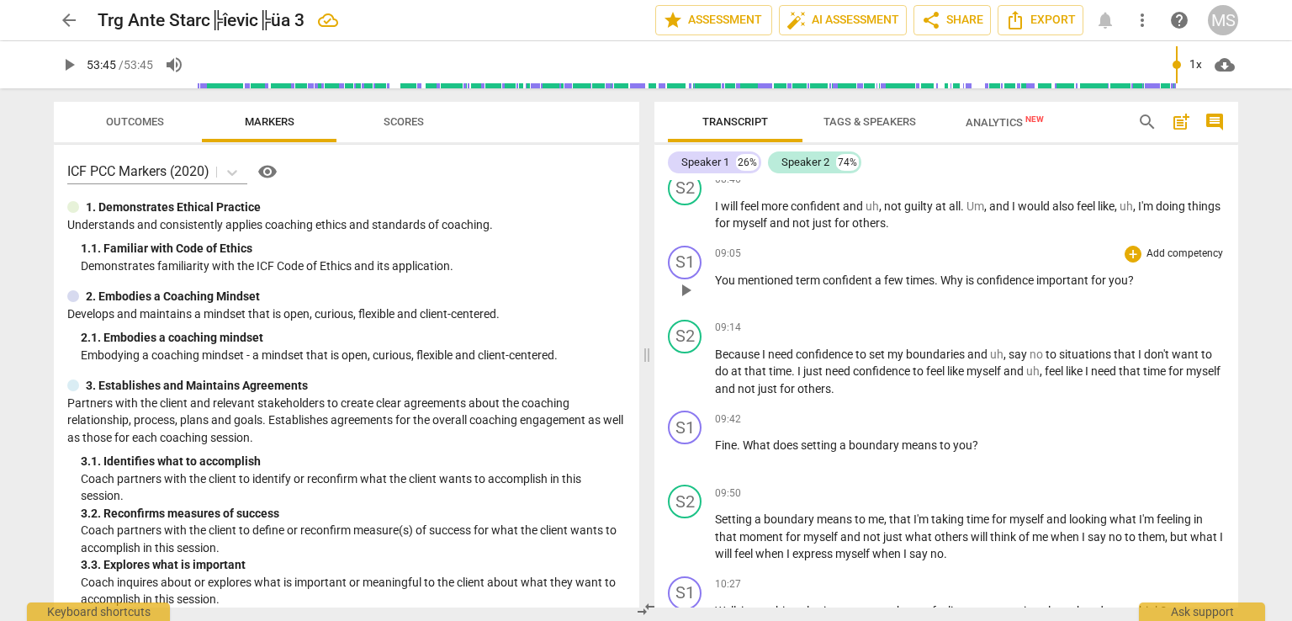
click at [715, 273] on span "You" at bounding box center [726, 279] width 23 height 13
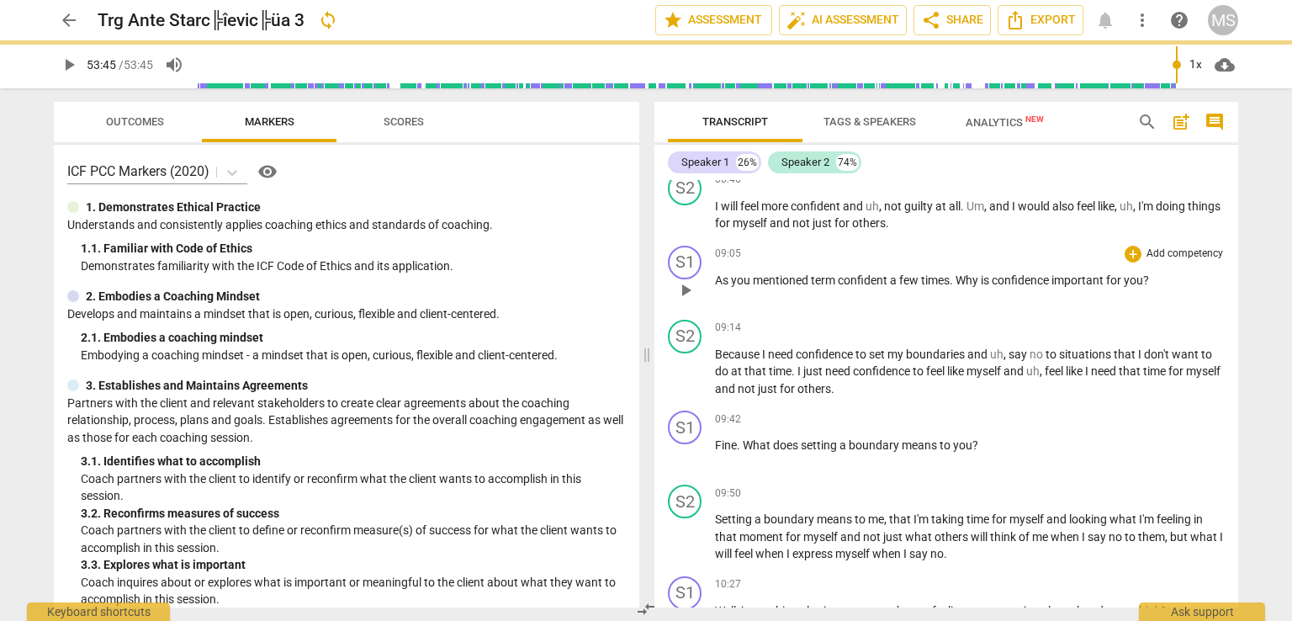
click at [952, 273] on span "." at bounding box center [953, 279] width 6 height 13
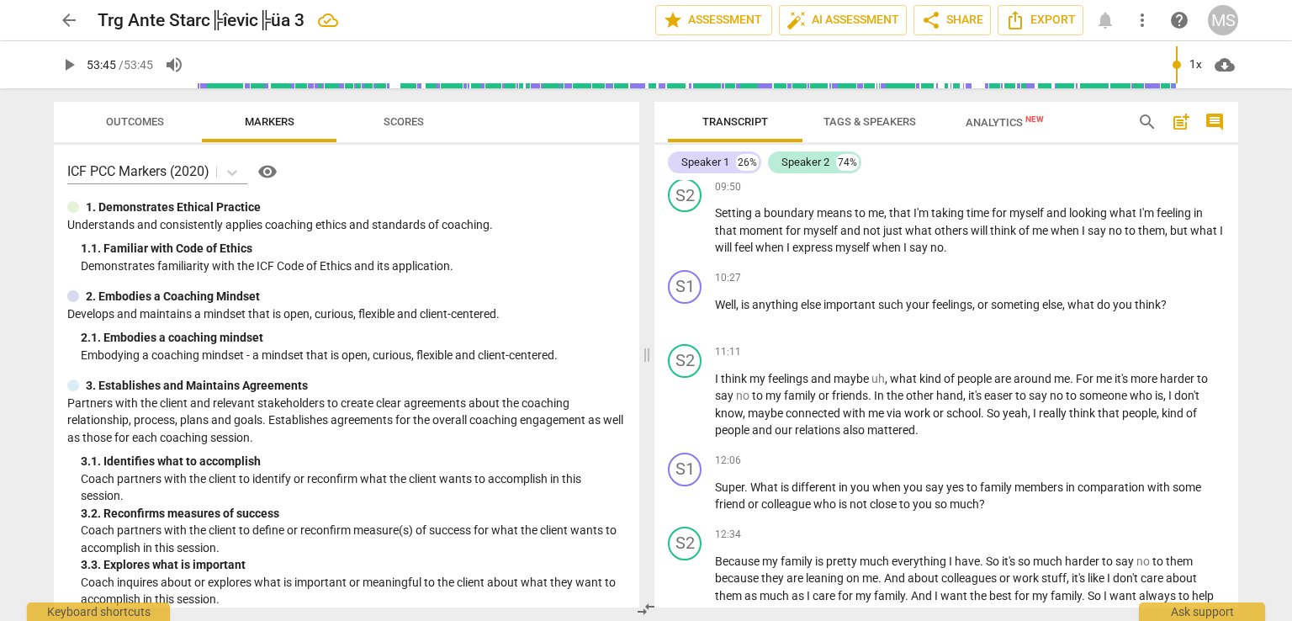
scroll to position [2314, 0]
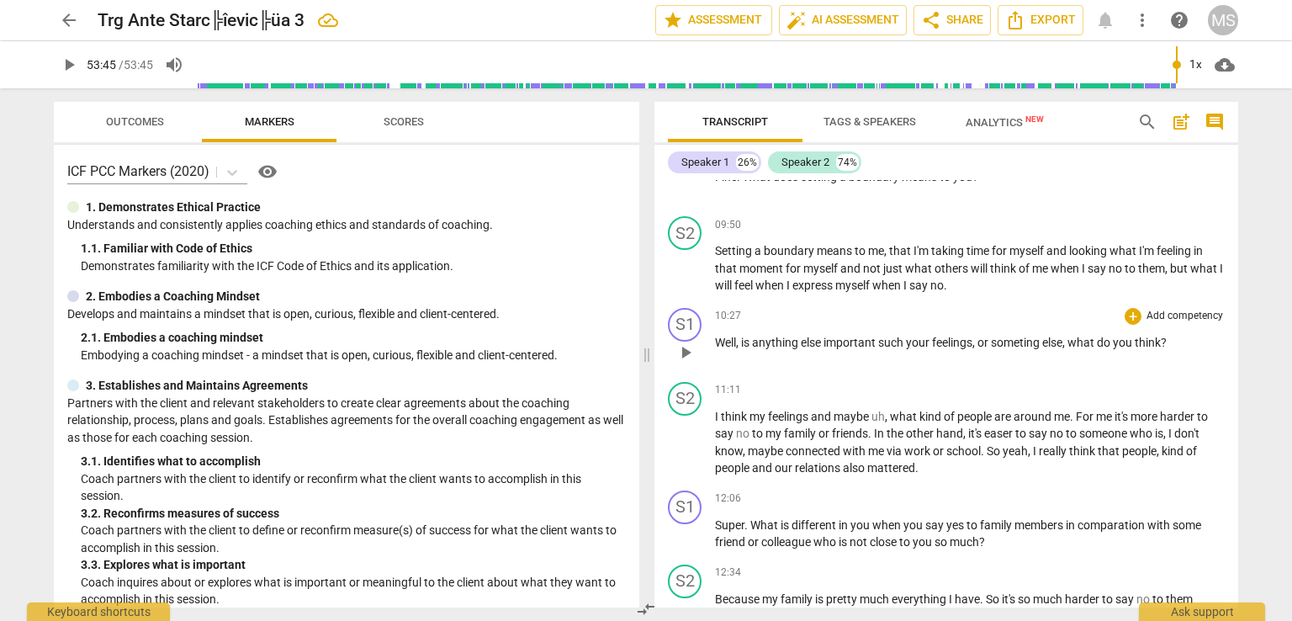
click at [746, 336] on span "is" at bounding box center [746, 342] width 11 height 13
click at [741, 352] on span "?" at bounding box center [744, 358] width 6 height 13
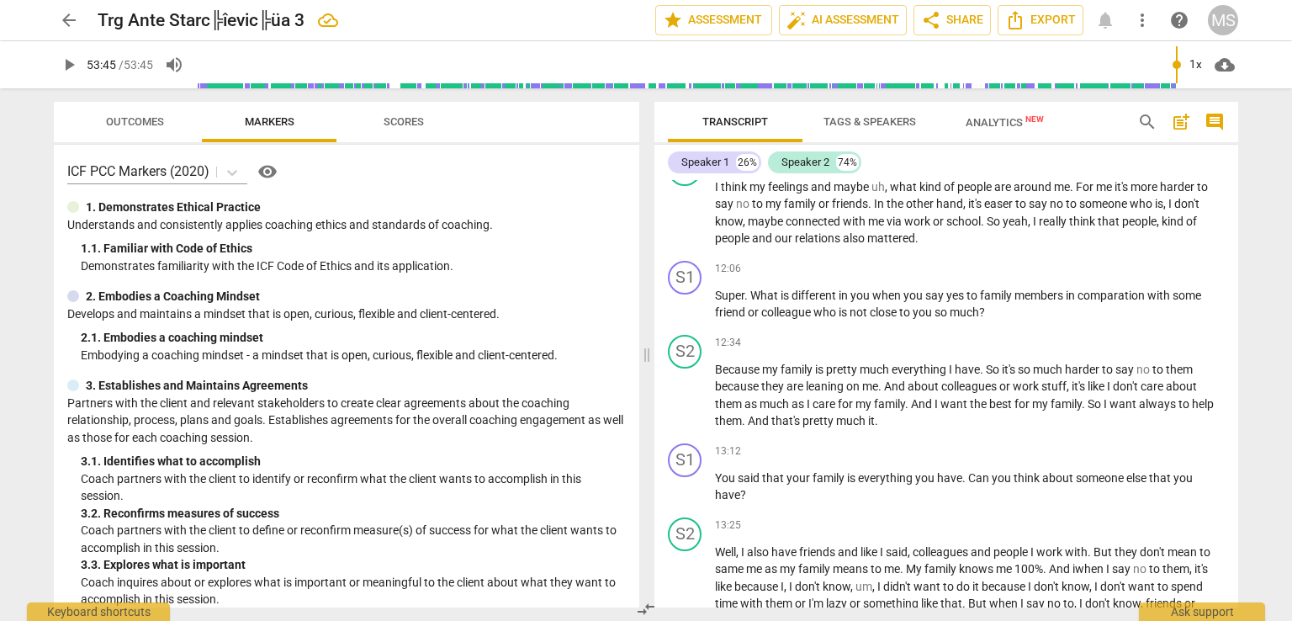
scroll to position [2486, 0]
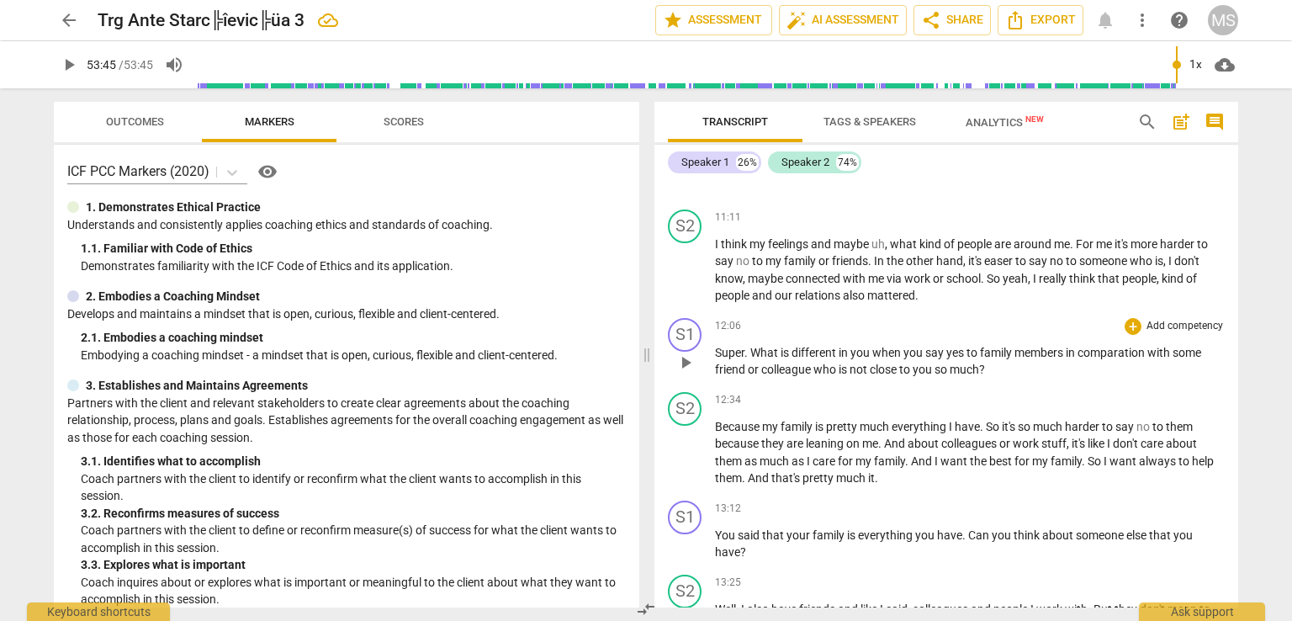
click at [754, 346] on span "What" at bounding box center [765, 352] width 30 height 13
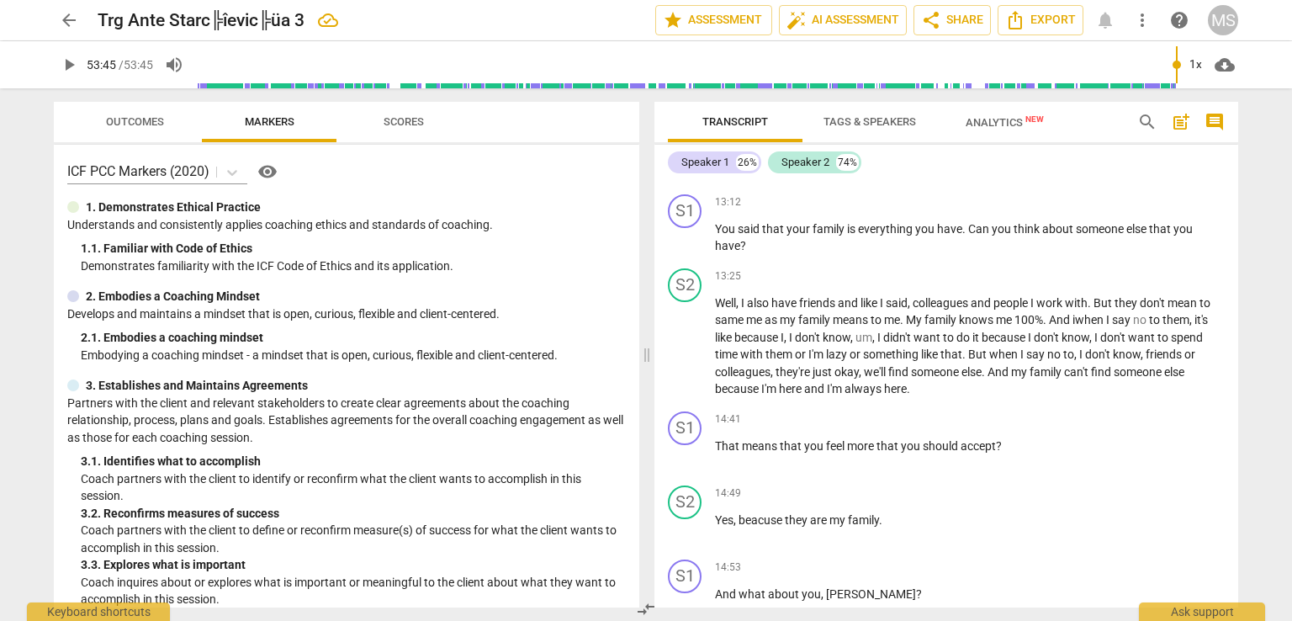
scroll to position [2753, 0]
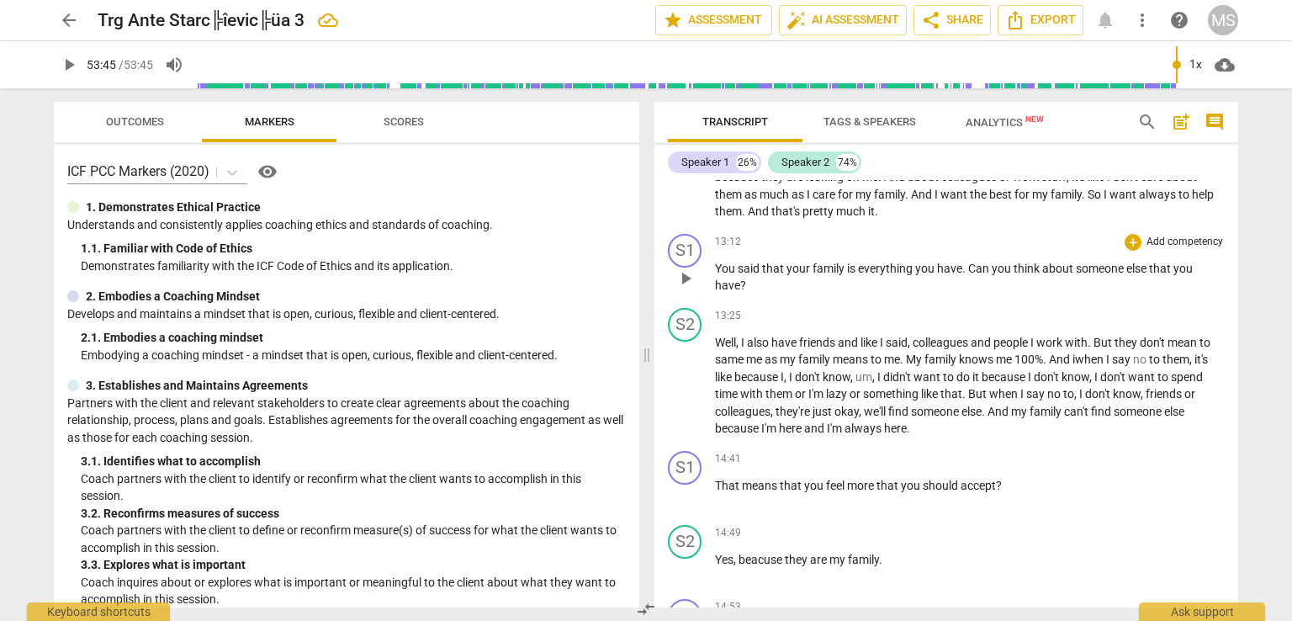
click at [1231, 283] on div "S1 play_arrow pause 13:12 + Add competency keyboard_arrow_right You said that y…" at bounding box center [946, 264] width 584 height 74
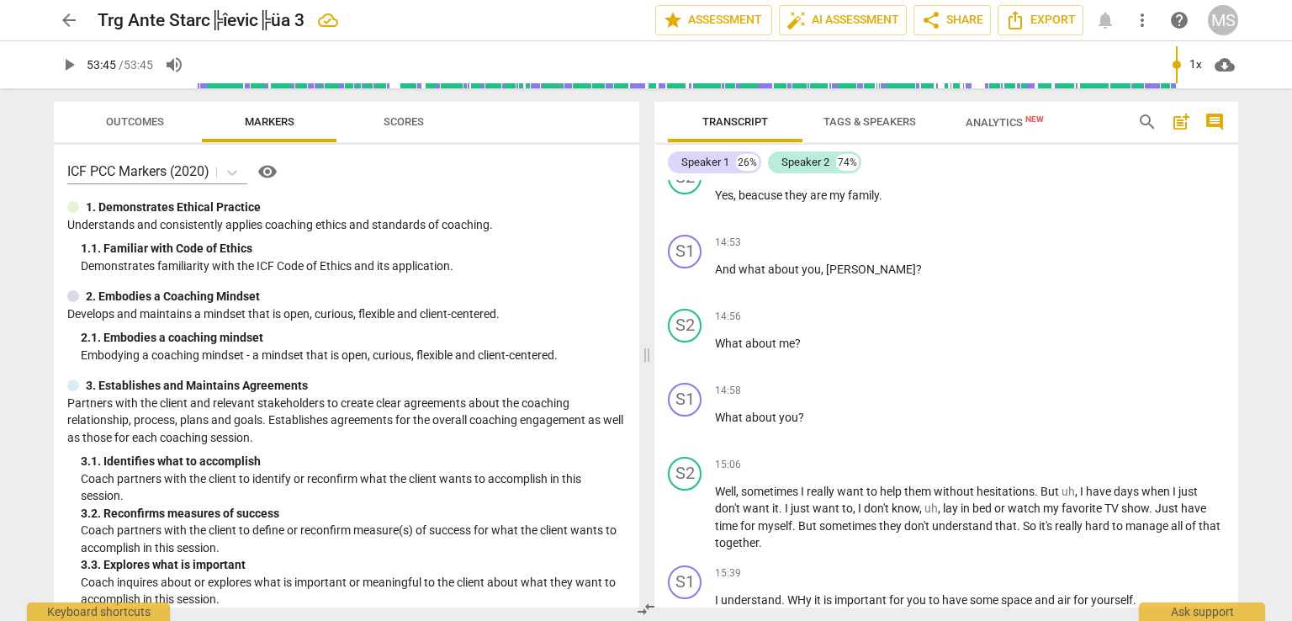
scroll to position [3135, 0]
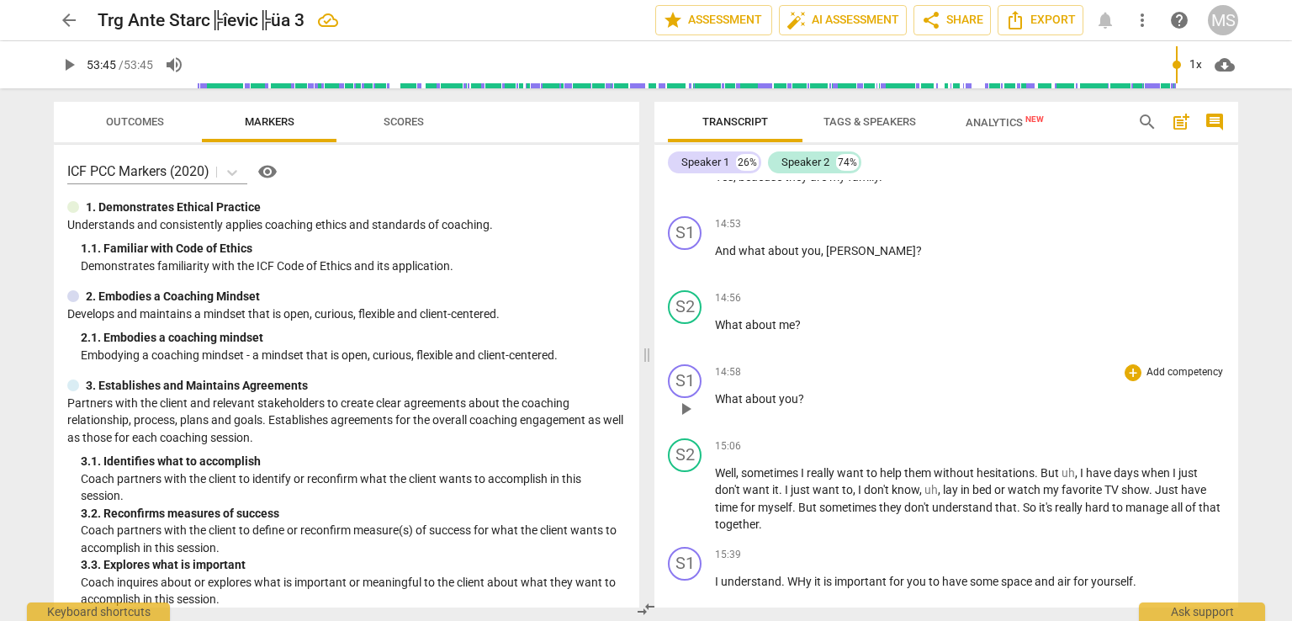
click at [800, 392] on span "?" at bounding box center [801, 398] width 6 height 13
click at [1138, 573] on p "I understand . WHy it is important for you to have some space and air for yours…" at bounding box center [970, 582] width 510 height 18
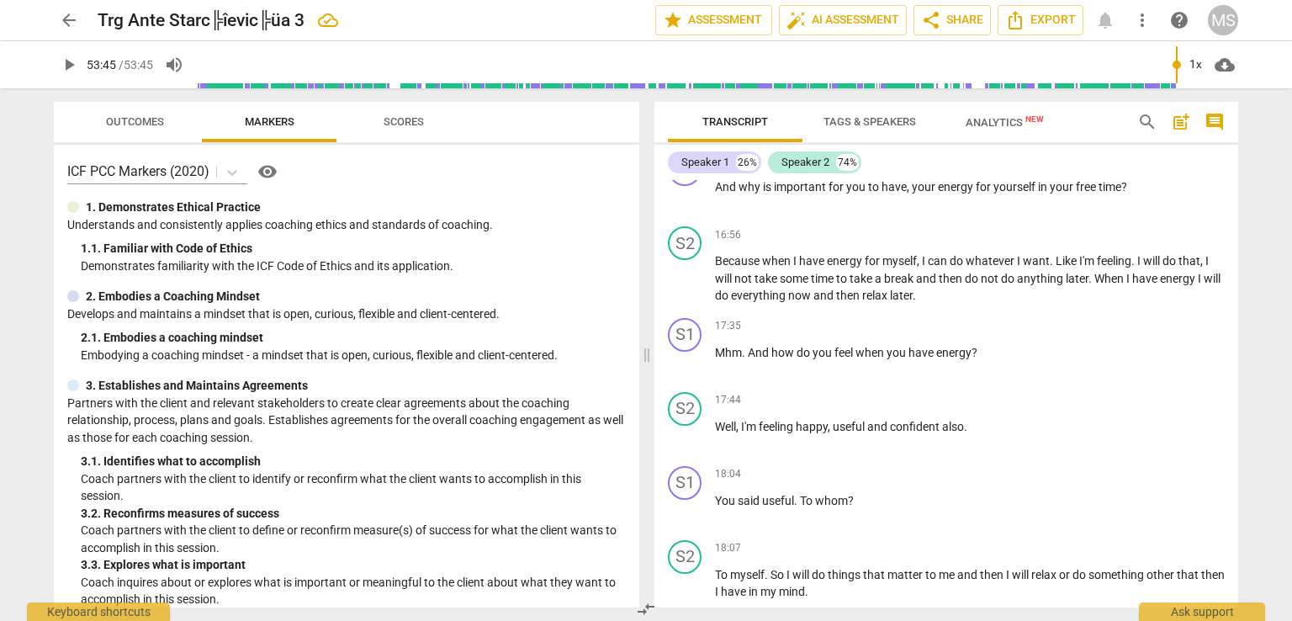
scroll to position [3748, 0]
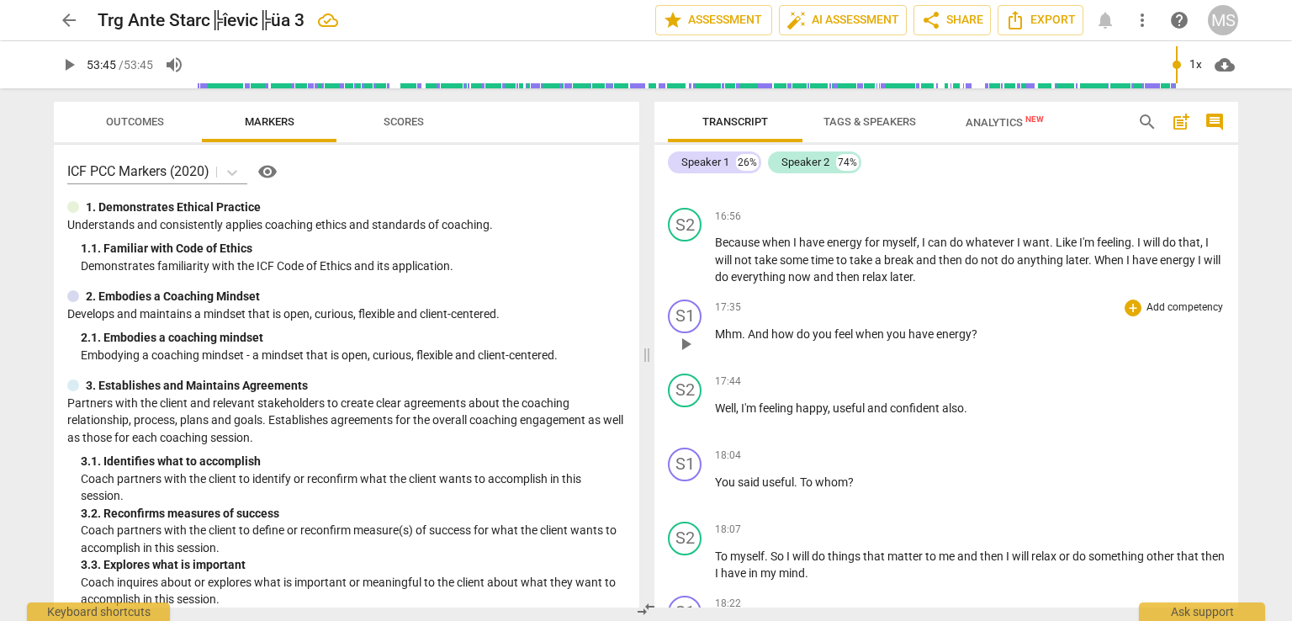
click at [743, 327] on span "." at bounding box center [745, 333] width 6 height 13
click at [1238, 327] on div "Transcript Tags & Speakers Analytics New search post_add comment Speaker 1 26% …" at bounding box center [950, 354] width 604 height 532
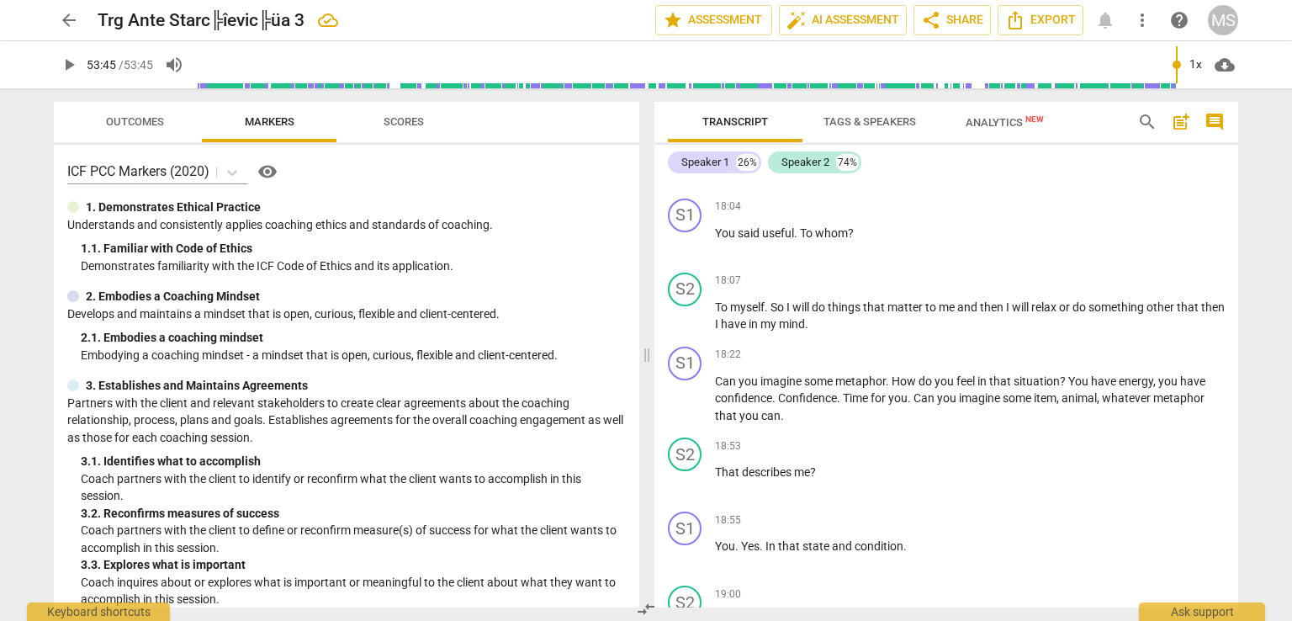
scroll to position [4092, 0]
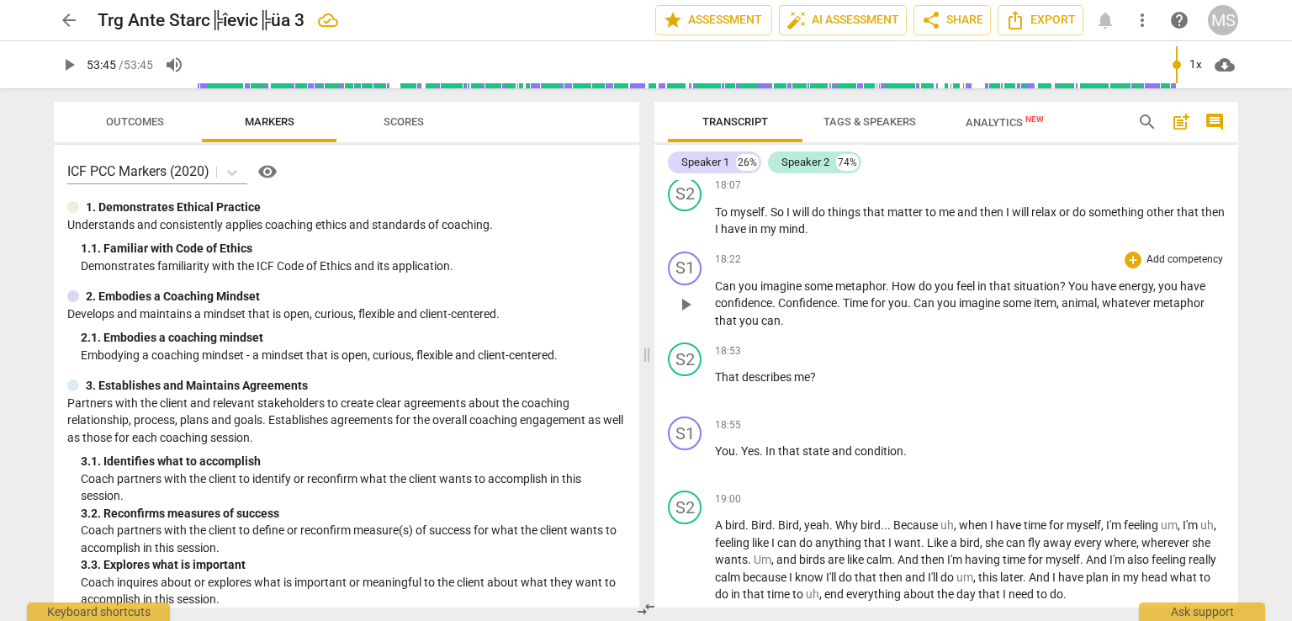
click at [906, 279] on span "How" at bounding box center [905, 285] width 27 height 13
click at [892, 297] on p "Can you imagine some metaphor that describes ho w do you feel in that situation…" at bounding box center [970, 304] width 510 height 52
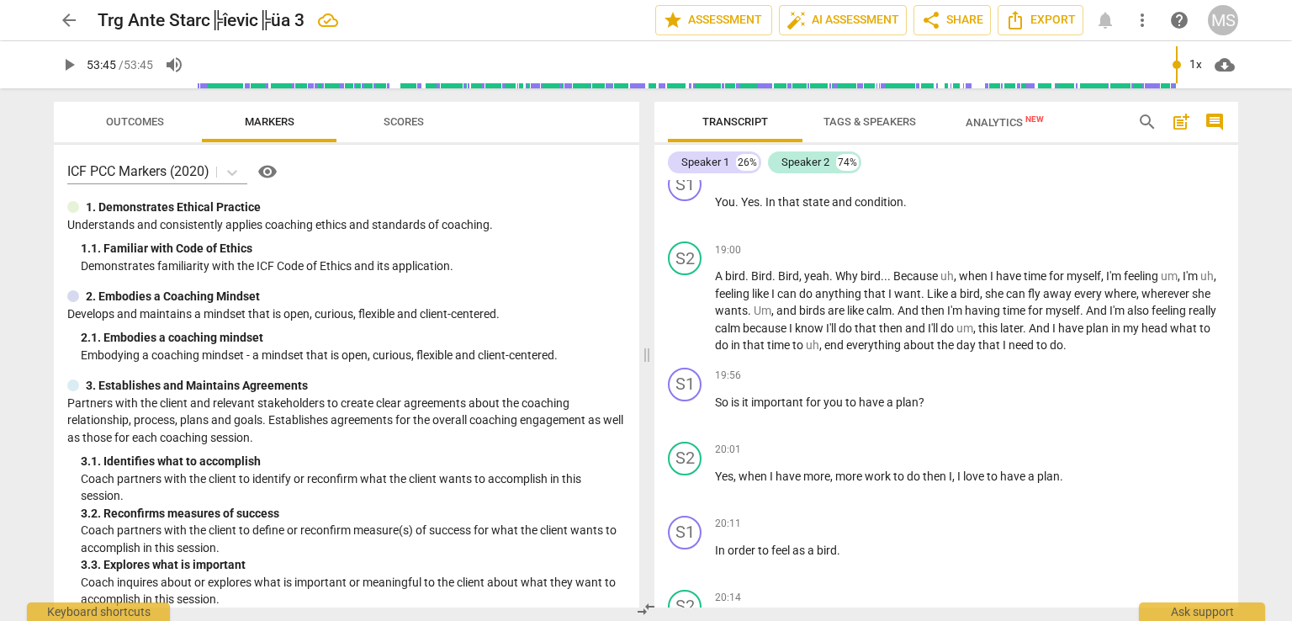
scroll to position [4379, 0]
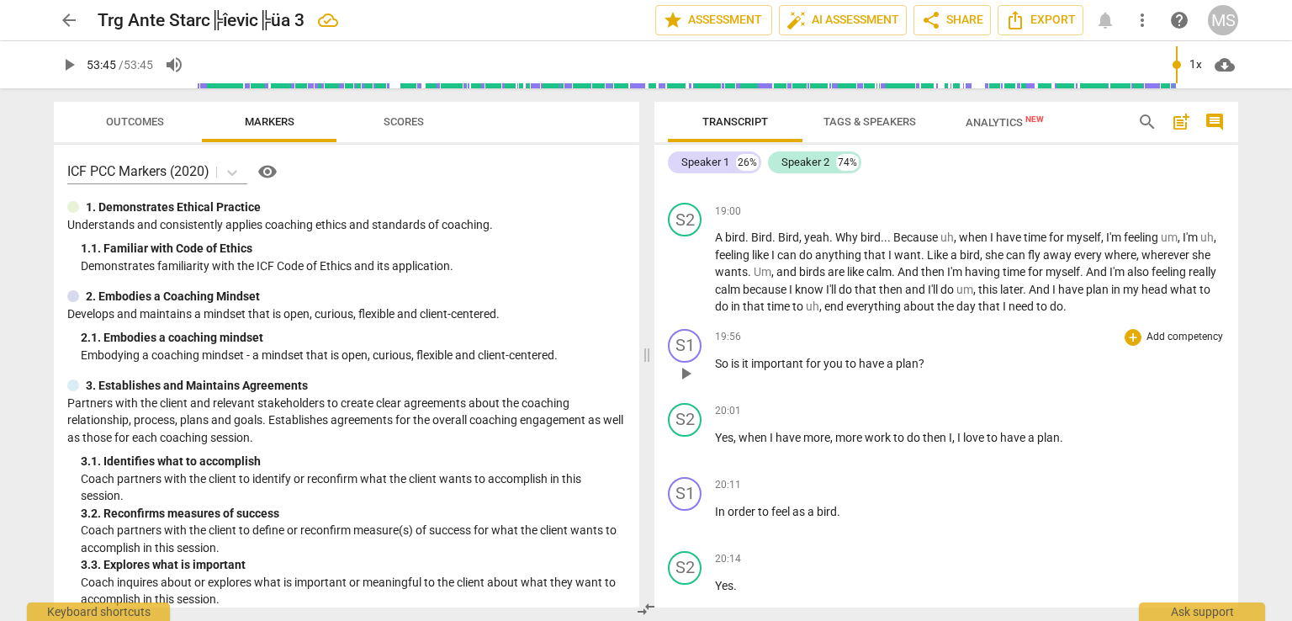
click at [753, 357] on span "important" at bounding box center [778, 363] width 55 height 13
click at [1238, 344] on div "Transcript Tags & Speakers Analytics New search post_add comment Speaker 1 26% …" at bounding box center [950, 354] width 604 height 532
click at [851, 503] on p "In order to feel as a bird ." at bounding box center [970, 512] width 510 height 18
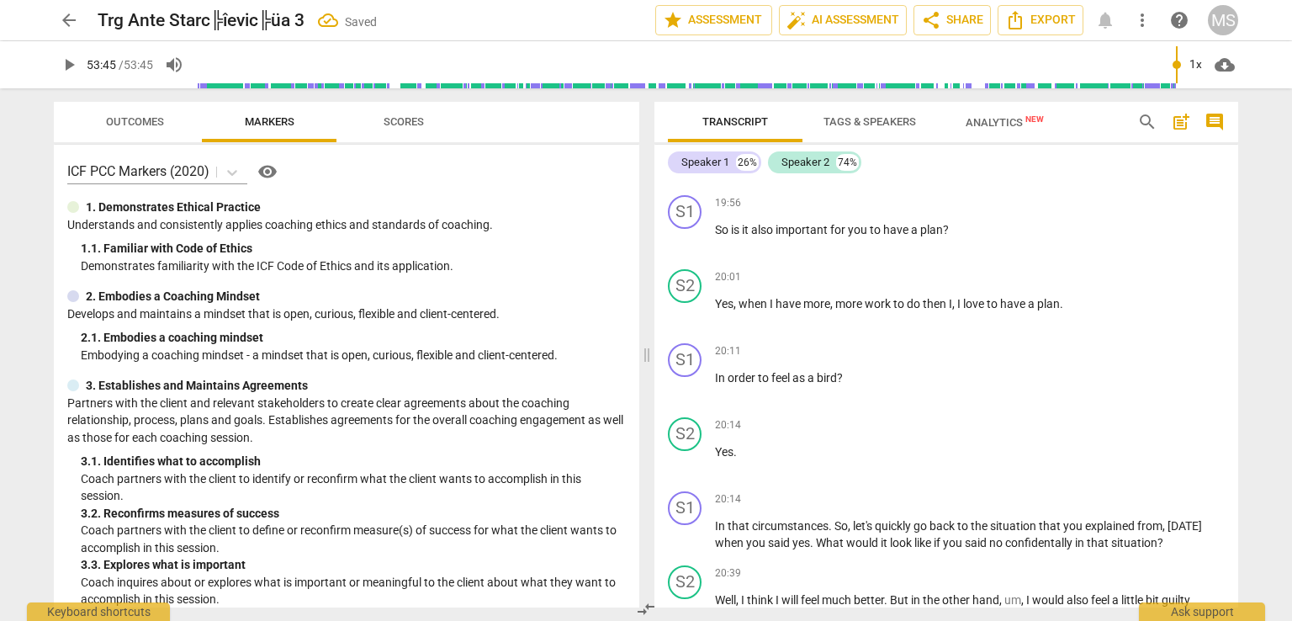
scroll to position [4552, 0]
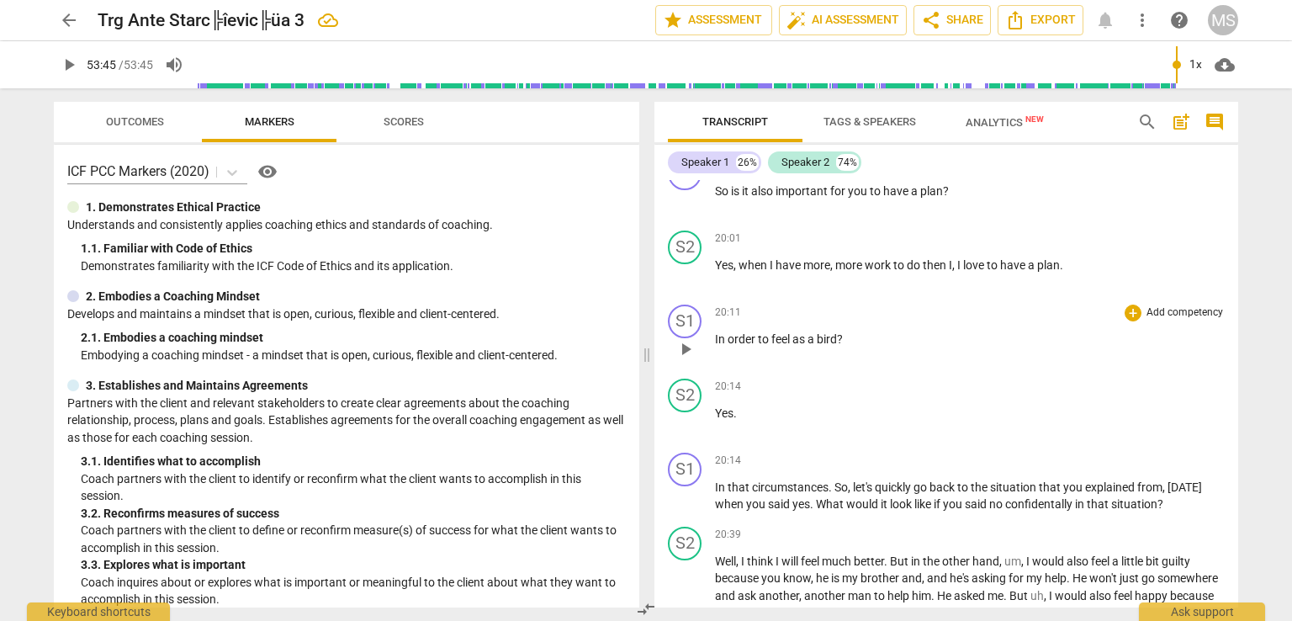
click at [839, 332] on span "bird?" at bounding box center [830, 338] width 26 height 13
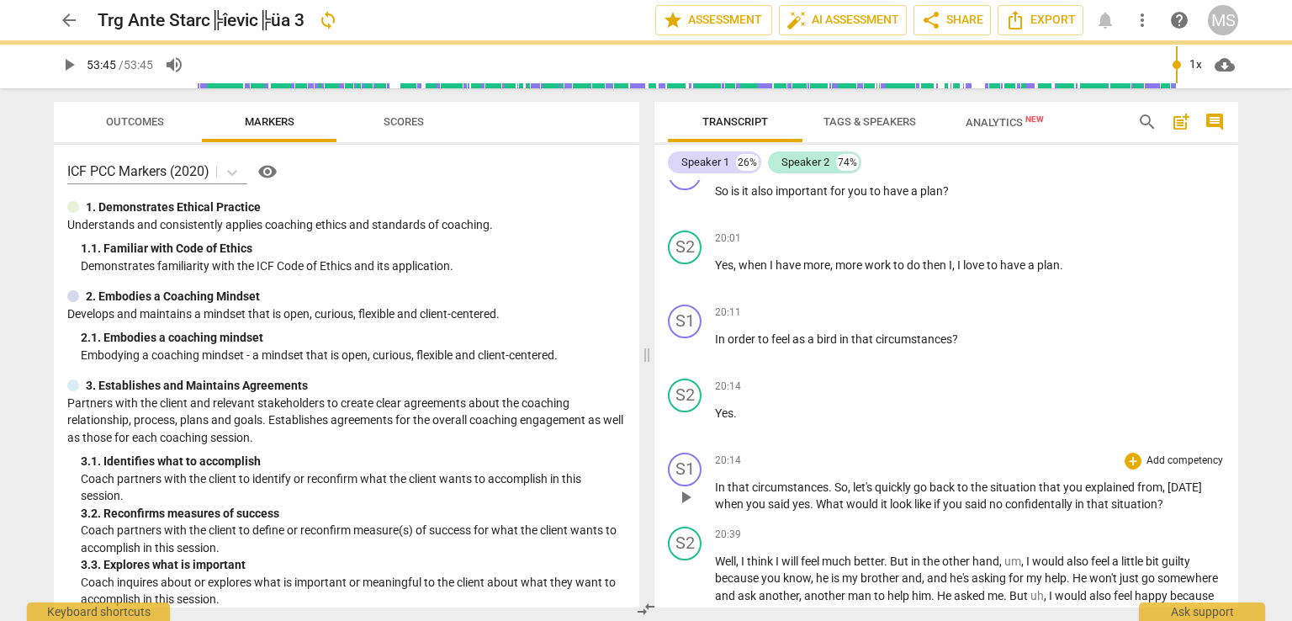
click at [834, 480] on span "So" at bounding box center [840, 486] width 13 height 13
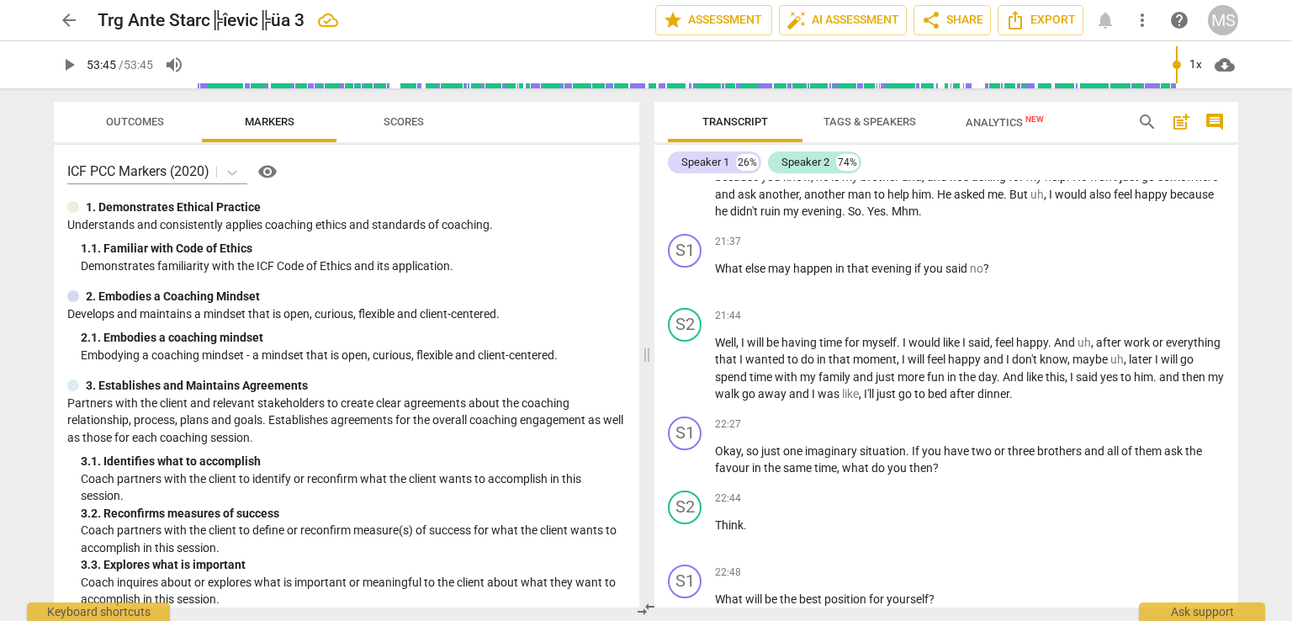
scroll to position [4991, 0]
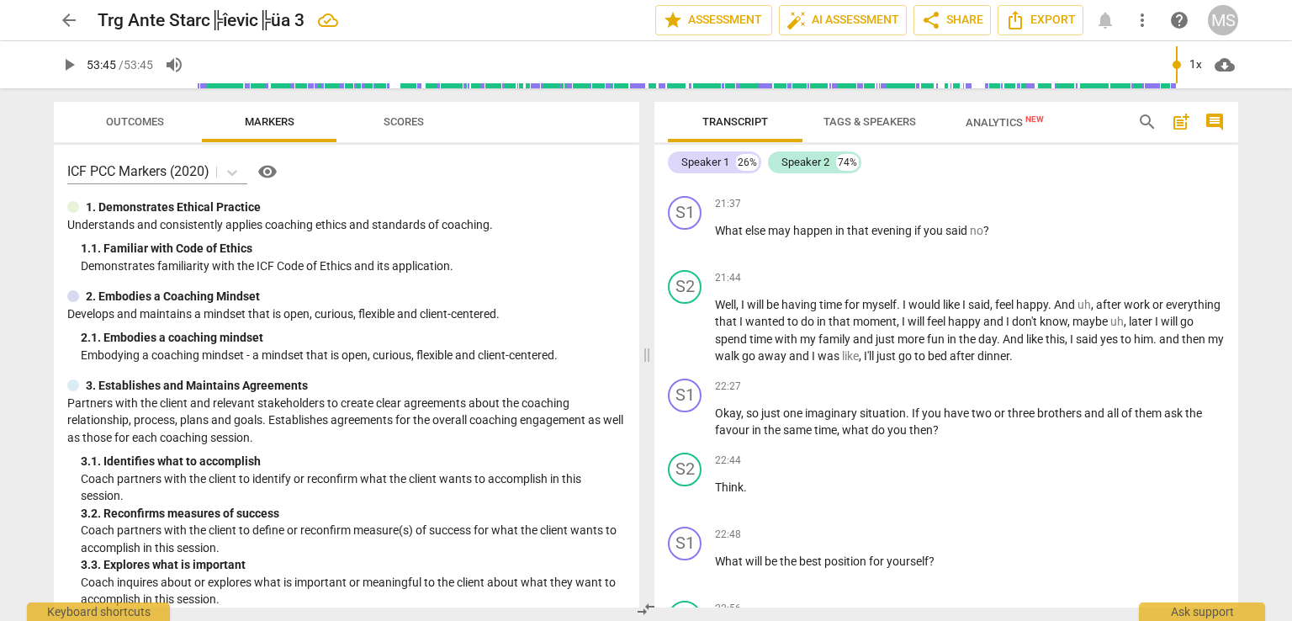
drag, startPoint x: 1237, startPoint y: 366, endPoint x: 1238, endPoint y: 375, distance: 9.3
click at [1238, 375] on div "Transcript Tags & Speakers Analytics New search post_add comment Speaker 1 26% …" at bounding box center [950, 354] width 604 height 532
click at [715, 480] on span "Think" at bounding box center [729, 486] width 29 height 13
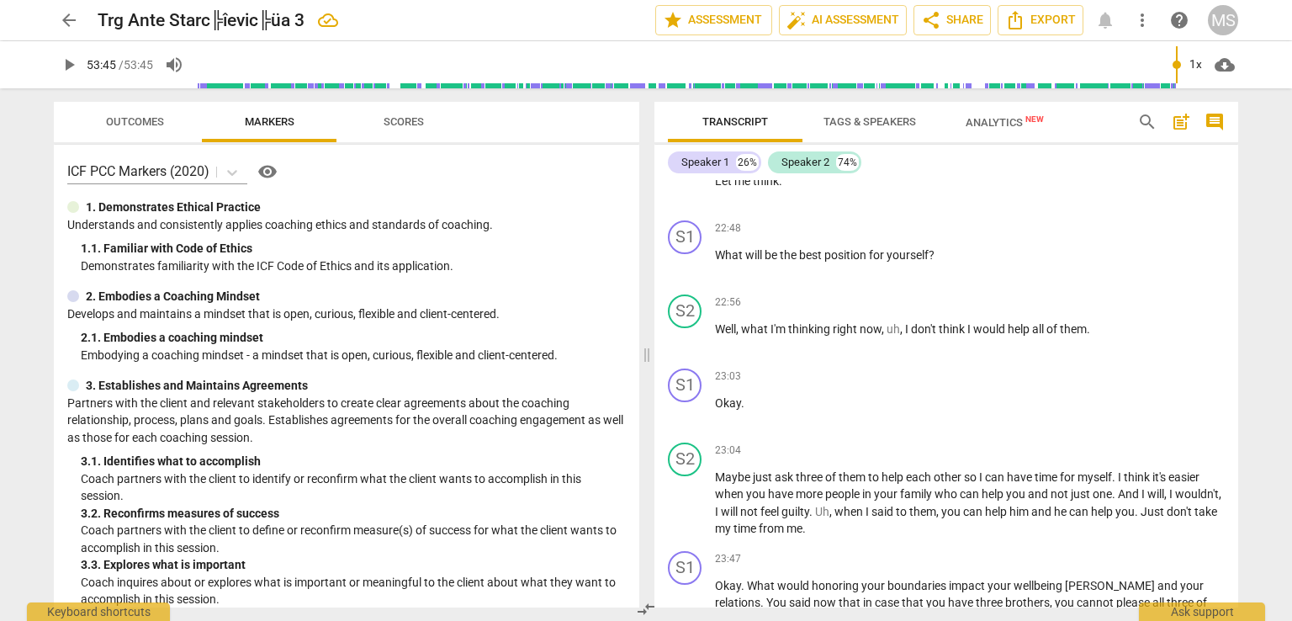
scroll to position [5258, 0]
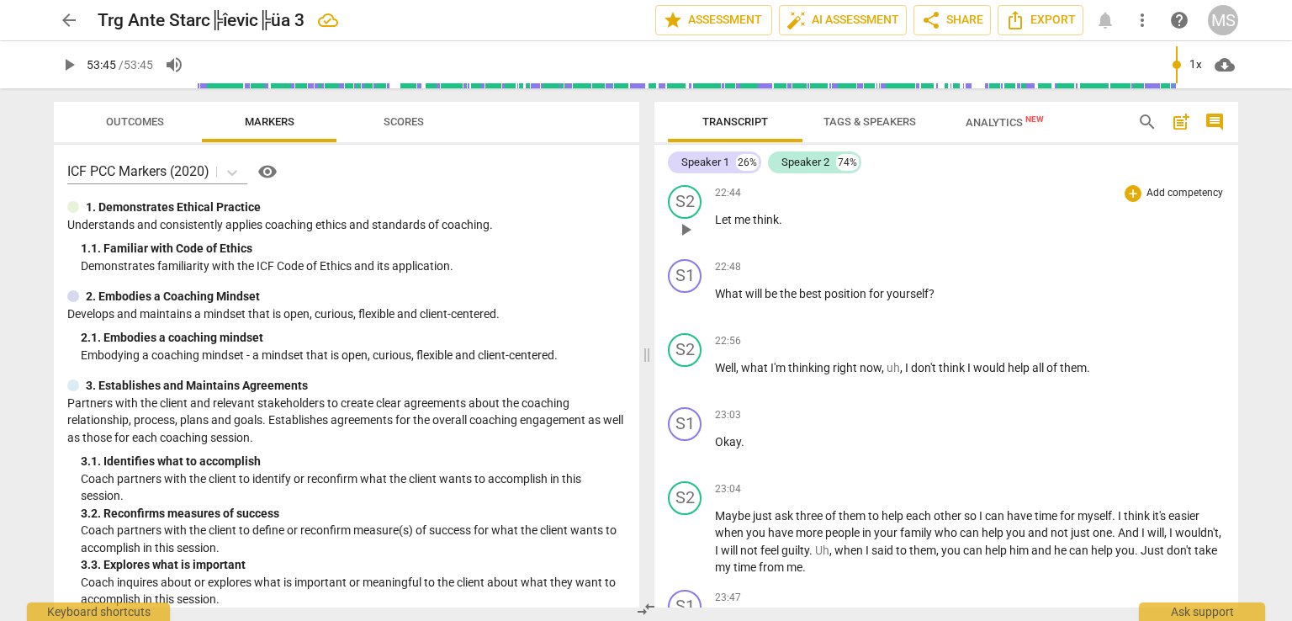
click at [716, 213] on span "Let me think" at bounding box center [747, 219] width 64 height 13
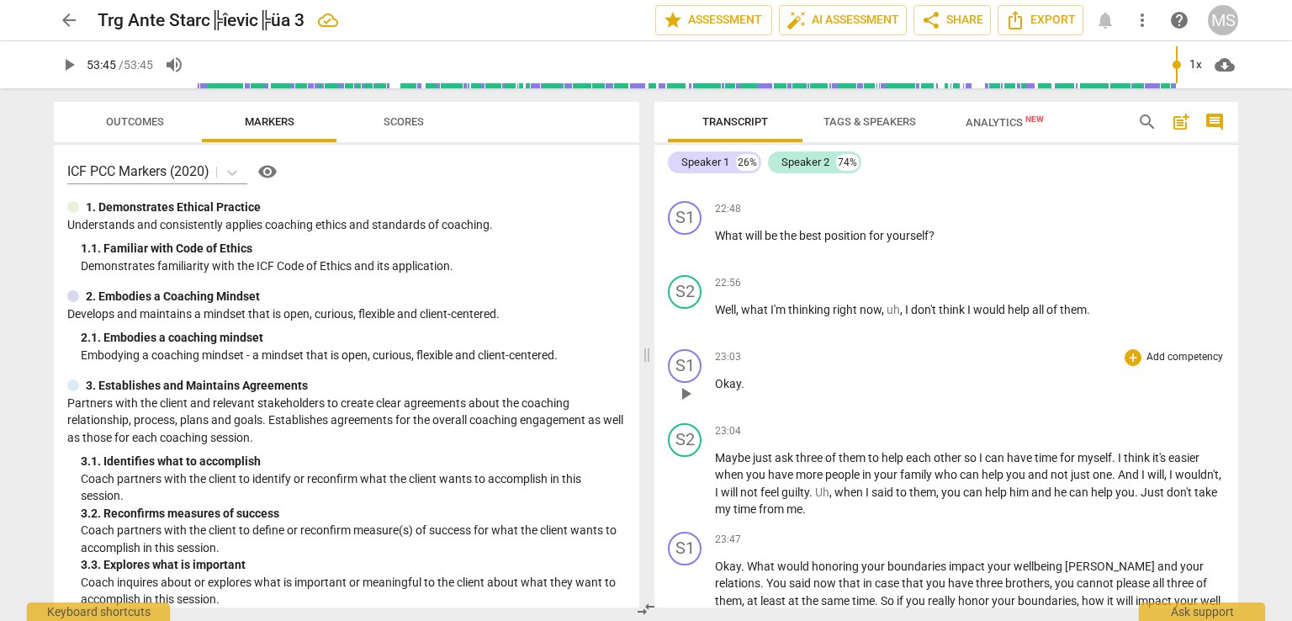
click at [755, 375] on p "Okay ." at bounding box center [970, 384] width 510 height 18
click at [747, 559] on span "What" at bounding box center [762, 565] width 30 height 13
click at [1231, 378] on div "S1 play_arrow pause 00:06 + Add competency keyboard_arrow_right Hello , [PERSON…" at bounding box center [946, 393] width 584 height 427
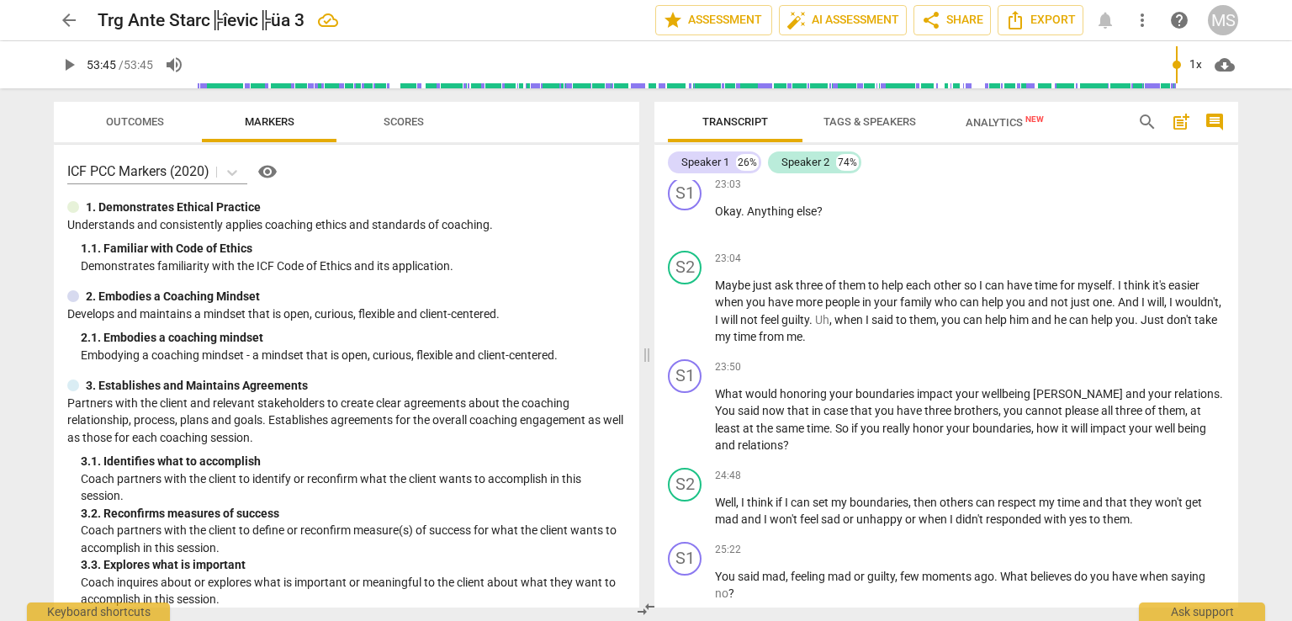
scroll to position [5546, 0]
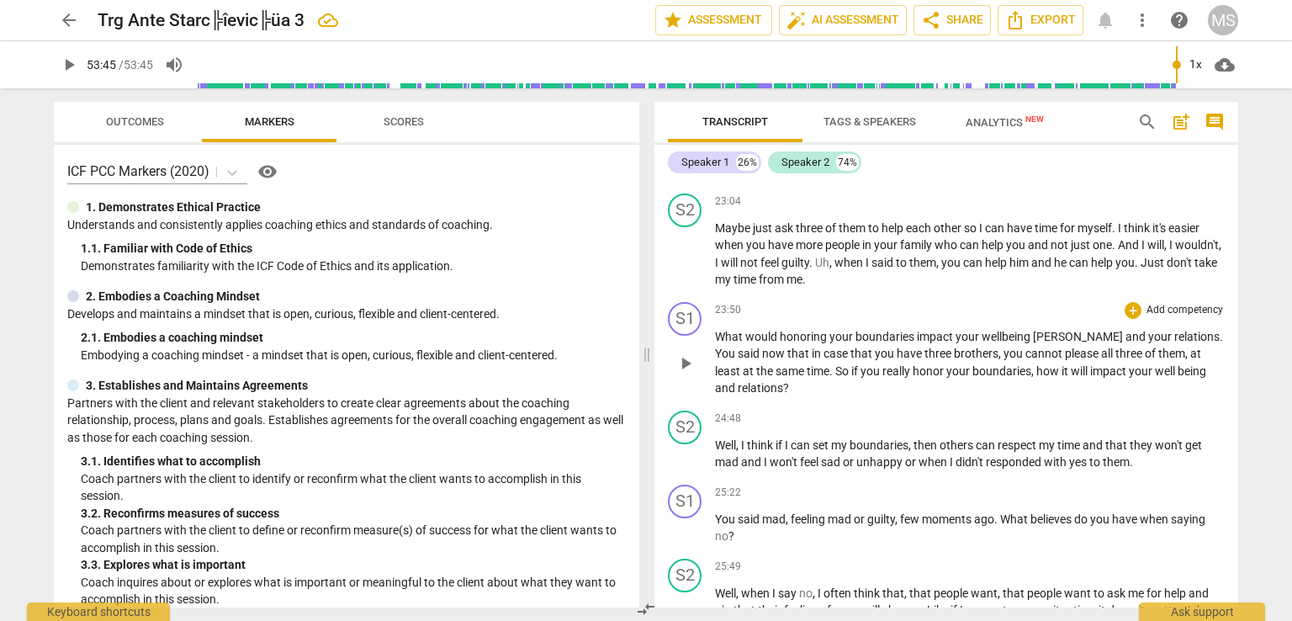
click at [717, 330] on span "What" at bounding box center [730, 336] width 30 height 13
click at [738, 347] on span "and" at bounding box center [726, 353] width 23 height 13
click at [1176, 330] on span "relations" at bounding box center [1198, 336] width 45 height 13
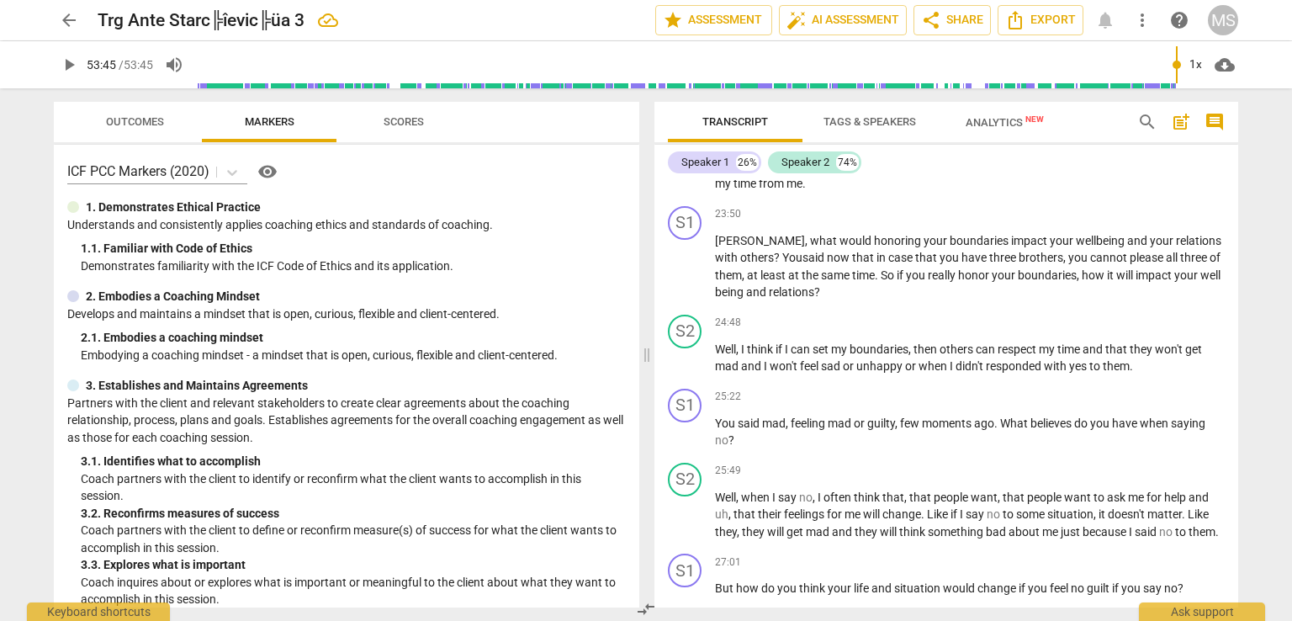
scroll to position [5699, 0]
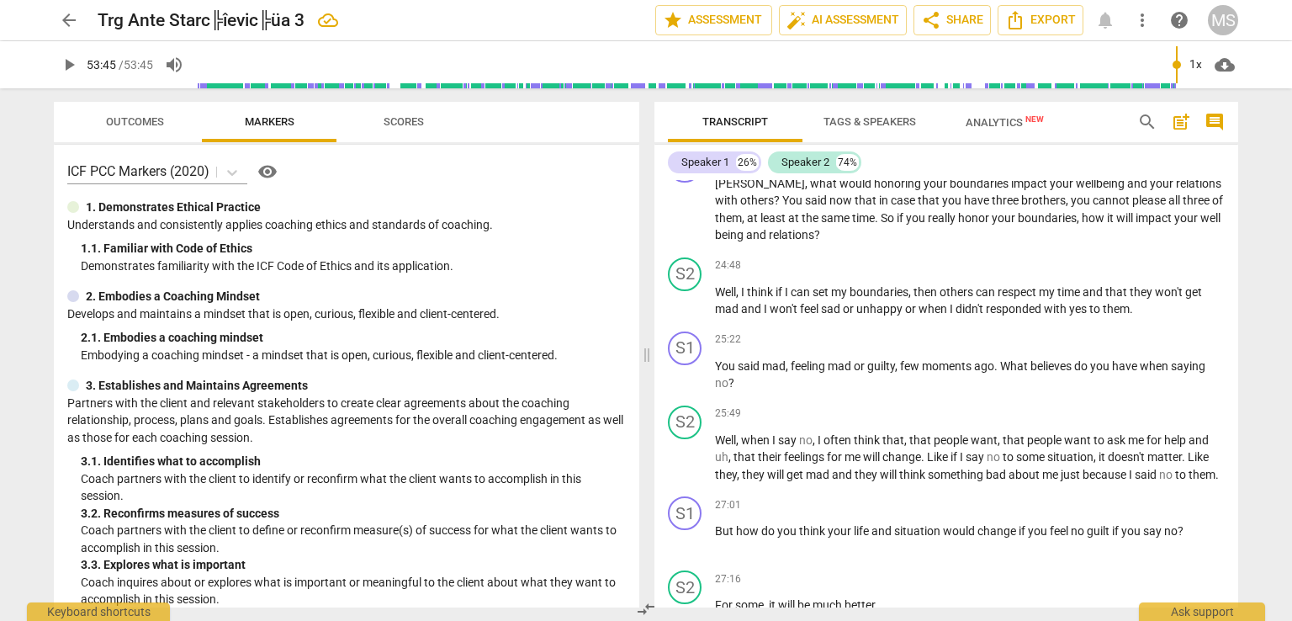
drag, startPoint x: 1216, startPoint y: 397, endPoint x: 1233, endPoint y: 404, distance: 18.1
click at [1233, 404] on div "S1 play_arrow pause 00:06 + Add competency keyboard_arrow_right Hello , [PERSON…" at bounding box center [946, 393] width 584 height 427
drag, startPoint x: 1238, startPoint y: 383, endPoint x: 1238, endPoint y: 393, distance: 10.1
click at [1238, 393] on div "Transcript Tags & Speakers Analytics New search post_add comment Speaker 1 26% …" at bounding box center [950, 354] width 604 height 532
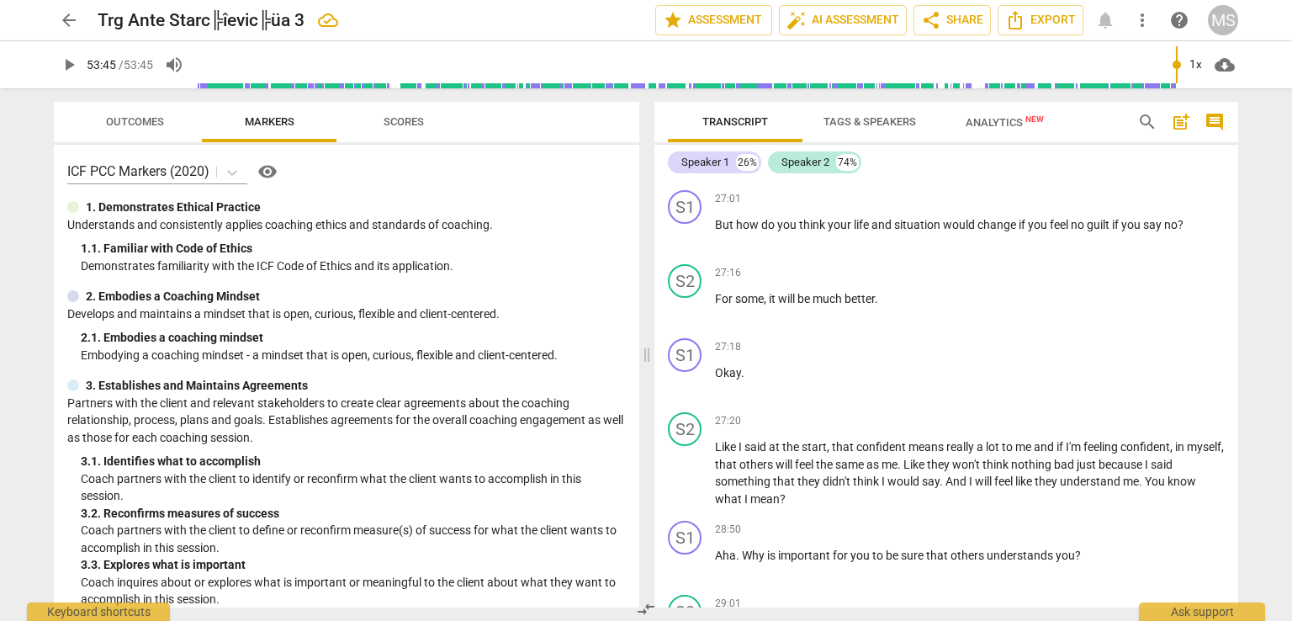
scroll to position [5966, 0]
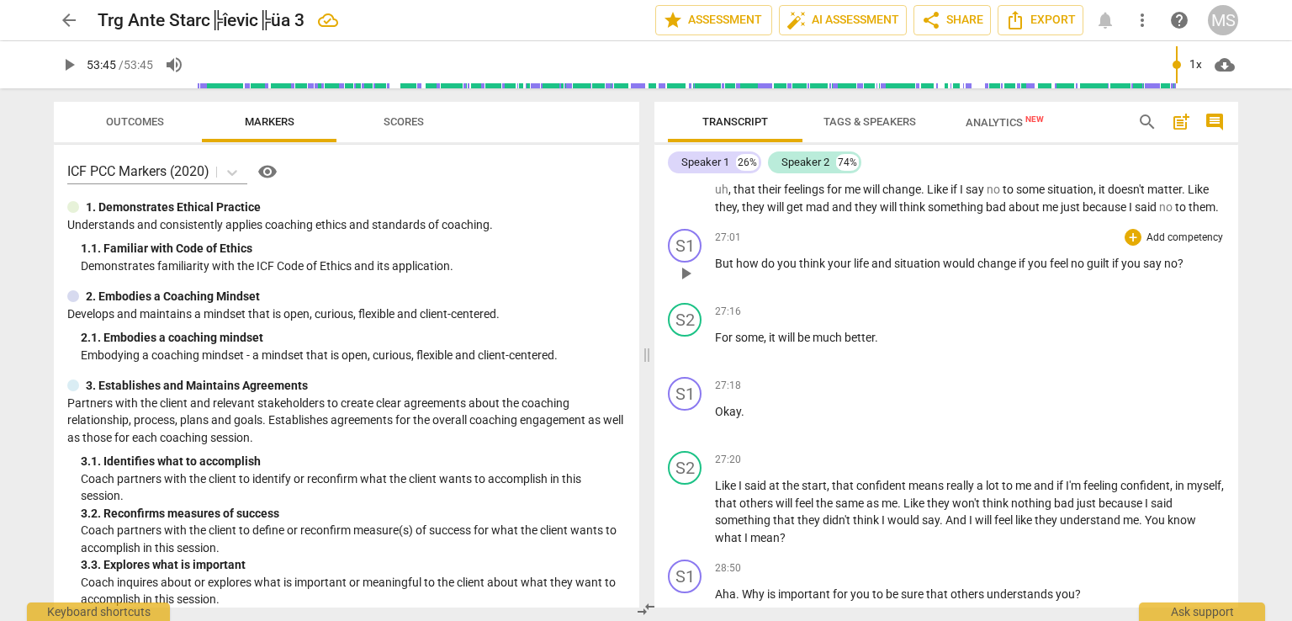
click at [744, 261] on span "how" at bounding box center [748, 263] width 25 height 13
click at [741, 406] on span "." at bounding box center [742, 411] width 3 height 13
click at [1238, 405] on div "Transcript Tags & Speakers Analytics New search post_add comment Speaker 1 26% …" at bounding box center [950, 354] width 604 height 532
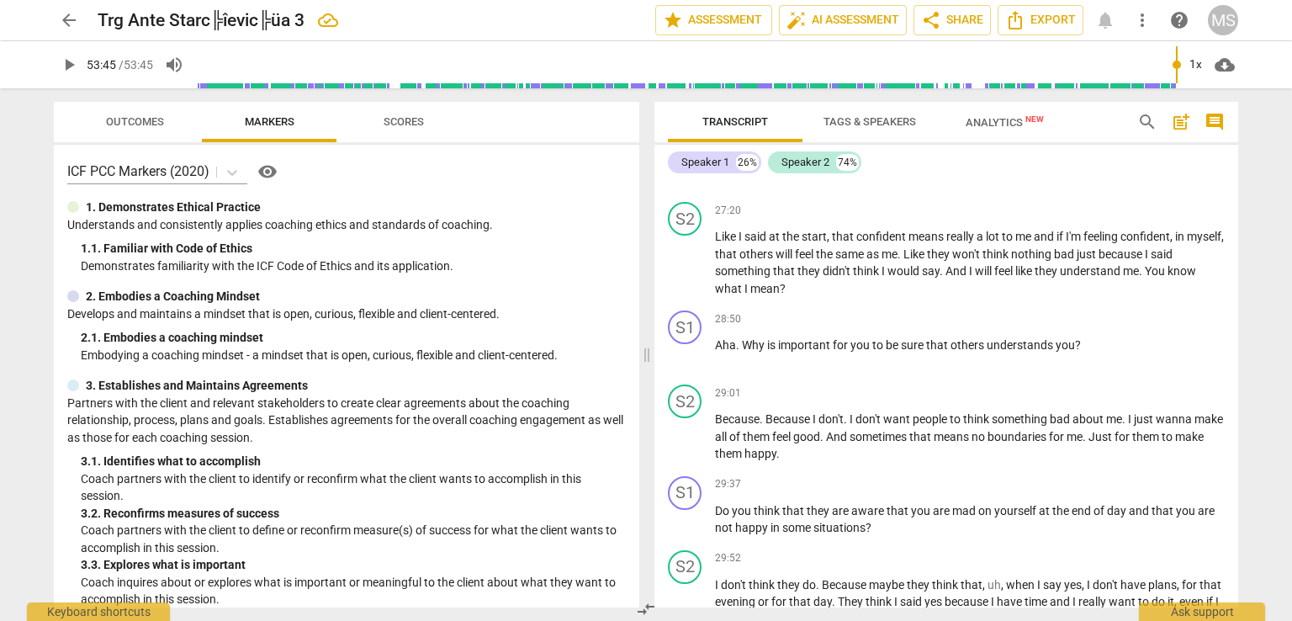
scroll to position [6081, 0]
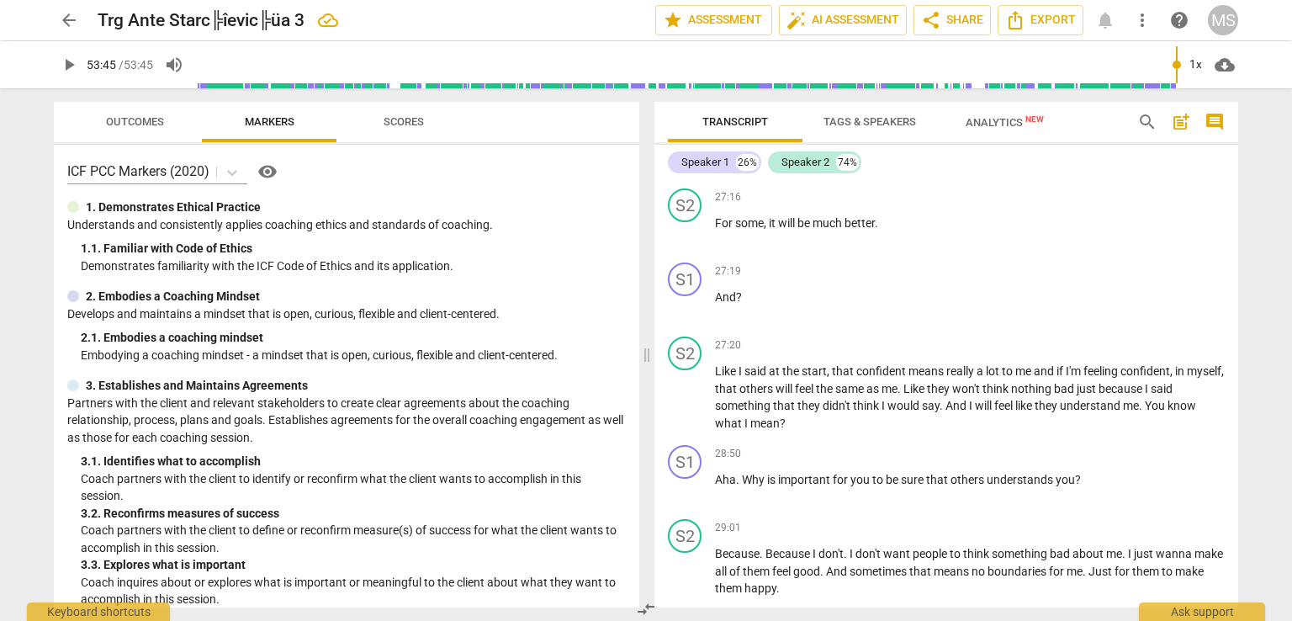
click at [1237, 411] on div "S1 play_arrow pause 00:06 + Add competency keyboard_arrow_right Hello , [PERSON…" at bounding box center [946, 393] width 584 height 427
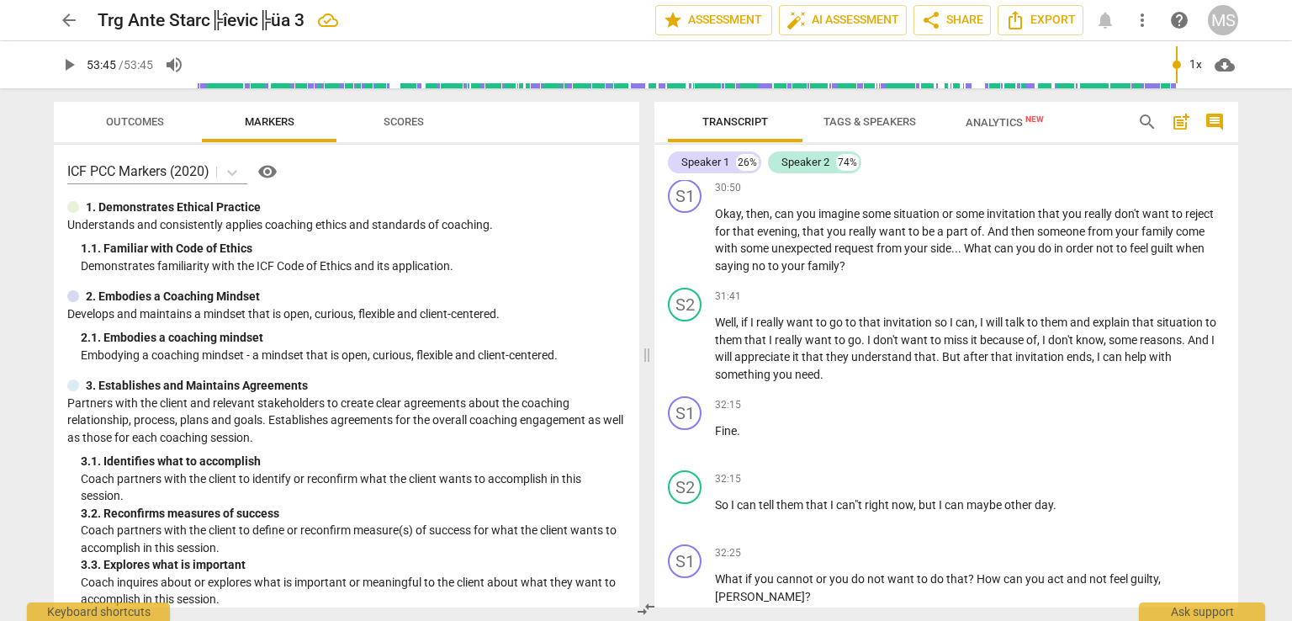
scroll to position [6732, 0]
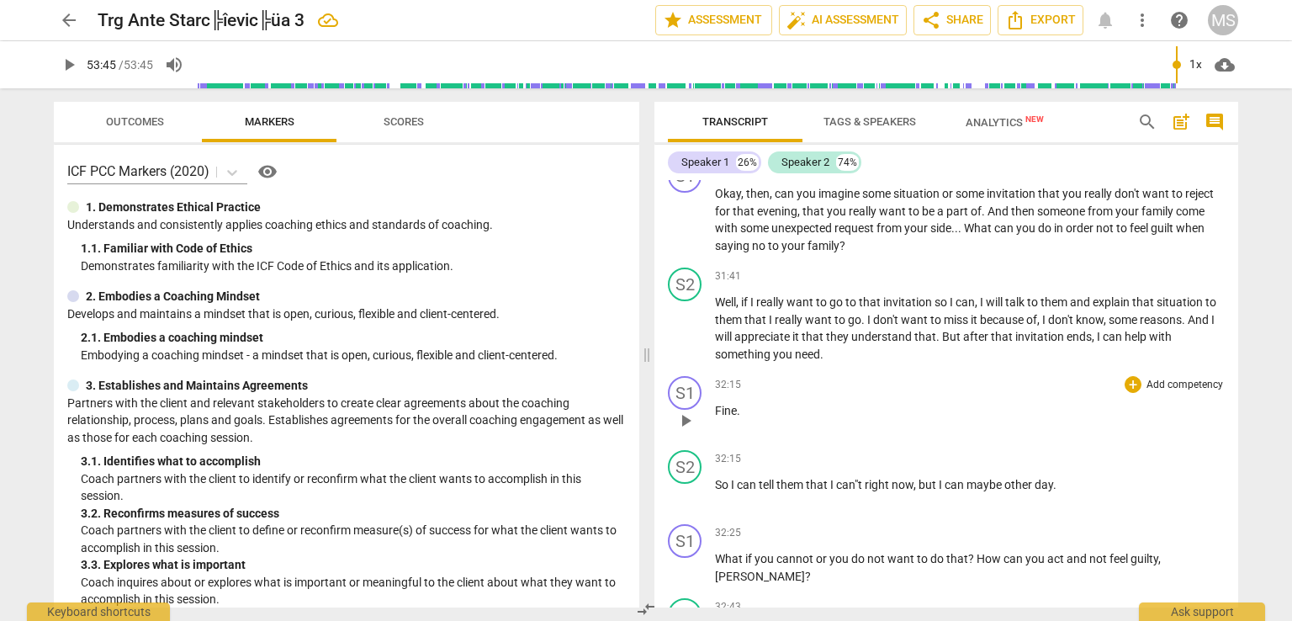
click at [769, 409] on p "Fine ." at bounding box center [970, 411] width 510 height 18
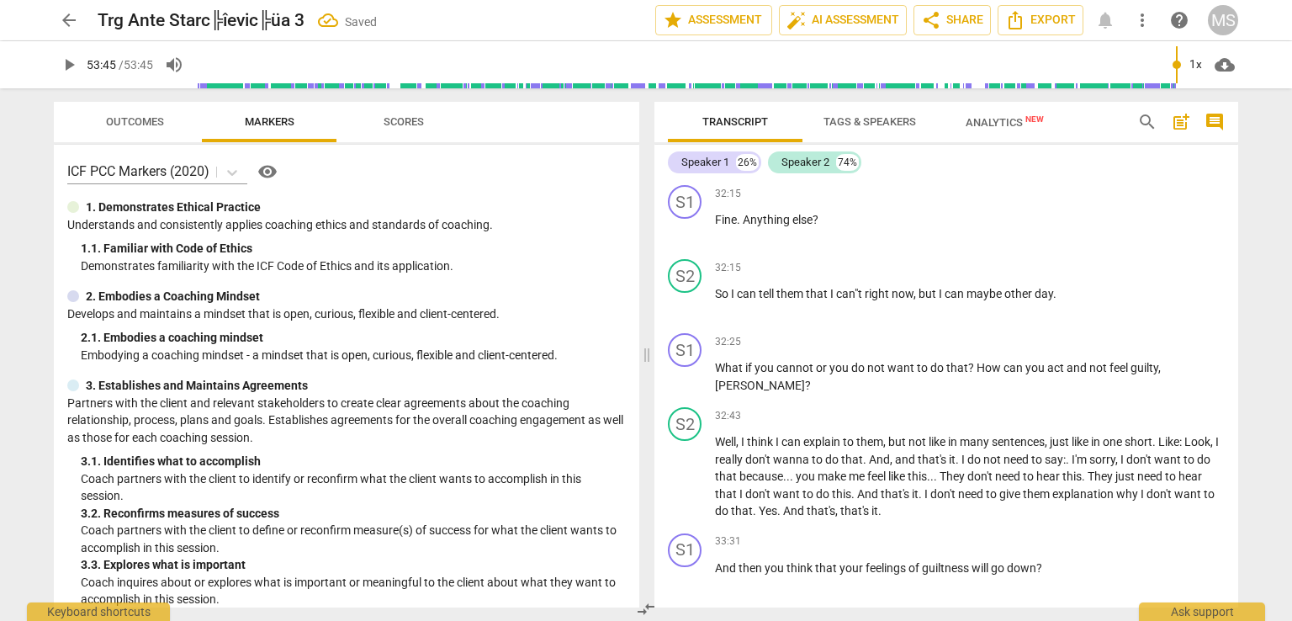
scroll to position [6961, 0]
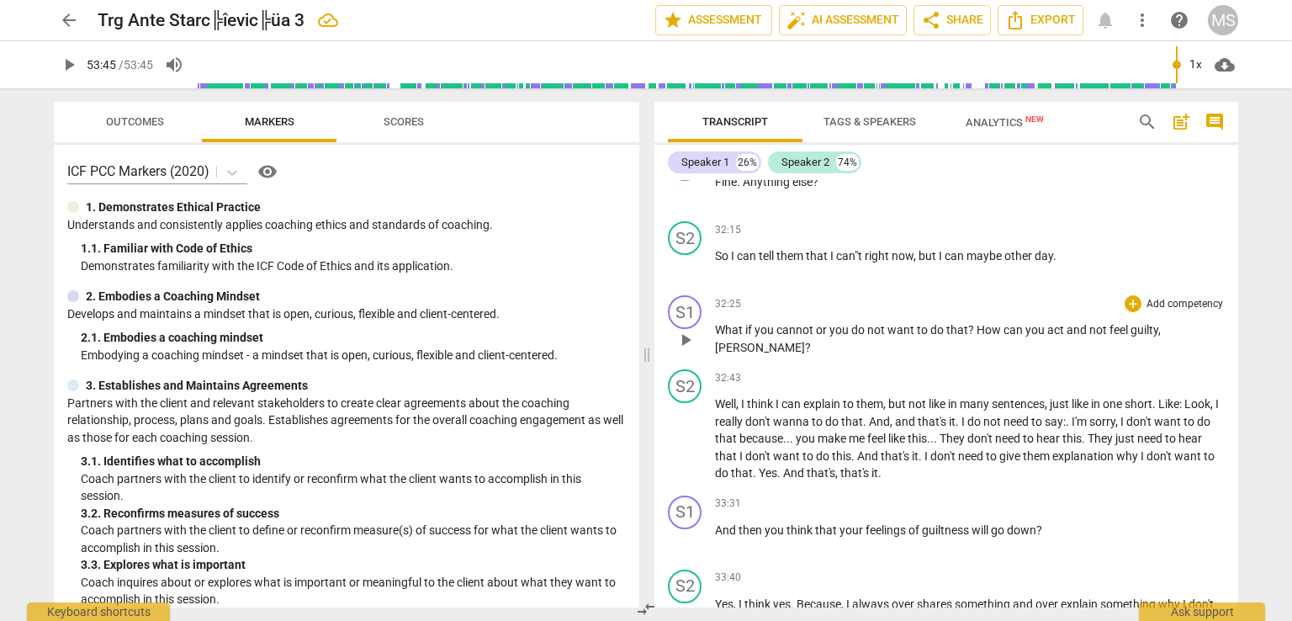
click at [980, 324] on span "How" at bounding box center [989, 329] width 27 height 13
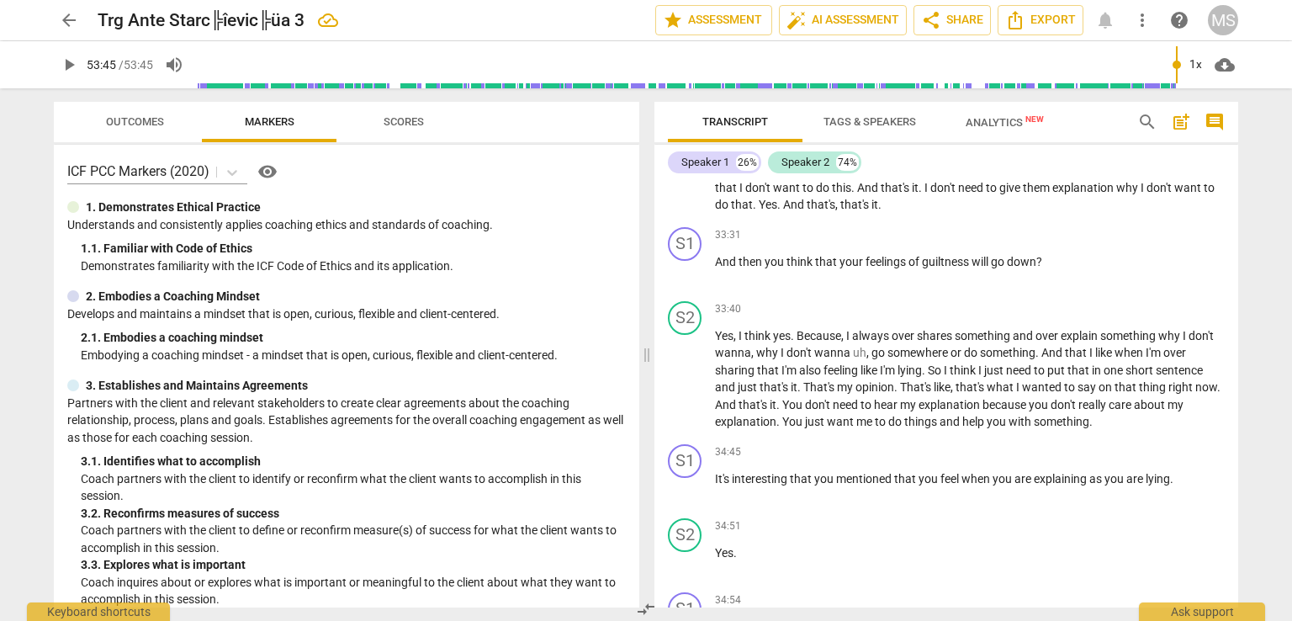
scroll to position [7267, 0]
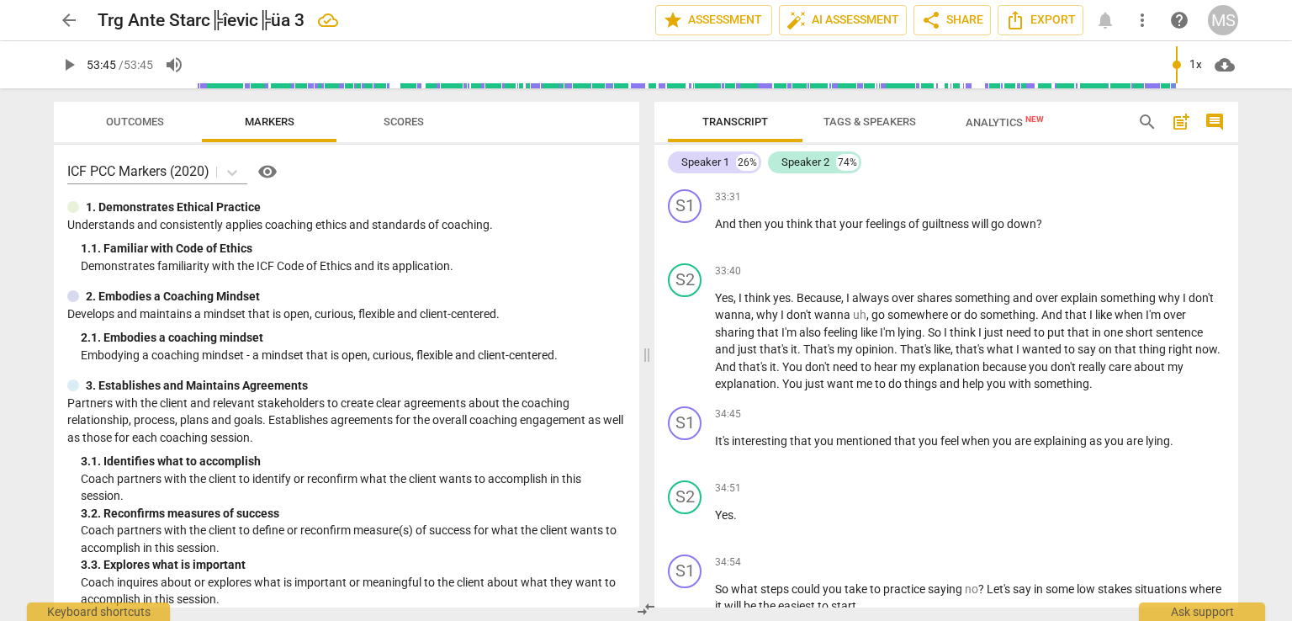
click at [1238, 443] on div "Transcript Tags & Speakers Analytics New search post_add comment Speaker 1 26% …" at bounding box center [950, 354] width 604 height 532
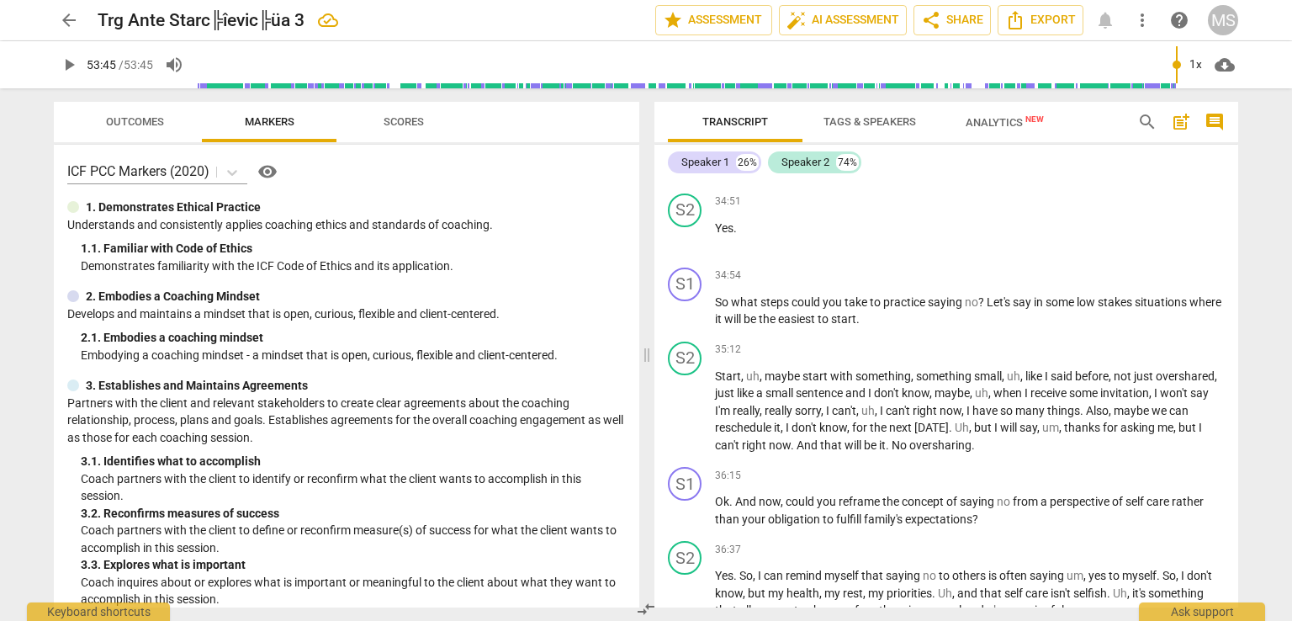
scroll to position [7573, 0]
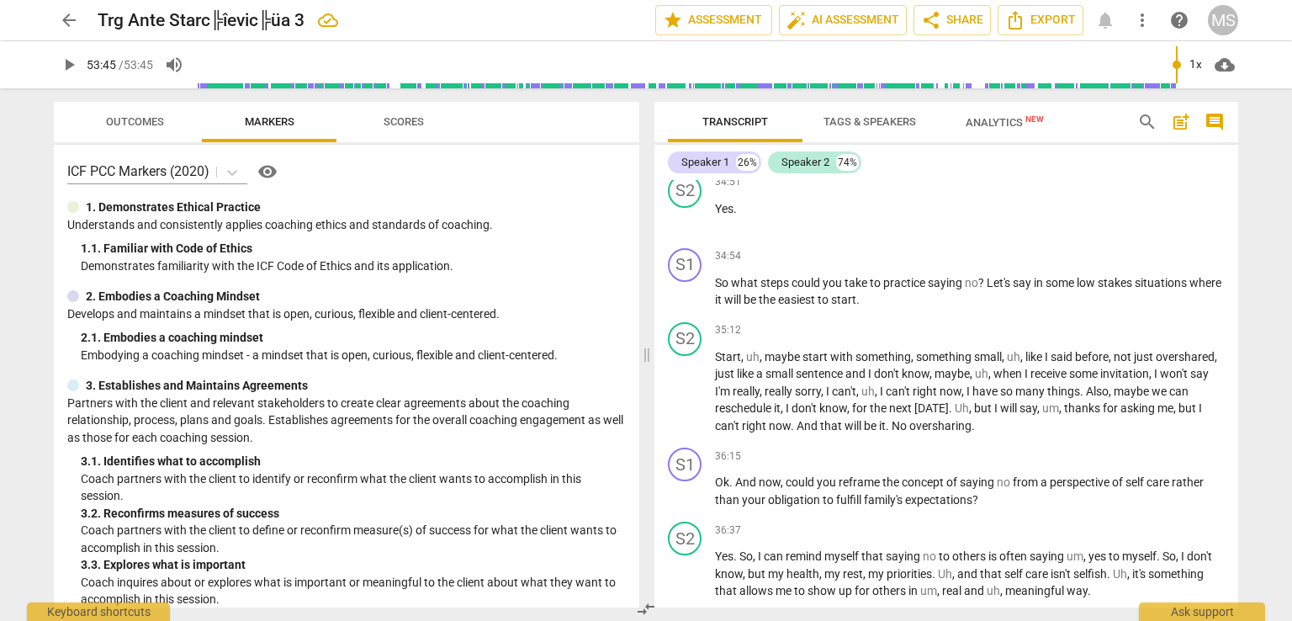
click at [1231, 461] on div "S1 play_arrow pause 00:06 + Add competency keyboard_arrow_right Hello , [PERSON…" at bounding box center [946, 393] width 584 height 427
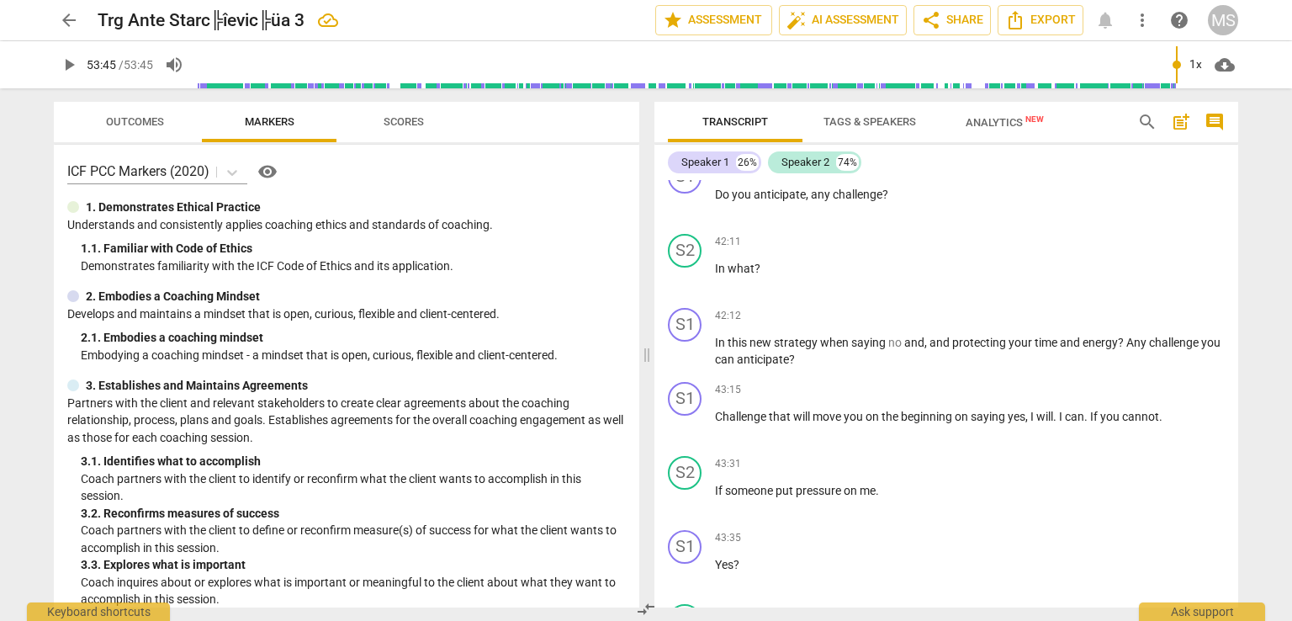
scroll to position [8873, 0]
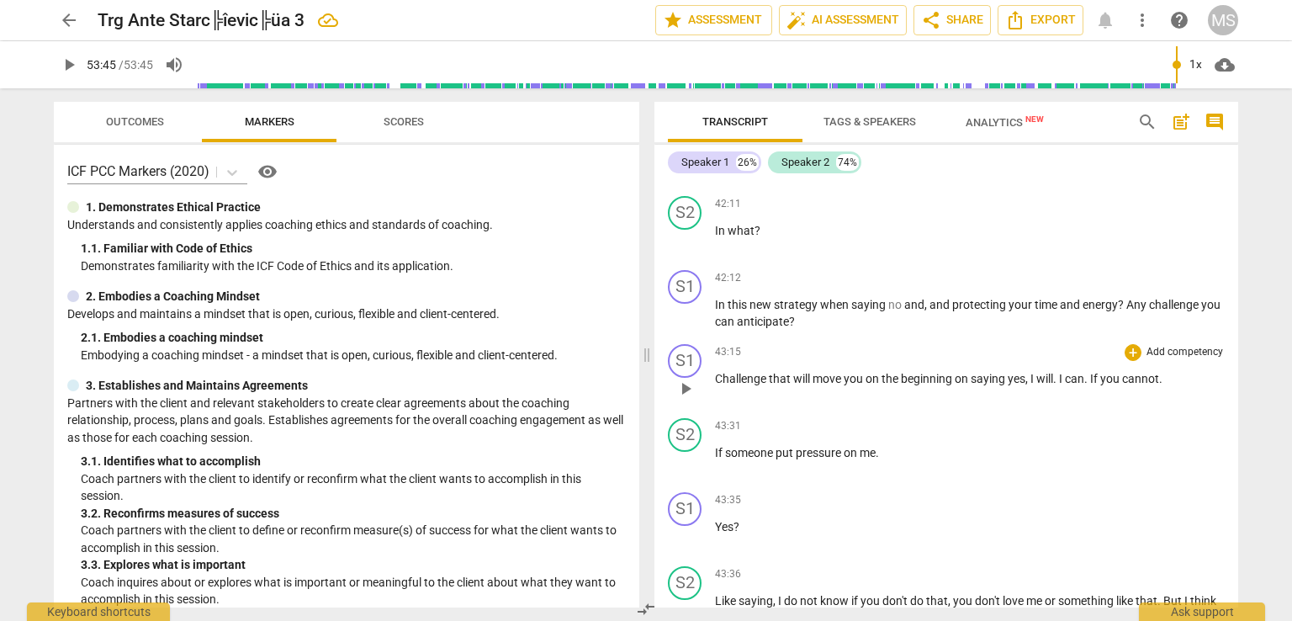
click at [769, 372] on span "that" at bounding box center [781, 378] width 24 height 13
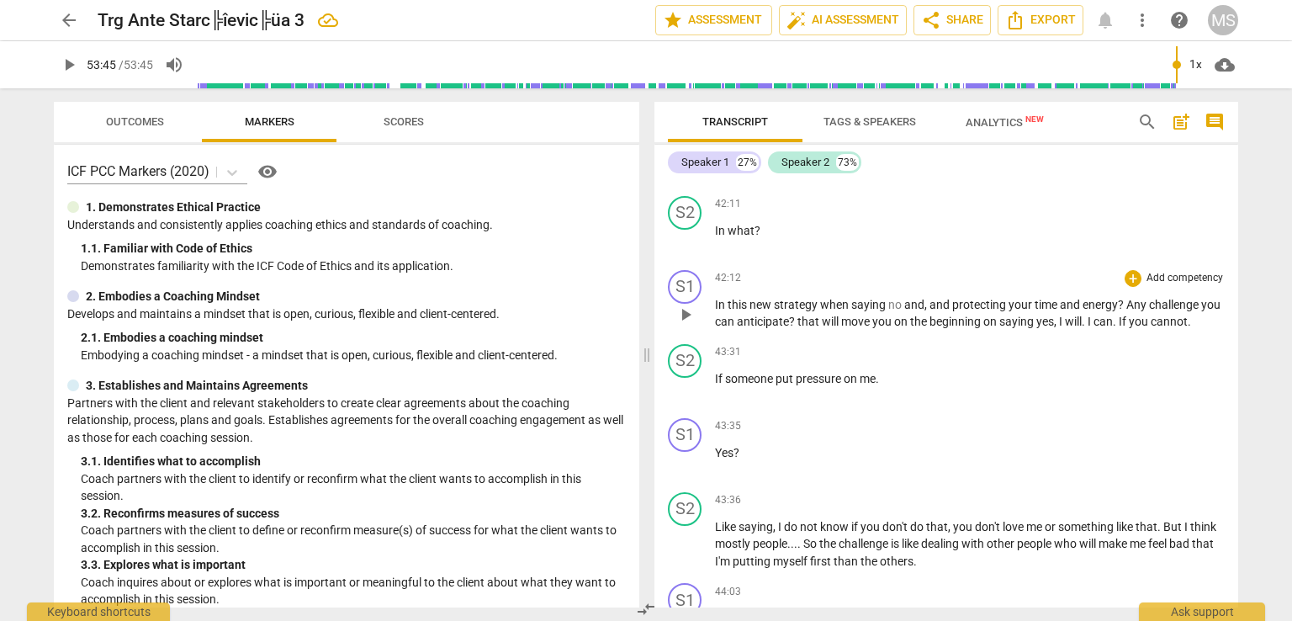
click at [793, 315] on span "?" at bounding box center [793, 321] width 8 height 13
click at [1079, 315] on span "." at bounding box center [1076, 321] width 6 height 13
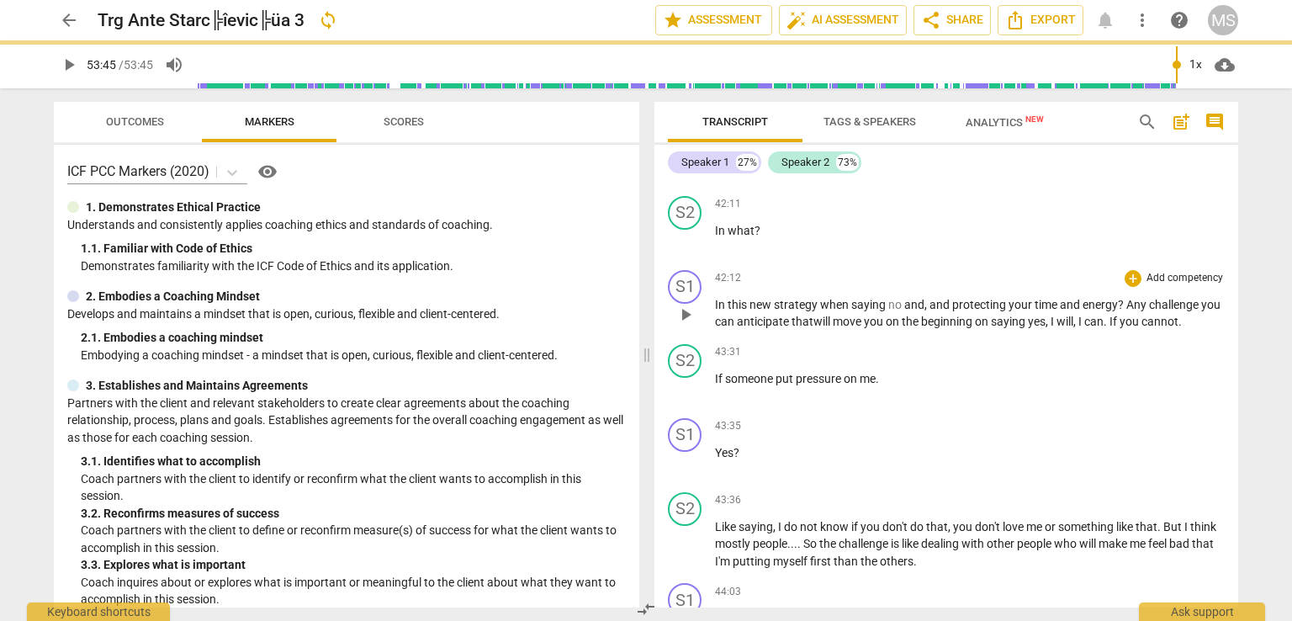
click at [1109, 315] on span "." at bounding box center [1106, 321] width 6 height 13
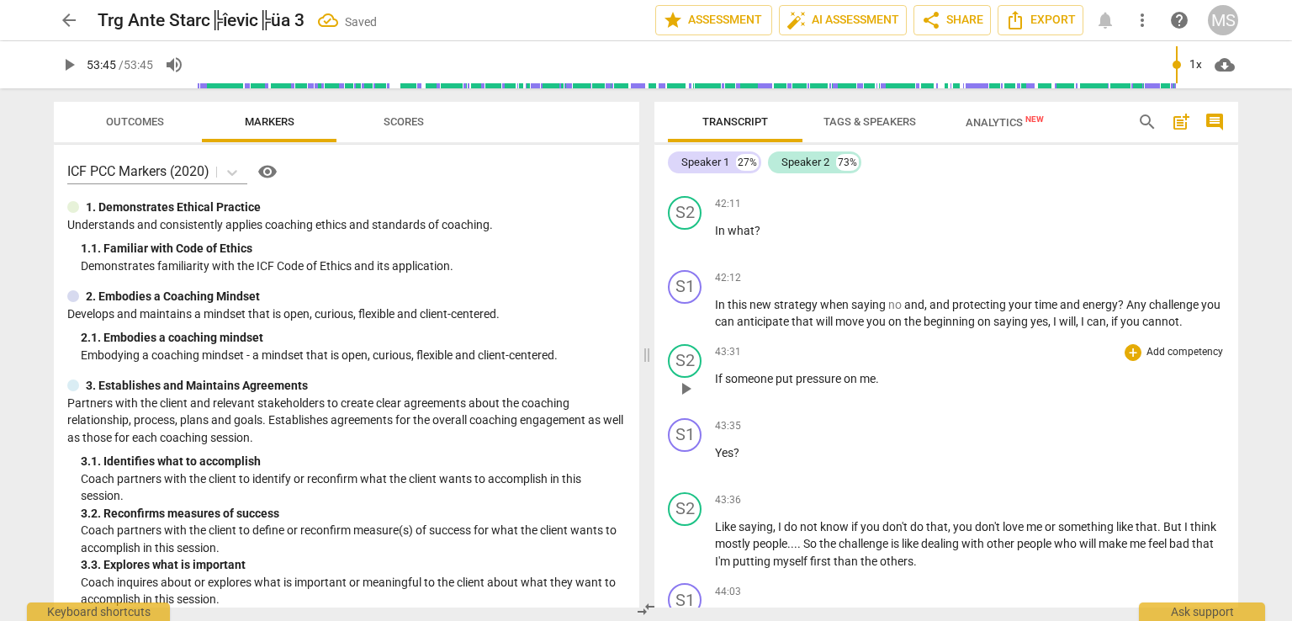
click at [1168, 345] on p "Add competency" at bounding box center [1185, 352] width 80 height 15
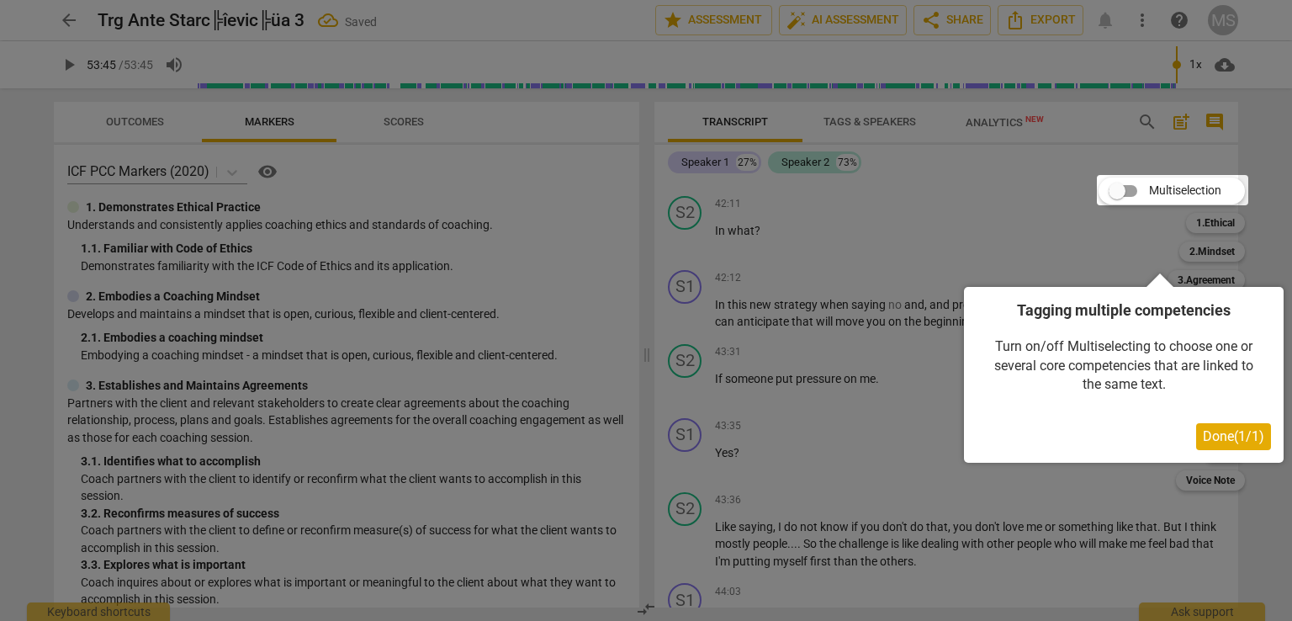
click at [903, 410] on div at bounding box center [646, 310] width 1292 height 621
click at [861, 429] on div at bounding box center [646, 310] width 1292 height 621
click at [880, 416] on div at bounding box center [646, 310] width 1292 height 621
click at [851, 537] on div at bounding box center [646, 310] width 1292 height 621
click at [899, 383] on div at bounding box center [646, 310] width 1292 height 621
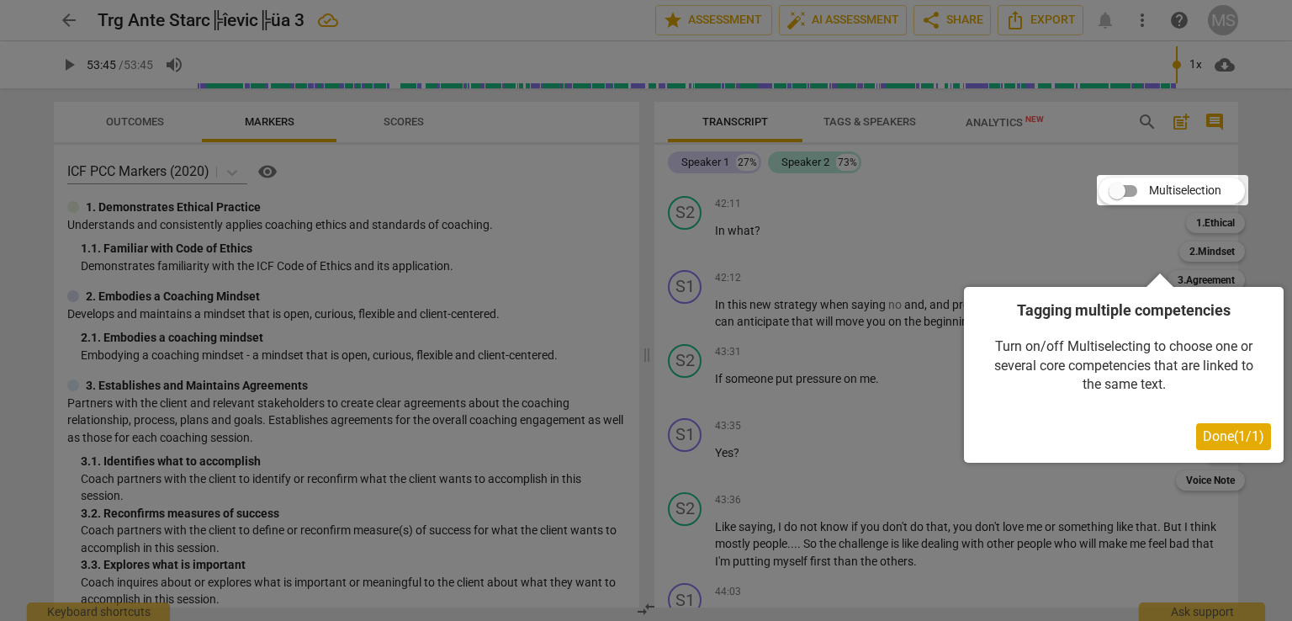
click at [1042, 353] on div "Turn on/off Multiselecting to choose one or several core competencies that are …" at bounding box center [1123, 365] width 294 height 90
click at [1225, 435] on span "Done ( 1 / 1 )" at bounding box center [1233, 436] width 61 height 16
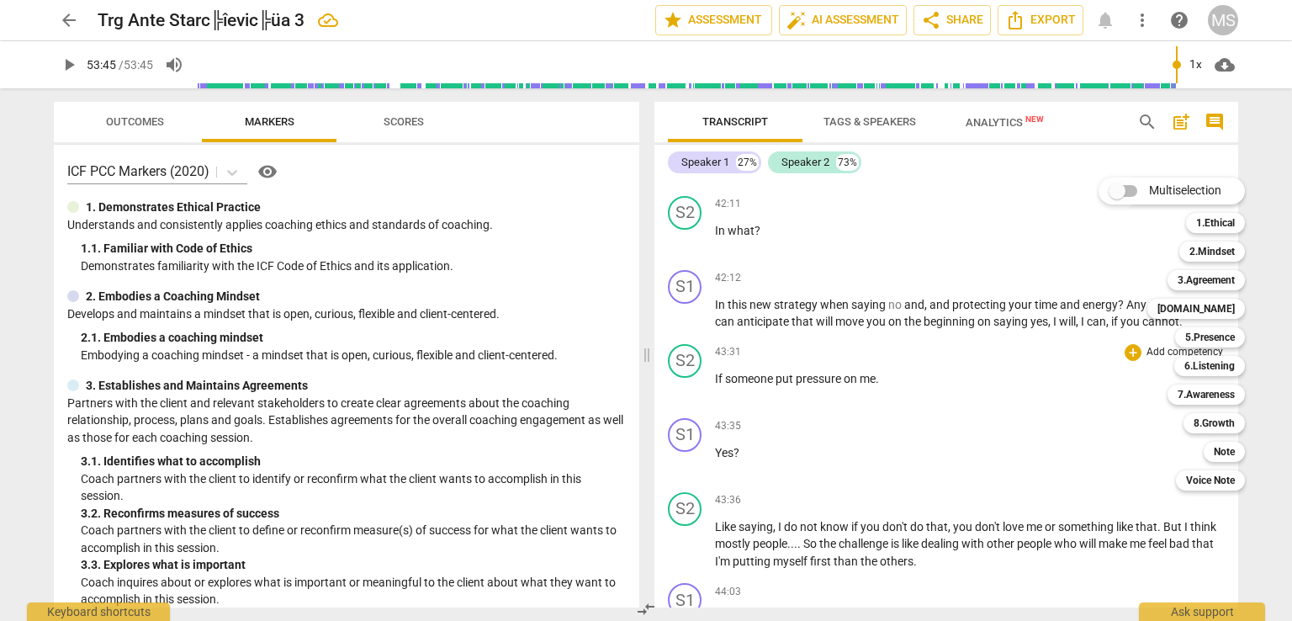
click at [1131, 185] on input "Multiselection" at bounding box center [1117, 191] width 40 height 40
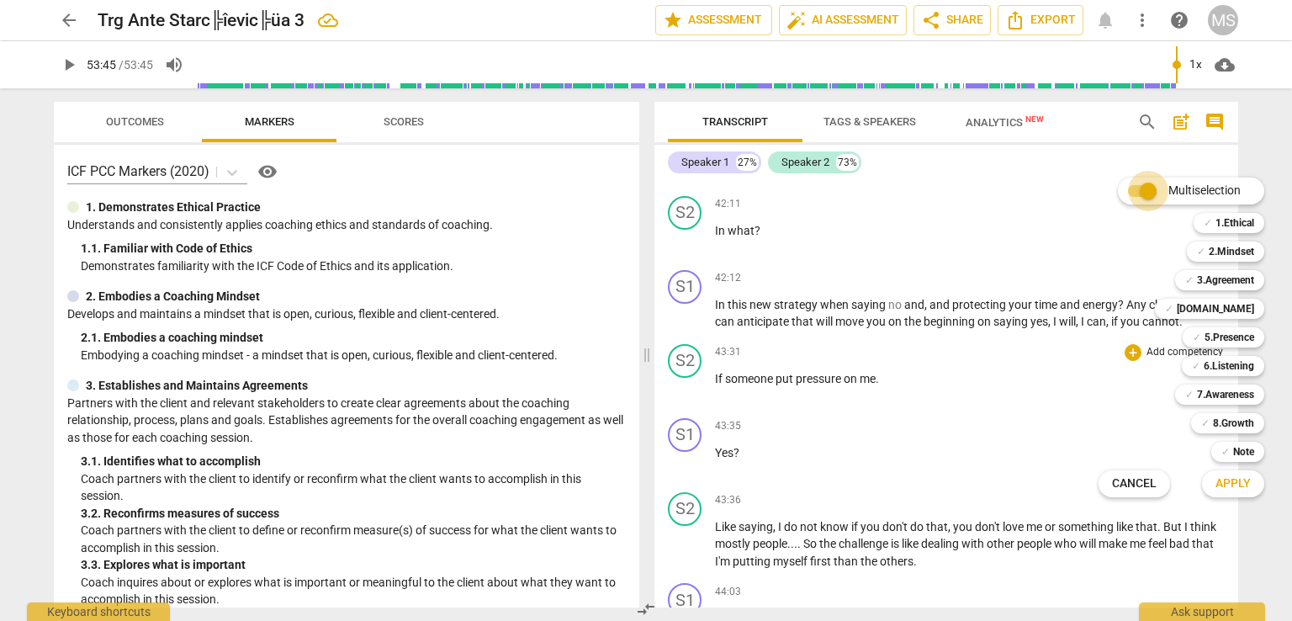
click at [1131, 185] on input "Multiselection" at bounding box center [1148, 191] width 40 height 40
checkbox input "false"
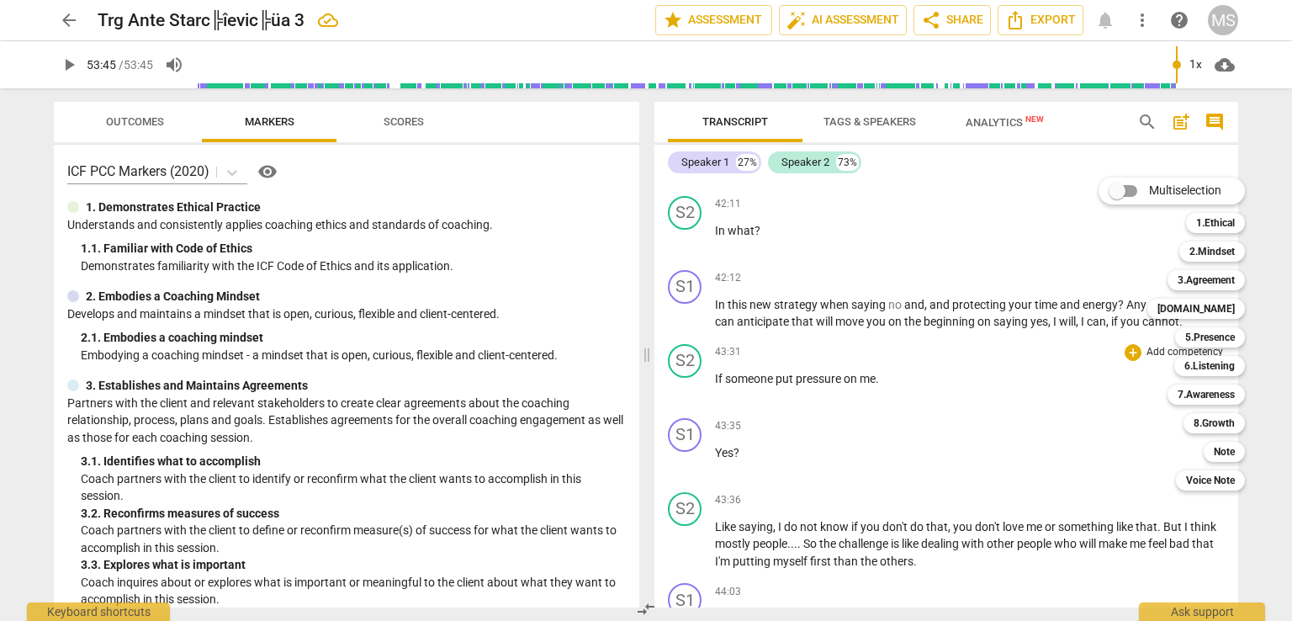
click at [1130, 331] on div "Multiselection m 1.Ethical 1 2.Mindset 2 3.Agreement 3 4.Trust 4 5.Presence 5 6…" at bounding box center [1184, 333] width 185 height 321
click at [1093, 369] on div "Multiselection m 1.Ethical 1 2.Mindset 2 3.Agreement 3 4.Trust 4 5.Presence 5 6…" at bounding box center [1184, 333] width 185 height 321
drag, startPoint x: 1235, startPoint y: 500, endPoint x: 1235, endPoint y: 516, distance: 16.8
click at [1235, 516] on div at bounding box center [646, 310] width 1292 height 621
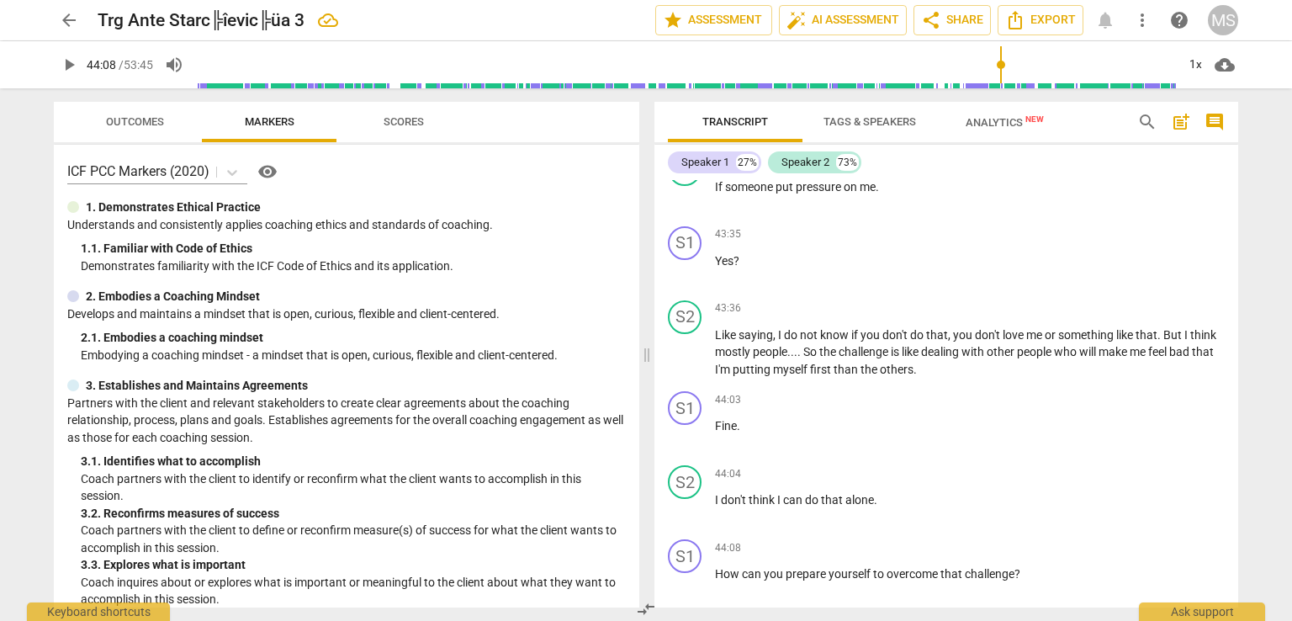
scroll to position [9504, 0]
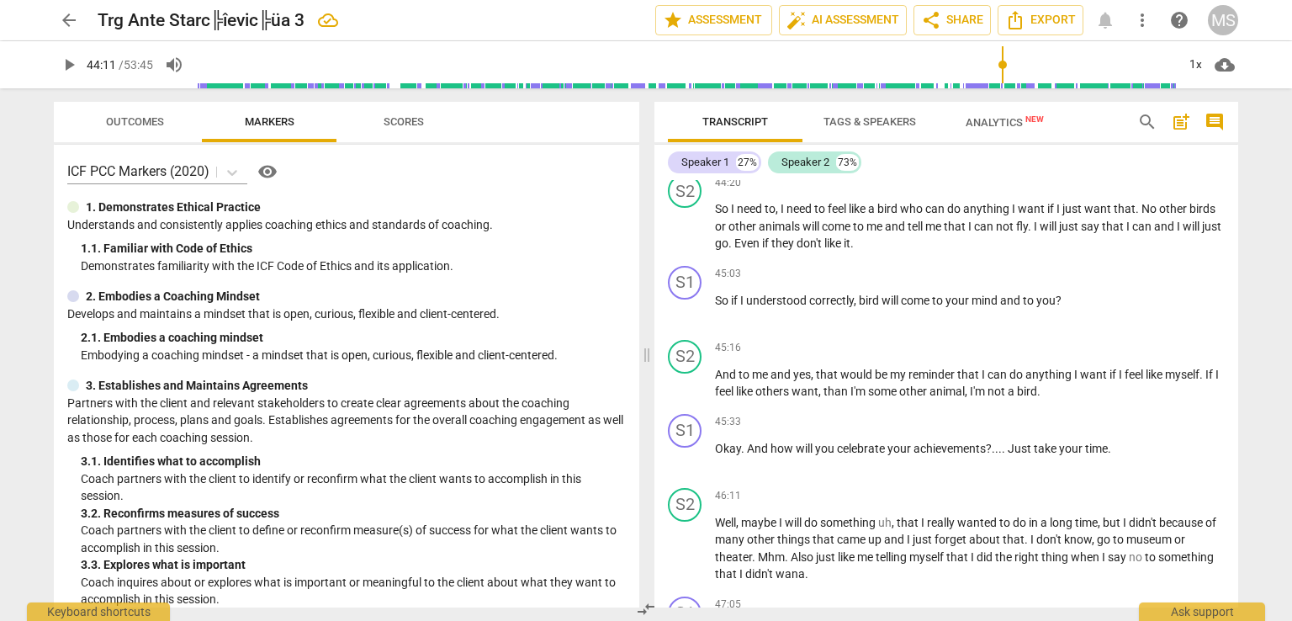
drag, startPoint x: 1172, startPoint y: 61, endPoint x: 1001, endPoint y: 77, distance: 171.5
click at [1001, 77] on input "range" at bounding box center [686, 65] width 980 height 54
click at [66, 65] on span "play_arrow" at bounding box center [69, 65] width 20 height 20
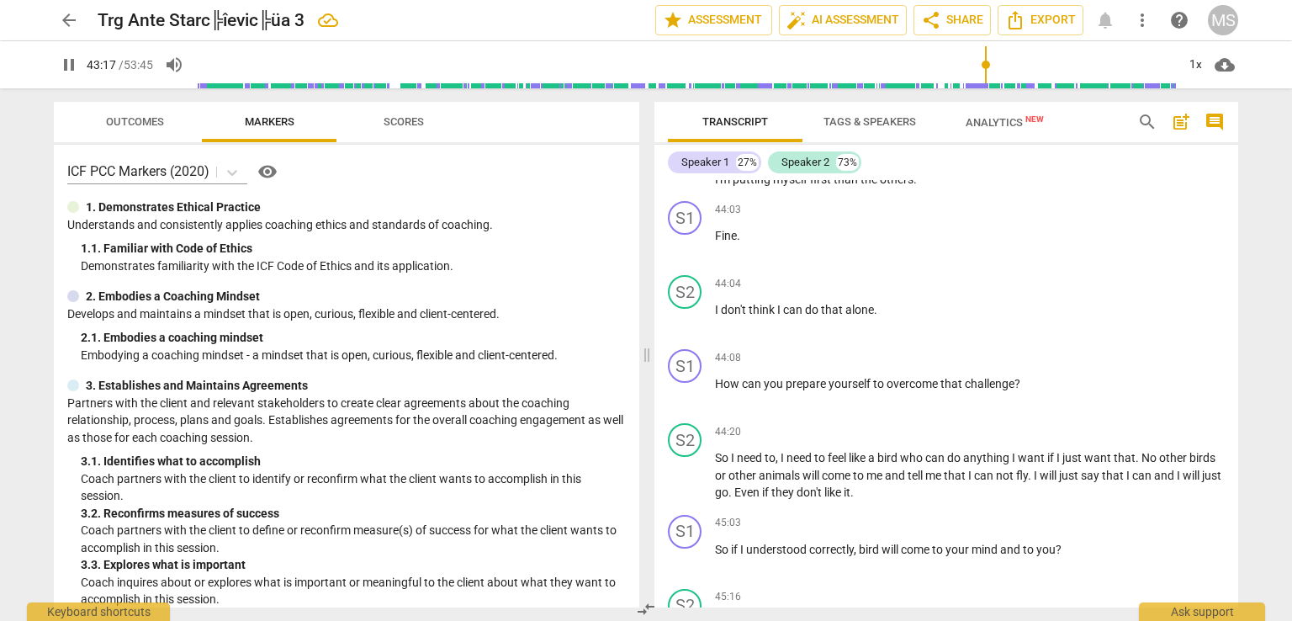
scroll to position [8971, 0]
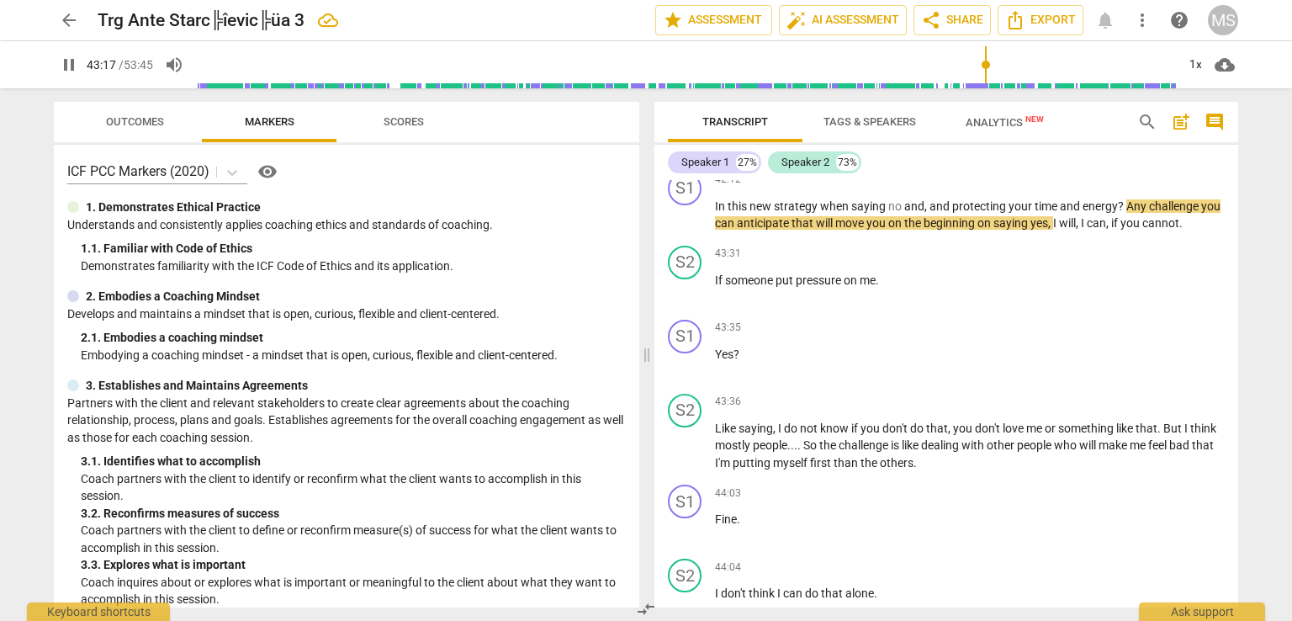
drag, startPoint x: 1005, startPoint y: 64, endPoint x: 985, endPoint y: 69, distance: 20.8
click at [985, 69] on input "range" at bounding box center [686, 65] width 980 height 54
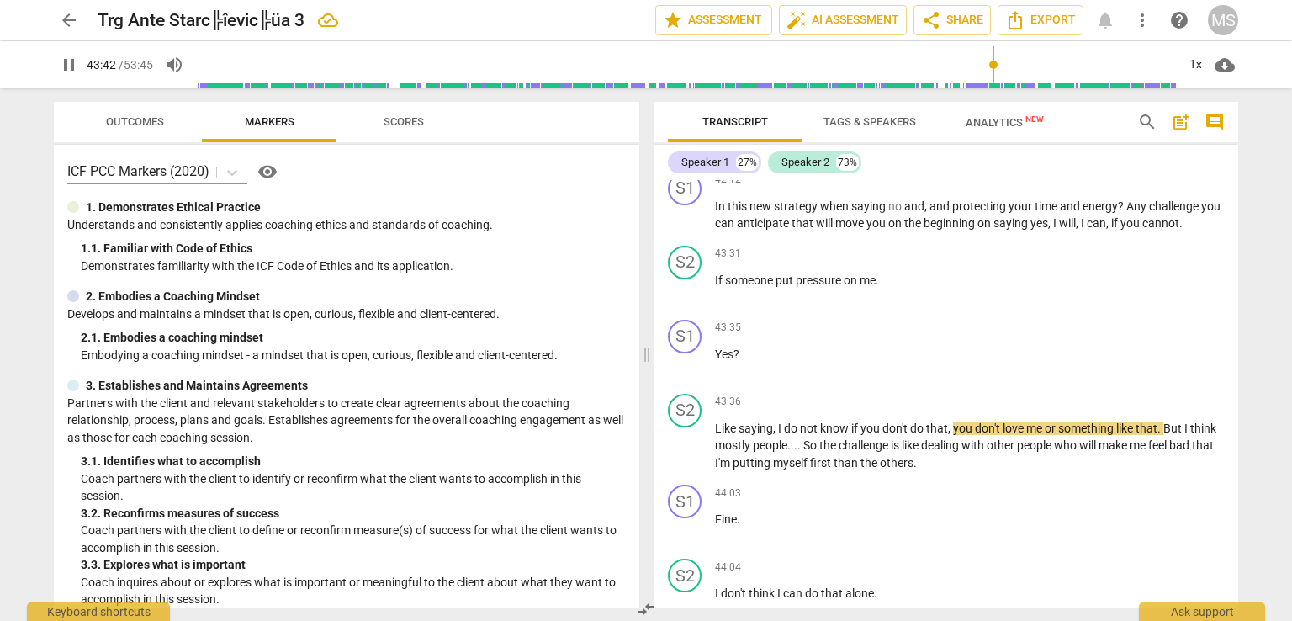
scroll to position [9065, 0]
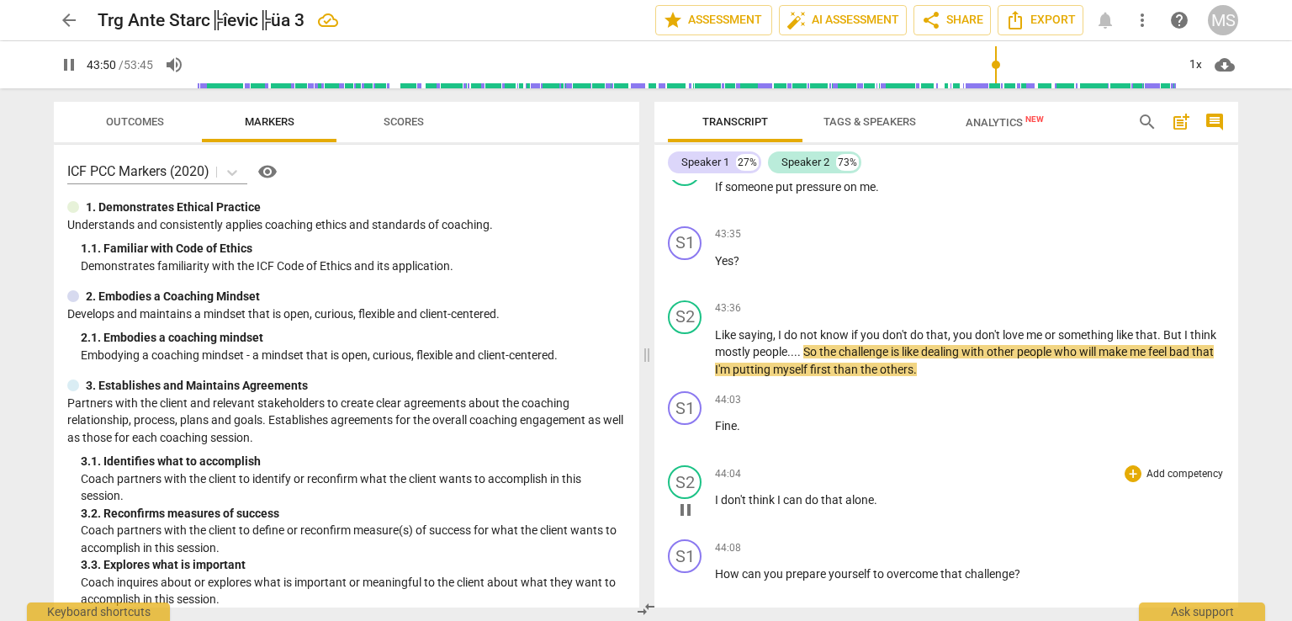
click at [1134, 491] on div "44:04 + Add competency keyboard_arrow_right I don't think I can do that alone ." at bounding box center [970, 495] width 510 height 61
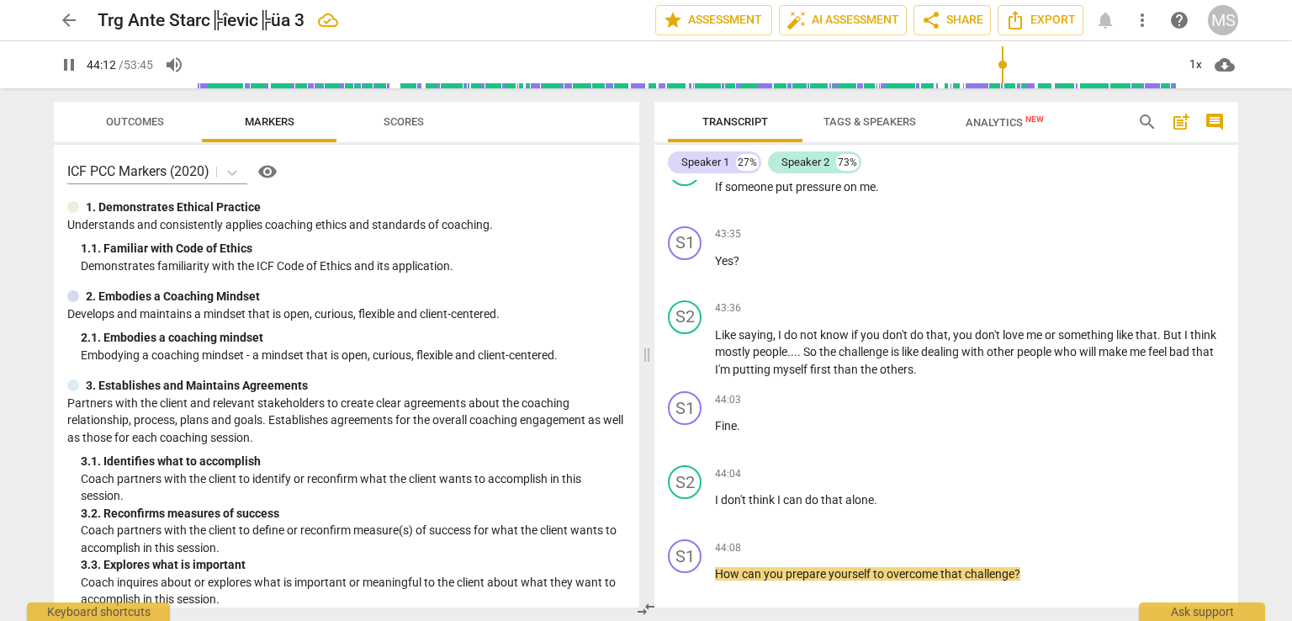
drag, startPoint x: 1237, startPoint y: 505, endPoint x: 1238, endPoint y: 519, distance: 14.3
click at [1238, 519] on div "Transcript Tags & Speakers Analytics New search post_add comment Speaker 1 27% …" at bounding box center [950, 354] width 604 height 532
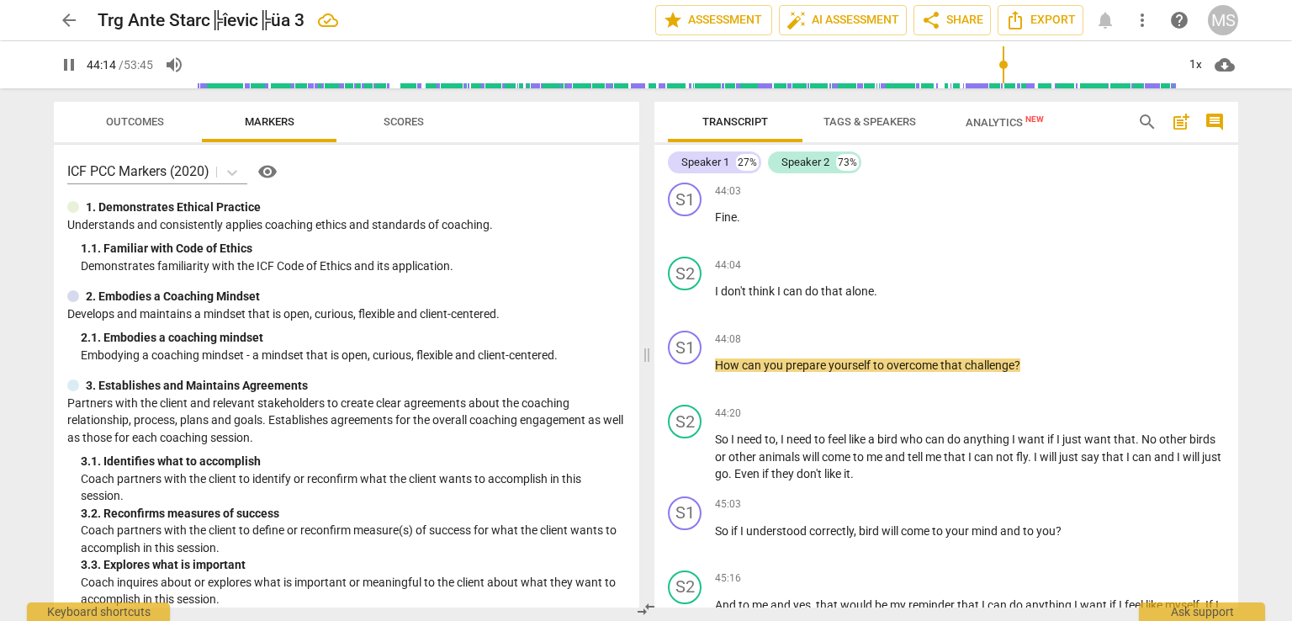
scroll to position [9293, 0]
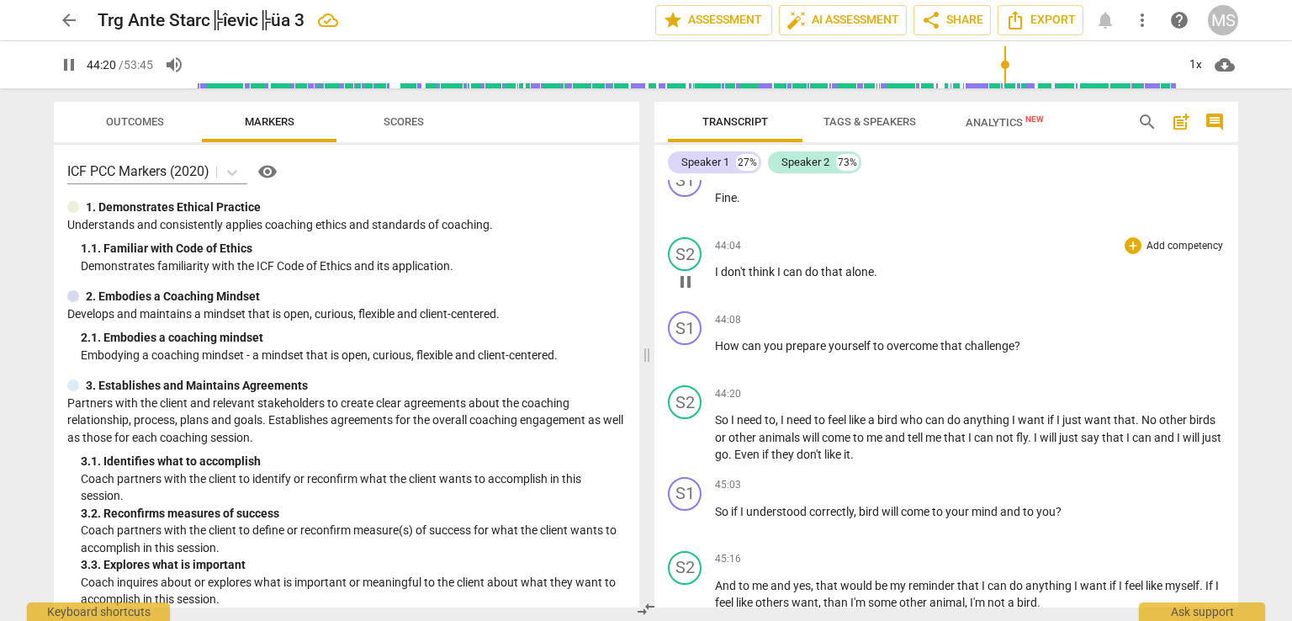
click at [816, 265] on span "do" at bounding box center [813, 271] width 16 height 13
type input "2661"
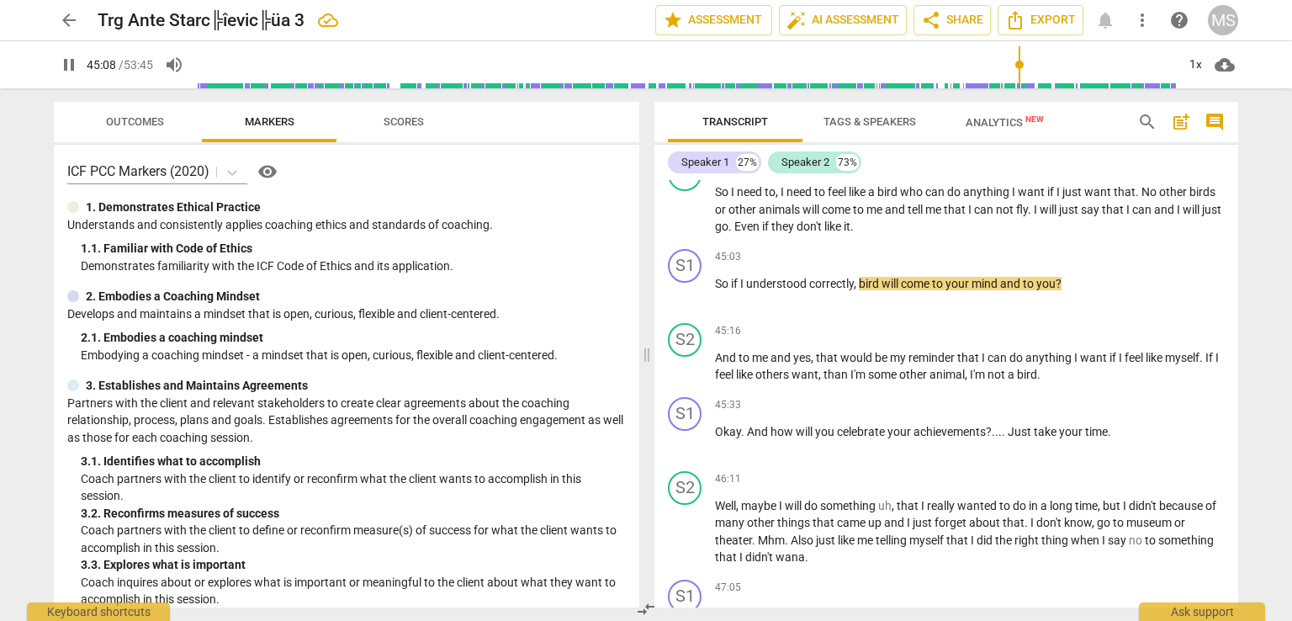
scroll to position [9616, 0]
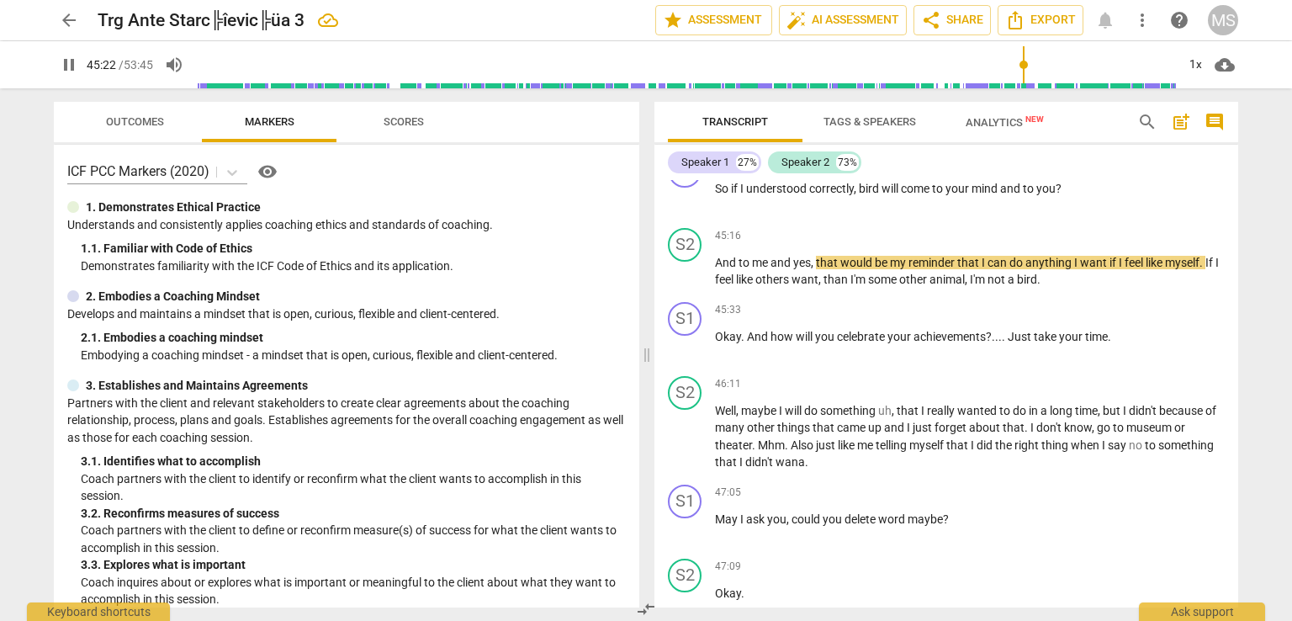
type input "2723"
